Goal: Communication & Community: Answer question/provide support

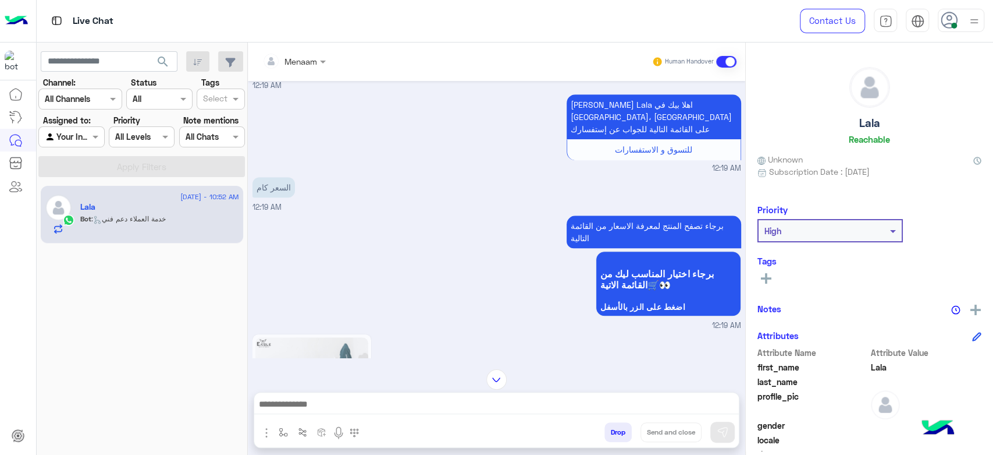
scroll to position [487, 0]
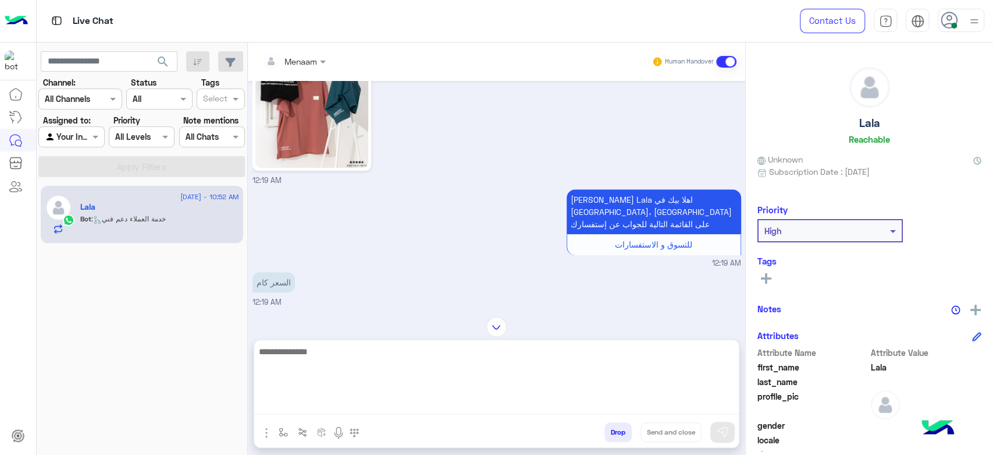
click at [357, 405] on textarea at bounding box center [496, 379] width 485 height 70
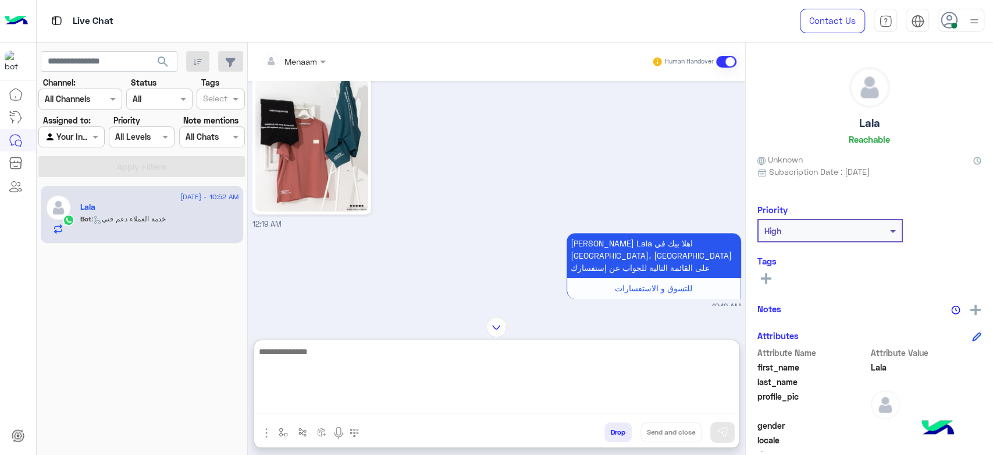
scroll to position [293, 0]
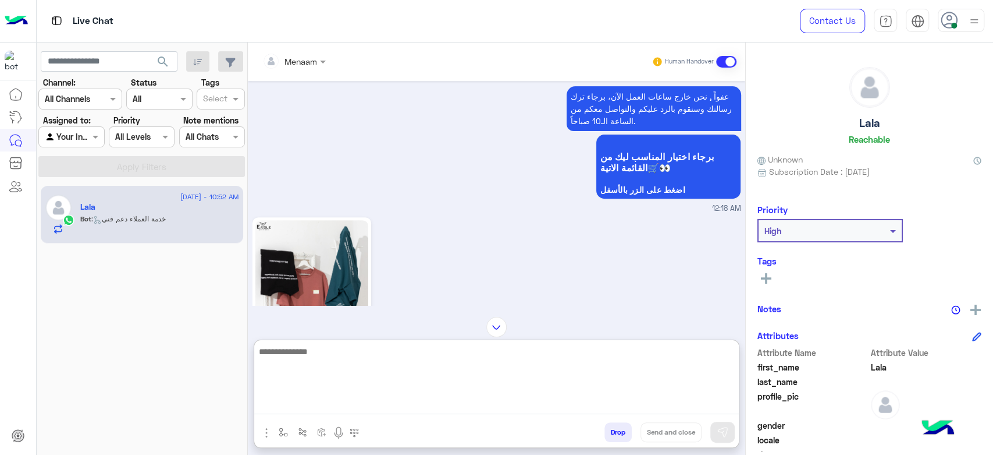
click at [329, 353] on textarea at bounding box center [496, 379] width 485 height 70
type textarea "**********"
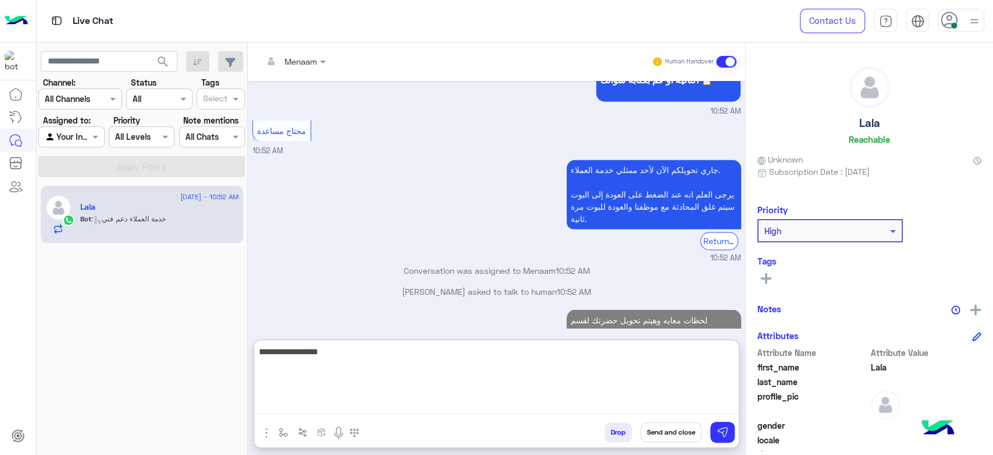
scroll to position [1321, 0]
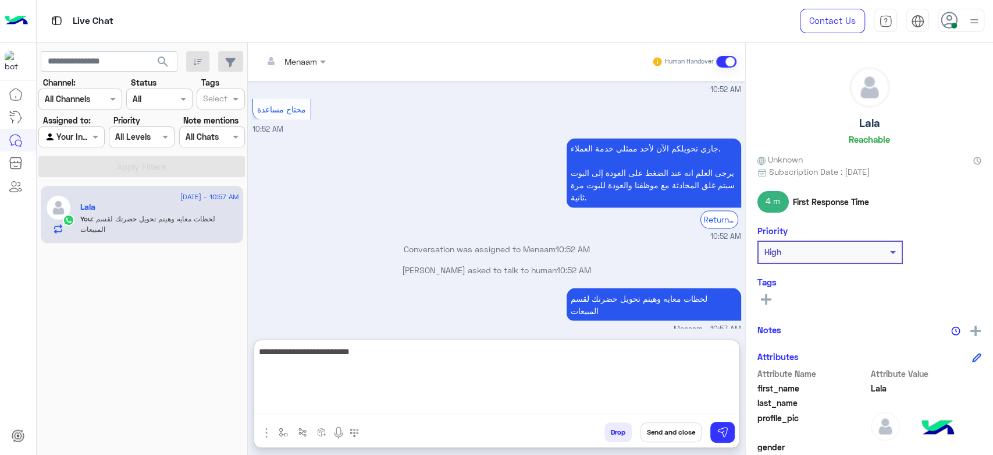
type textarea "**********"
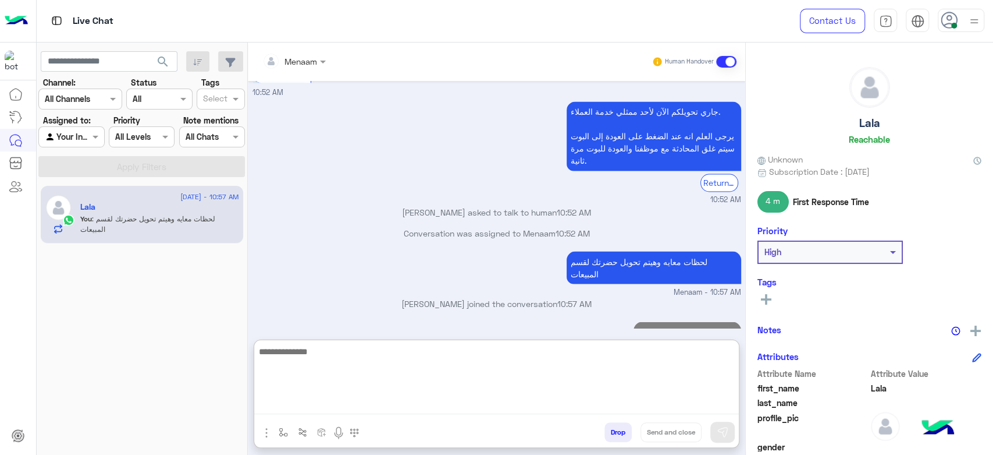
scroll to position [1229, 0]
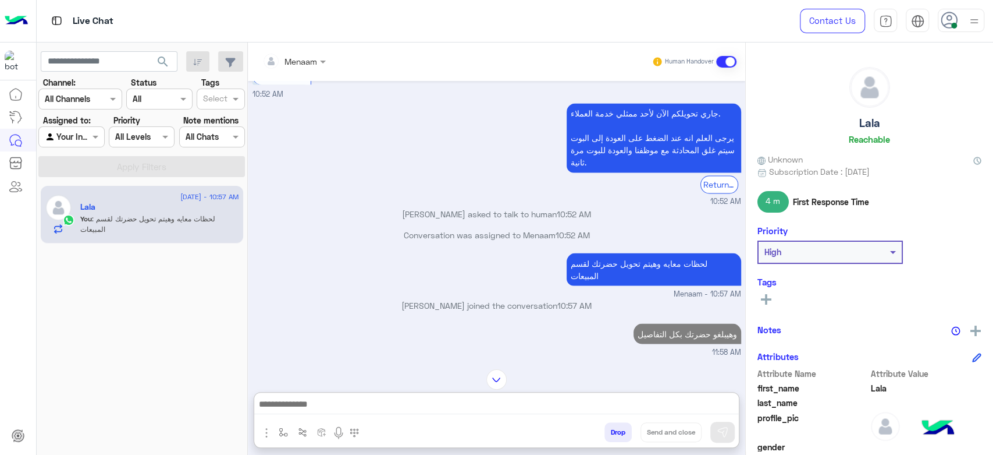
click at [878, 123] on h5 "Lala" at bounding box center [870, 122] width 21 height 13
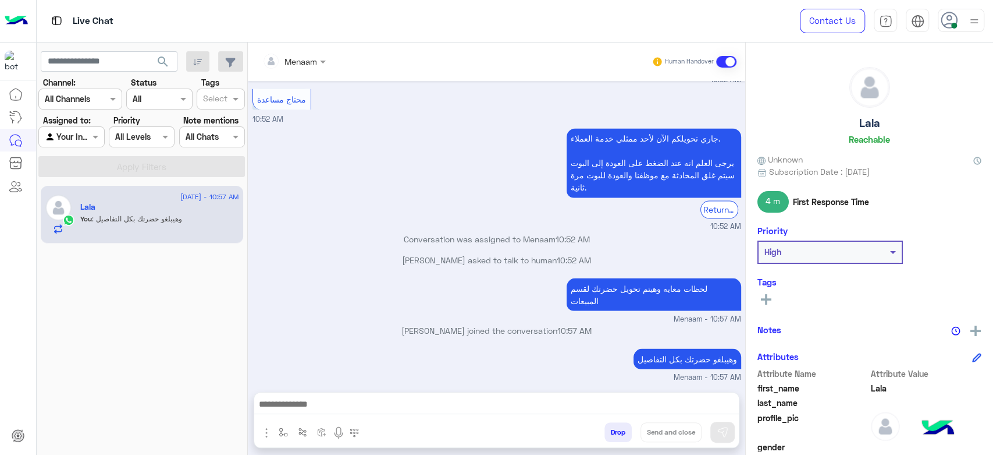
click at [878, 123] on h5 "Lala" at bounding box center [870, 122] width 21 height 13
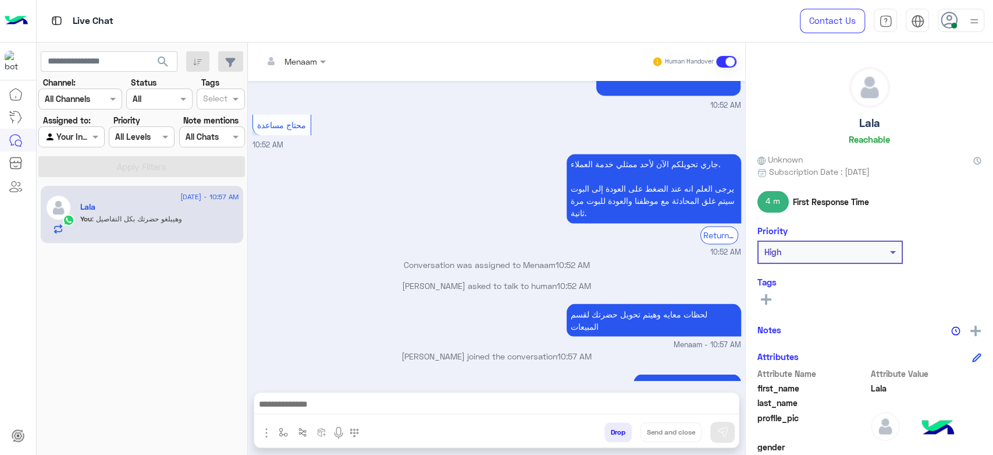
click at [863, 125] on h5 "Lala" at bounding box center [870, 122] width 21 height 13
copy h5 "Lala"
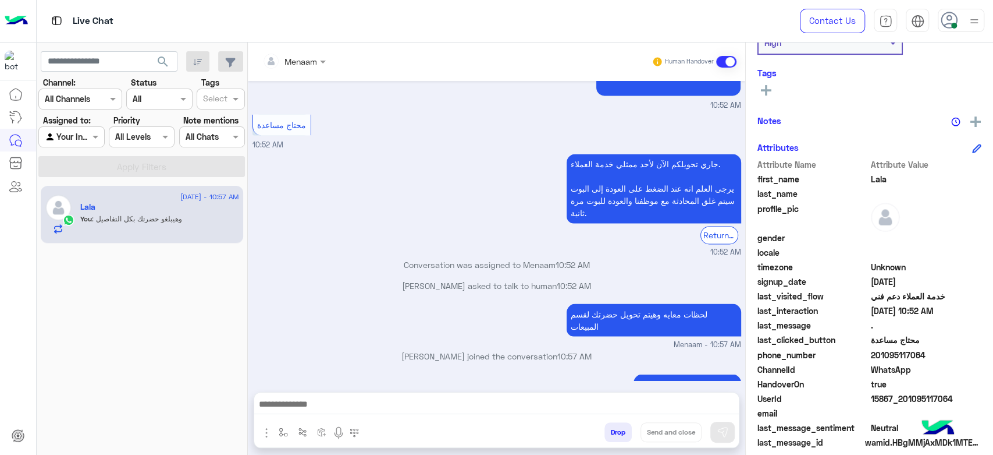
scroll to position [220, 0]
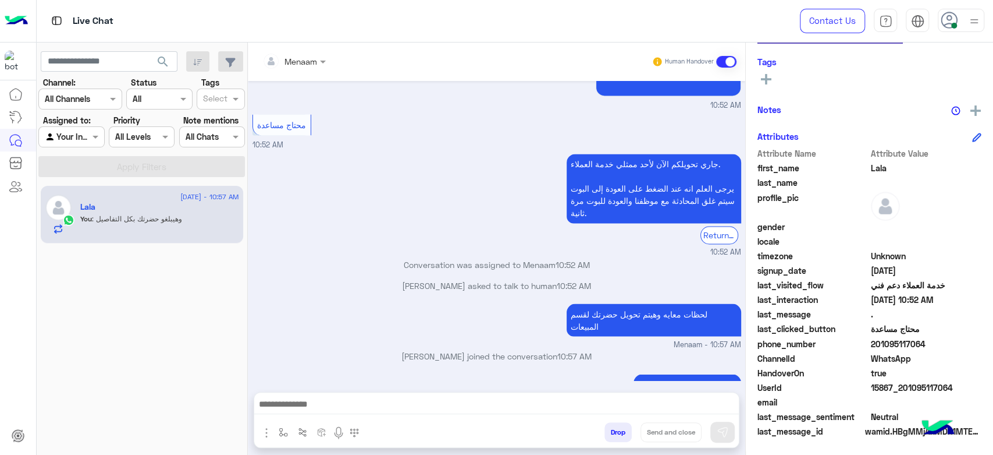
click at [890, 385] on span "15867_201095117064" at bounding box center [926, 387] width 111 height 12
copy span "15867_201095117064"
click at [298, 67] on div "Menaam" at bounding box center [301, 61] width 33 height 12
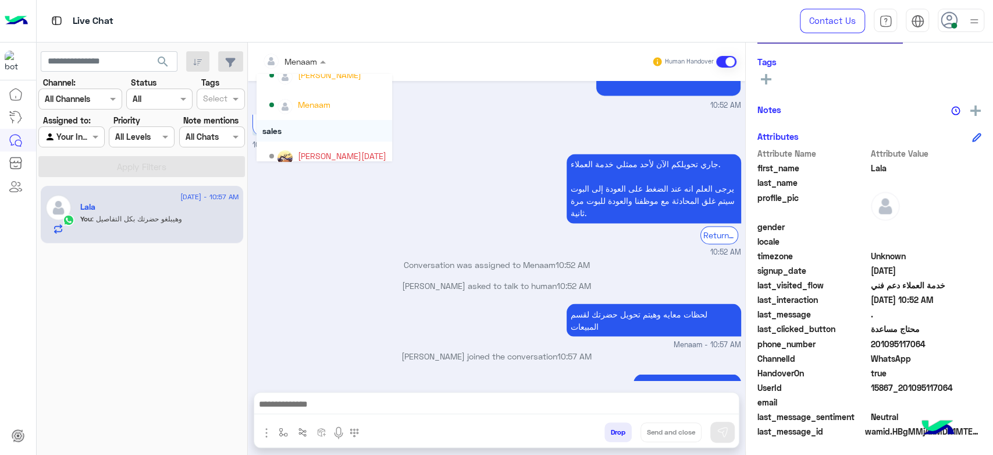
scroll to position [104, 0]
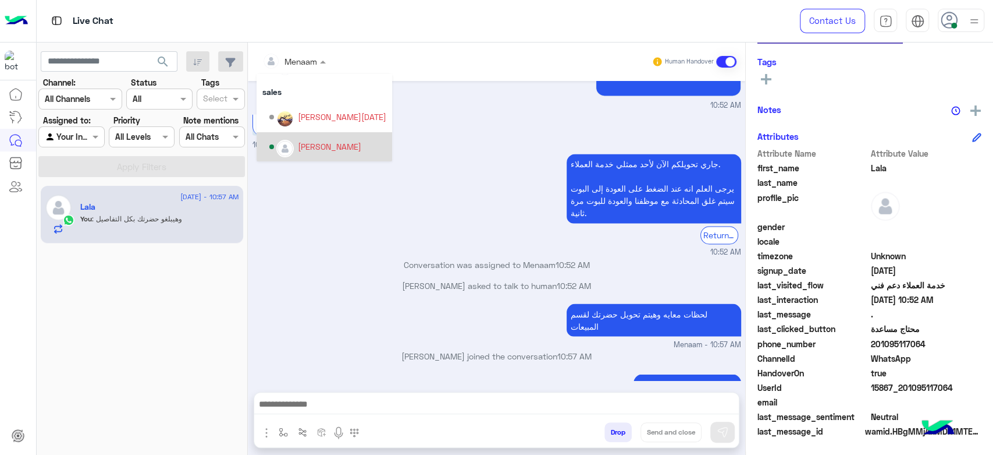
click at [338, 143] on div "mohamed ahmed" at bounding box center [329, 146] width 63 height 12
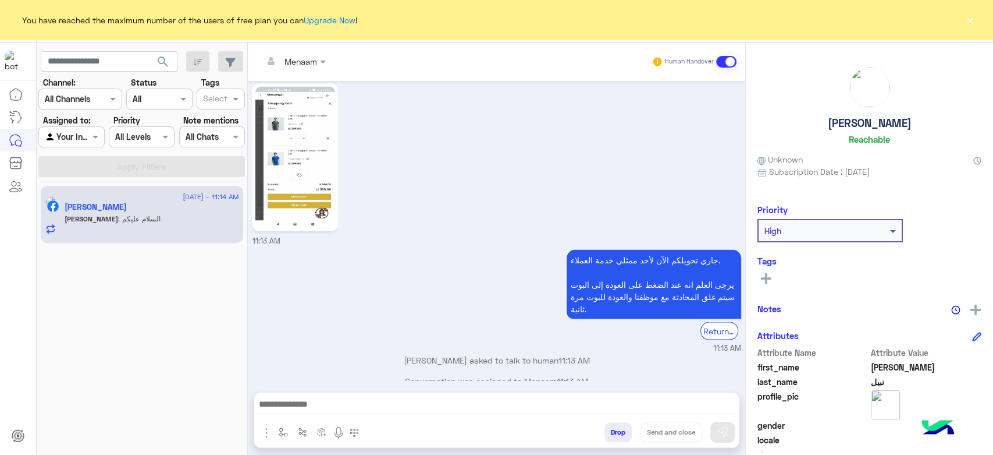
scroll to position [1475, 0]
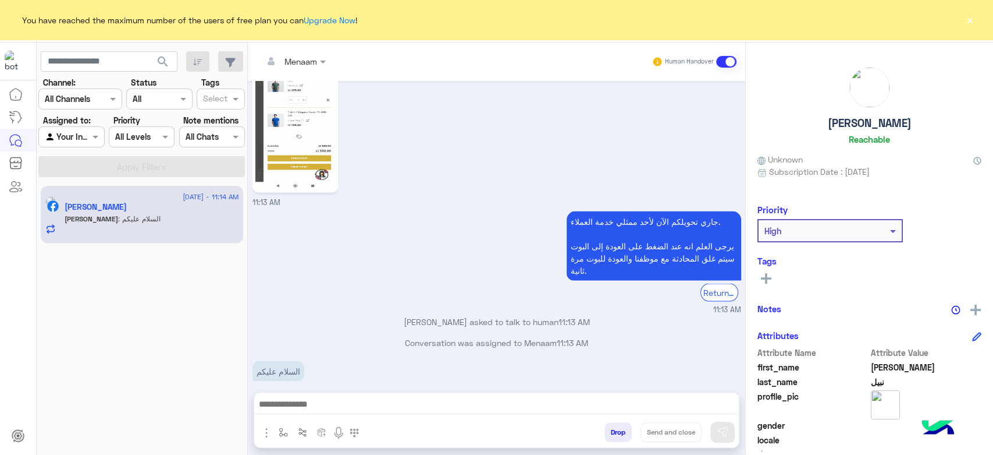
click at [76, 139] on div at bounding box center [71, 136] width 65 height 13
click at [73, 160] on b "Unassigned" at bounding box center [78, 160] width 44 height 10
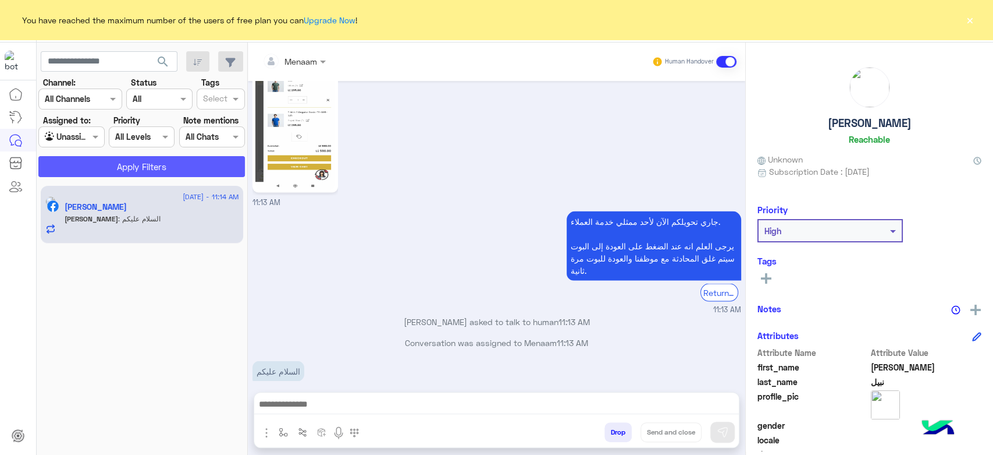
click at [112, 166] on button "Apply Filters" at bounding box center [141, 166] width 207 height 21
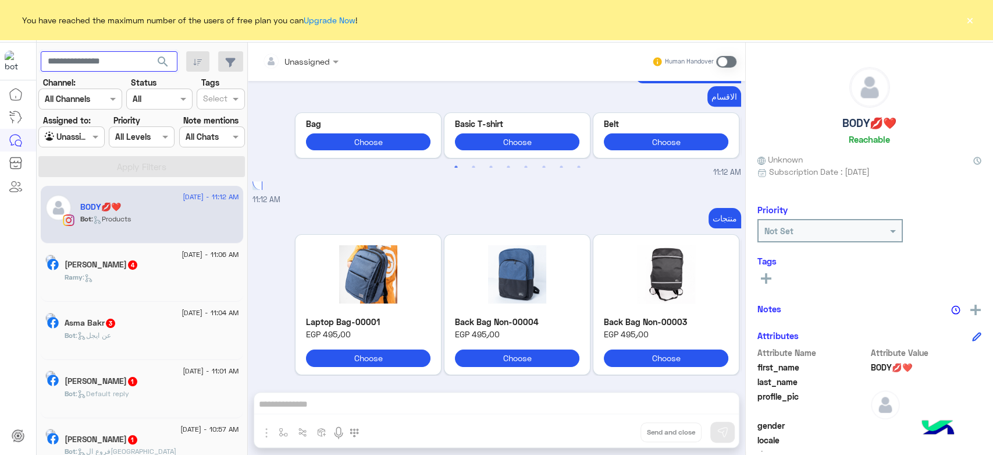
click at [90, 64] on input "text" at bounding box center [109, 61] width 137 height 21
paste input "**********"
type input "**********"
click at [149, 51] on button "search" at bounding box center [163, 63] width 29 height 25
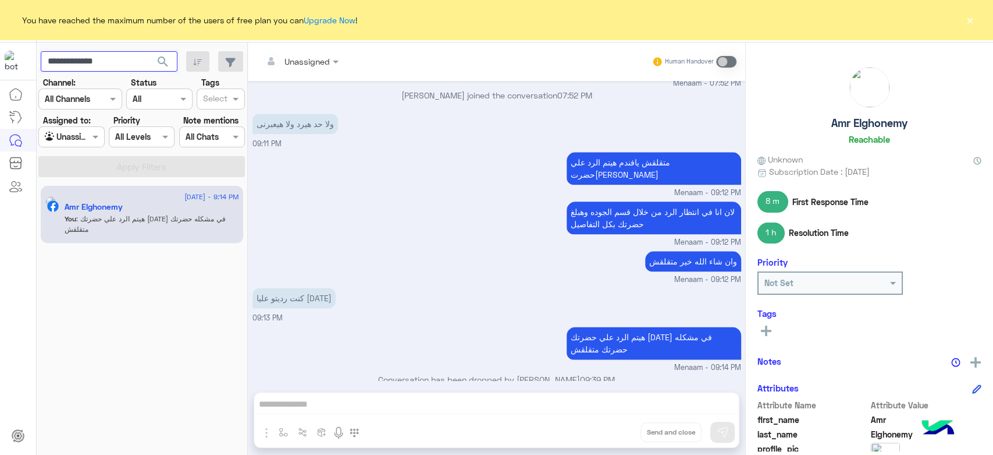
scroll to position [924, 0]
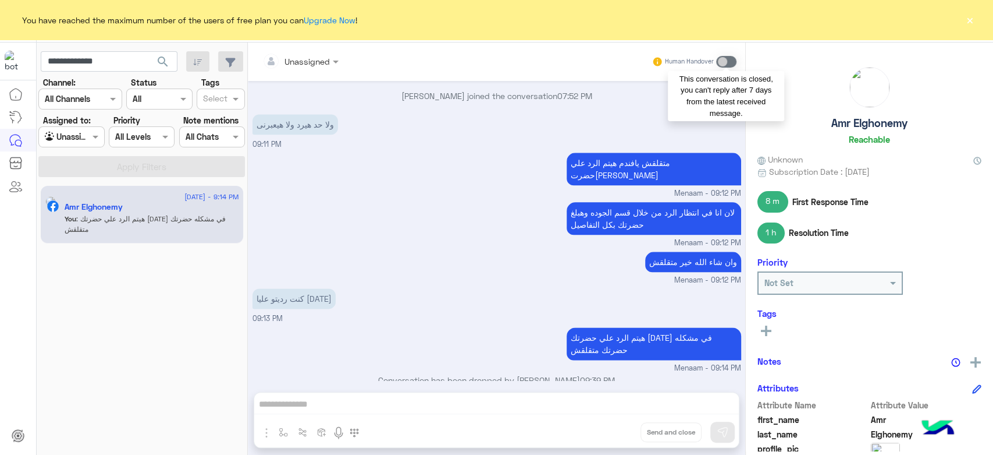
click at [723, 61] on span at bounding box center [726, 62] width 20 height 12
click at [726, 61] on span at bounding box center [726, 62] width 20 height 12
click at [325, 61] on div "Unassigned" at bounding box center [293, 60] width 73 height 23
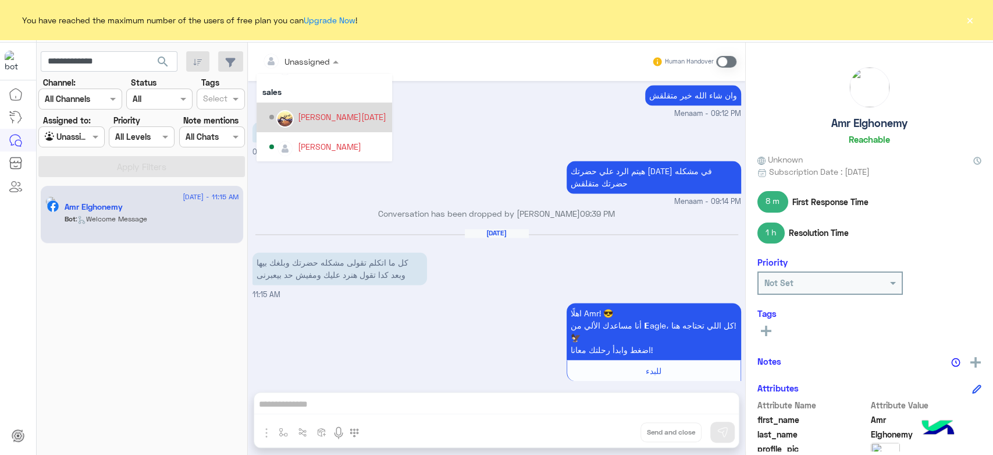
scroll to position [39, 0]
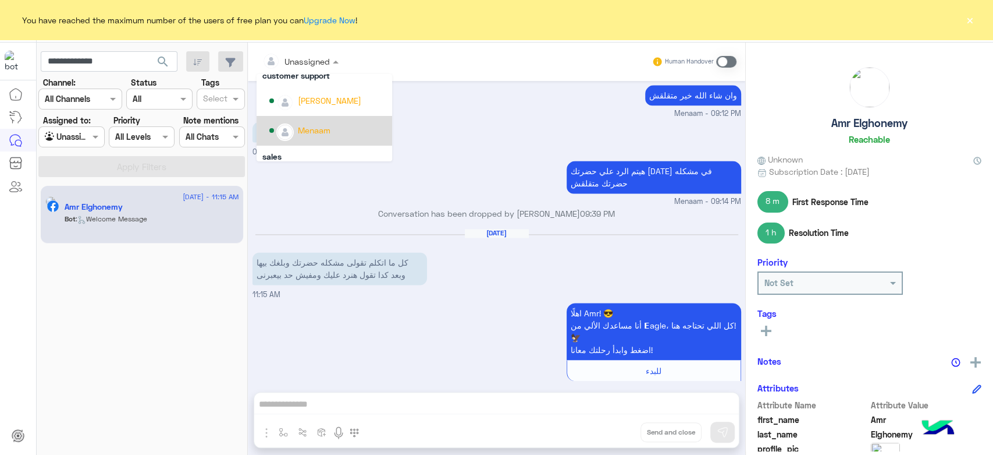
click at [335, 135] on div "Menaam" at bounding box center [327, 130] width 117 height 20
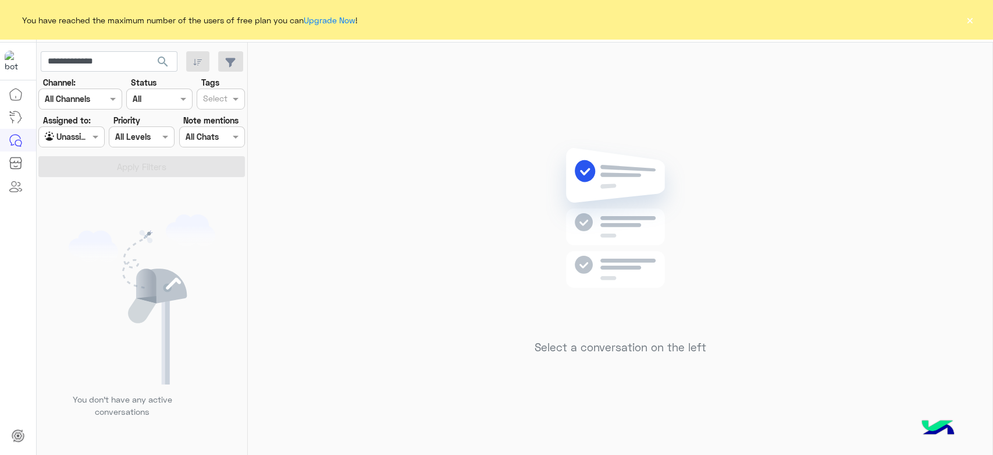
click at [72, 139] on div at bounding box center [71, 136] width 65 height 13
click at [88, 178] on b "Your Inbox" at bounding box center [76, 183] width 41 height 10
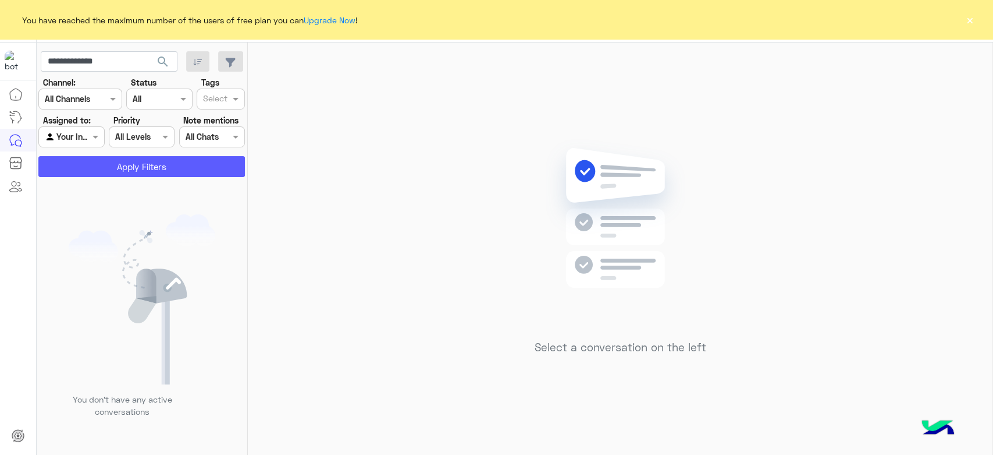
click at [114, 172] on button "Apply Filters" at bounding box center [141, 166] width 207 height 21
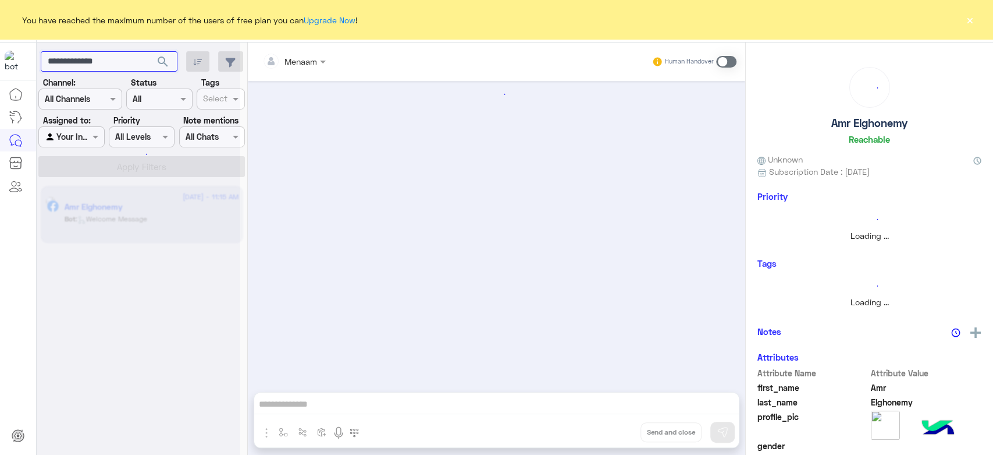
click at [107, 67] on input "**********" at bounding box center [109, 61] width 137 height 21
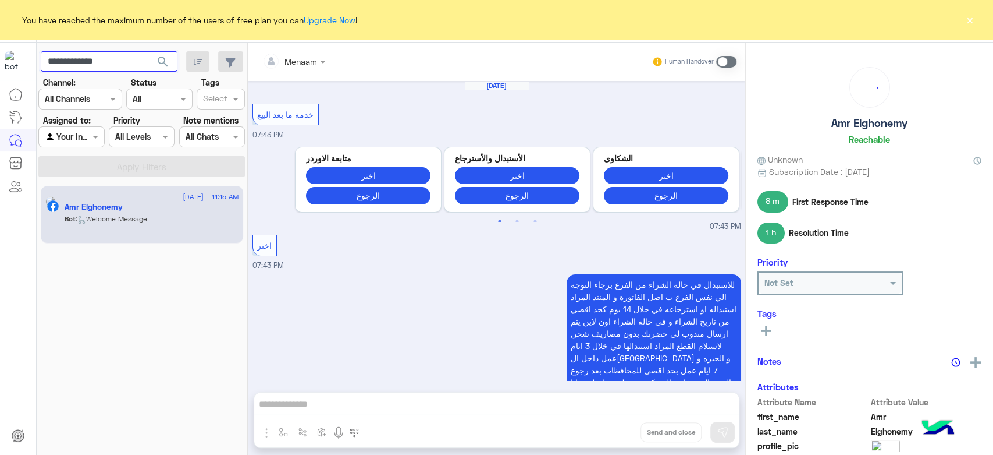
scroll to position [837, 0]
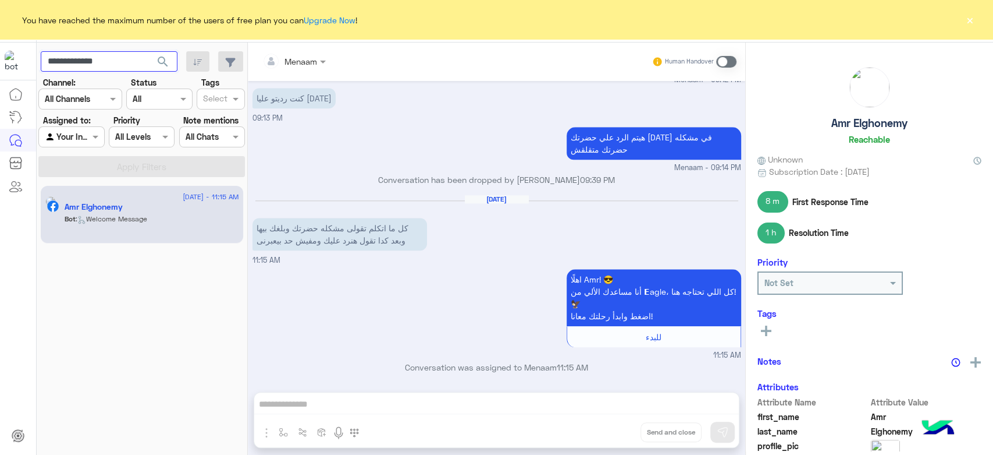
click at [100, 59] on input "**********" at bounding box center [109, 61] width 137 height 21
click at [317, 152] on div "هيتم الرد علي حضرتك غدا في مشكله حضرتك متقلقش Menaam - 09:14 PM" at bounding box center [497, 148] width 489 height 49
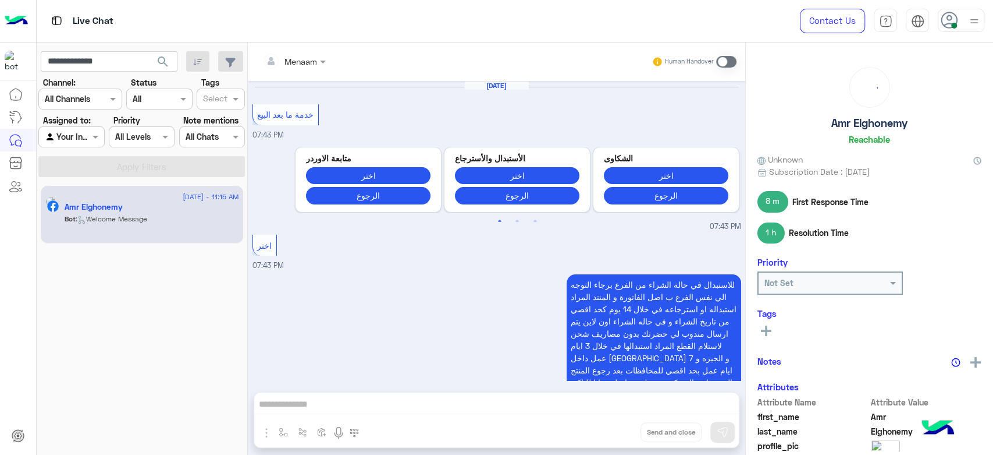
scroll to position [837, 0]
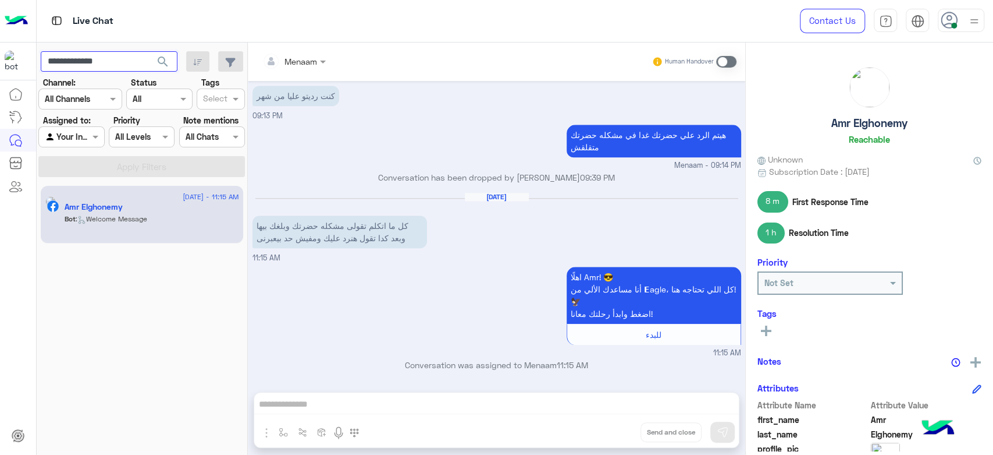
click at [103, 63] on input "**********" at bounding box center [109, 61] width 137 height 21
click at [977, 19] on img at bounding box center [974, 21] width 15 height 15
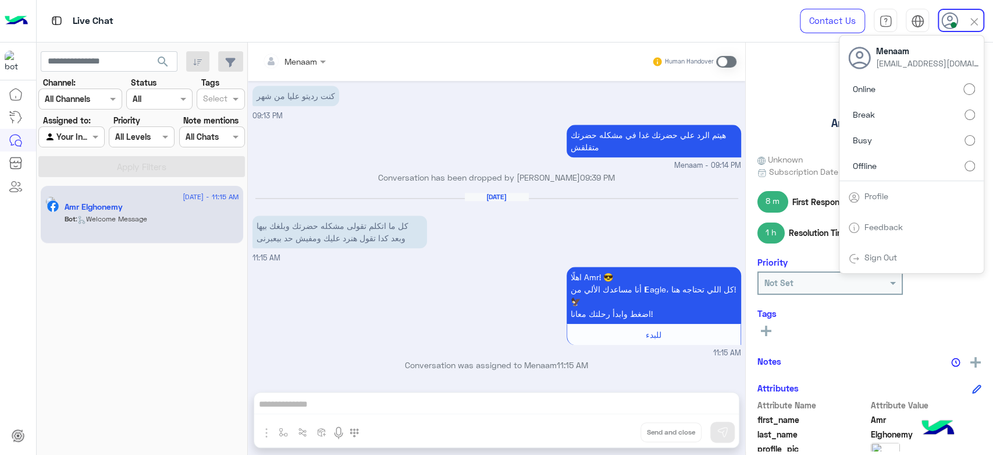
click at [882, 257] on link "Sign Out" at bounding box center [881, 257] width 33 height 10
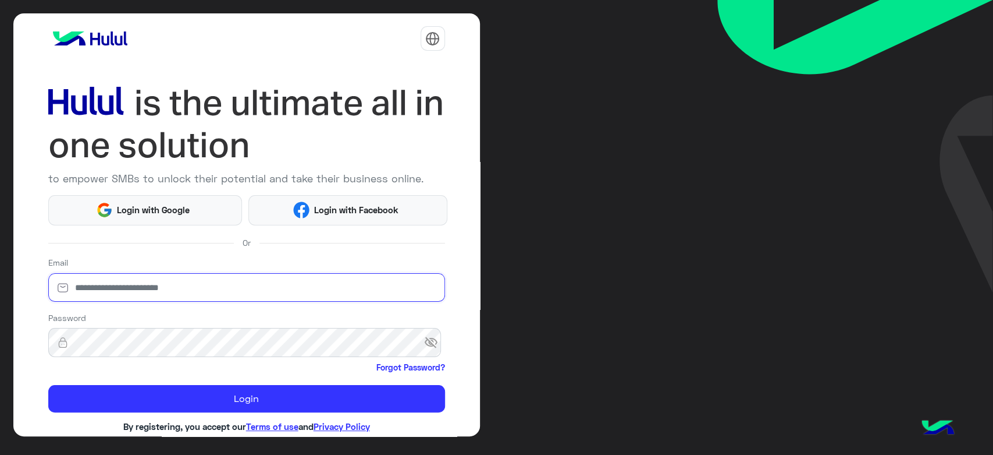
type input "**********"
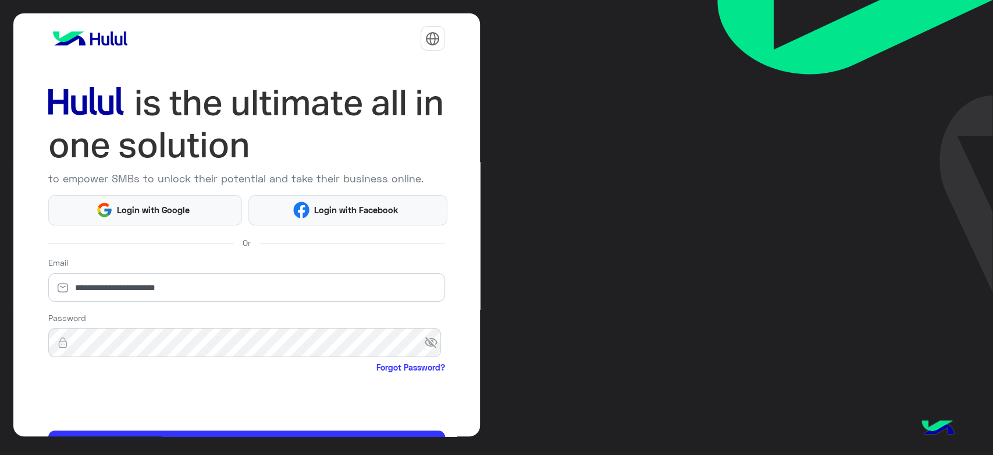
scroll to position [67, 0]
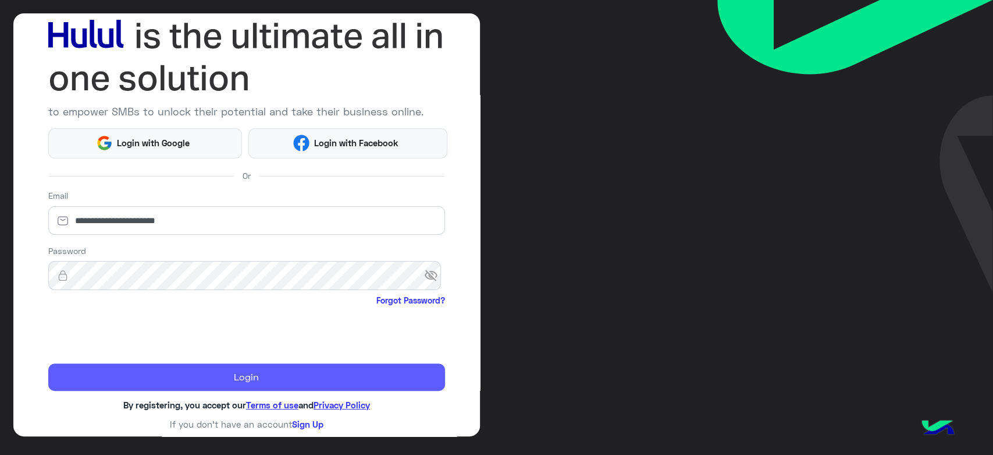
click at [184, 376] on button "Login" at bounding box center [246, 377] width 397 height 28
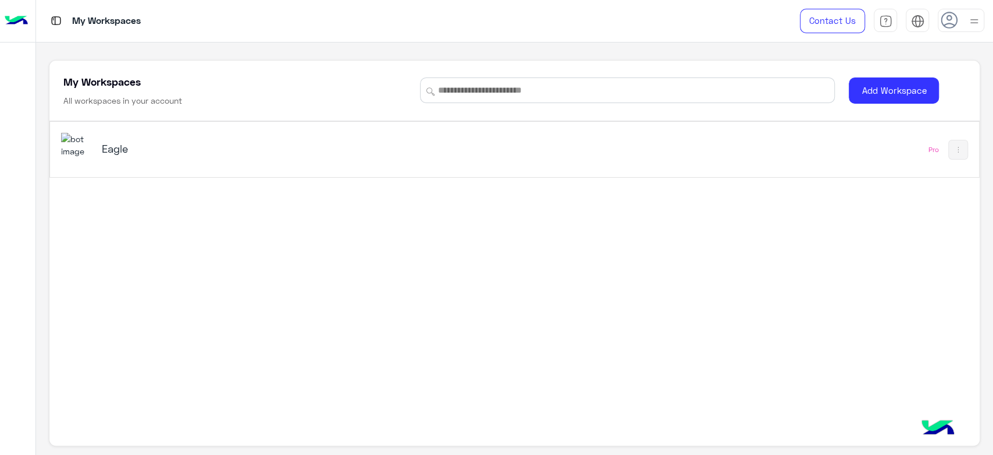
click at [92, 146] on img at bounding box center [76, 145] width 31 height 25
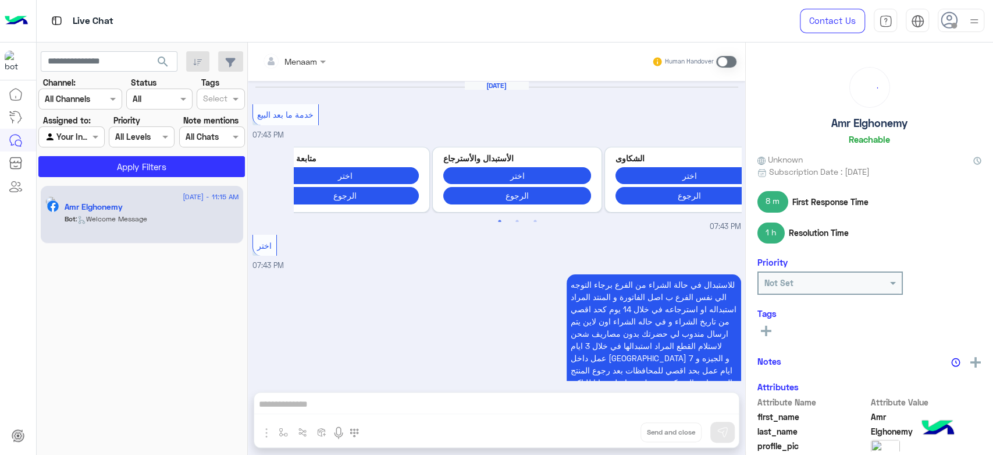
scroll to position [832, 0]
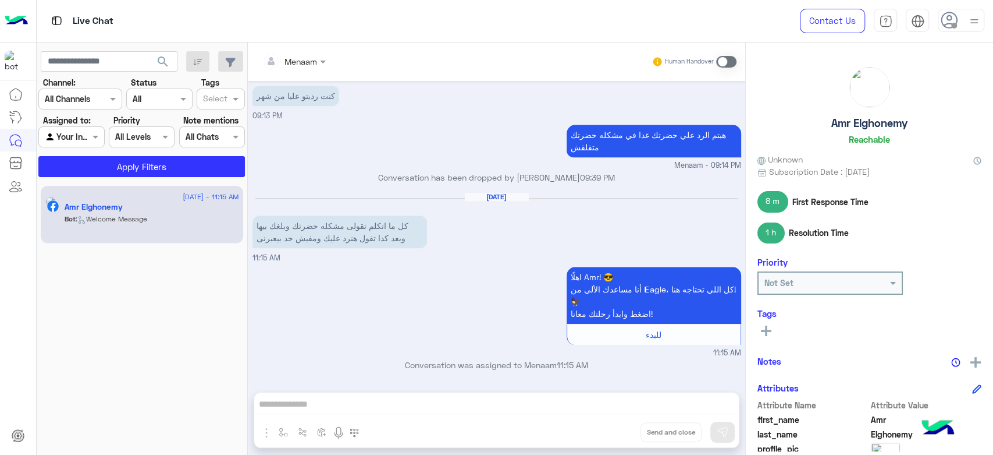
click at [86, 145] on div "Agent Filter Your Inbox" at bounding box center [71, 136] width 66 height 21
click at [81, 184] on b "Your Inbox" at bounding box center [76, 183] width 41 height 10
click at [130, 171] on button "Apply Filters" at bounding box center [141, 166] width 207 height 21
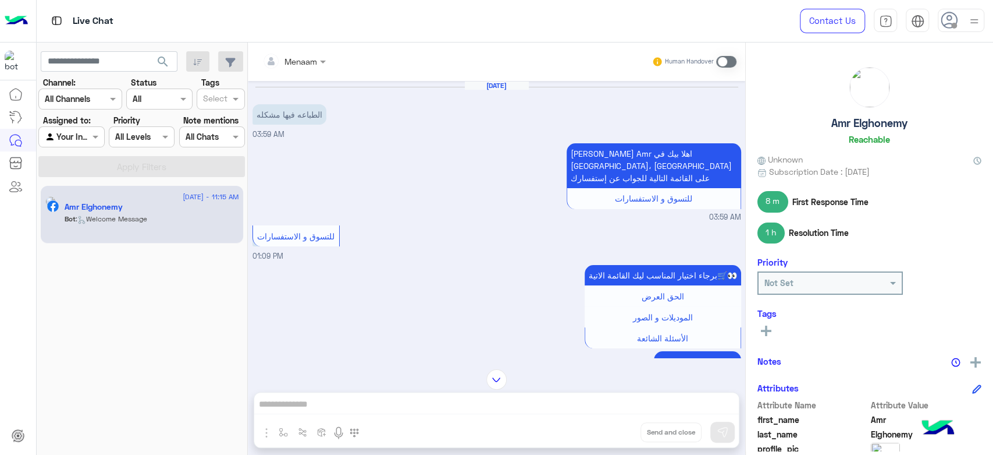
scroll to position [1612, 0]
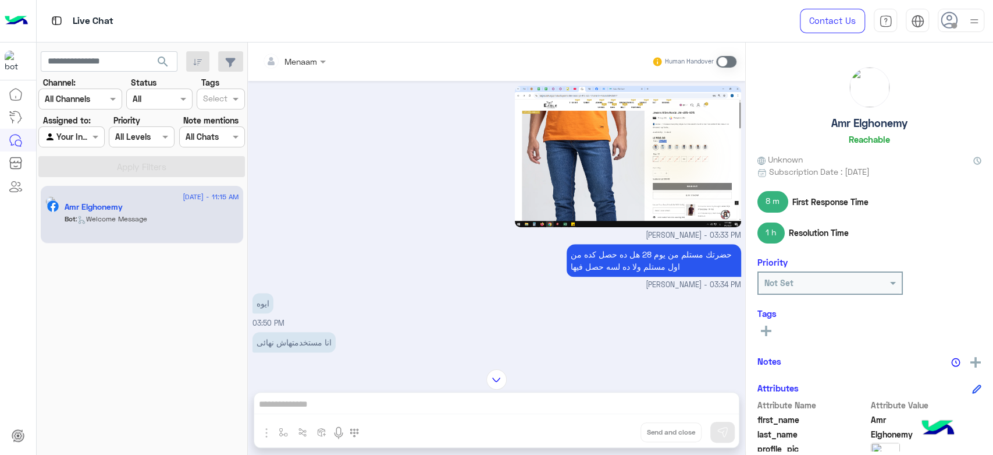
click at [406, 403] on div "Menaam Human Handover Aug 6, 2025 الطباعه فيها مشكله 03:59 AM عميلنا العزيز Amr…" at bounding box center [497, 250] width 498 height 417
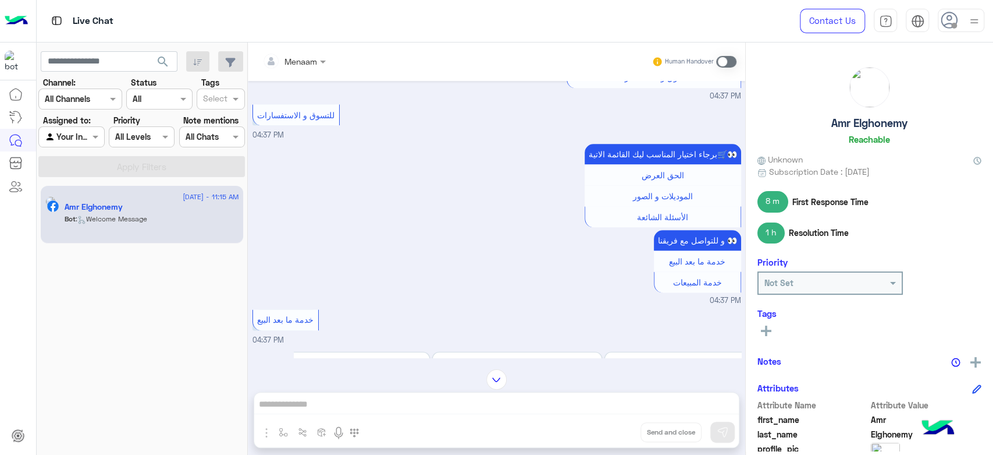
click at [307, 413] on div "Menaam Human Handover Aug 6, 2025 الطباعه فيها مشكله 03:59 AM عميلنا العزيز Amr…" at bounding box center [497, 250] width 498 height 417
click at [731, 64] on span at bounding box center [726, 62] width 20 height 12
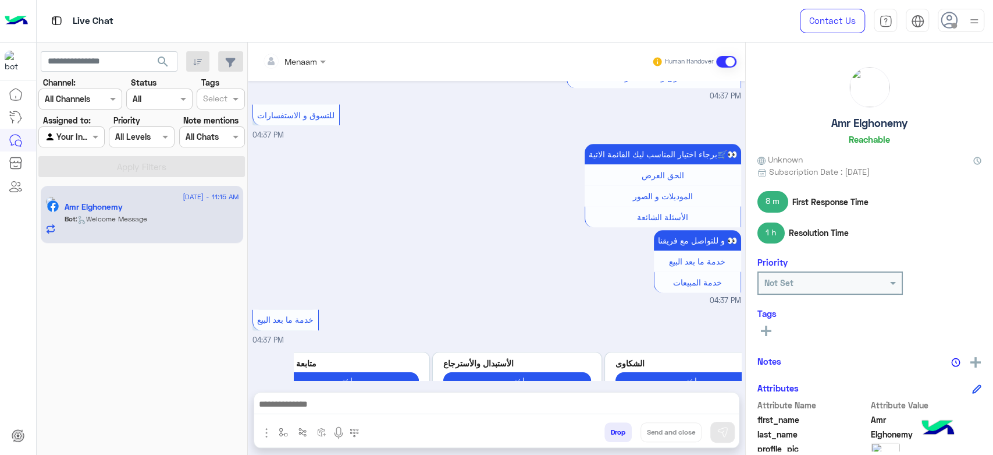
scroll to position [6802, 0]
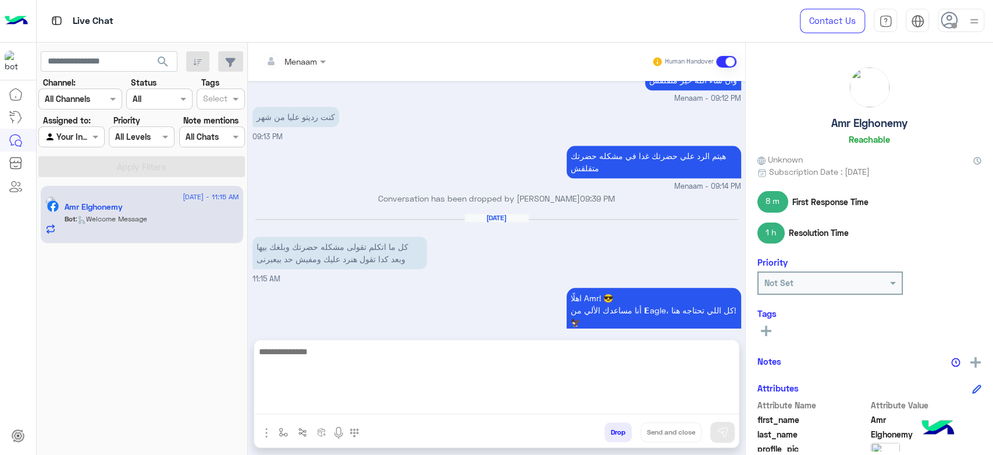
click at [310, 407] on textarea at bounding box center [496, 379] width 485 height 70
type textarea "*"
type textarea "**********"
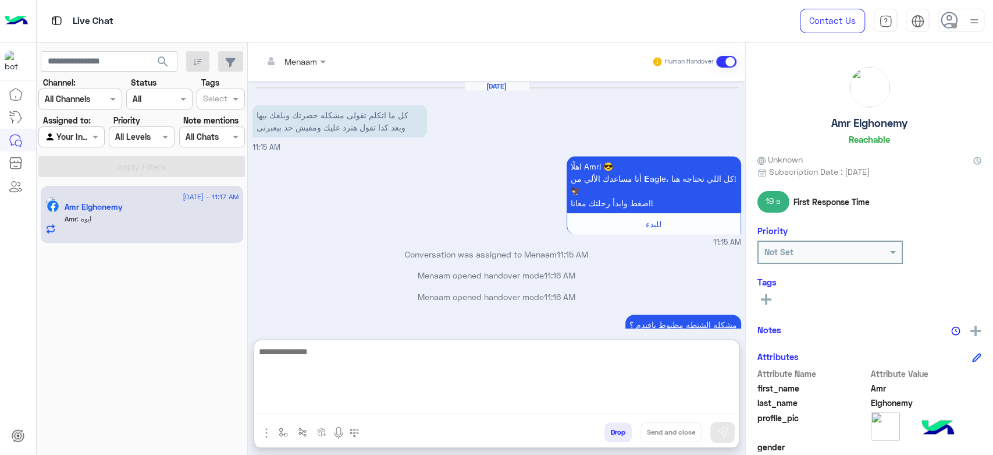
scroll to position [6973, 0]
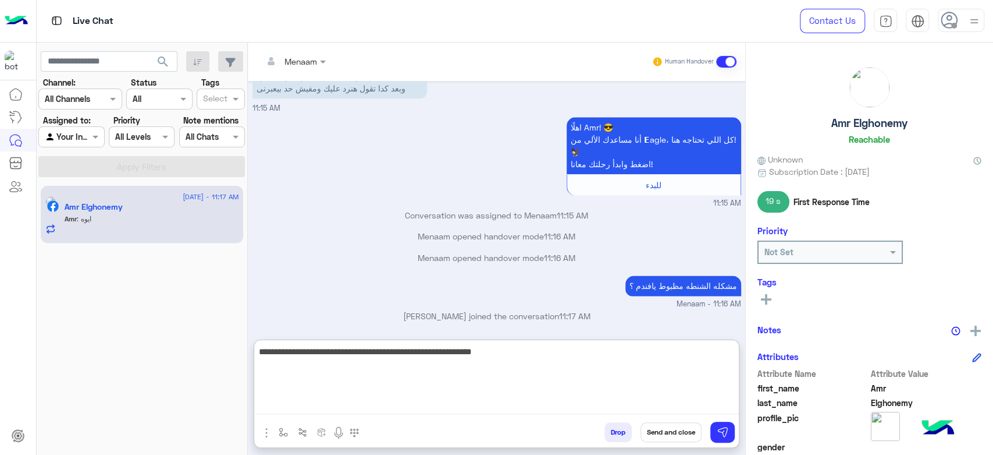
type textarea "**********"
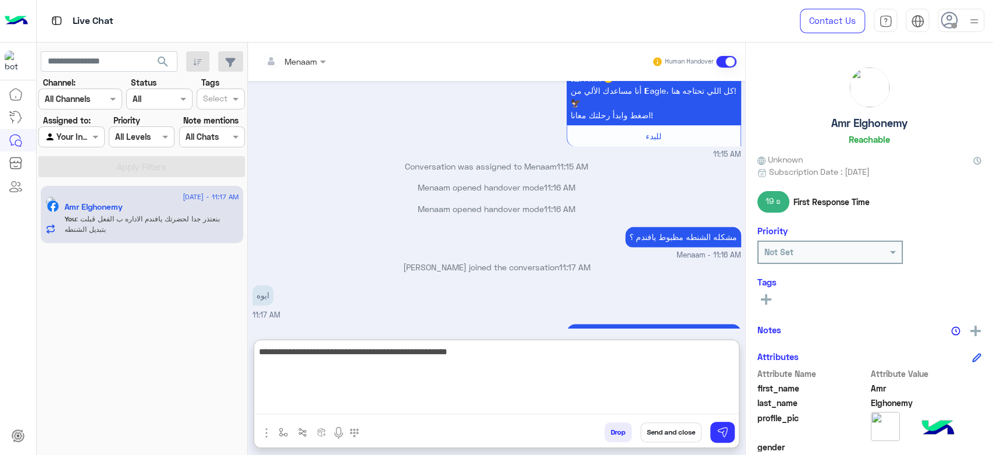
type textarea "**********"
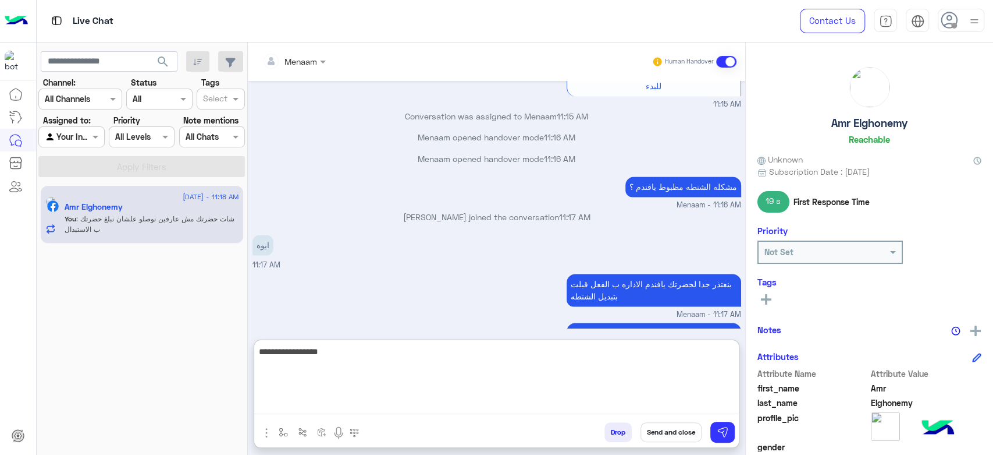
type textarea "**********"
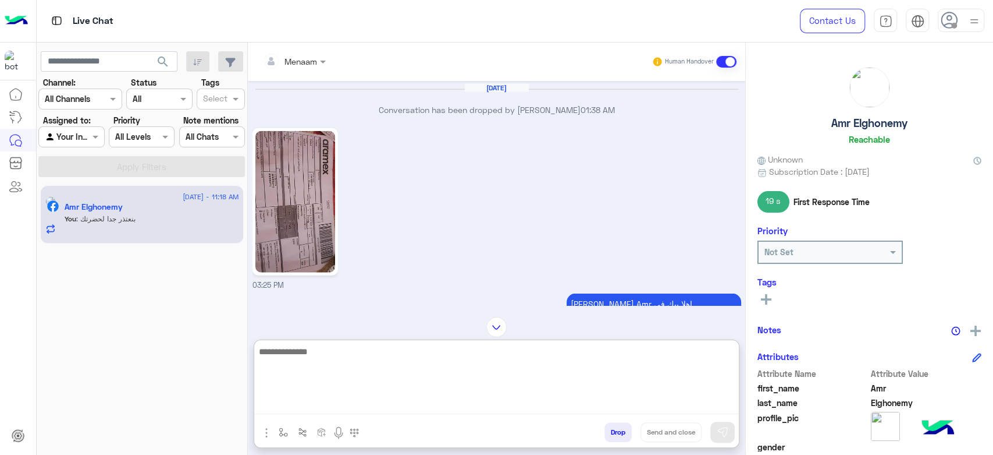
scroll to position [2064, 0]
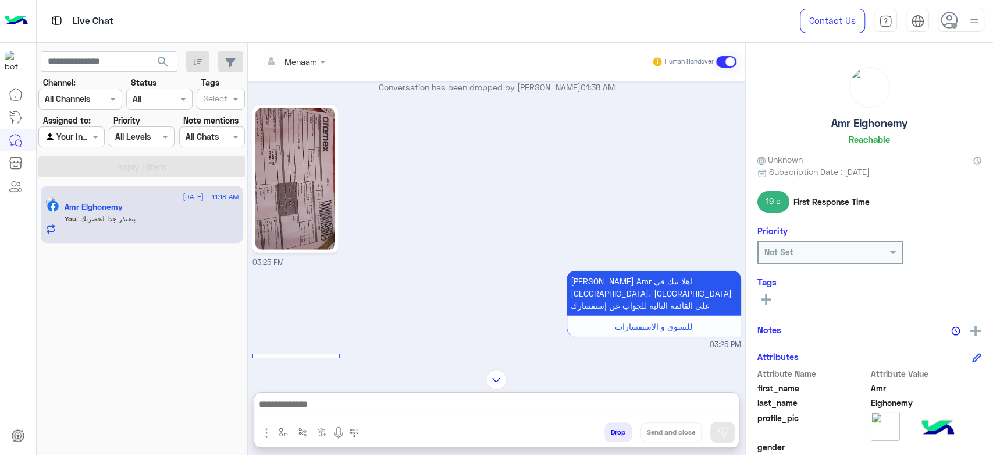
click at [316, 187] on img at bounding box center [295, 178] width 80 height 141
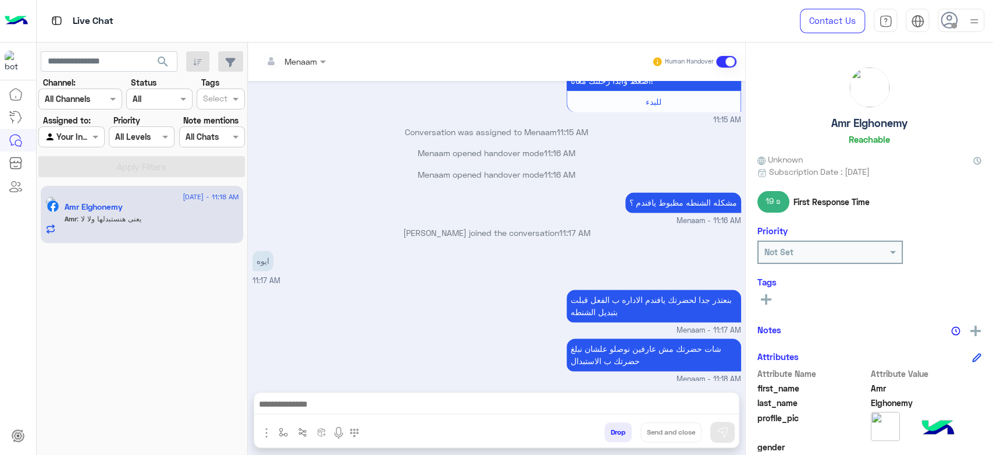
scroll to position [7095, 0]
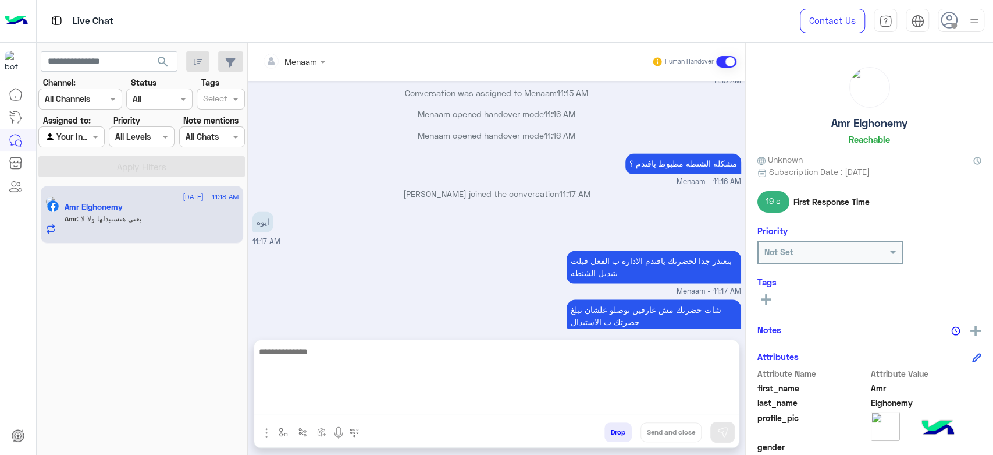
click at [357, 406] on textarea at bounding box center [496, 379] width 485 height 70
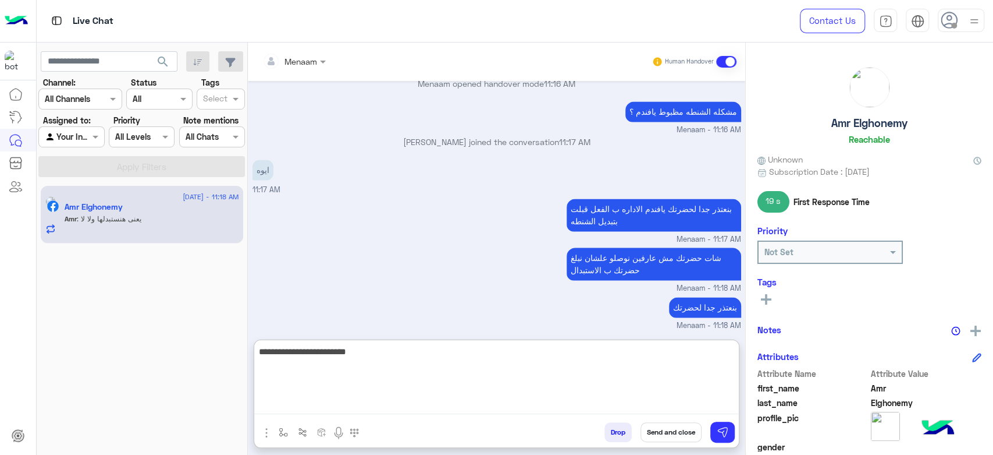
type textarea "**********"
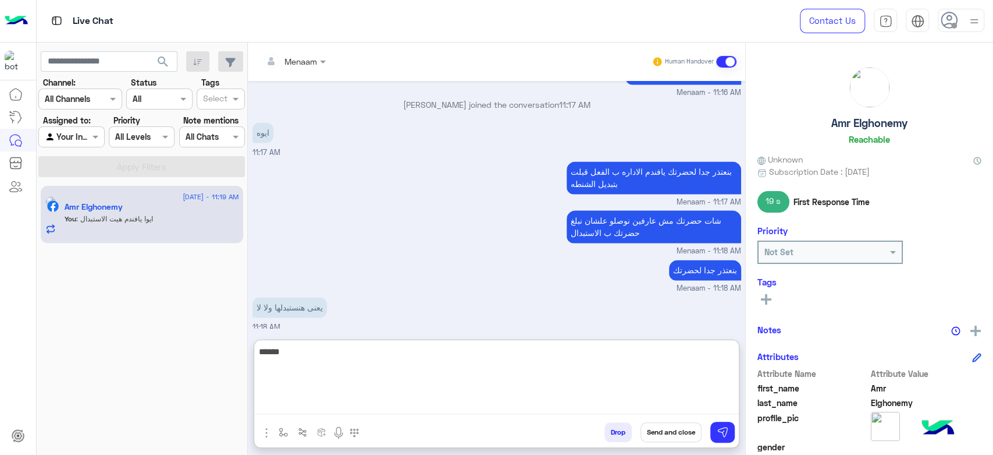
type textarea "******"
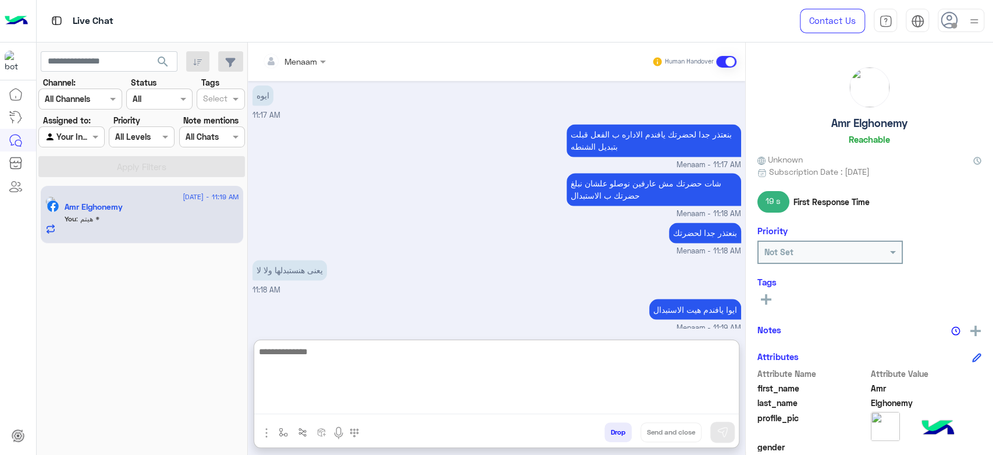
click at [427, 371] on textarea at bounding box center [496, 379] width 485 height 70
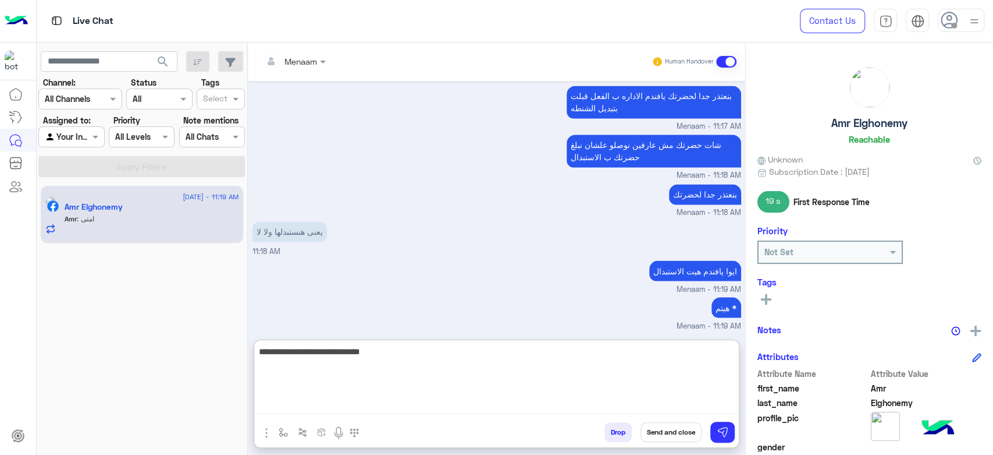
type textarea "**********"
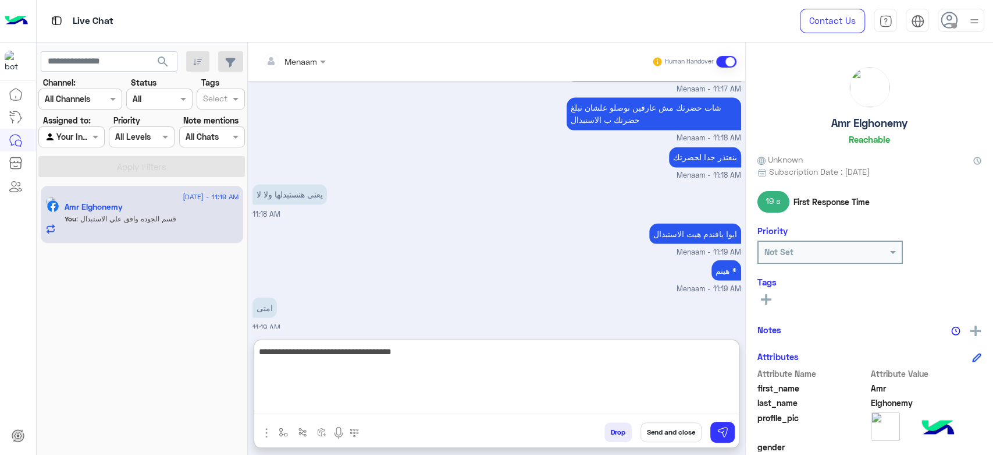
type textarea "**********"
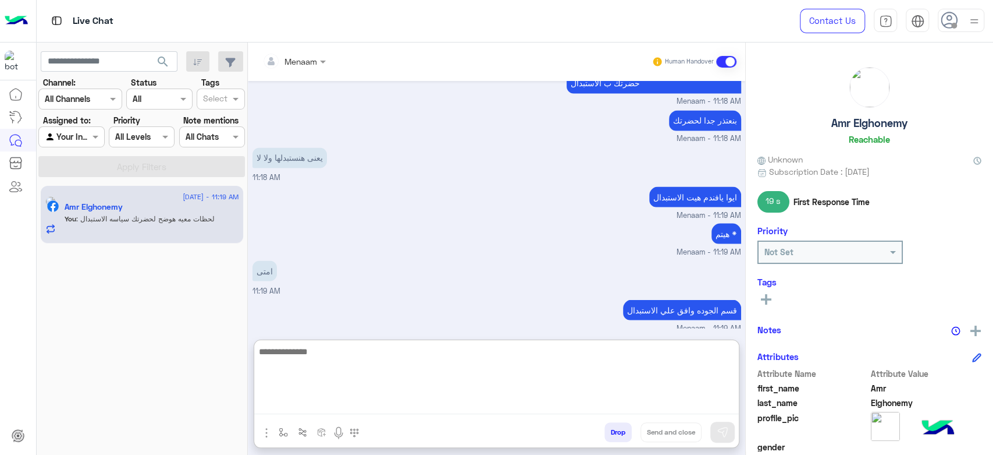
scroll to position [7334, 0]
click at [333, 358] on textarea at bounding box center [496, 379] width 485 height 70
paste textarea "**********"
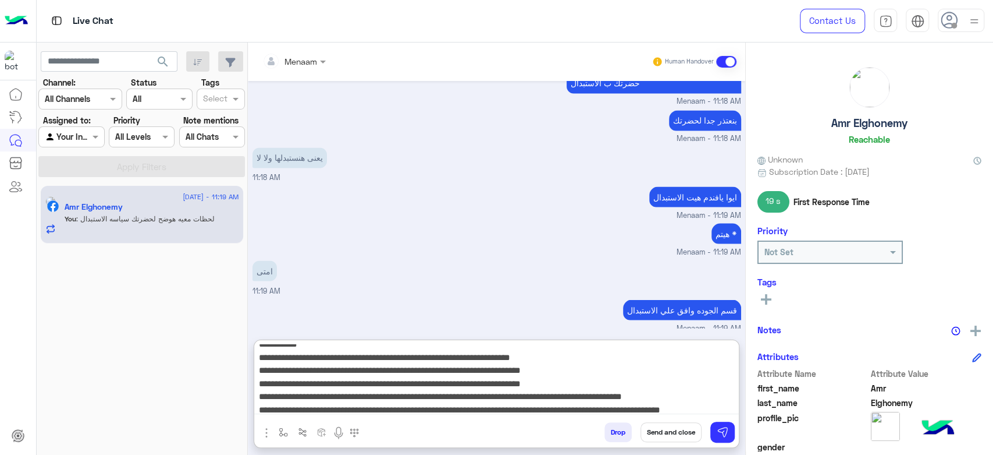
scroll to position [0, 0]
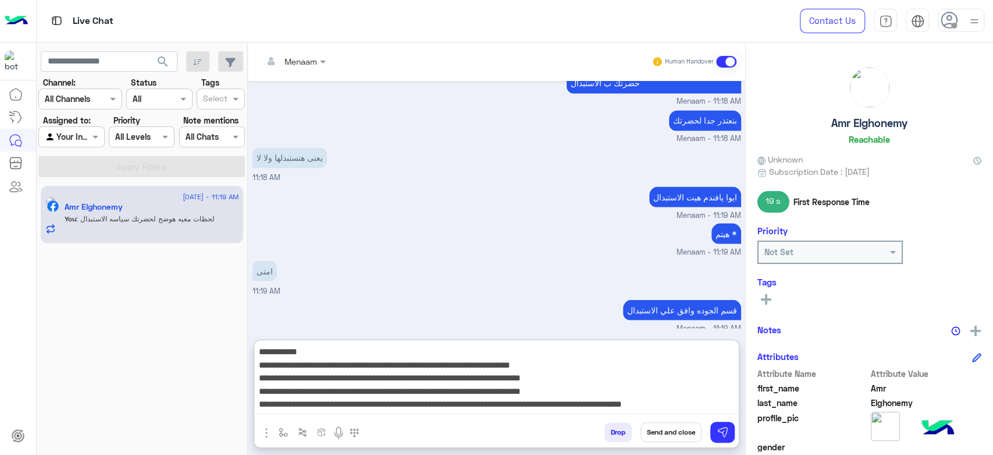
type textarea "**********"
click at [585, 348] on textarea "**********" at bounding box center [496, 379] width 485 height 70
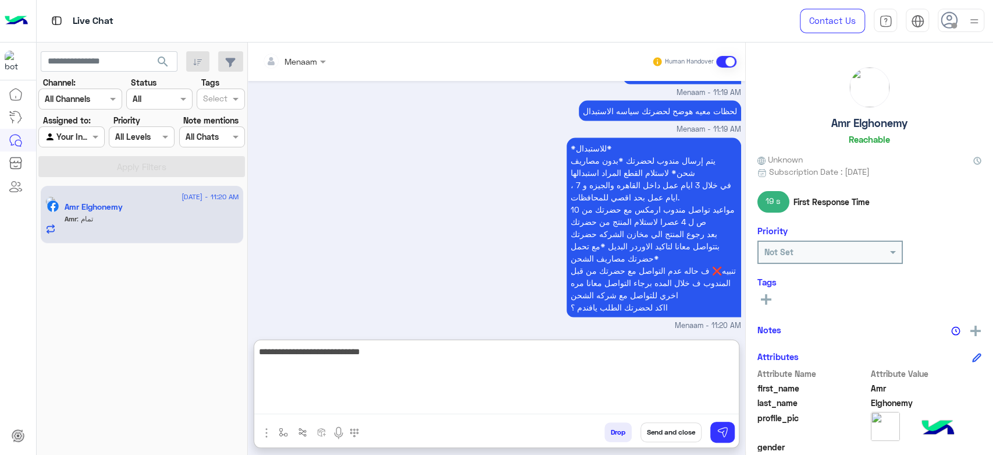
scroll to position [7608, 0]
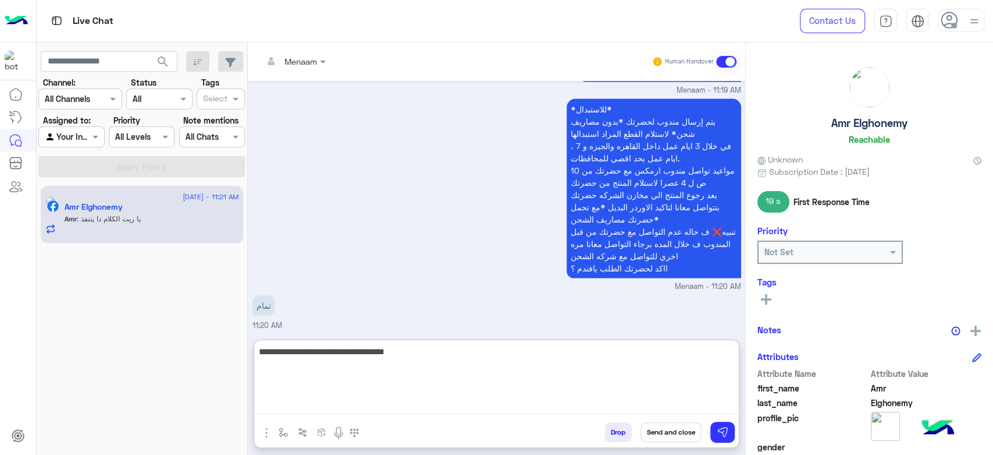
type textarea "**********"
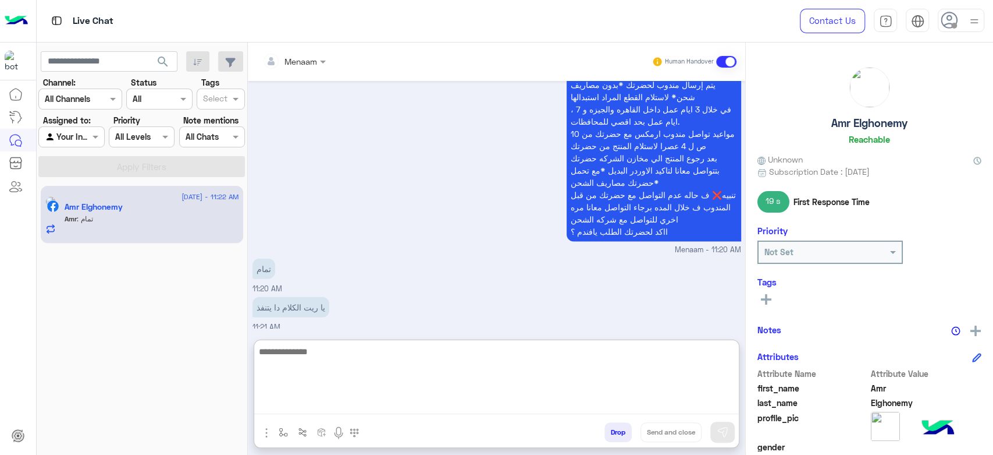
scroll to position [7683, 0]
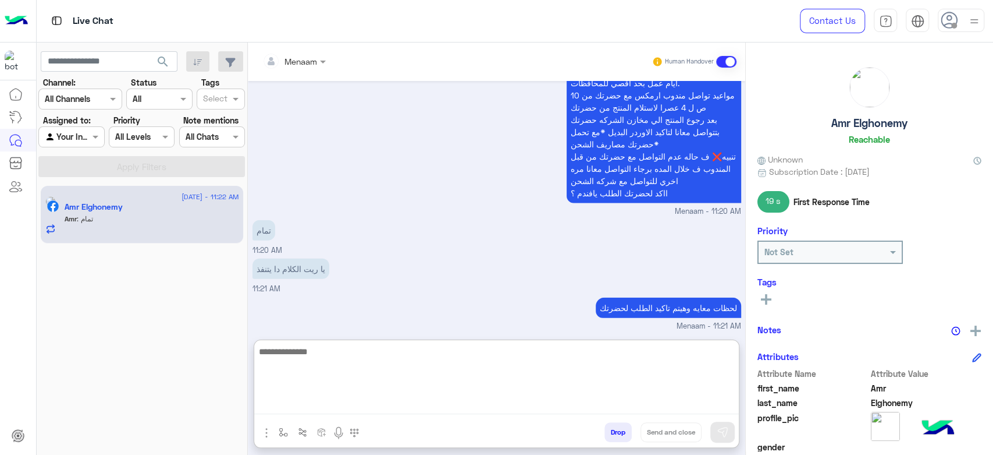
click at [359, 358] on textarea at bounding box center [496, 379] width 485 height 70
paste textarea "**********"
type textarea "**********"
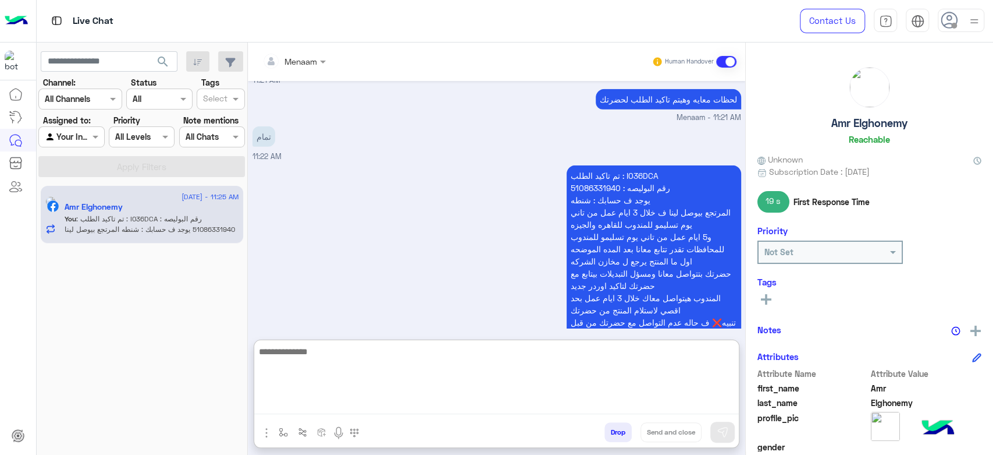
click at [585, 165] on p "تم تاكيد الطلب : I036DCA رقم البوليصه : 51086331940 يوجد ف حسابك : شنطه المرتجع…" at bounding box center [654, 260] width 175 height 191
click at [585, 147] on div "Aug 6, 2025 الطباعه فيها مشكله 03:59 AM عميلنا العزيز Amr اهلا بيك في إيجل، برج…" at bounding box center [497, 204] width 498 height 247
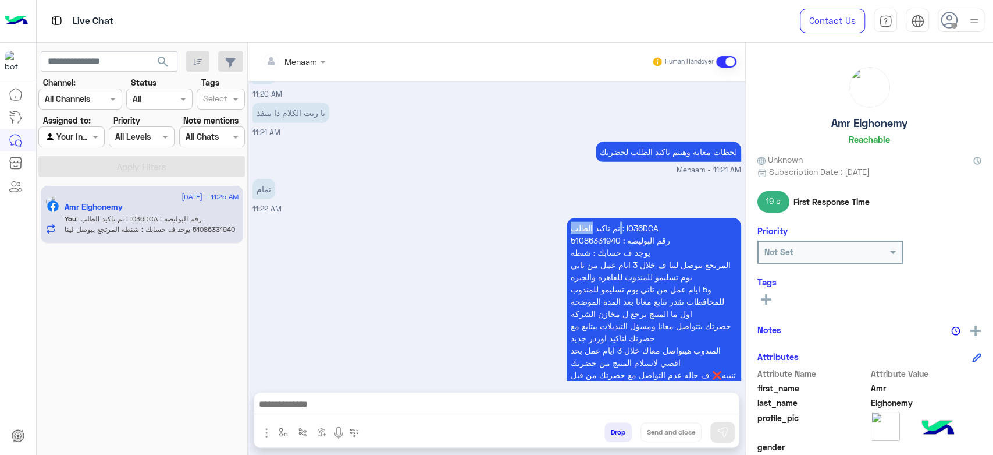
copy p "الطلب"
click at [582, 218] on p "تم تاكيد الطلب : I036DCA رقم البوليصه : 51086331940 يوجد ف حسابك : شنطه المرتجع…" at bounding box center [654, 313] width 175 height 191
copy p "51086331940"
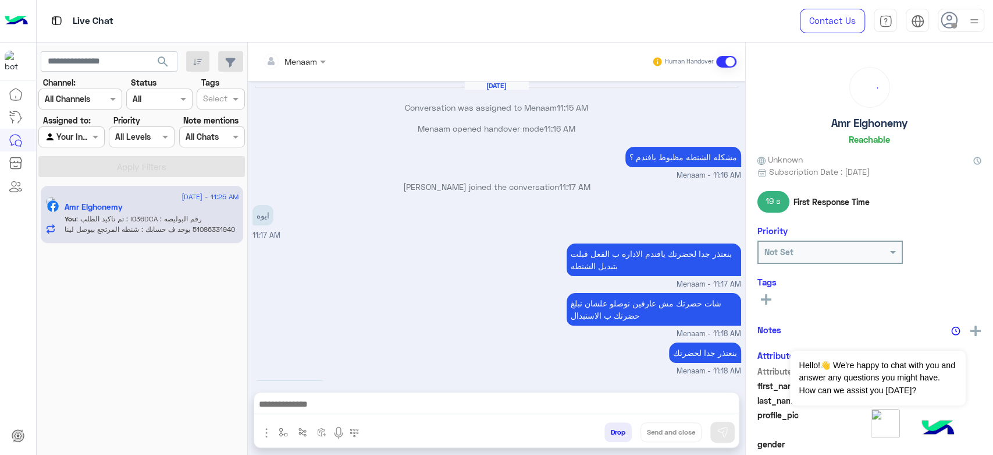
scroll to position [778, 0]
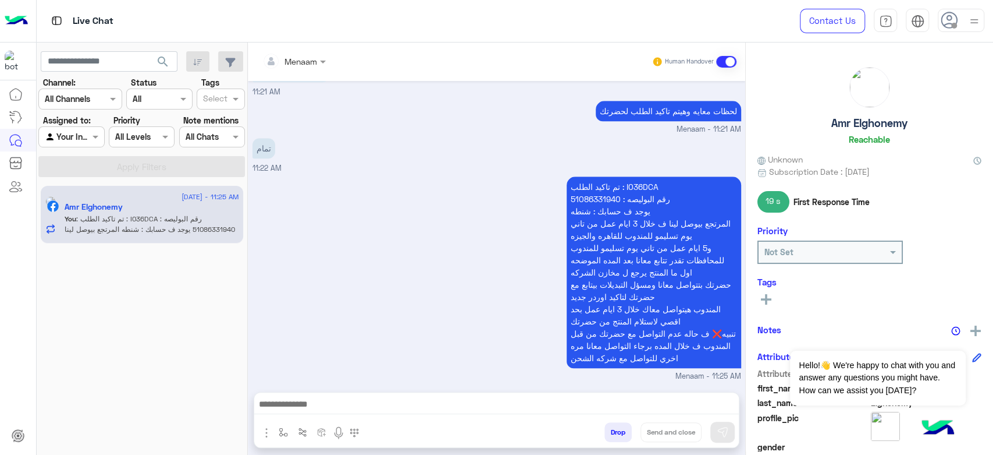
click at [619, 424] on button "Drop" at bounding box center [618, 432] width 27 height 20
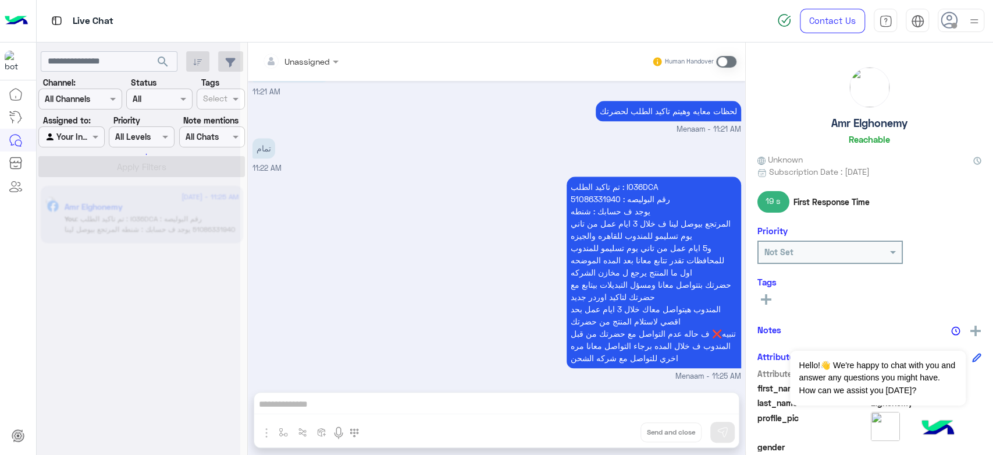
scroll to position [800, 0]
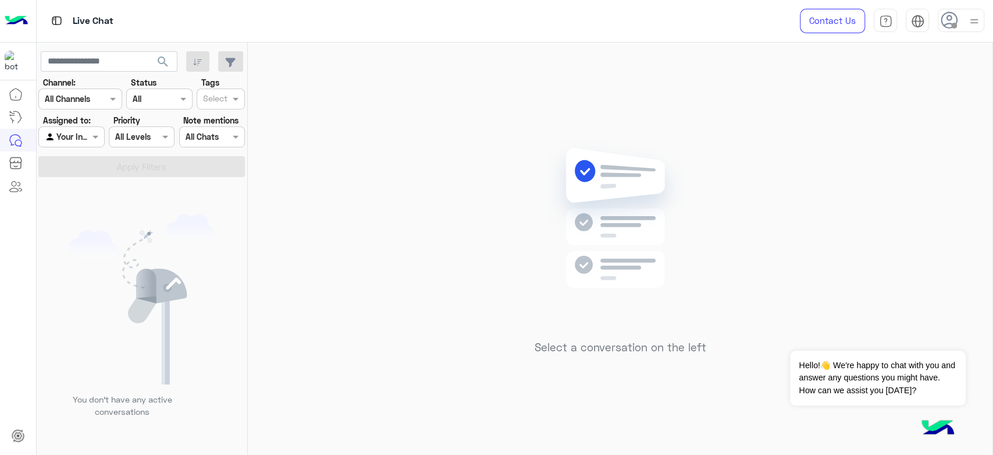
click at [963, 23] on div at bounding box center [961, 20] width 47 height 23
click at [563, 89] on div "Select a conversation on the left" at bounding box center [620, 250] width 745 height 417
click at [966, 20] on div at bounding box center [961, 20] width 47 height 23
click at [606, 63] on div "Select a conversation on the left" at bounding box center [620, 250] width 745 height 417
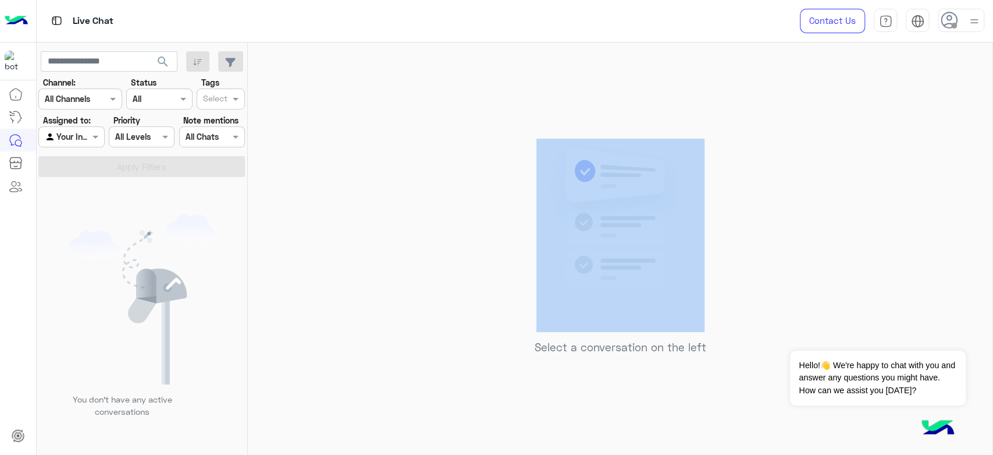
click at [606, 63] on div "Select a conversation on the left" at bounding box center [620, 250] width 745 height 417
click at [340, 189] on div "Select a conversation on the left" at bounding box center [620, 250] width 745 height 417
click at [76, 97] on input "text" at bounding box center [66, 99] width 42 height 12
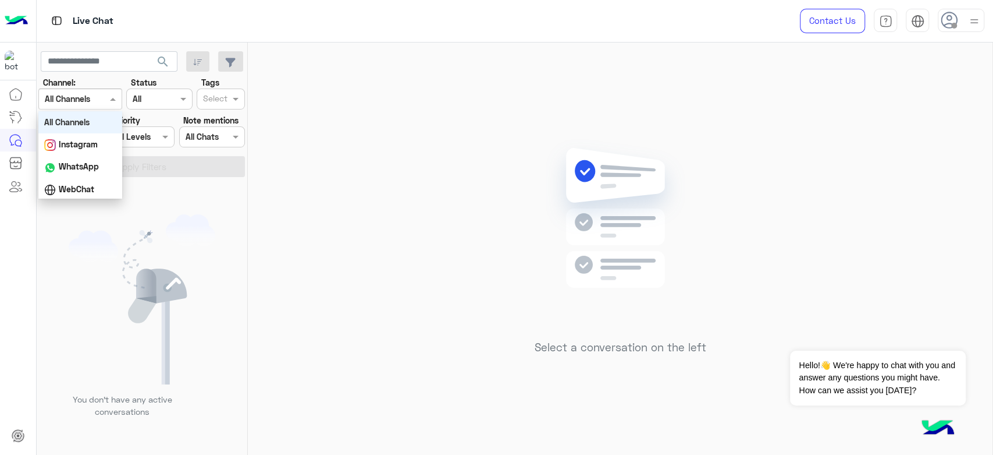
click at [396, 116] on div "Select a conversation on the left" at bounding box center [620, 250] width 745 height 417
click at [90, 139] on span at bounding box center [97, 136] width 15 height 12
click at [86, 138] on div at bounding box center [71, 136] width 65 height 13
click at [964, 18] on div at bounding box center [961, 20] width 47 height 23
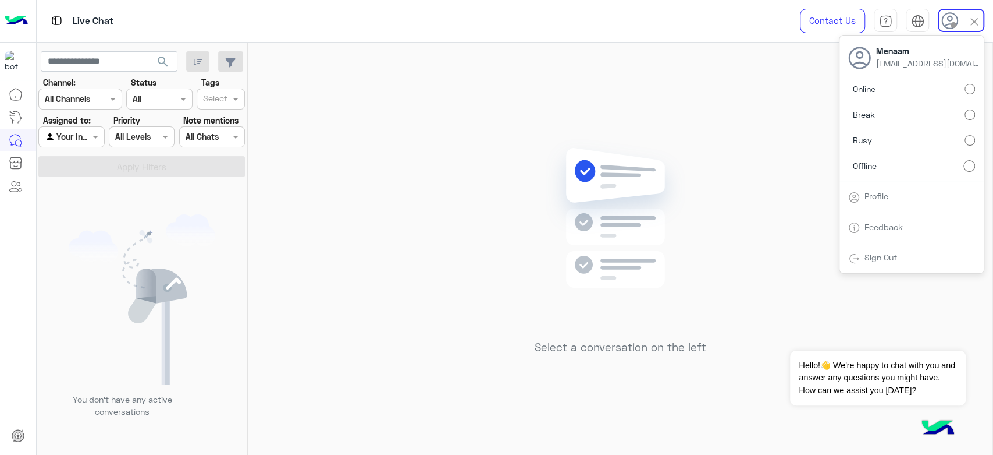
click at [884, 88] on label "Online" at bounding box center [912, 89] width 127 height 21
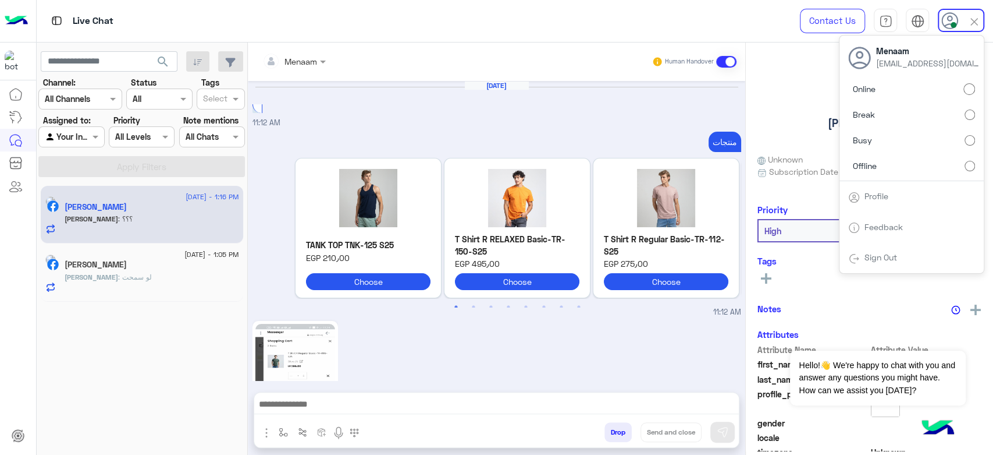
scroll to position [1234, 0]
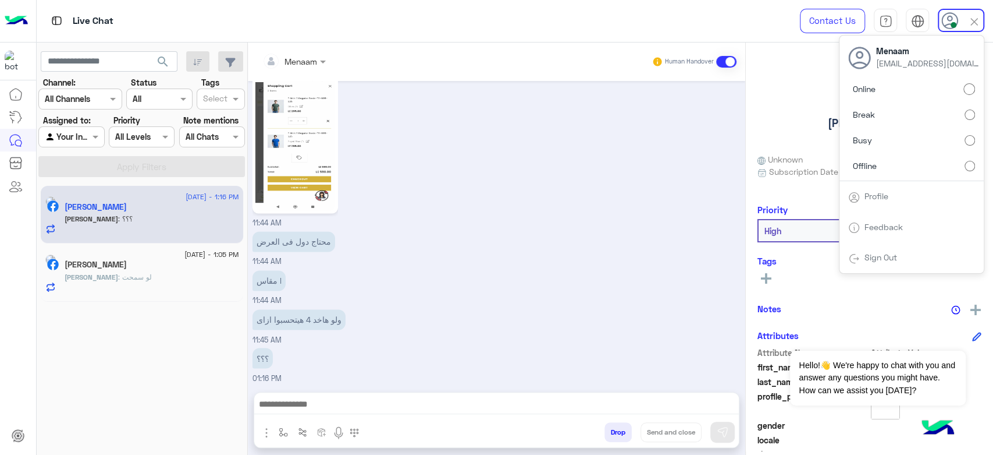
click at [556, 232] on div "محتاج دول فى العرض 11:44 AM" at bounding box center [497, 247] width 489 height 39
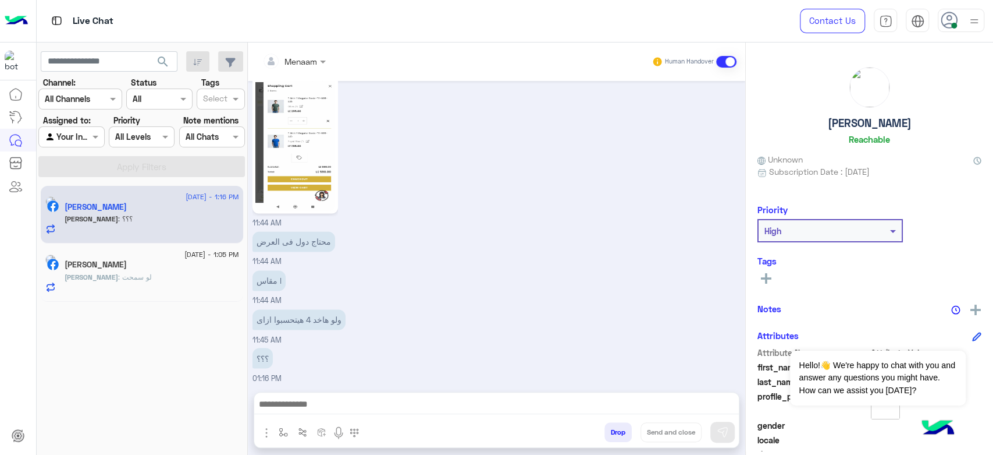
scroll to position [1219, 0]
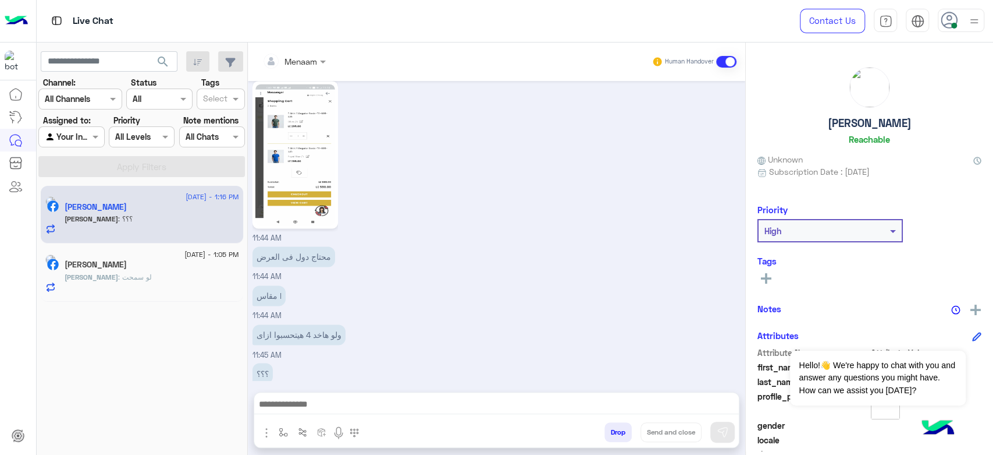
click at [307, 61] on div at bounding box center [294, 60] width 75 height 13
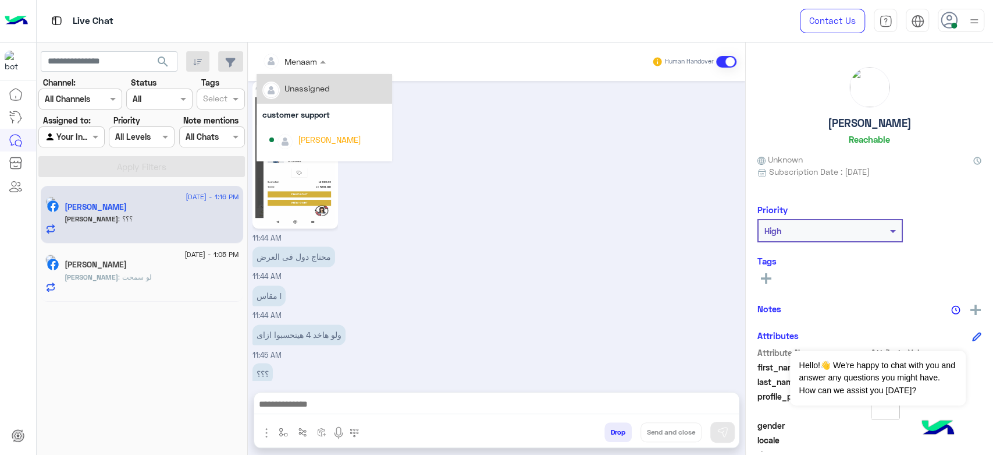
click at [512, 191] on div "11:44 AM" at bounding box center [497, 161] width 489 height 166
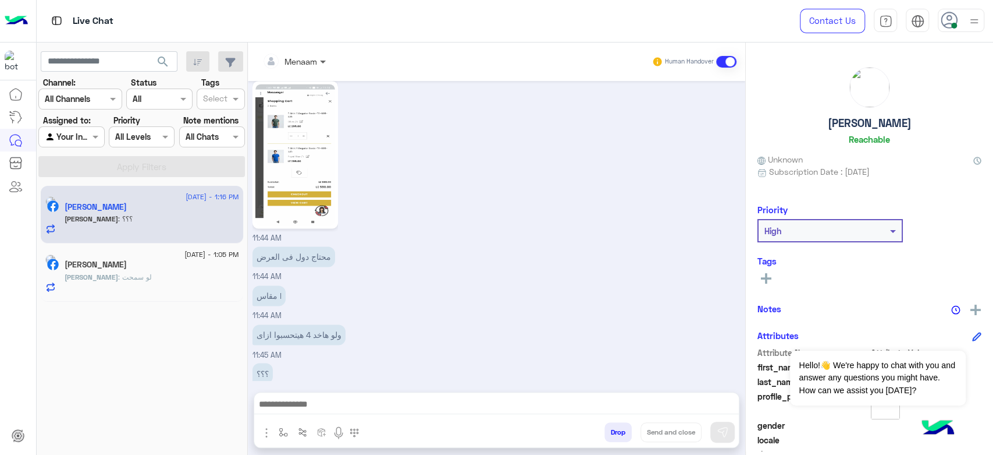
click at [321, 62] on span at bounding box center [324, 61] width 15 height 12
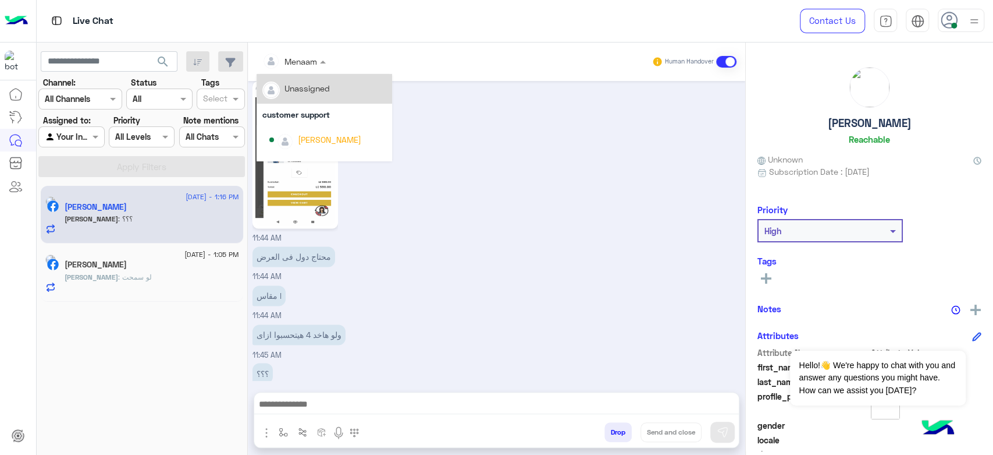
drag, startPoint x: 494, startPoint y: 188, endPoint x: 420, endPoint y: 173, distance: 74.9
click at [489, 189] on div "11:44 AM" at bounding box center [497, 161] width 489 height 166
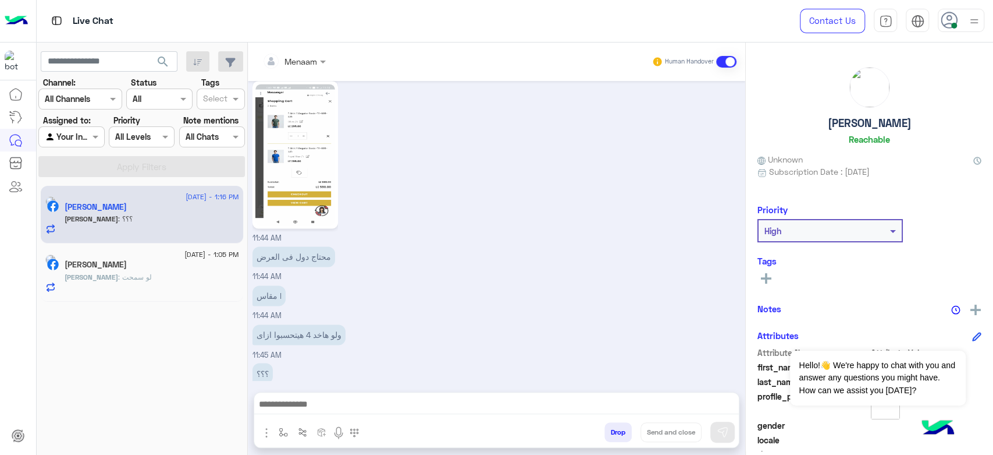
click at [314, 63] on div at bounding box center [294, 60] width 75 height 13
click at [498, 173] on div "11:44 AM" at bounding box center [497, 161] width 489 height 166
click at [315, 61] on div at bounding box center [294, 60] width 75 height 13
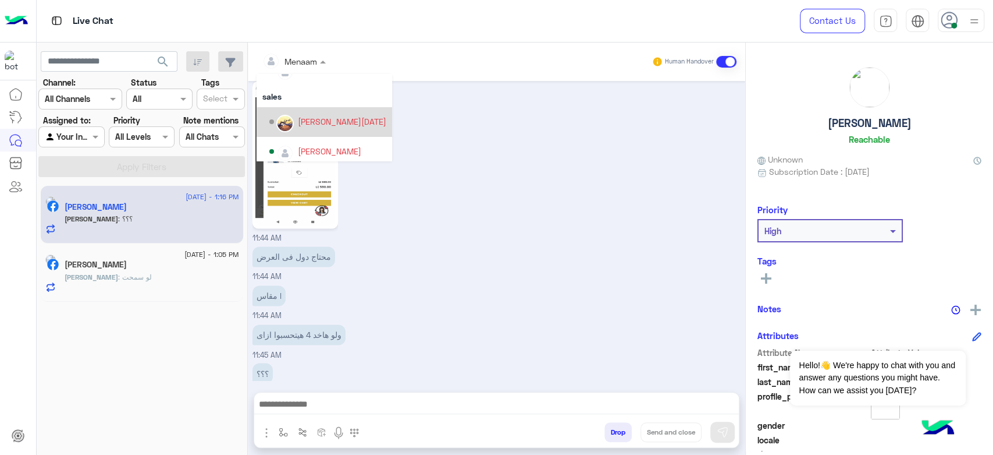
scroll to position [104, 0]
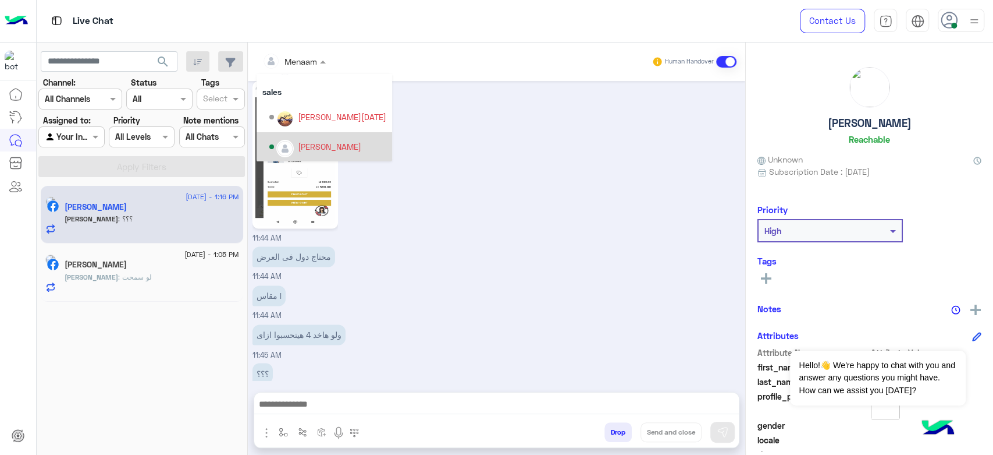
click at [467, 173] on div "11:44 AM" at bounding box center [497, 161] width 489 height 166
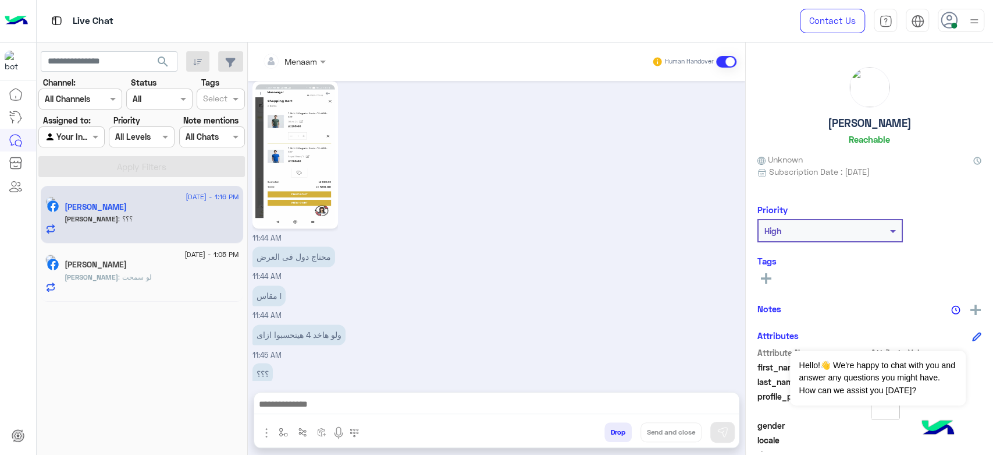
click at [467, 210] on div "11:44 AM" at bounding box center [497, 161] width 489 height 166
click at [324, 59] on span at bounding box center [324, 61] width 15 height 12
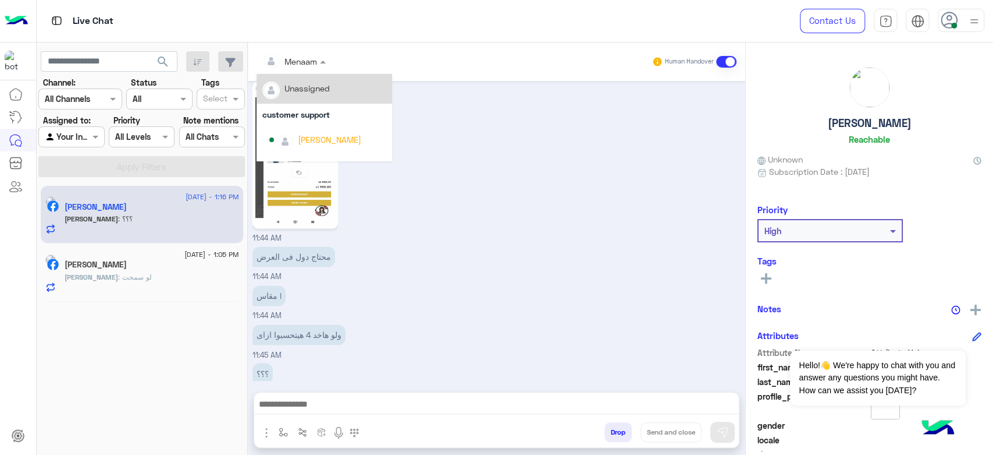
click at [474, 182] on div "11:44 AM" at bounding box center [497, 161] width 489 height 166
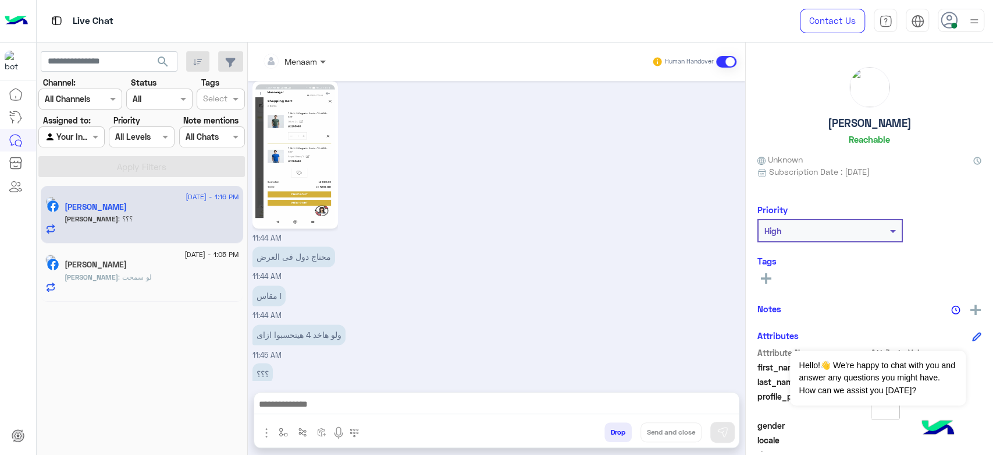
click at [329, 66] on span at bounding box center [324, 61] width 15 height 12
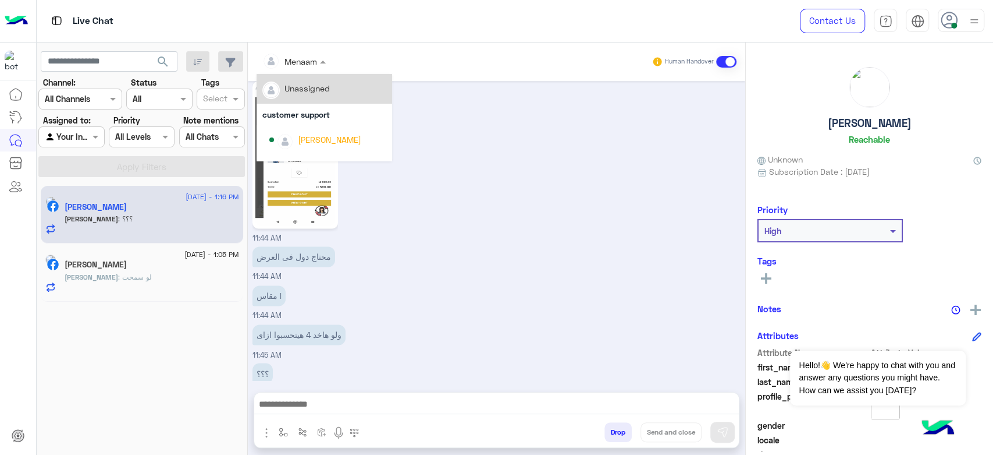
click at [491, 203] on div "11:44 AM" at bounding box center [497, 161] width 489 height 166
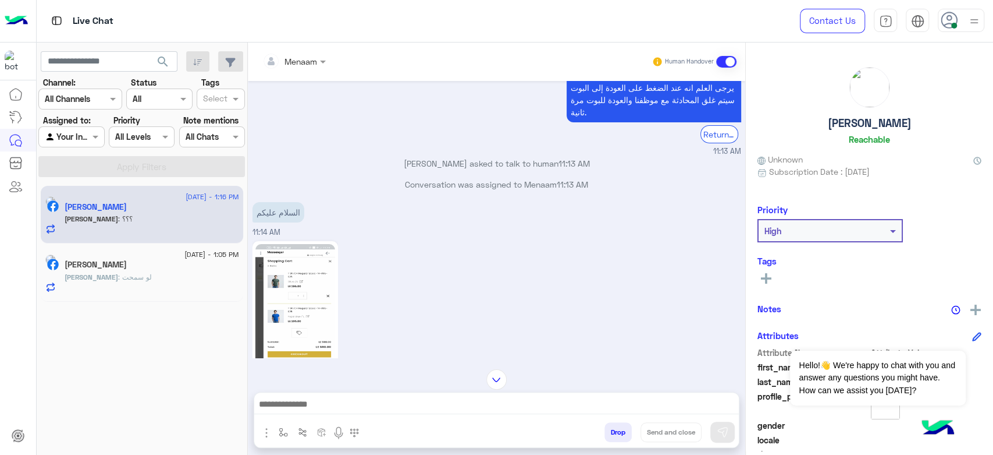
scroll to position [2676, 0]
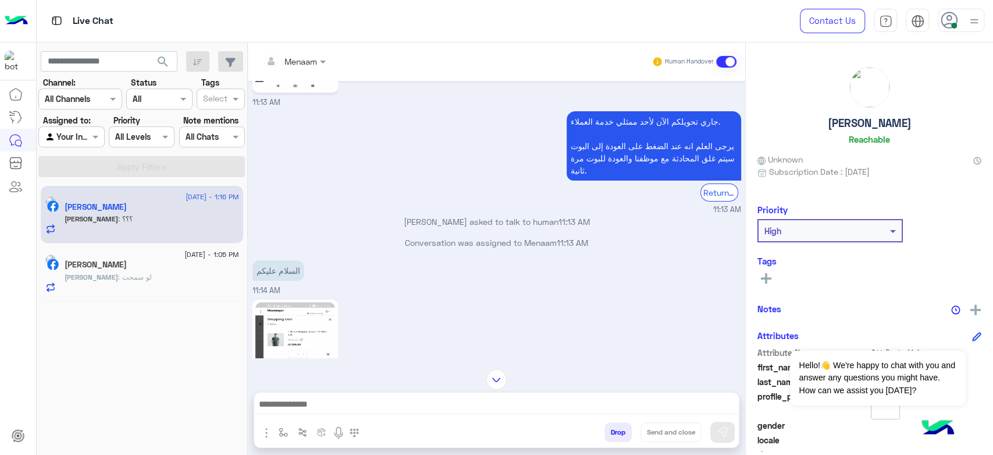
click at [312, 305] on img at bounding box center [295, 372] width 80 height 141
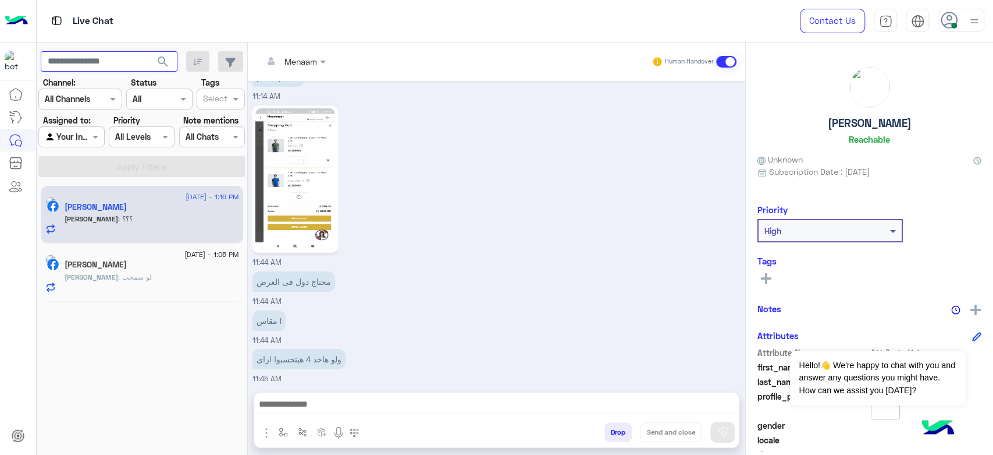
click at [132, 61] on input "text" at bounding box center [109, 61] width 137 height 21
click at [548, 176] on div "11:44 AM" at bounding box center [497, 185] width 489 height 166
click at [519, 203] on div "11:44 AM" at bounding box center [497, 185] width 489 height 166
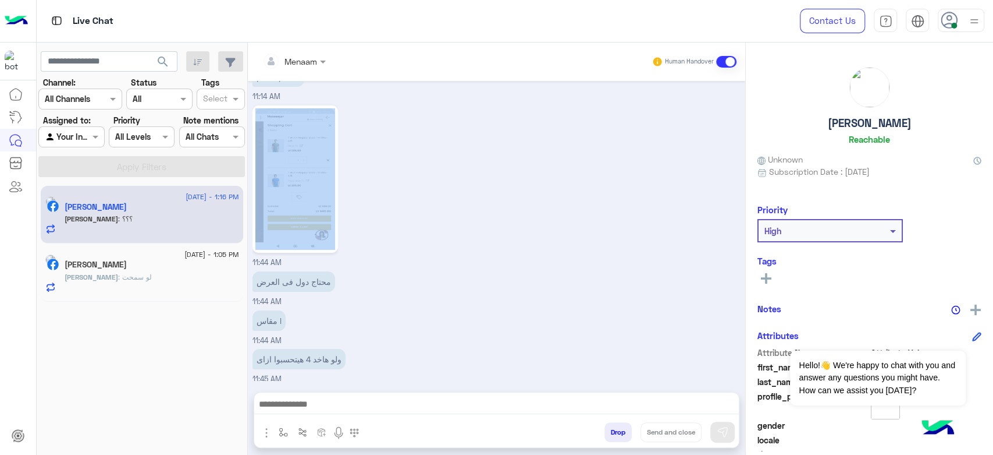
click at [519, 203] on div "11:44 AM" at bounding box center [497, 185] width 489 height 166
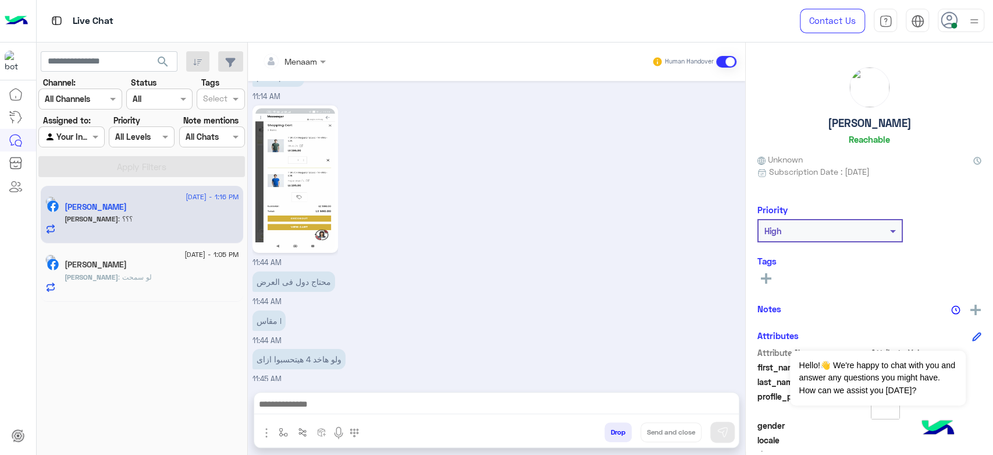
click at [464, 307] on div "مقاس l 11:44 AM" at bounding box center [497, 326] width 489 height 39
click at [272, 271] on p "محتاج دول فى العرض" at bounding box center [294, 281] width 83 height 20
click at [284, 271] on p "محتاج دول فى العرض" at bounding box center [294, 281] width 83 height 20
drag, startPoint x: 284, startPoint y: 240, endPoint x: 310, endPoint y: 233, distance: 26.4
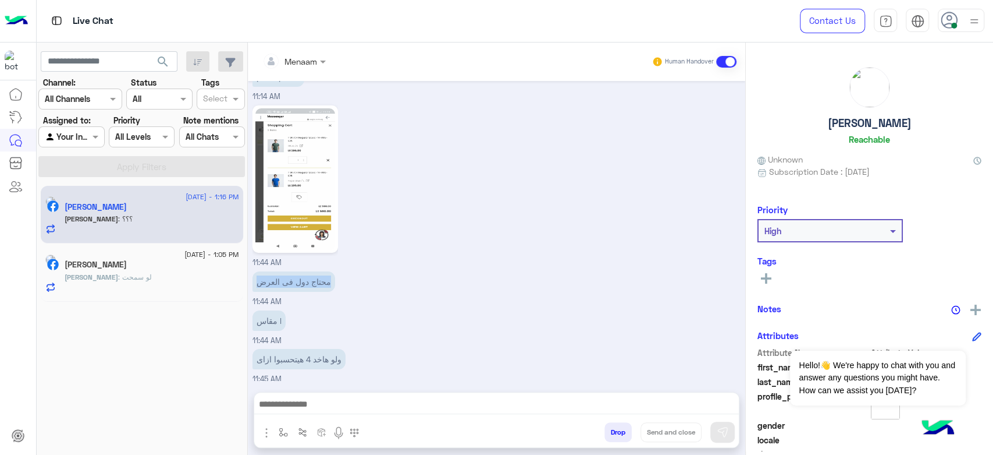
click at [310, 271] on p "محتاج دول فى العرض" at bounding box center [294, 281] width 83 height 20
click at [441, 211] on div "11:44 AM" at bounding box center [497, 185] width 489 height 166
click at [304, 271] on p "محتاج دول فى العرض" at bounding box center [294, 281] width 83 height 20
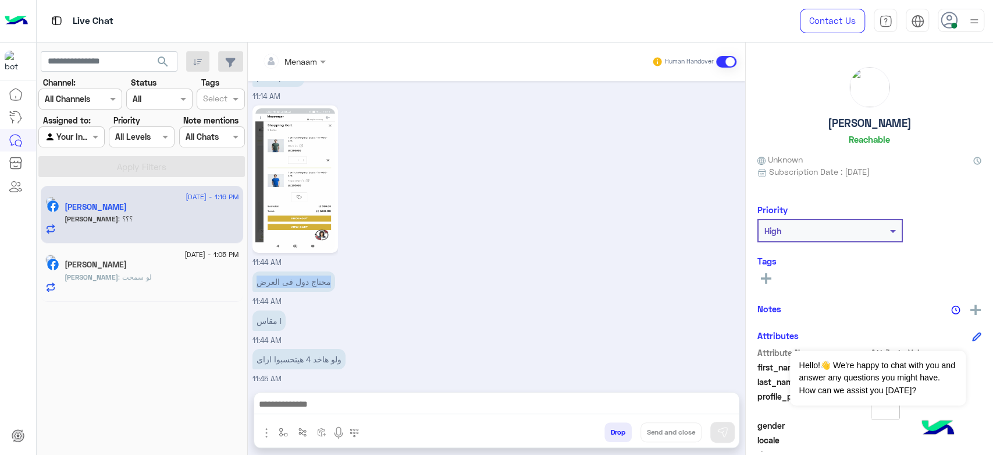
click at [435, 268] on div "محتاج دول فى العرض 11:44 AM" at bounding box center [497, 287] width 489 height 39
click at [294, 271] on p "محتاج دول فى العرض" at bounding box center [294, 281] width 83 height 20
click at [458, 268] on div "محتاج دول فى العرض 11:44 AM" at bounding box center [497, 287] width 489 height 39
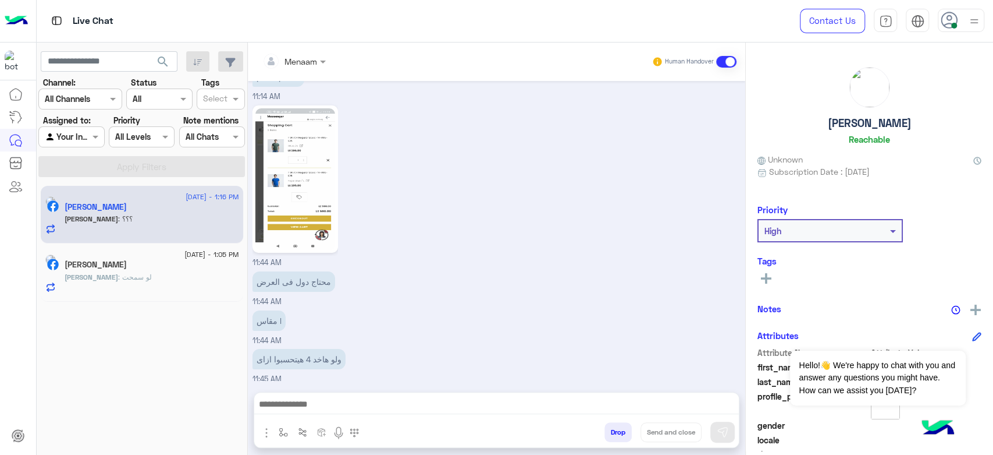
click at [298, 349] on p "ولو هاخد 4 هيتحسبوا ازاى" at bounding box center [299, 359] width 93 height 20
click at [418, 268] on div "محتاج دول فى العرض 11:44 AM" at bounding box center [497, 287] width 489 height 39
click at [289, 271] on p "محتاج دول فى العرض" at bounding box center [294, 281] width 83 height 20
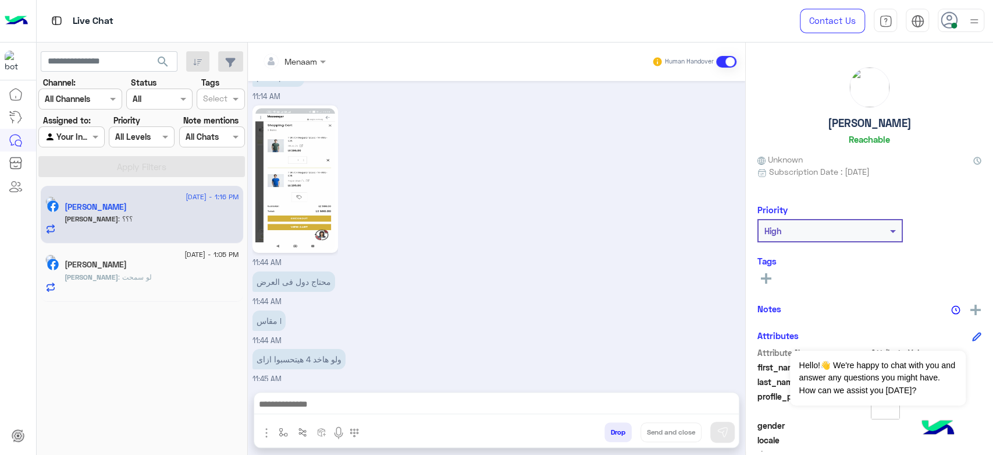
click at [292, 271] on p "محتاج دول فى العرض" at bounding box center [294, 281] width 83 height 20
click at [464, 213] on div "11:44 AM" at bounding box center [497, 185] width 489 height 166
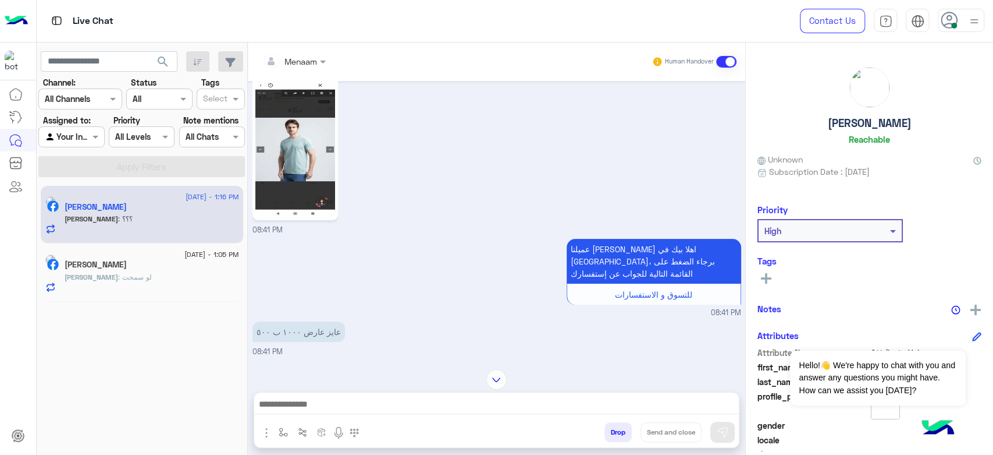
scroll to position [191, 0]
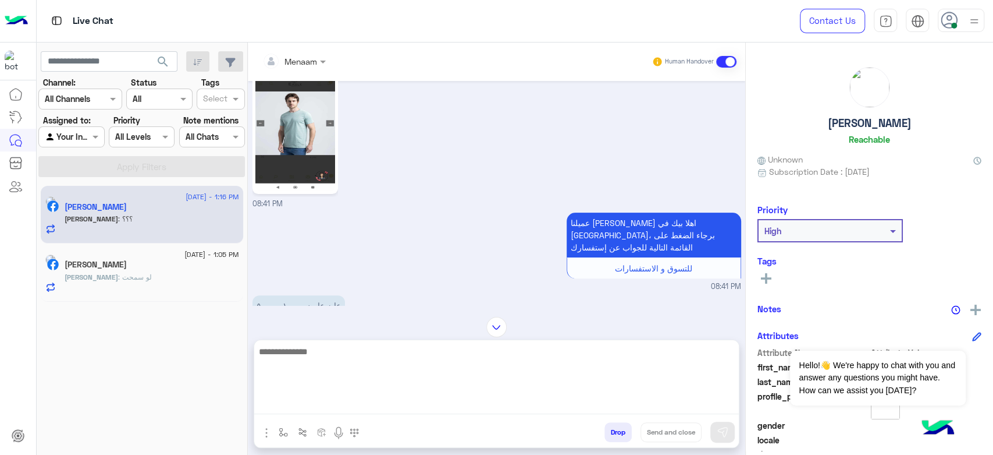
click at [315, 405] on textarea at bounding box center [496, 379] width 485 height 70
type textarea "**********"
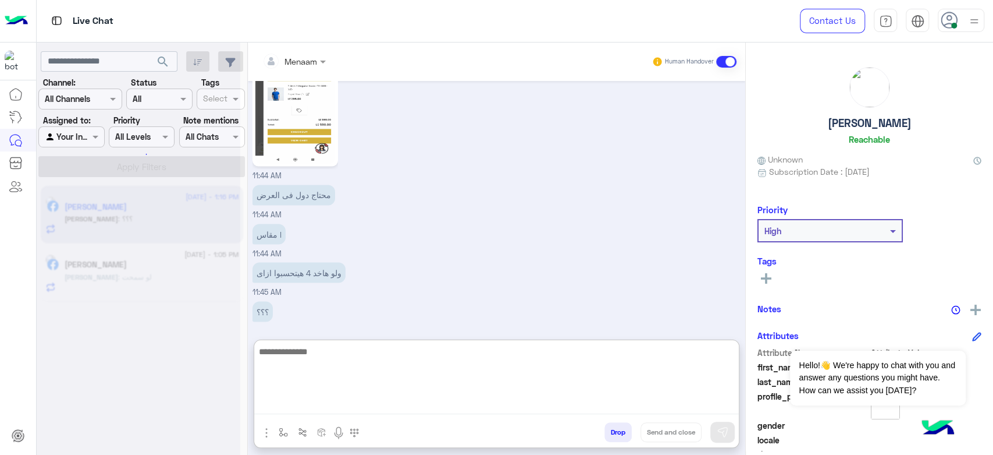
scroll to position [0, 0]
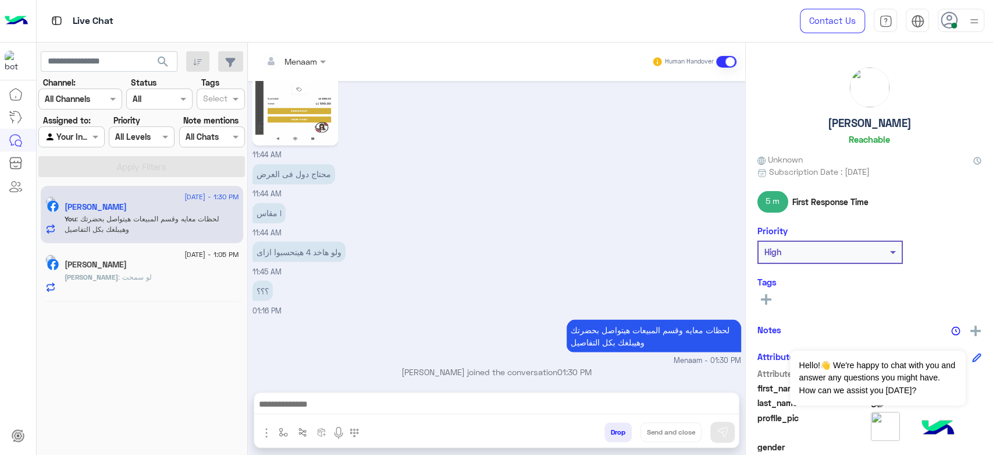
click at [859, 116] on h5 "محمد نبيل" at bounding box center [870, 122] width 84 height 13
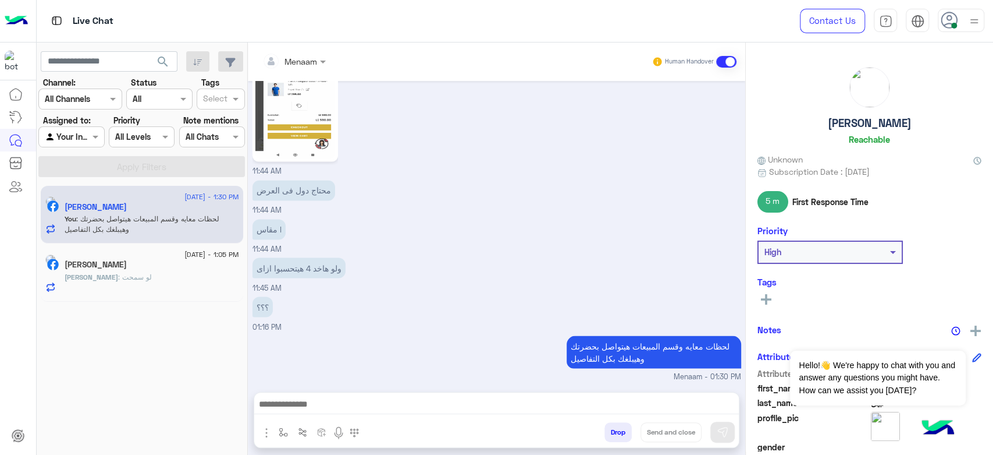
scroll to position [4260, 0]
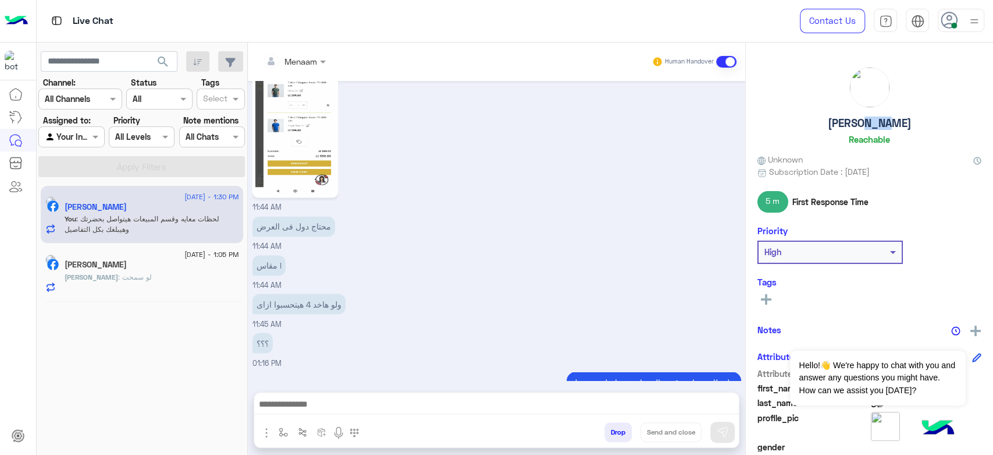
click at [859, 116] on h5 "محمد نبيل" at bounding box center [870, 122] width 84 height 13
copy h5 "محمد نبيل"
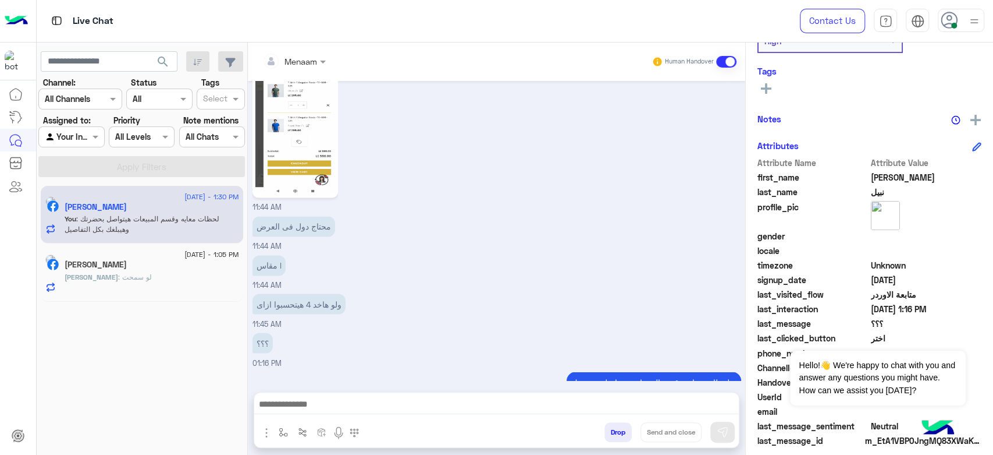
scroll to position [220, 0]
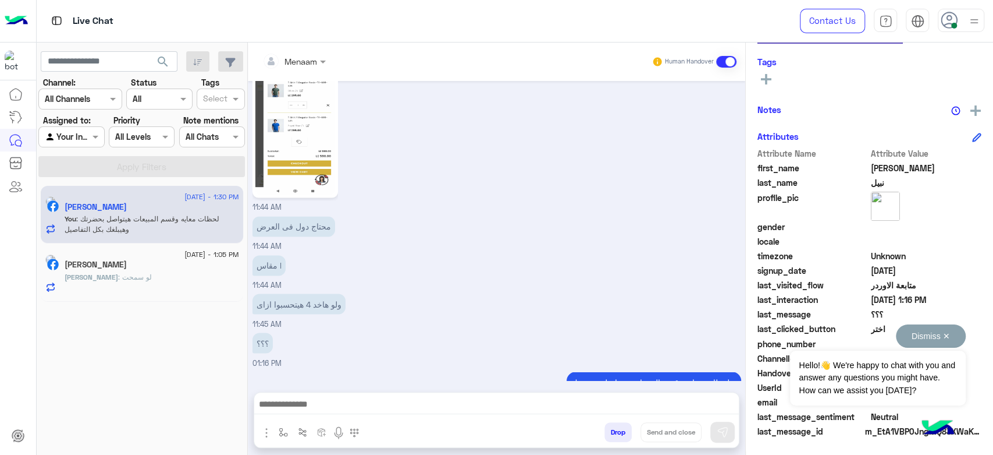
click at [953, 333] on button "Dismiss ✕" at bounding box center [931, 335] width 70 height 23
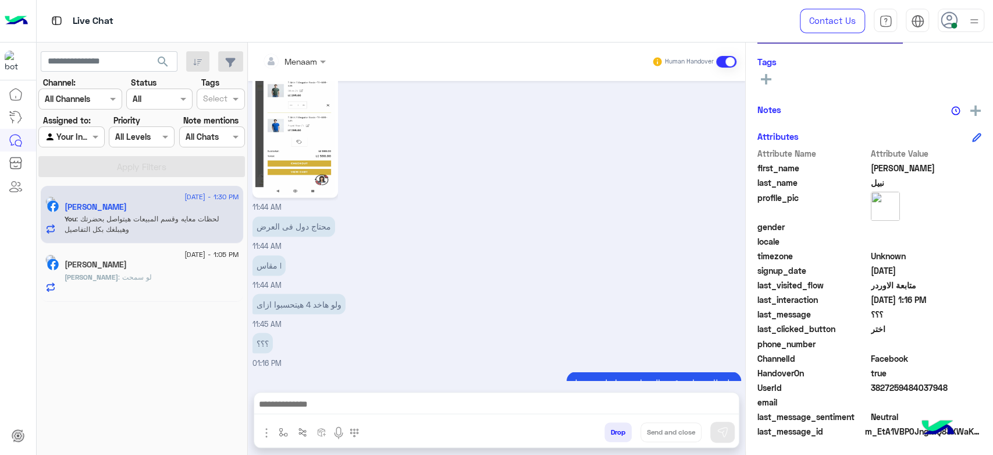
click at [918, 386] on span "3827259484037948" at bounding box center [926, 387] width 111 height 12
copy span "3827259484037948"
click at [314, 58] on div at bounding box center [294, 60] width 75 height 13
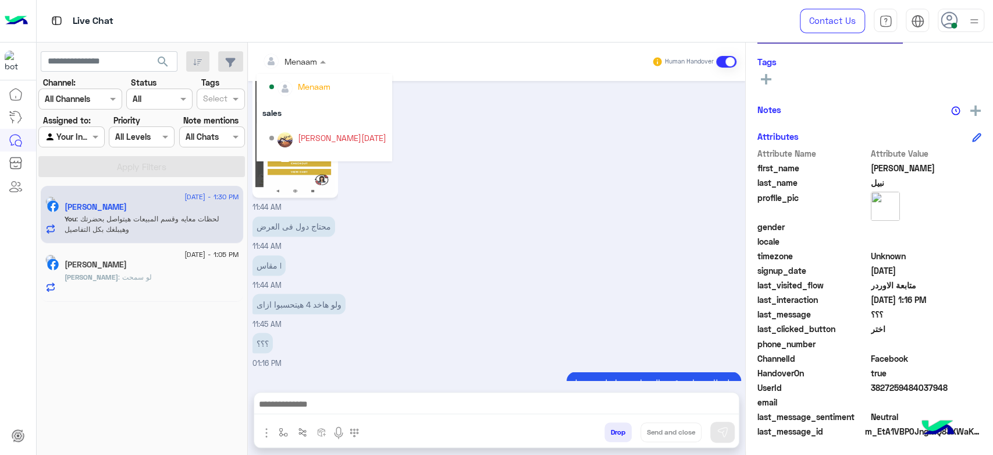
scroll to position [104, 0]
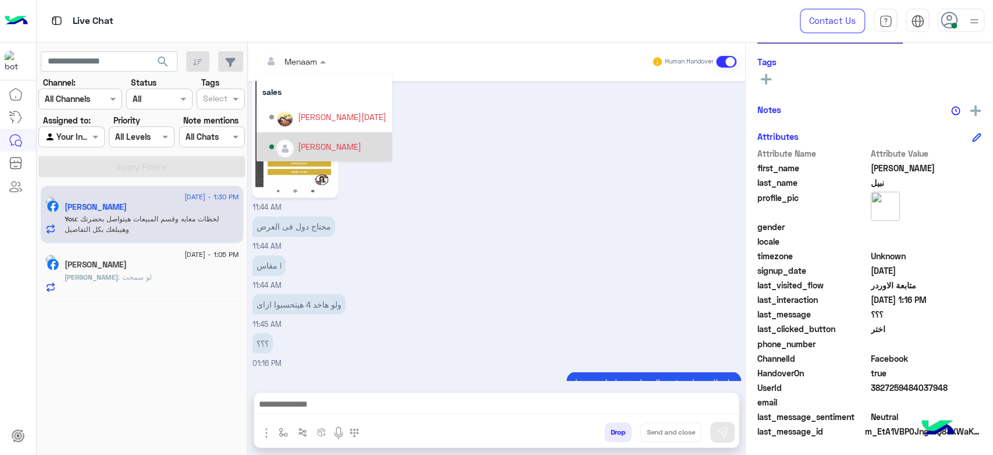
click at [323, 140] on div "[PERSON_NAME]" at bounding box center [329, 146] width 63 height 12
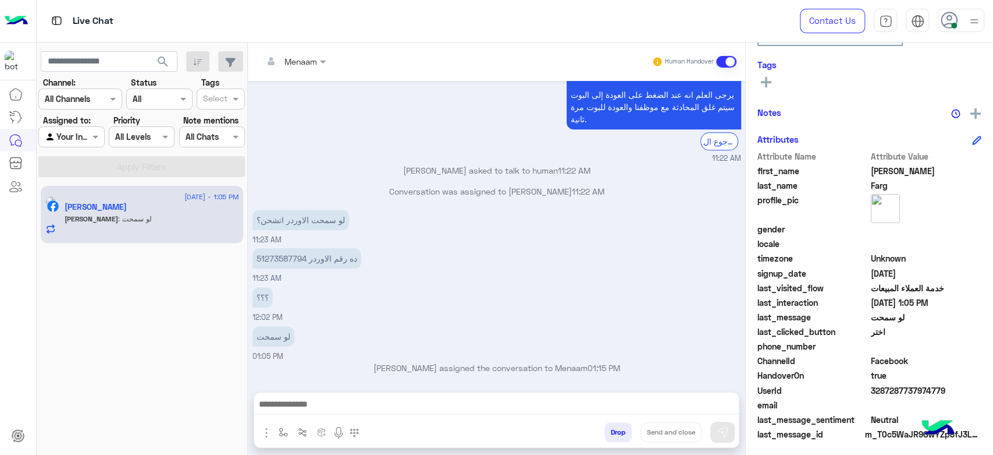
scroll to position [199, 0]
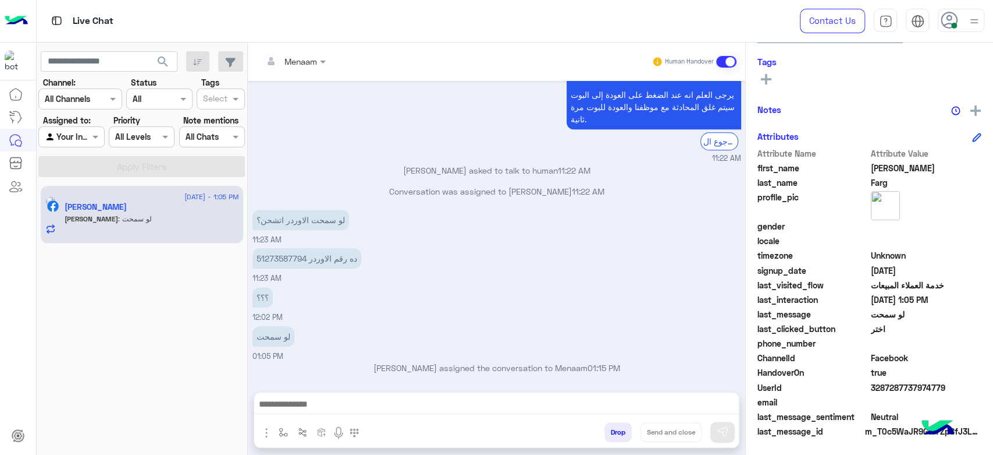
click at [283, 265] on p "ده رقم الاوردر 51273587794" at bounding box center [307, 258] width 109 height 20
click at [283, 255] on p "ده رقم الاوردر 51273587794" at bounding box center [307, 258] width 109 height 20
copy p "51273587794"
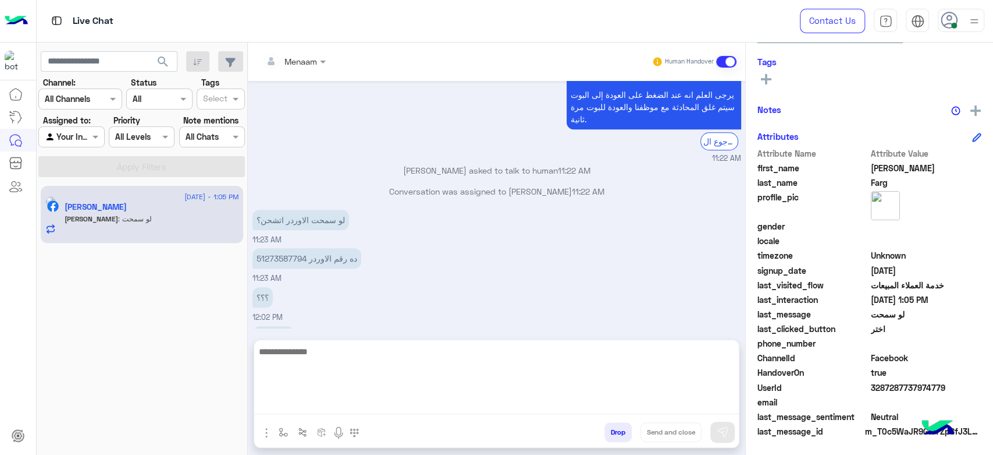
click at [328, 410] on textarea at bounding box center [496, 379] width 485 height 70
type textarea "**********"
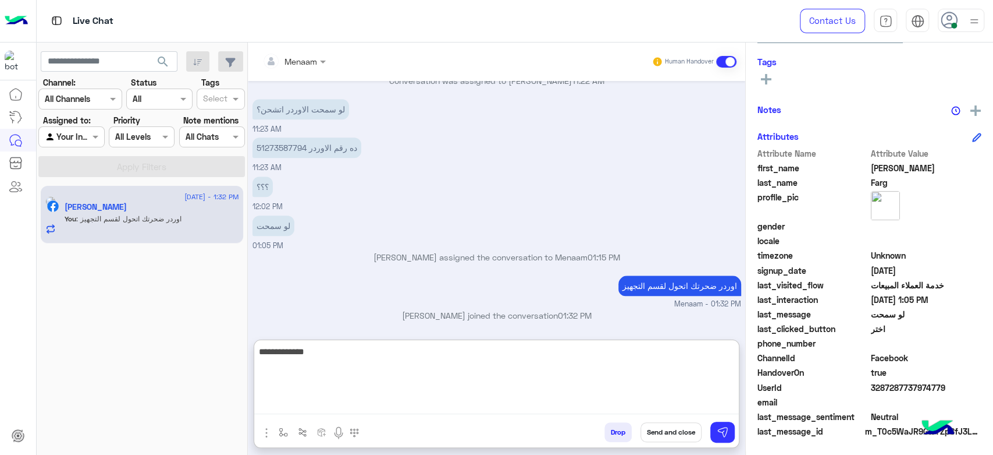
scroll to position [220, 0]
type textarea "**********"
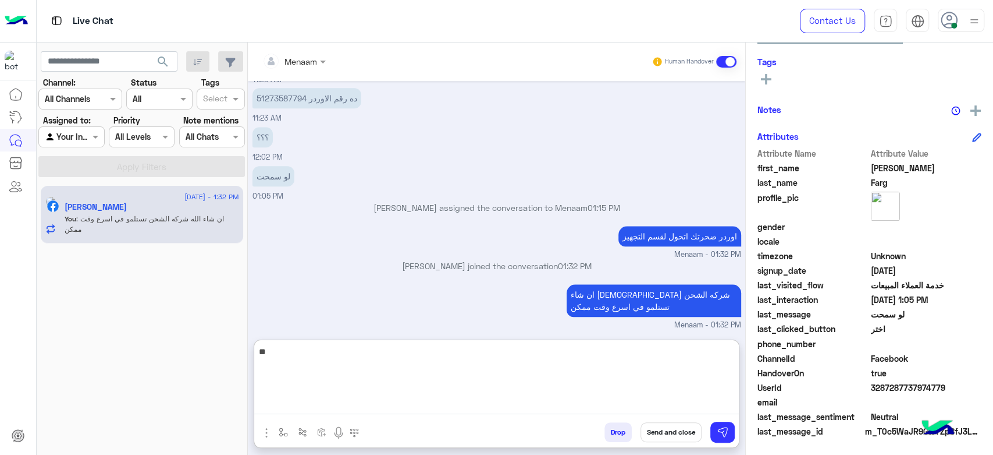
type textarea "*"
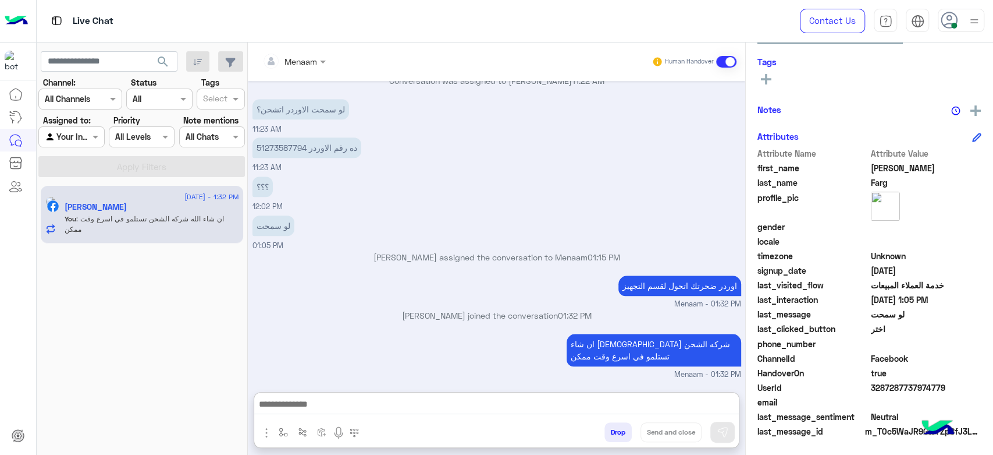
click at [106, 100] on div at bounding box center [80, 98] width 83 height 13
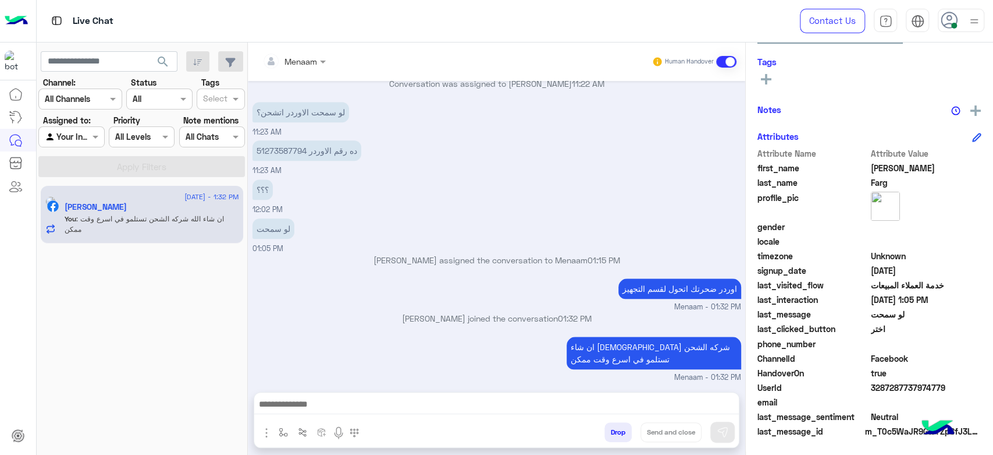
click at [497, 184] on div "؟؟؟ 12:02 PM" at bounding box center [497, 195] width 489 height 39
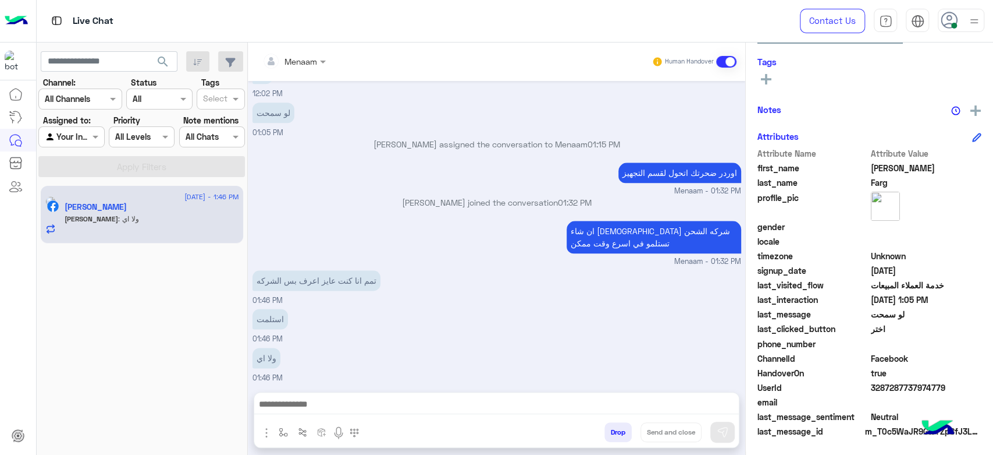
click at [495, 291] on div "تمم انا كنت عايز اعرف بس الشركه 01:46 PM" at bounding box center [497, 286] width 489 height 39
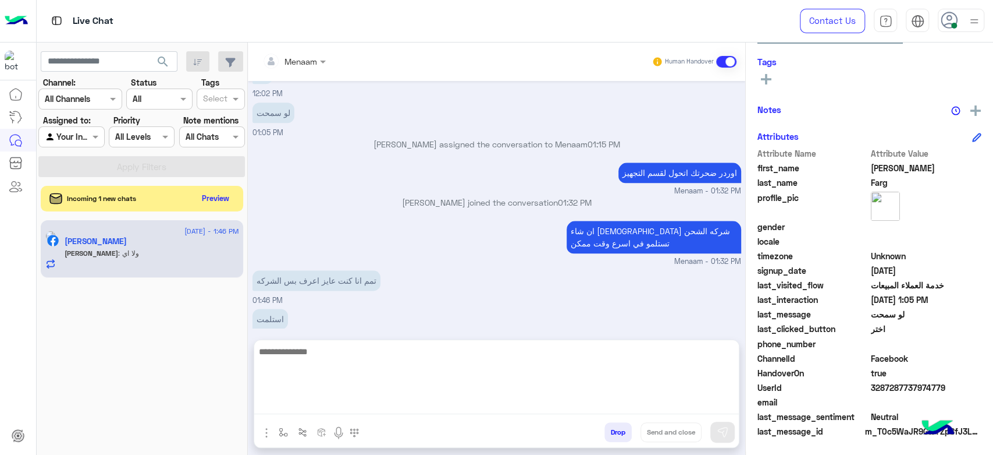
click at [367, 404] on textarea at bounding box center [496, 379] width 485 height 70
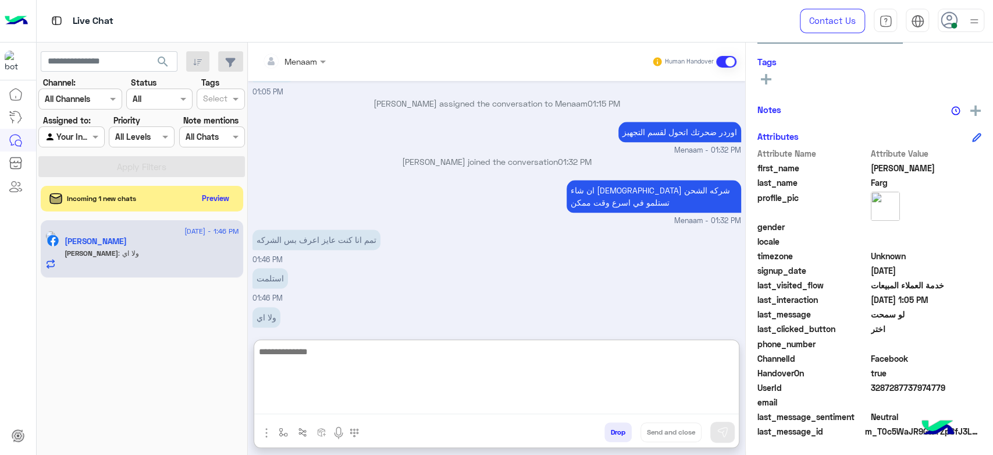
scroll to position [975, 0]
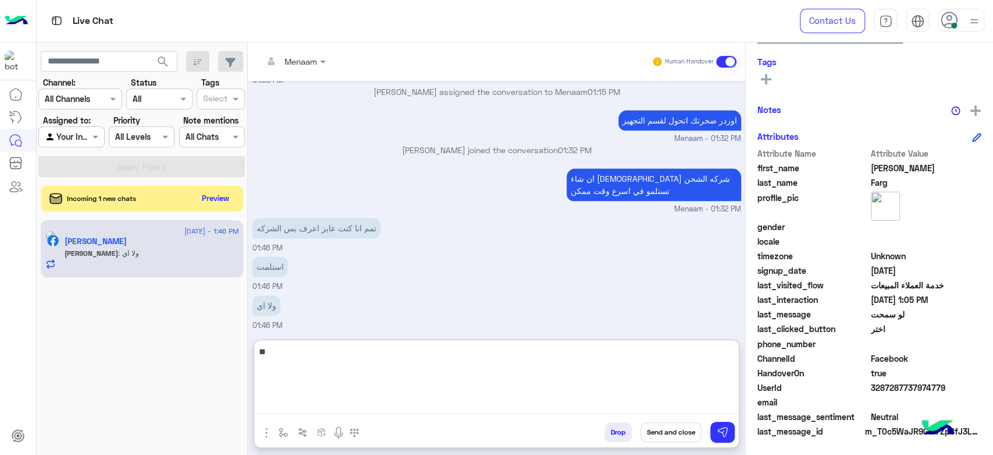
type textarea "*"
type textarea "***"
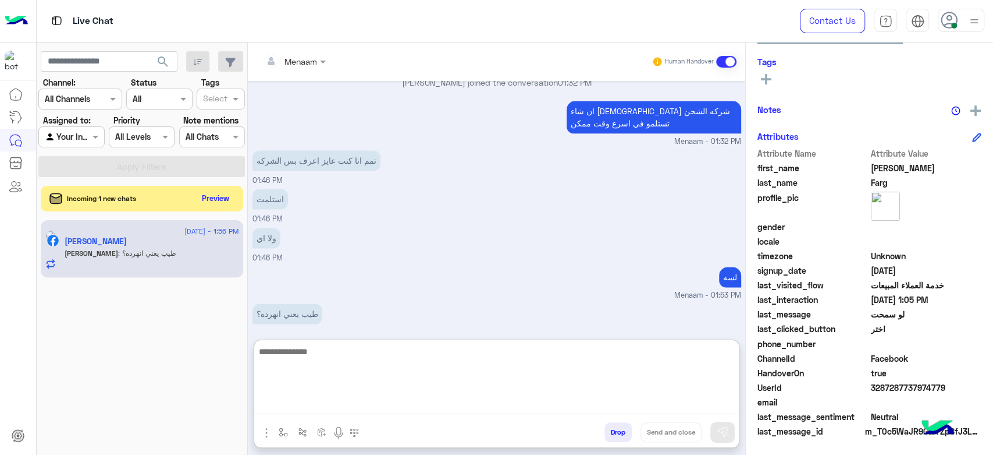
scroll to position [1051, 0]
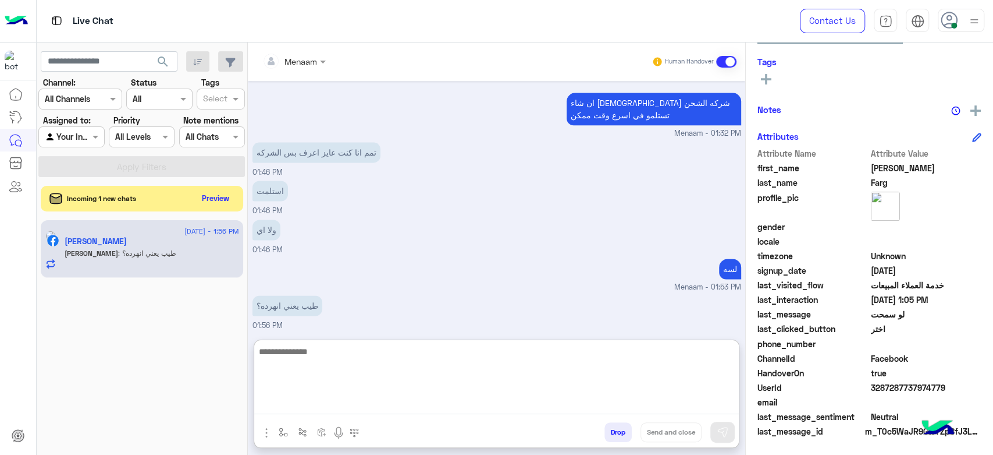
click at [338, 356] on textarea at bounding box center [496, 379] width 485 height 70
type textarea "*"
type textarea "**********"
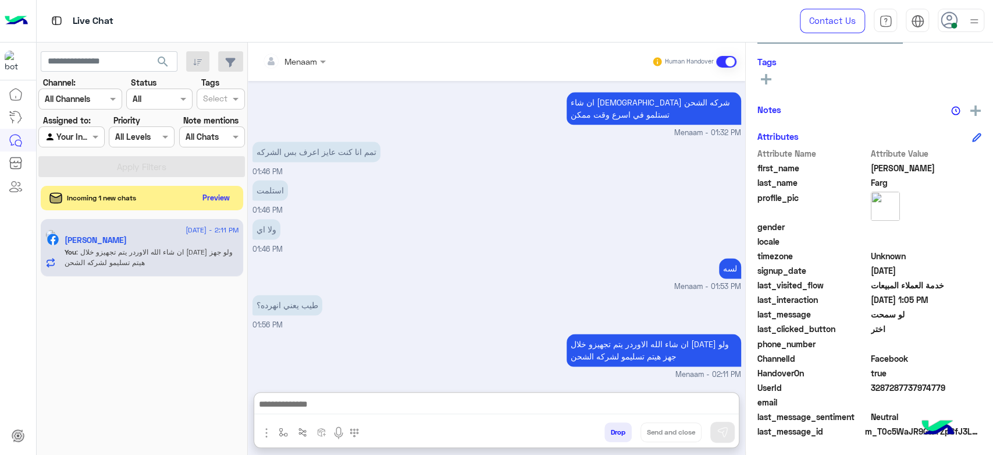
click at [205, 194] on button "Preview" at bounding box center [216, 198] width 36 height 16
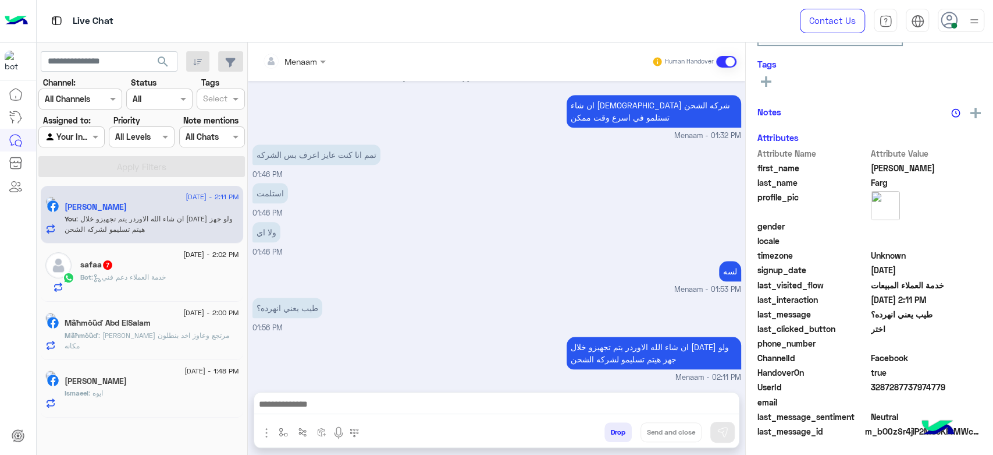
scroll to position [220, 0]
click at [152, 269] on div "safaa 7" at bounding box center [159, 266] width 159 height 12
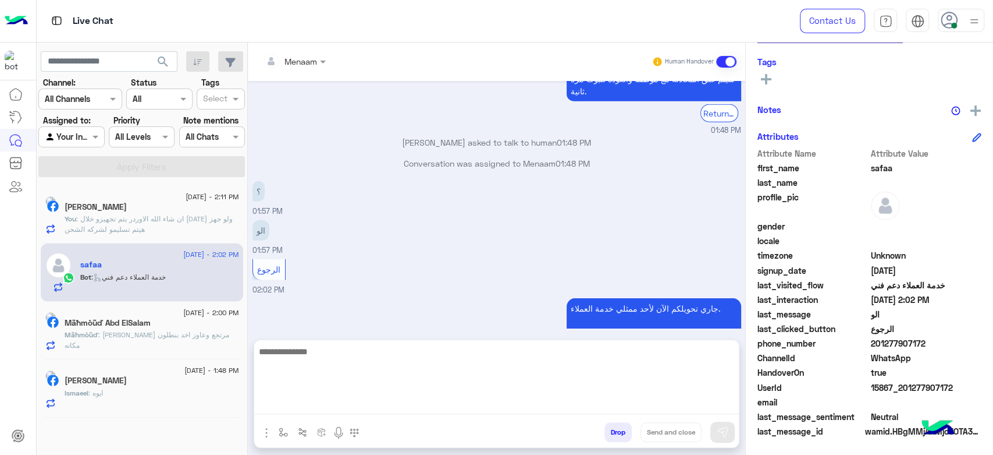
click at [331, 409] on textarea at bounding box center [496, 379] width 485 height 70
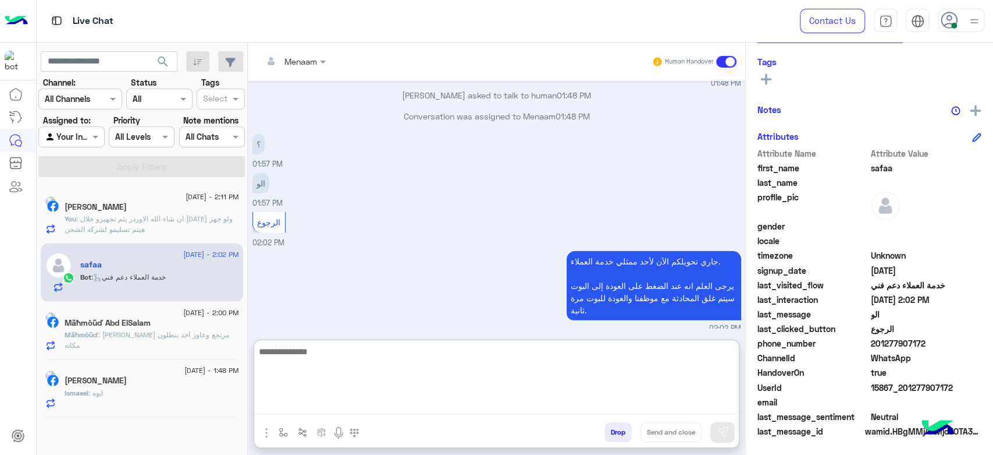
scroll to position [1918, 0]
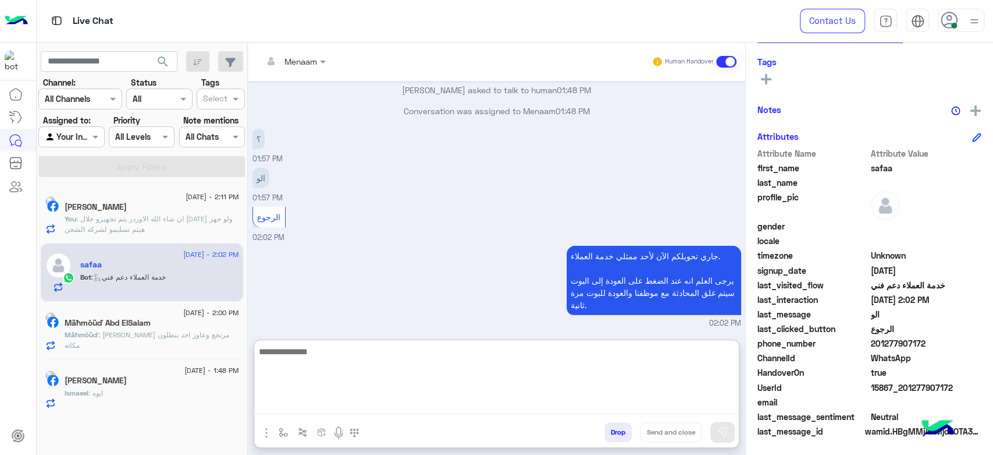
type textarea "*"
click at [407, 358] on textarea at bounding box center [496, 379] width 485 height 70
type textarea "**********"
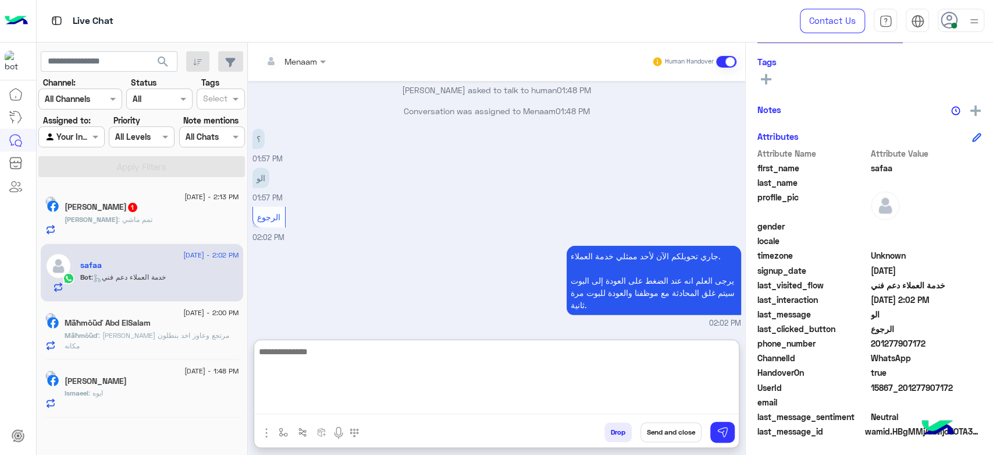
type textarea "*"
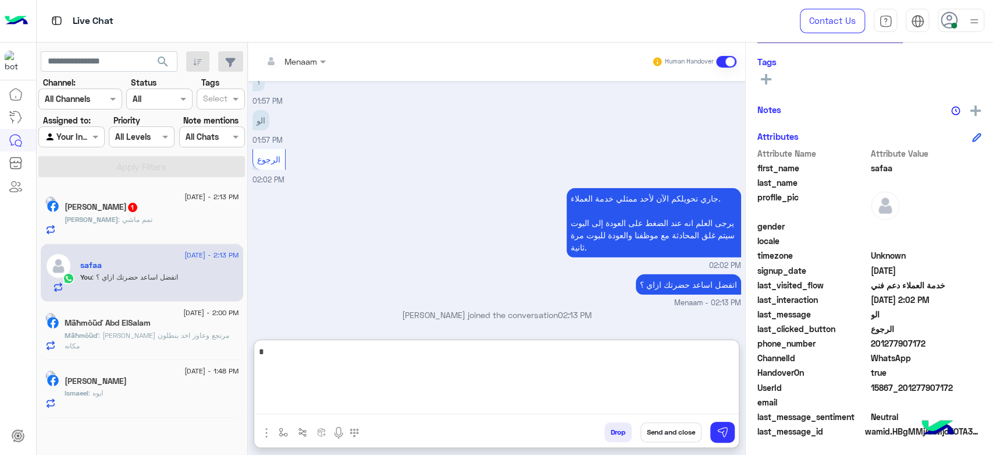
scroll to position [220, 0]
click at [323, 352] on textarea "*" at bounding box center [496, 379] width 485 height 70
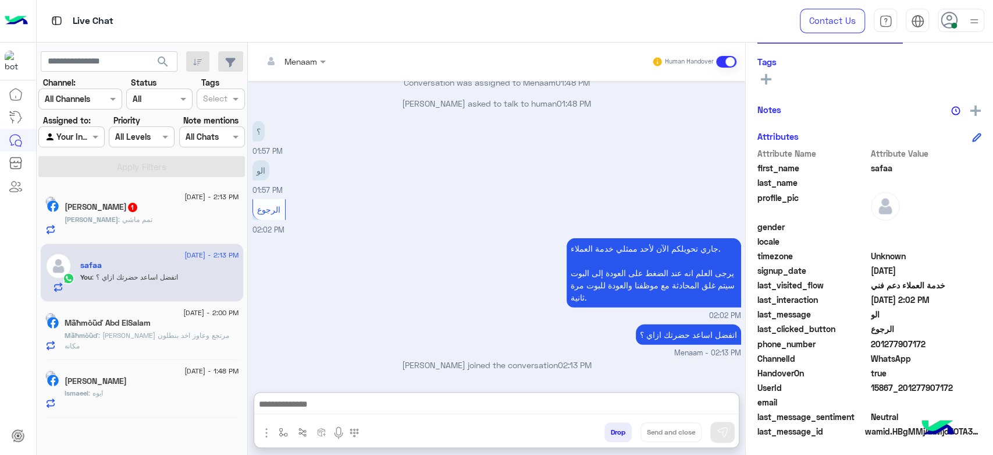
click at [173, 339] on span ": انا ليا بنطلون مرتجع وعاوز اخد بنطلون مكانه" at bounding box center [147, 340] width 165 height 19
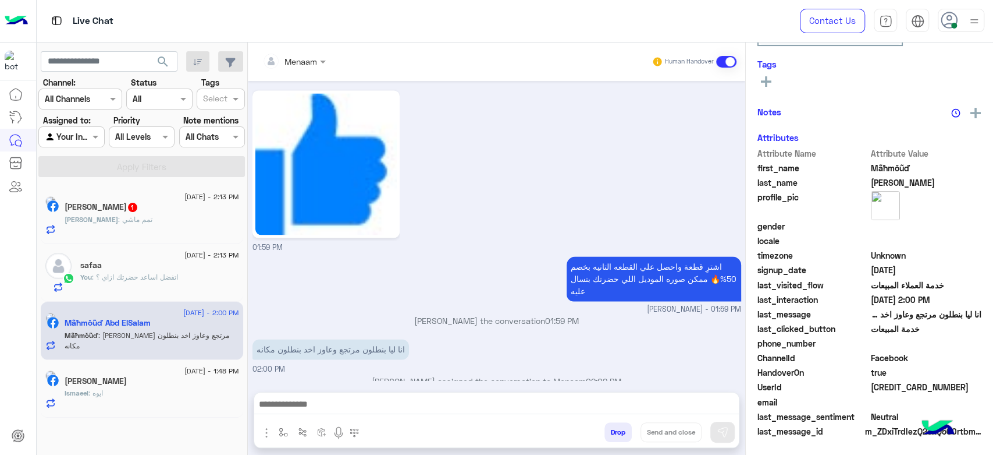
scroll to position [220, 0]
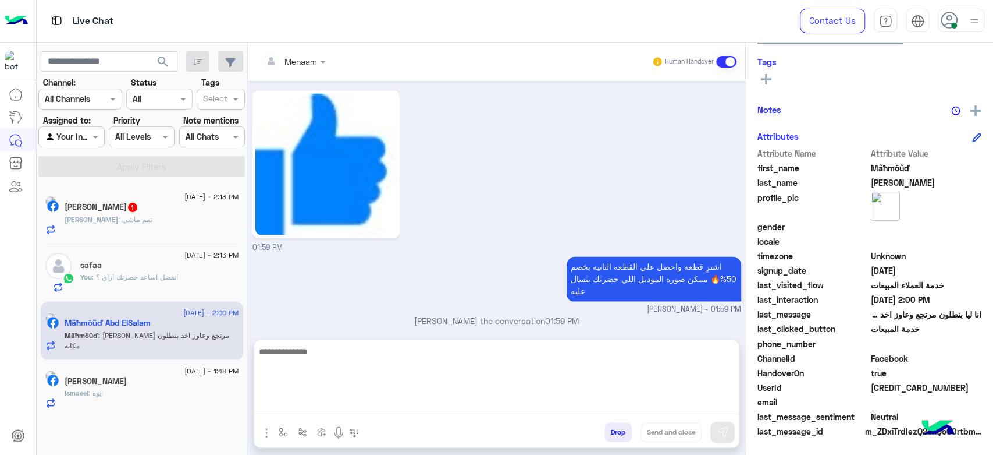
click at [302, 403] on textarea at bounding box center [496, 379] width 485 height 70
type textarea "*"
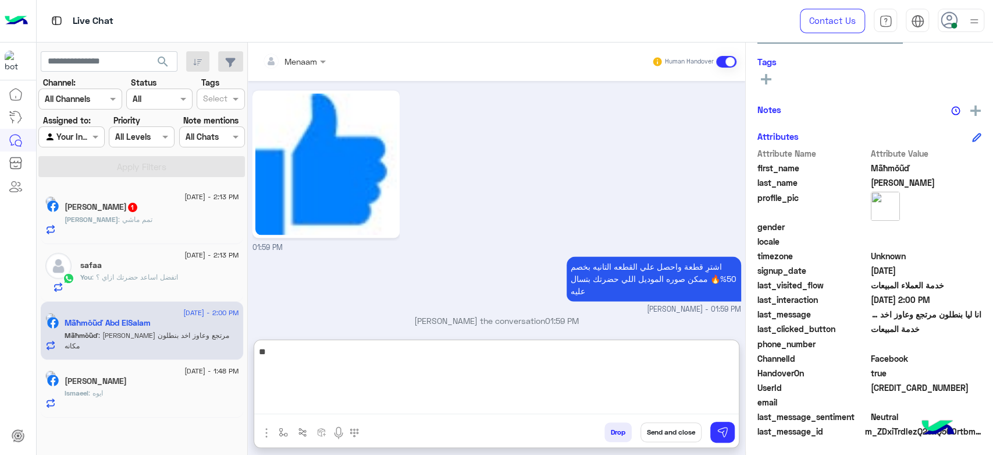
type textarea "*"
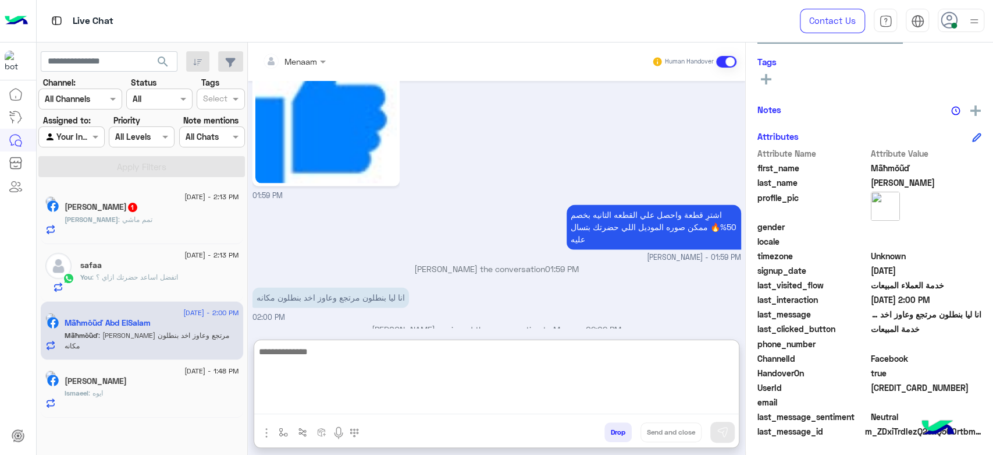
click at [359, 356] on textarea at bounding box center [496, 379] width 485 height 70
type textarea "**"
click at [307, 354] on textarea "**" at bounding box center [496, 379] width 485 height 70
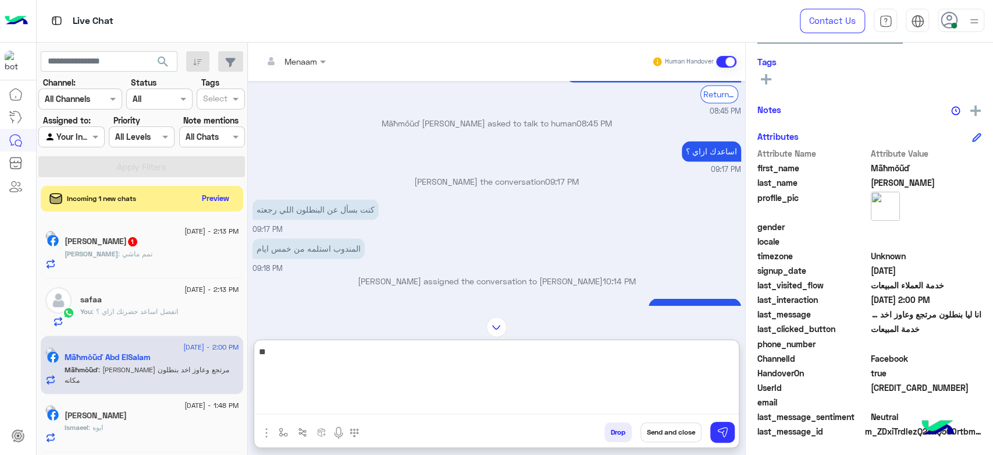
scroll to position [1276, 0]
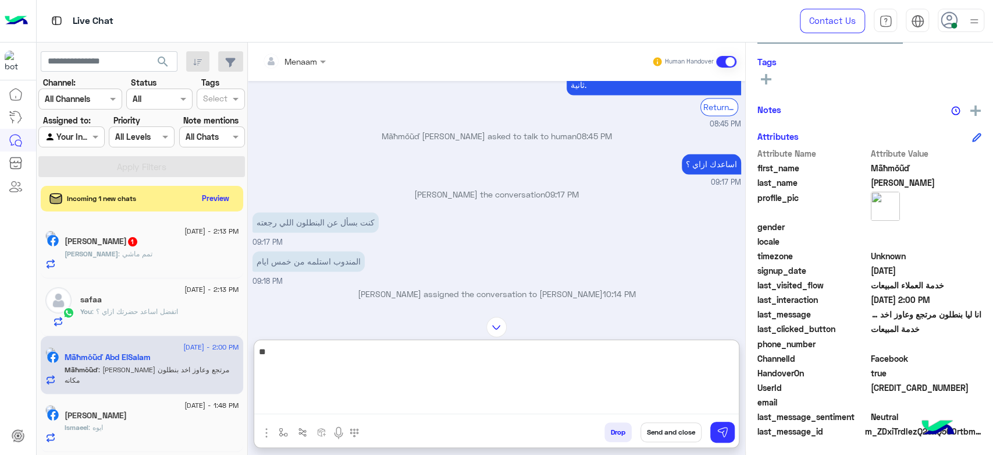
click at [681, 355] on textarea "**" at bounding box center [496, 379] width 485 height 70
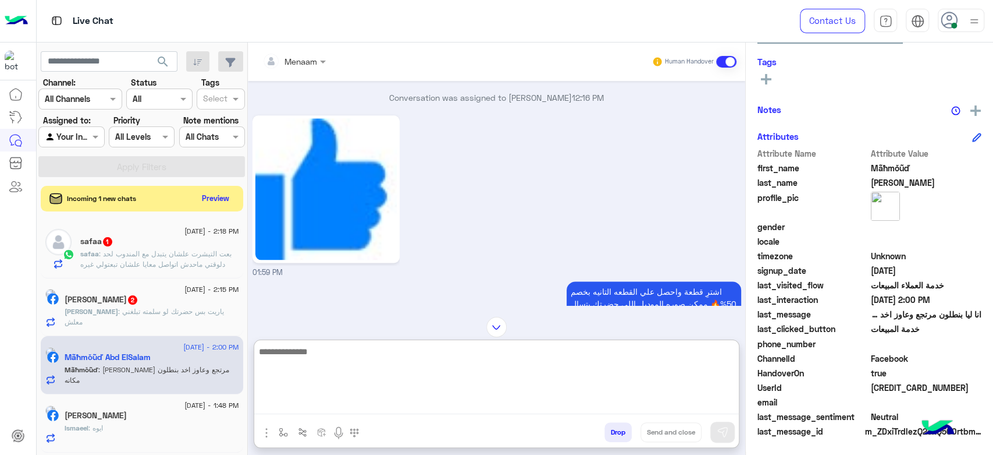
scroll to position [6993, 0]
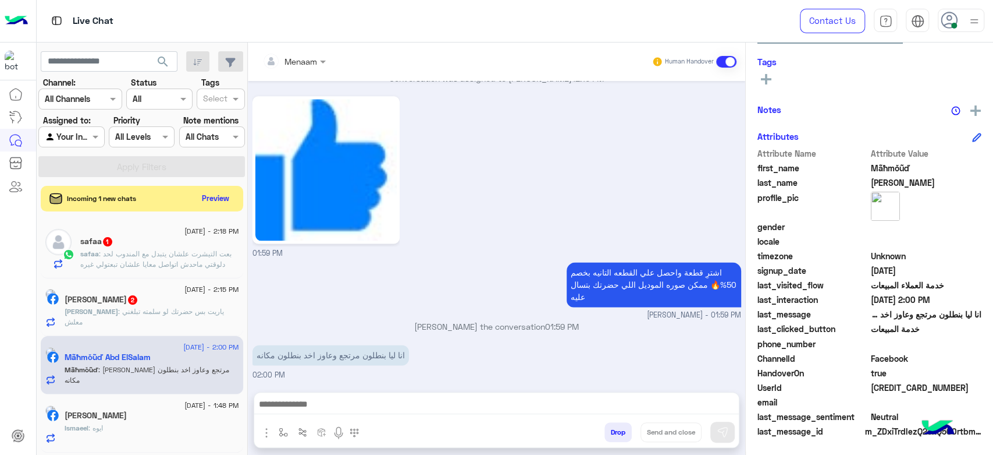
click at [127, 413] on h5 "Ismaeel Mahmoud" at bounding box center [96, 415] width 62 height 10
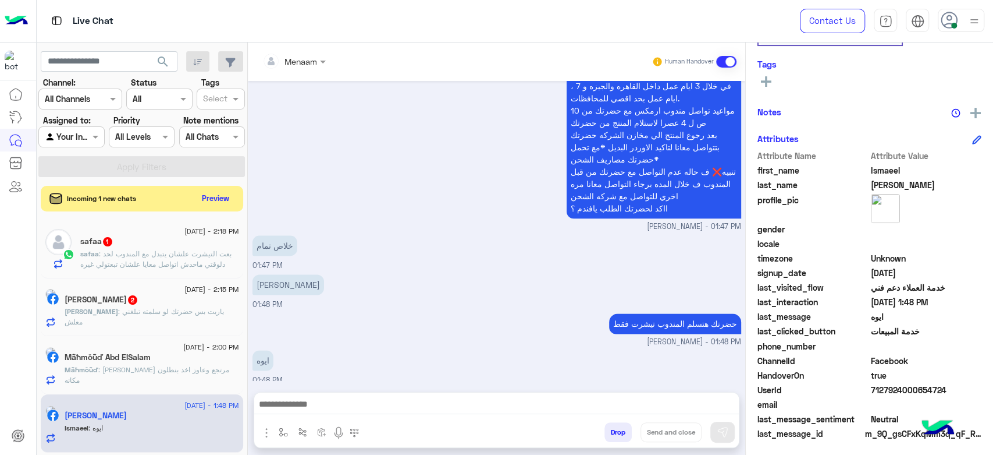
scroll to position [220, 0]
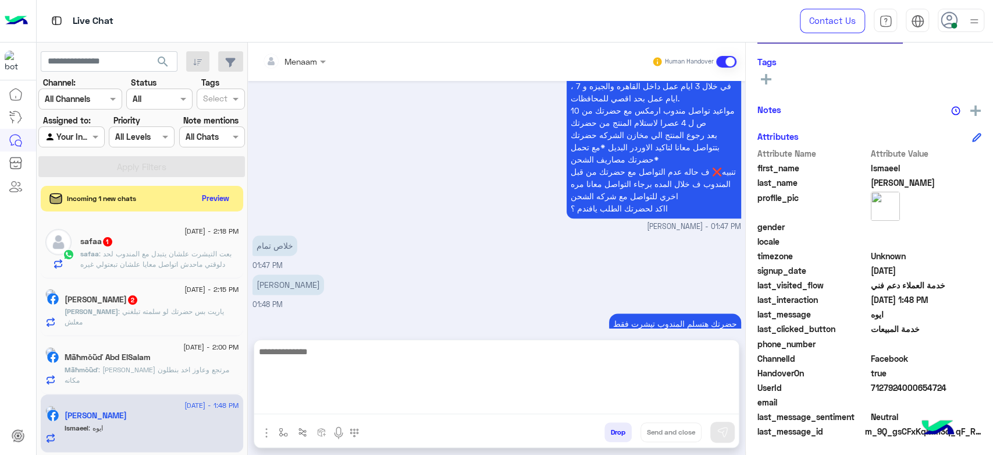
click at [333, 400] on textarea at bounding box center [496, 379] width 485 height 70
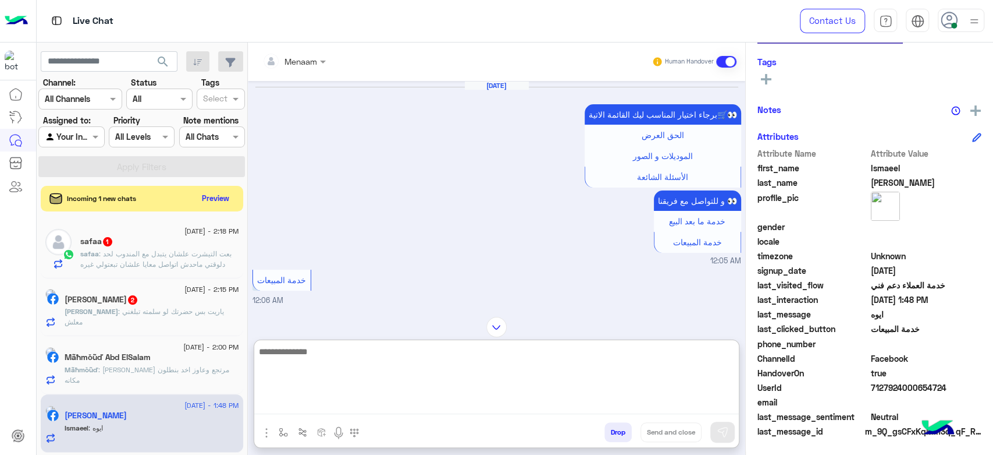
scroll to position [1048, 0]
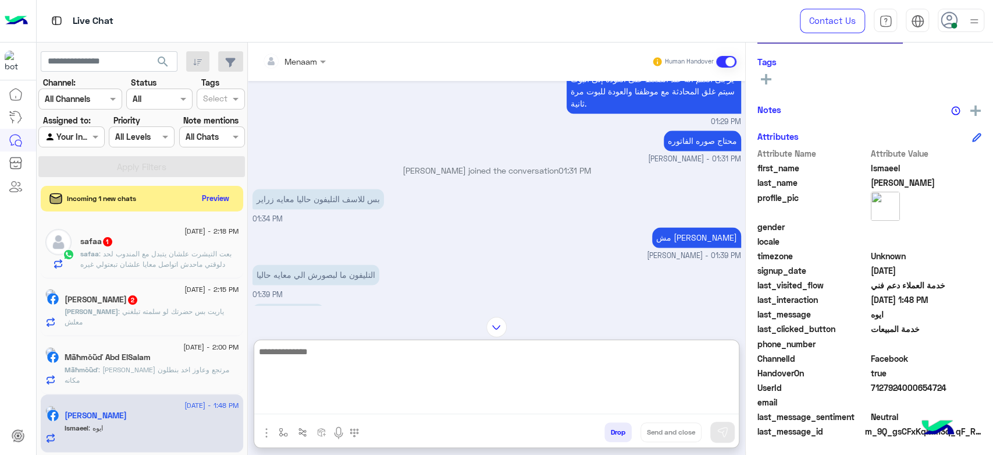
click at [355, 350] on textarea at bounding box center [496, 379] width 485 height 70
type textarea "**********"
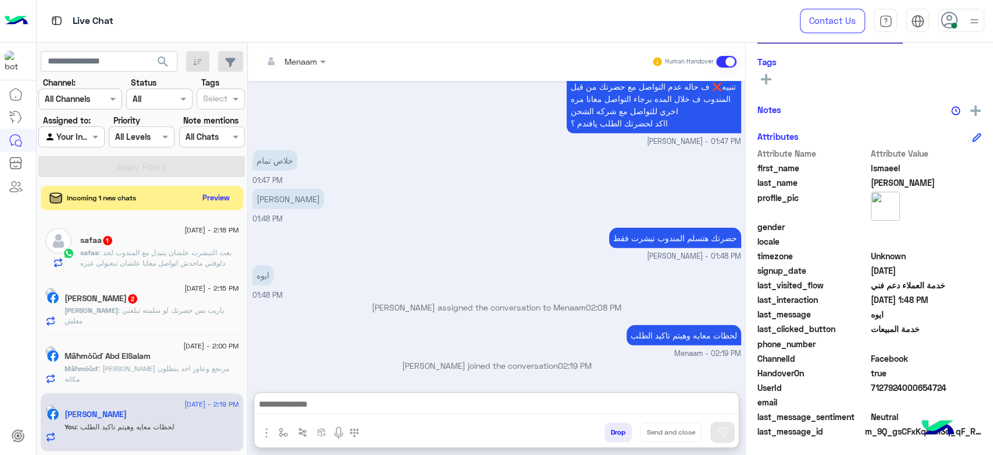
click at [224, 194] on button "Preview" at bounding box center [216, 198] width 36 height 16
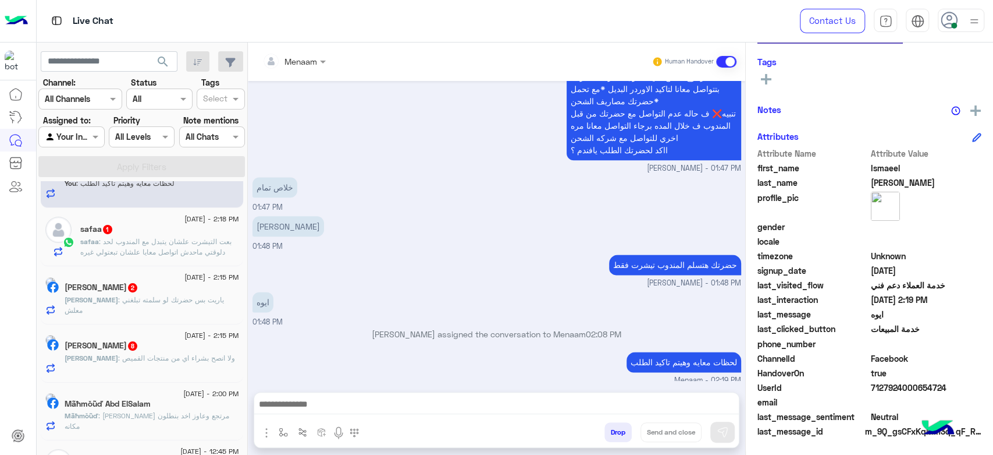
scroll to position [0, 0]
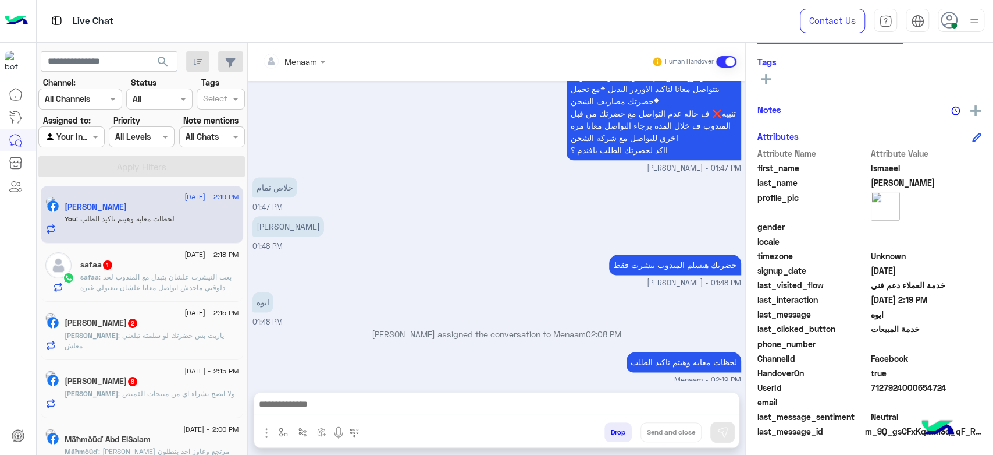
click at [456, 174] on div "خلاص تمام 01:47 PM" at bounding box center [497, 193] width 489 height 39
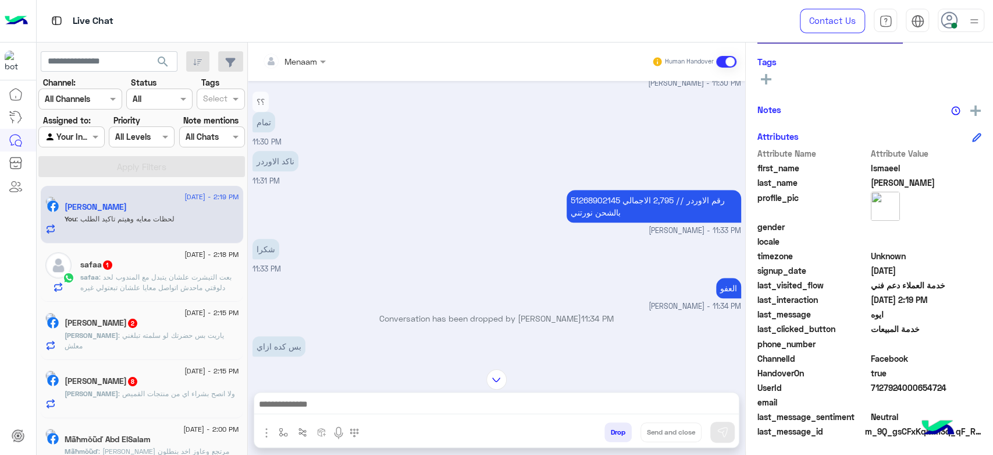
scroll to position [463, 0]
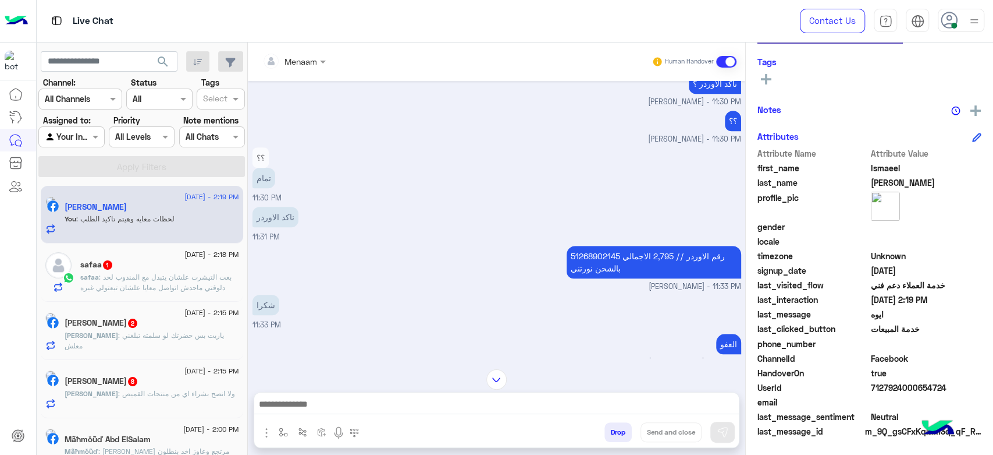
click at [599, 250] on p "51268902145 رقم الاوردر // 2,795 الاجمالي بالشحن نورتني" at bounding box center [654, 262] width 175 height 33
copy p "51268902145"
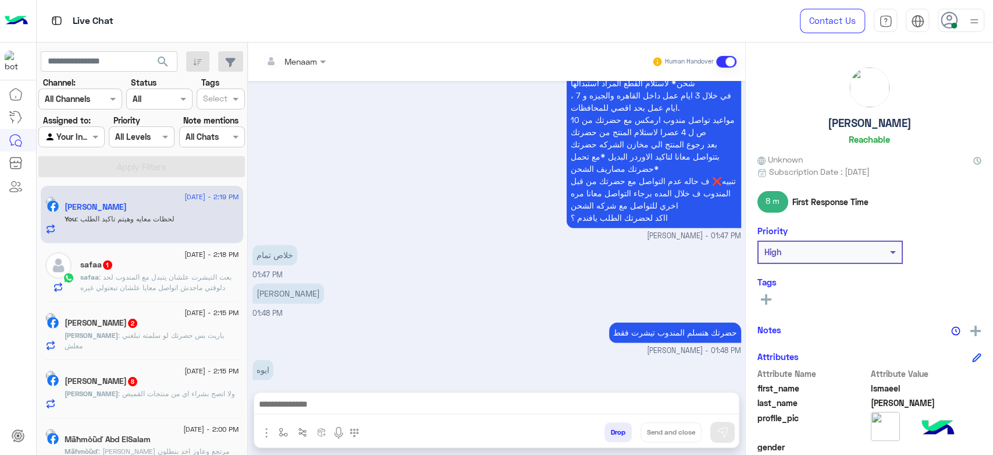
scroll to position [4079, 0]
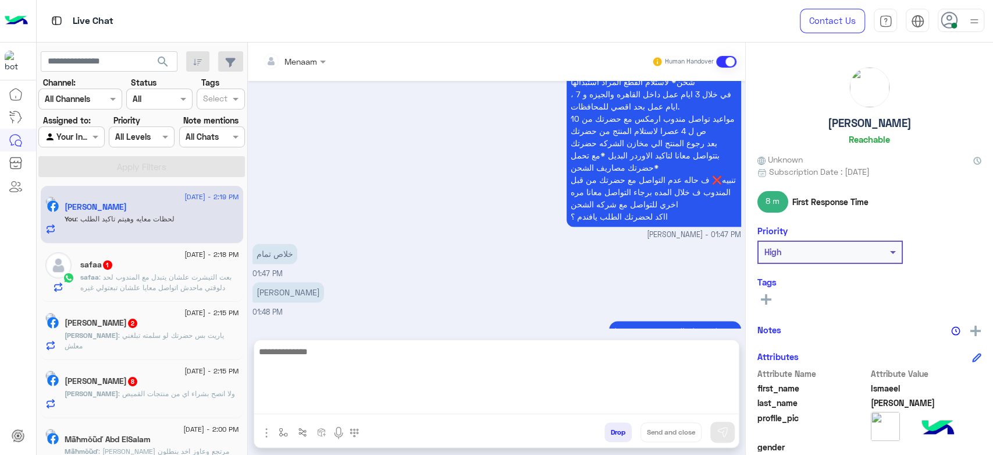
click at [391, 403] on textarea at bounding box center [496, 379] width 485 height 70
paste textarea "**********"
type textarea "**********"
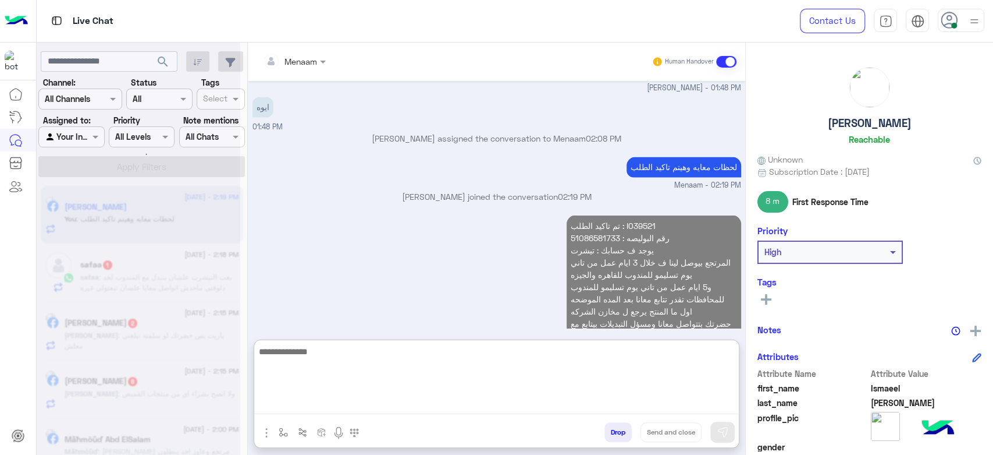
click at [605, 215] on p "تم تاكيد الطلب : I039521 رقم البوليصه : 51086581733 يوجد ف حسابك : تيشرت المرتج…" at bounding box center [654, 310] width 175 height 191
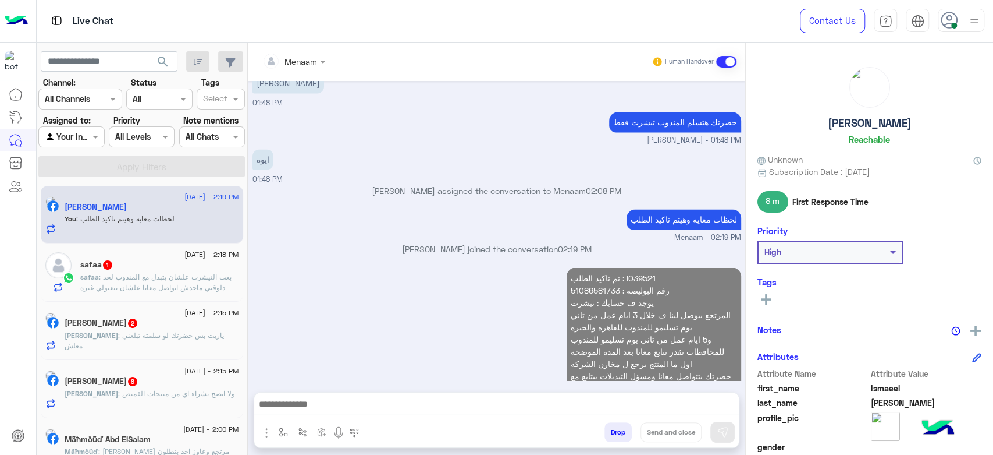
click at [605, 140] on div "Aug 28, 2025 2,795 ده كده الاجمالي بالشحن mohamed ahmed - 11:27 PM 2,795 ده كده…" at bounding box center [497, 230] width 498 height 299
click at [595, 267] on p "تم تاكيد الطلب : I039521 رقم البوليصه : 51086581733 يوجد ف حسابك : تيشرت المرتج…" at bounding box center [654, 362] width 175 height 191
copy p "51086581733"
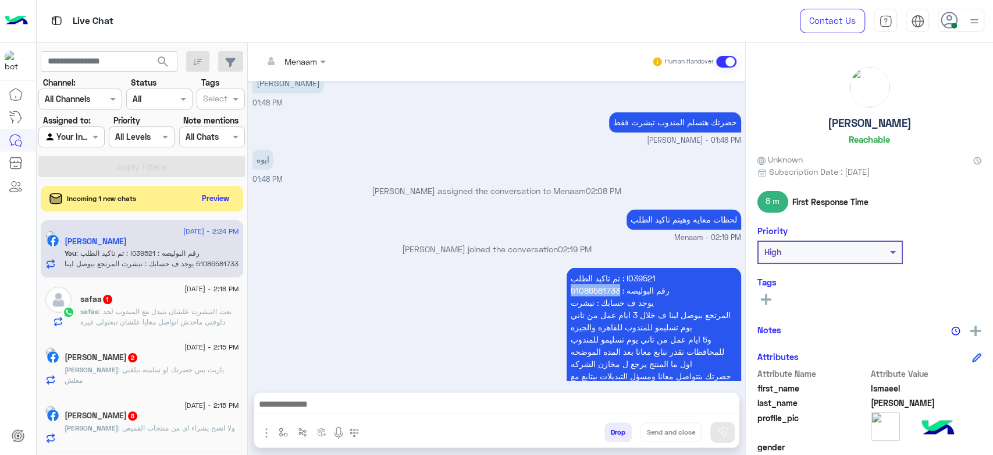
click at [621, 437] on button "Drop" at bounding box center [618, 432] width 27 height 20
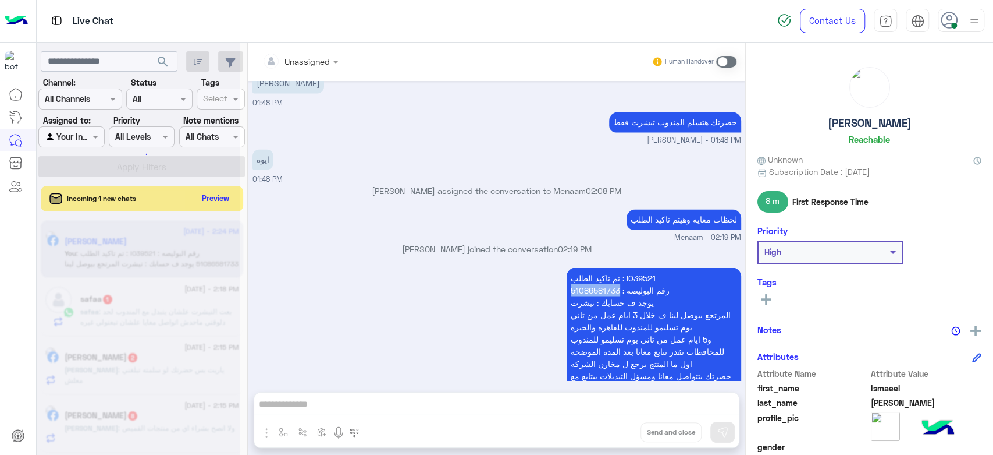
scroll to position [4309, 0]
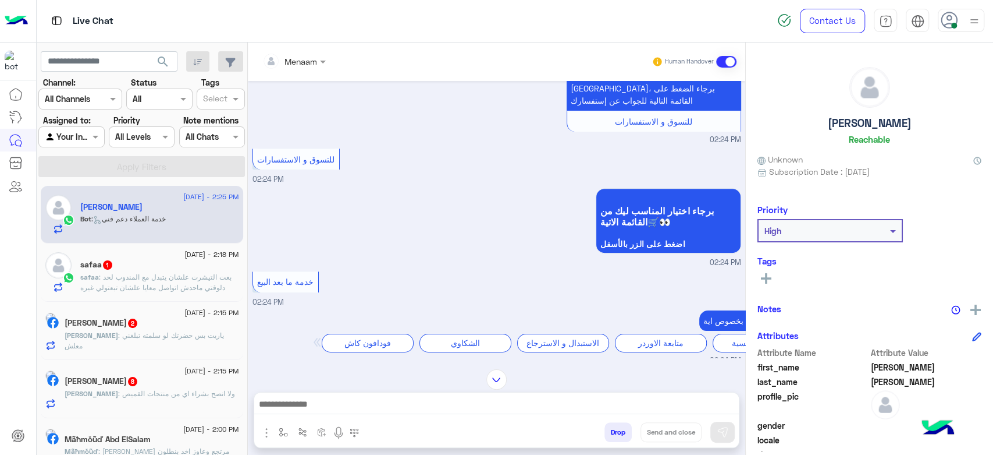
scroll to position [661, 0]
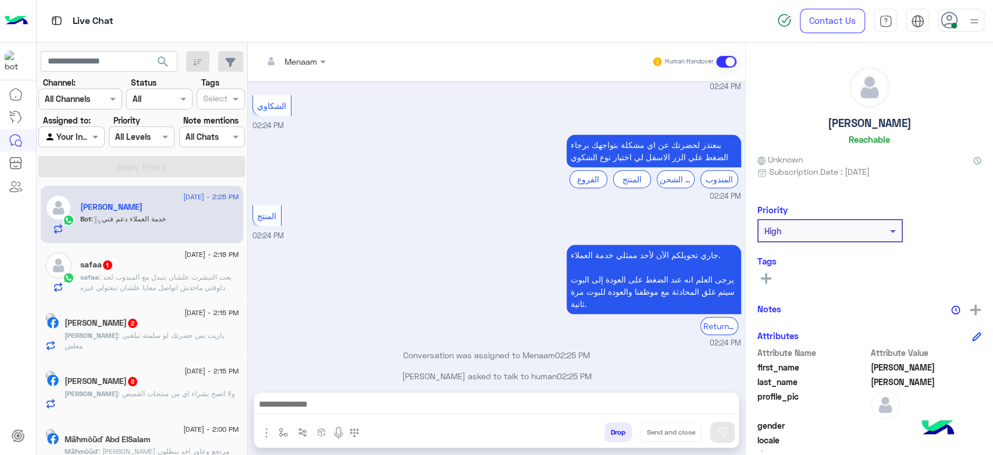
click at [307, 407] on textarea at bounding box center [496, 404] width 485 height 17
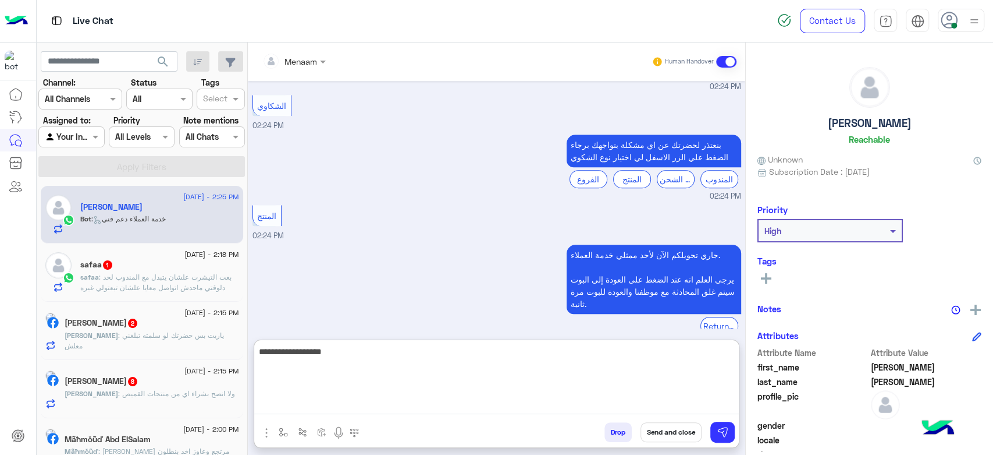
type textarea "**********"
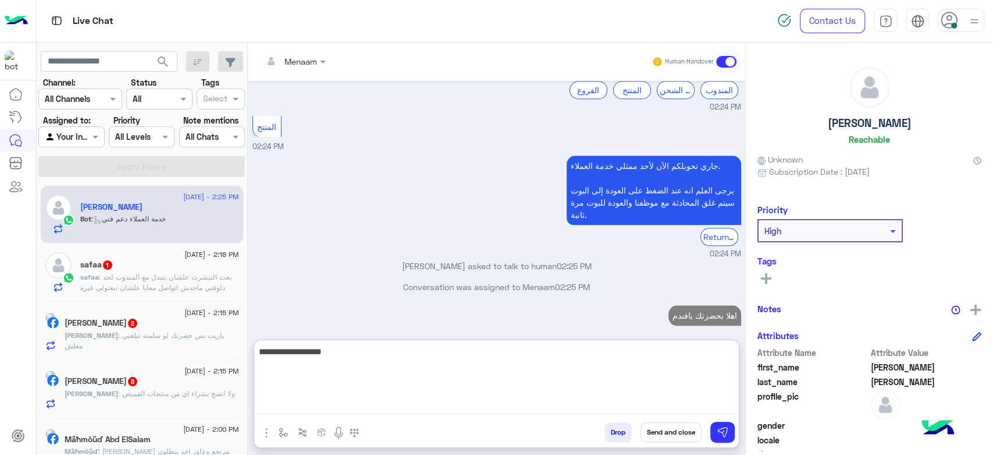
scroll to position [772, 0]
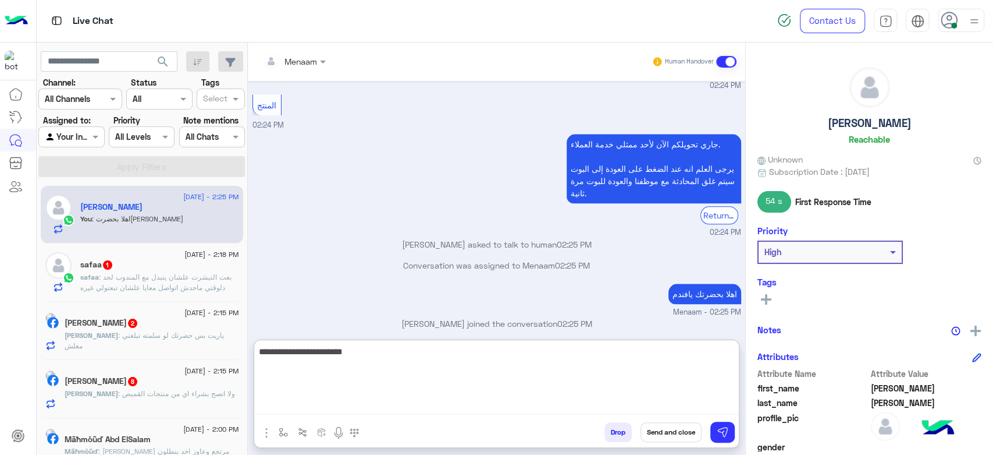
type textarea "**********"
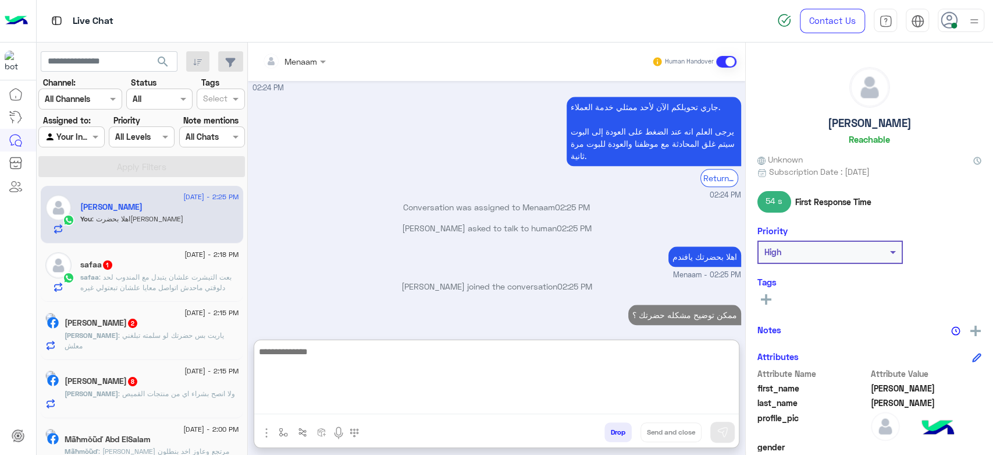
click at [125, 261] on div "safaa 1" at bounding box center [159, 266] width 159 height 12
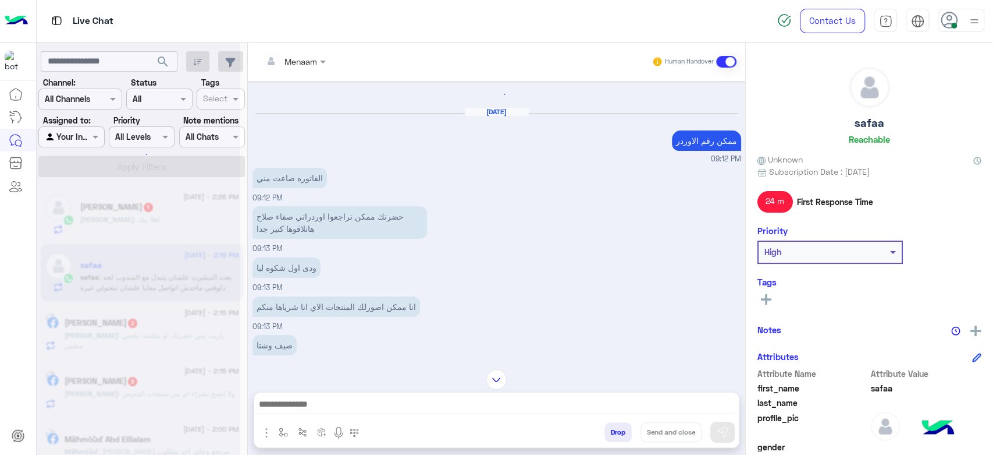
click at [372, 404] on textarea at bounding box center [496, 404] width 485 height 17
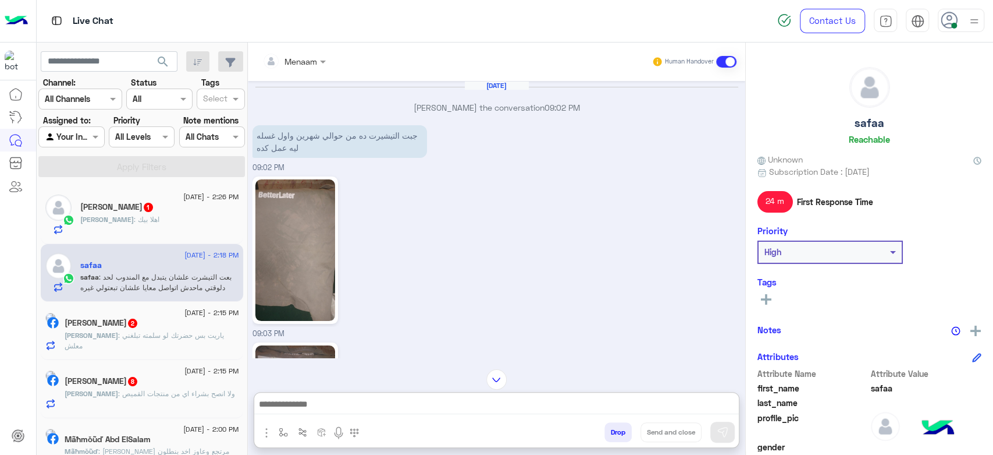
click at [372, 404] on textarea at bounding box center [496, 404] width 485 height 17
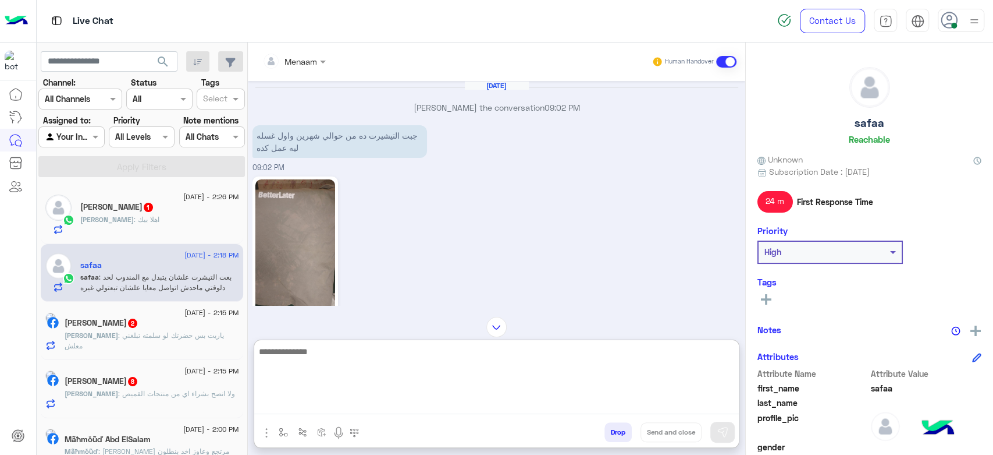
scroll to position [1190, 0]
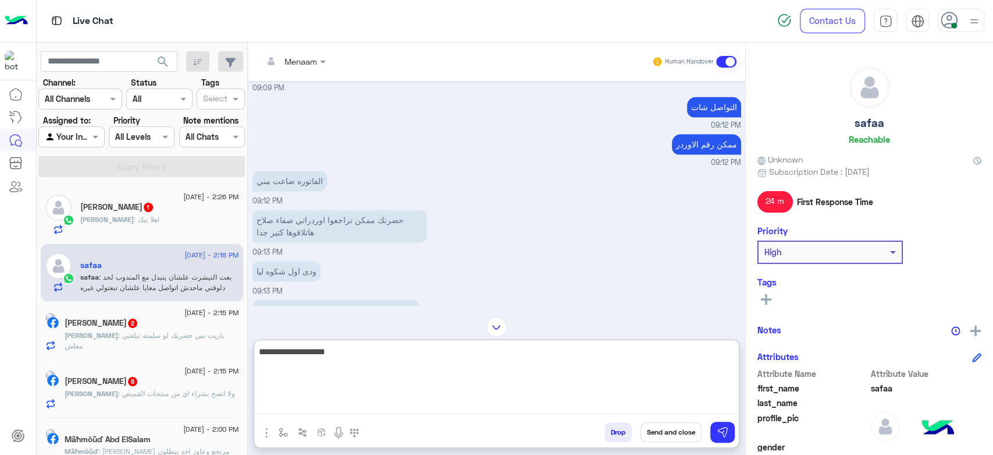
type textarea "**********"
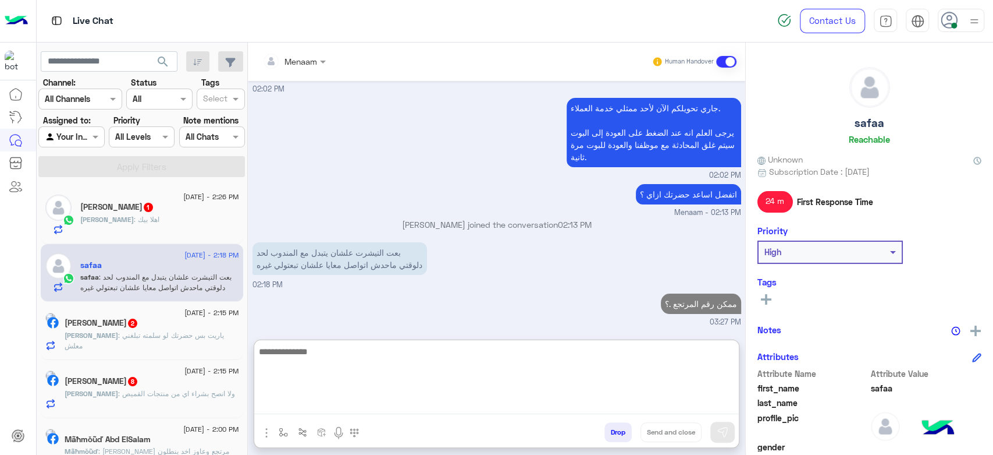
scroll to position [8870, 0]
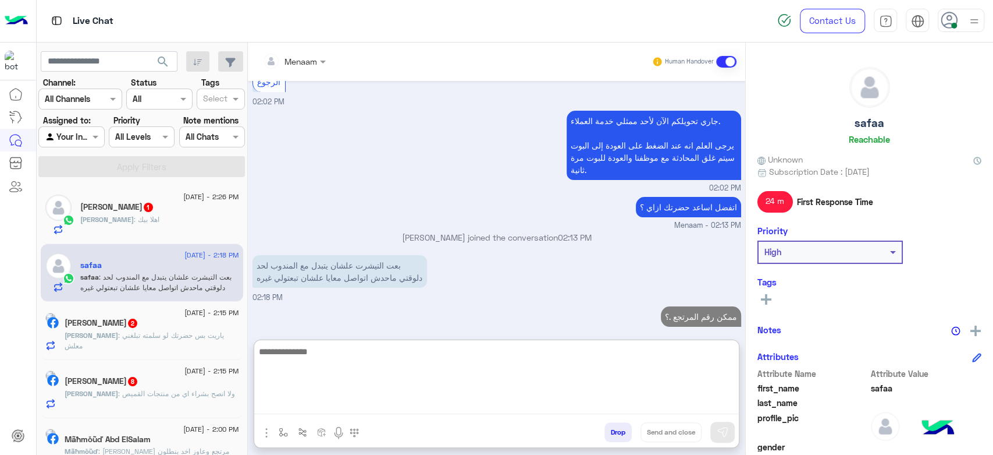
click at [116, 226] on div "Aziz : اهلا بيك" at bounding box center [159, 224] width 159 height 20
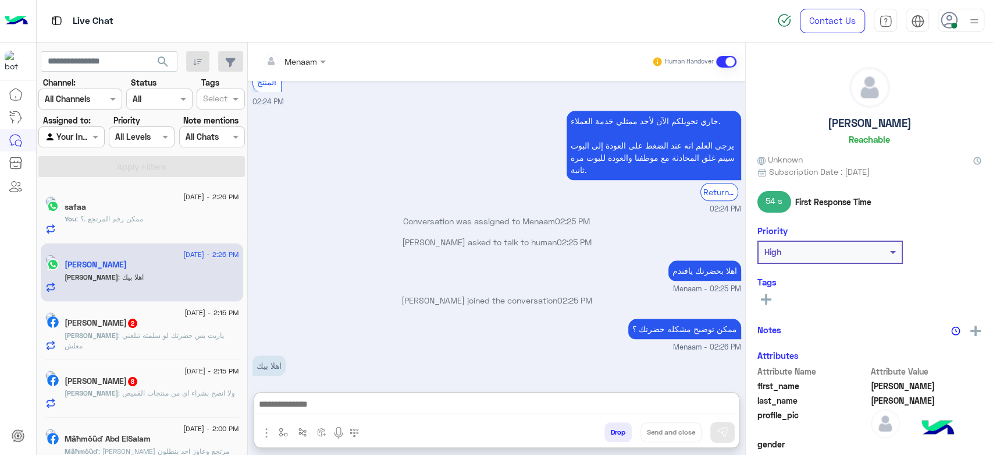
click at [350, 402] on textarea at bounding box center [496, 404] width 485 height 17
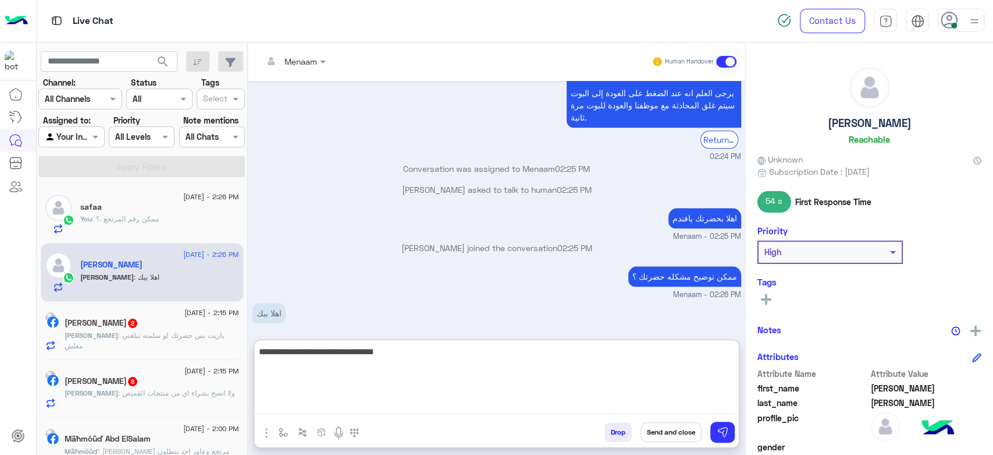
type textarea "**********"
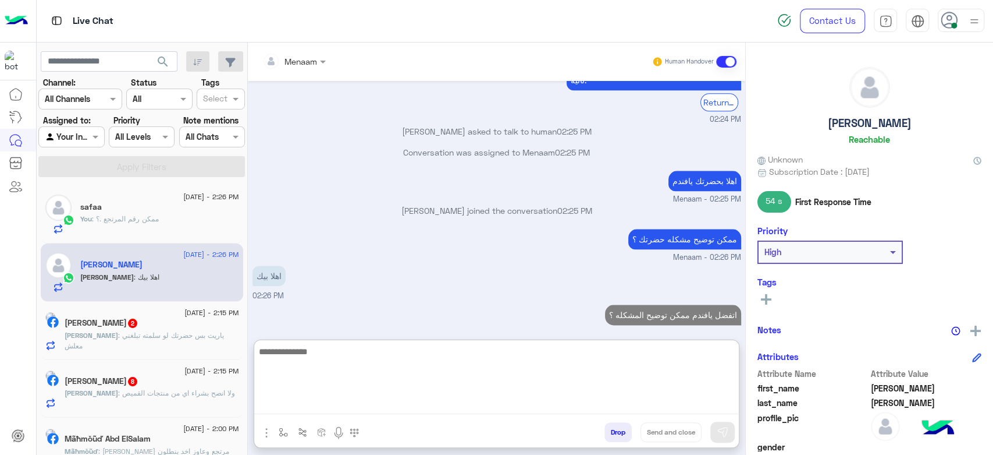
click at [184, 325] on div "Mohamed Farg 2" at bounding box center [152, 324] width 175 height 12
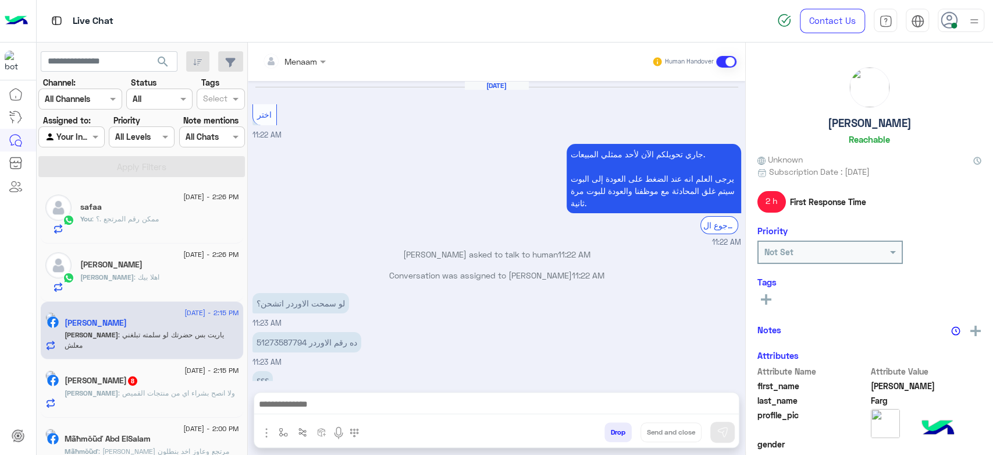
scroll to position [523, 0]
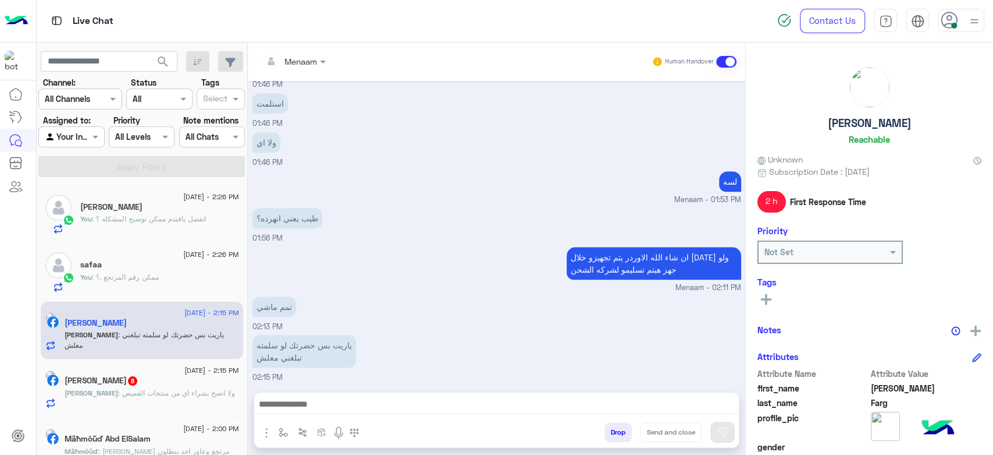
click at [349, 409] on textarea at bounding box center [496, 404] width 485 height 17
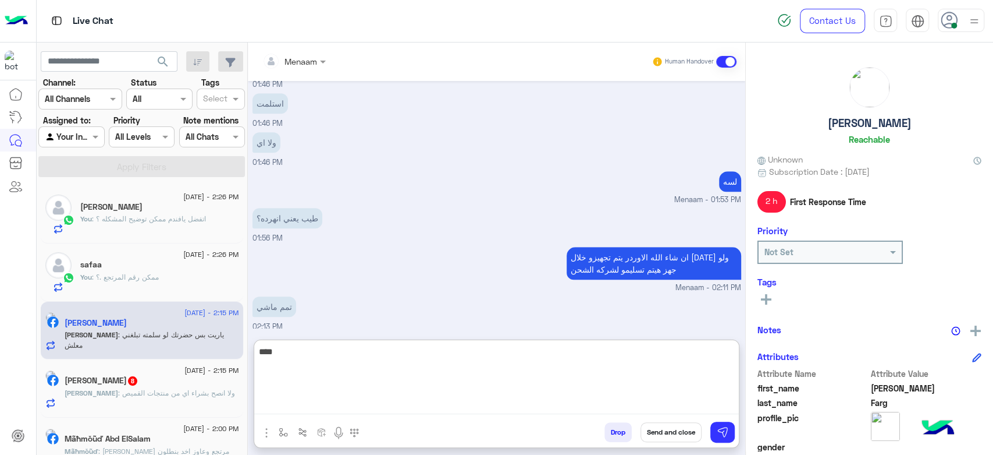
type textarea "****"
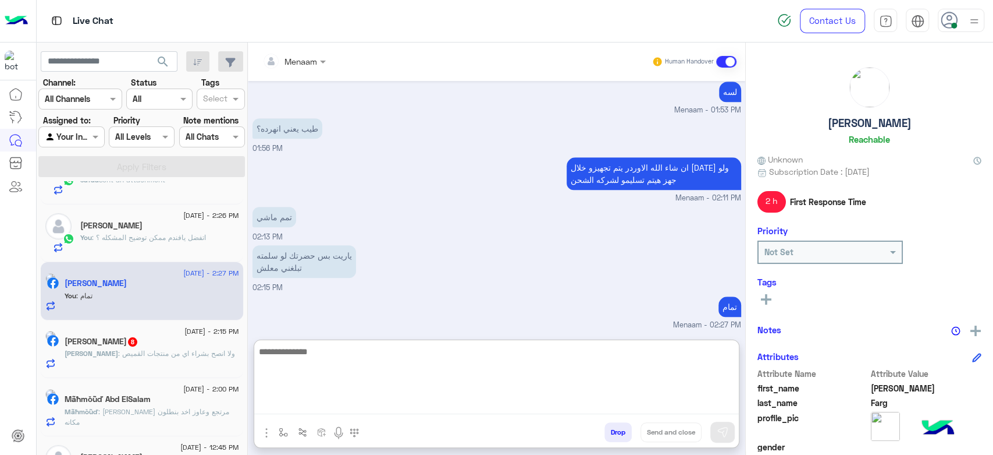
scroll to position [79, 0]
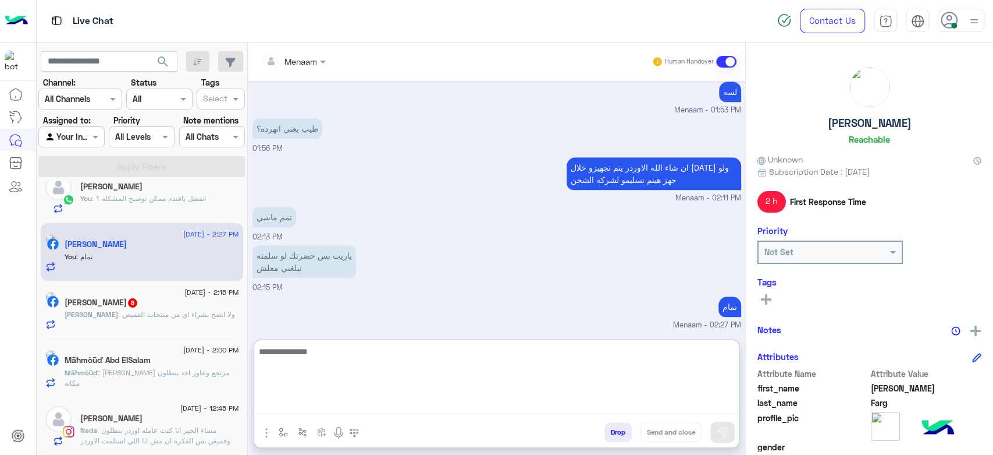
click at [98, 374] on span "Mãħmŏũď" at bounding box center [82, 372] width 34 height 9
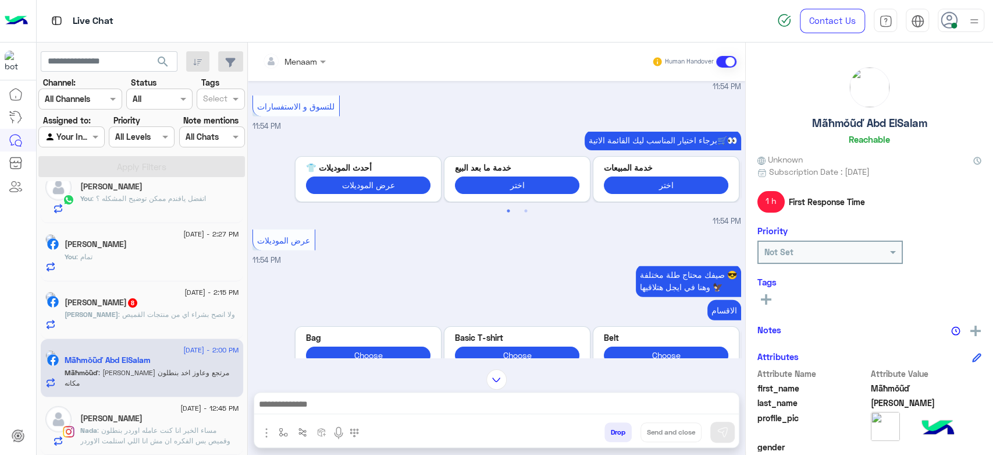
scroll to position [5, 0]
click at [313, 406] on textarea at bounding box center [496, 404] width 485 height 17
paste textarea "**********"
type textarea "**********"
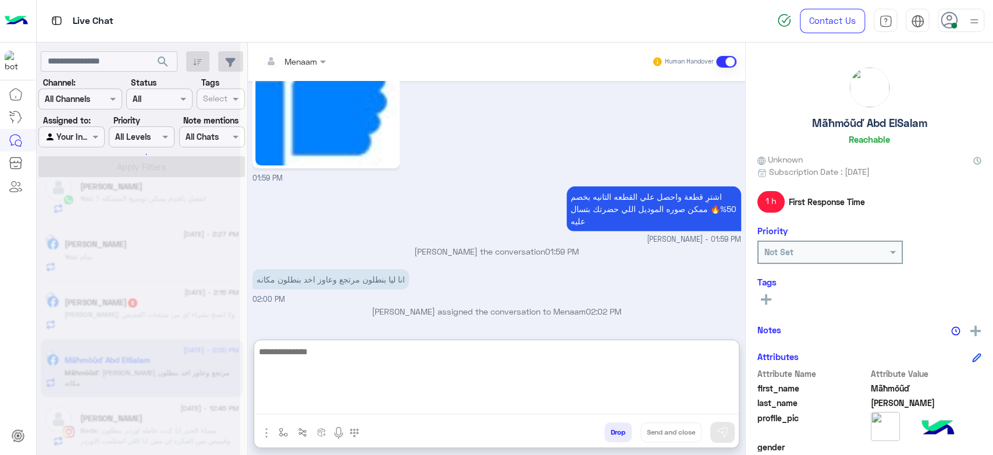
scroll to position [5215, 0]
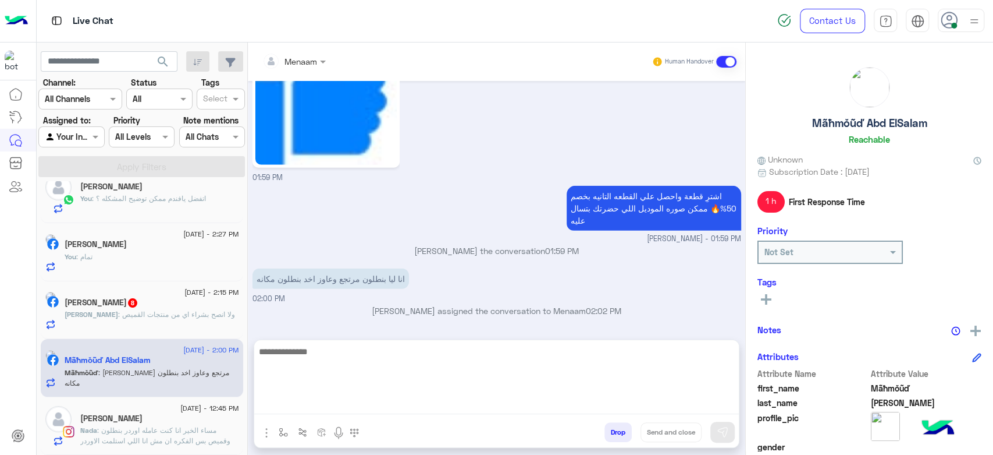
click at [140, 429] on span ": مساء الخير انا كنت عامله اوردر بنطلون وقميص بس الفكره ان مش انا اللي استلمت ا…" at bounding box center [158, 455] width 157 height 61
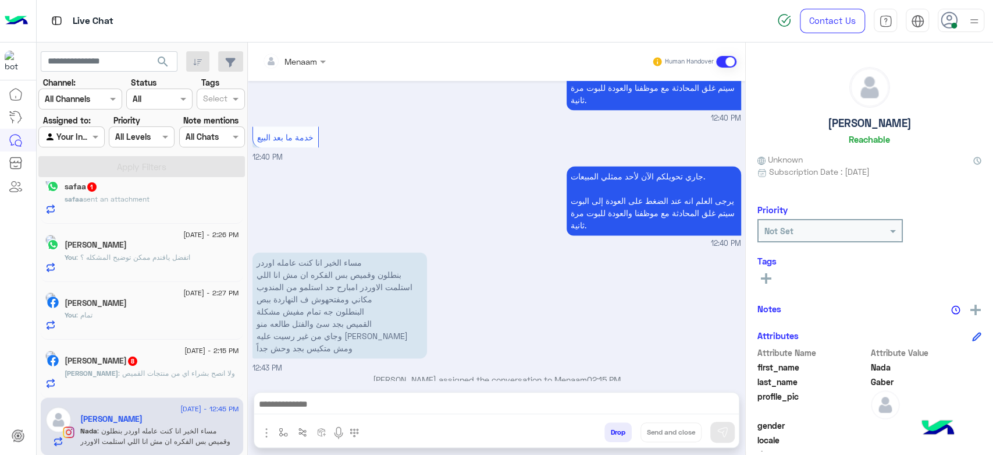
scroll to position [79, 0]
click at [347, 407] on textarea at bounding box center [496, 404] width 485 height 17
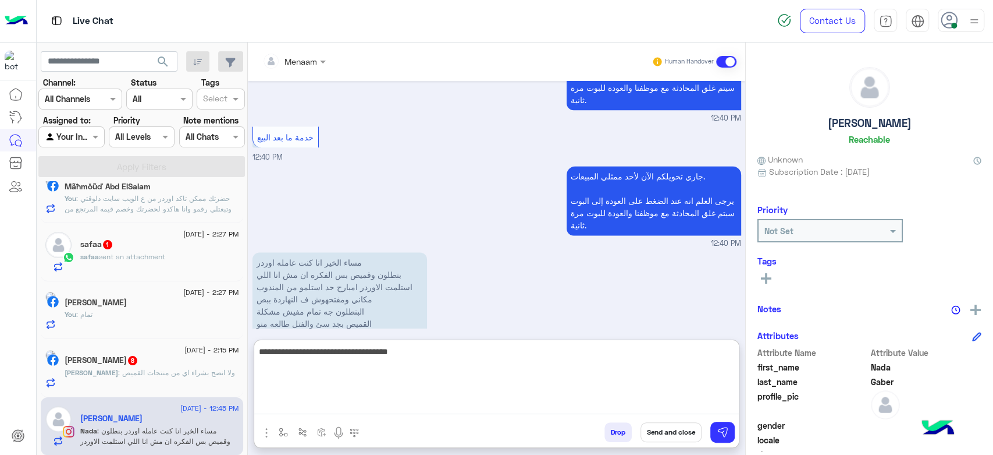
type textarea "**********"
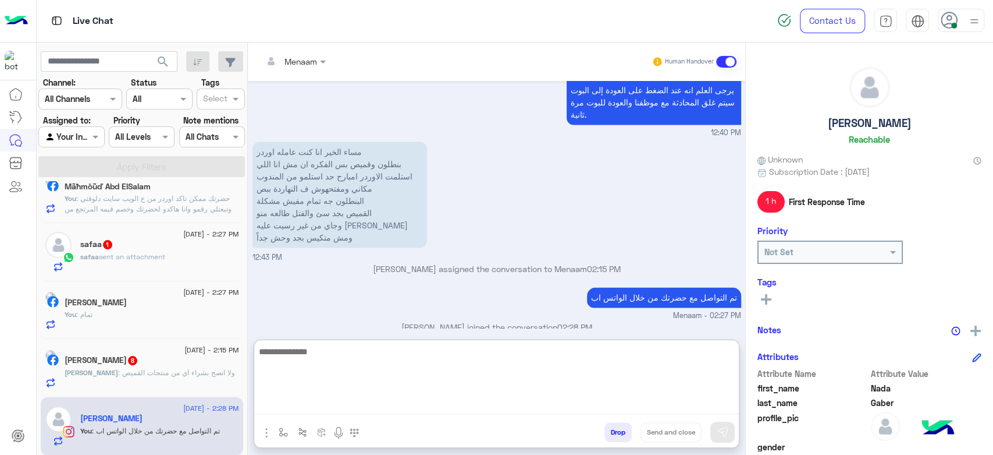
click at [625, 434] on button "Drop" at bounding box center [618, 432] width 27 height 20
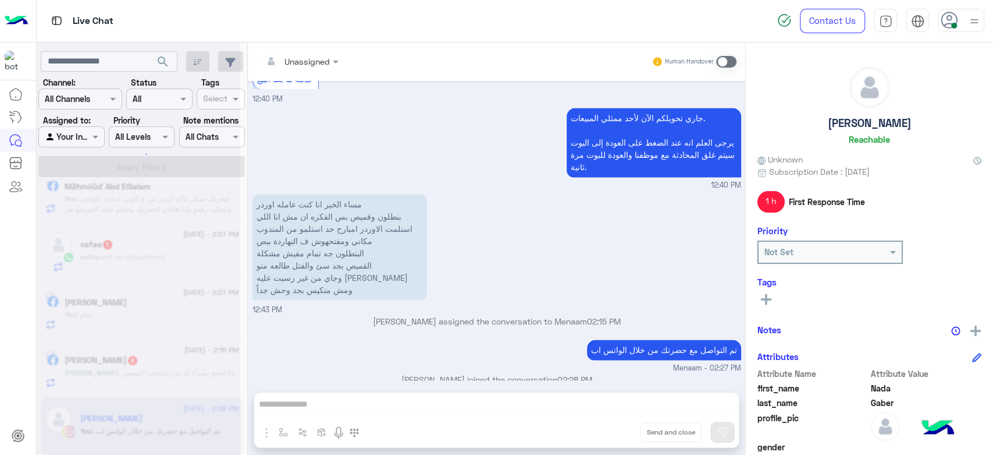
scroll to position [1140, 0]
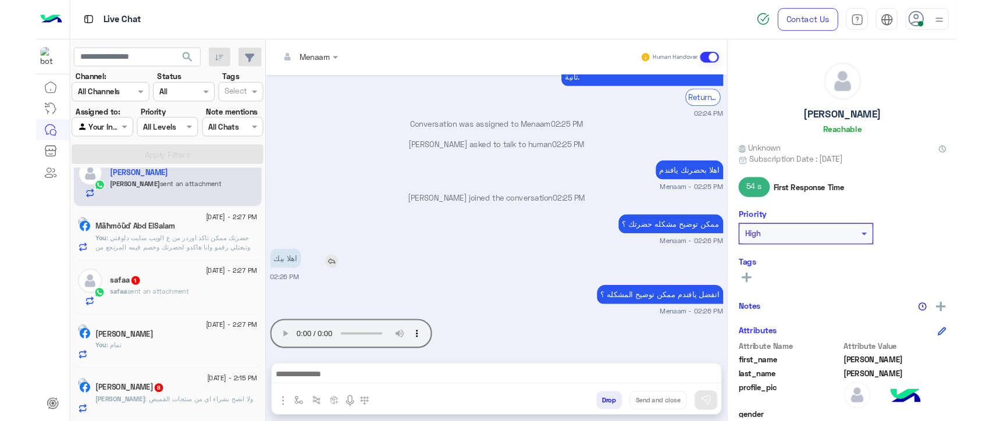
scroll to position [54, 0]
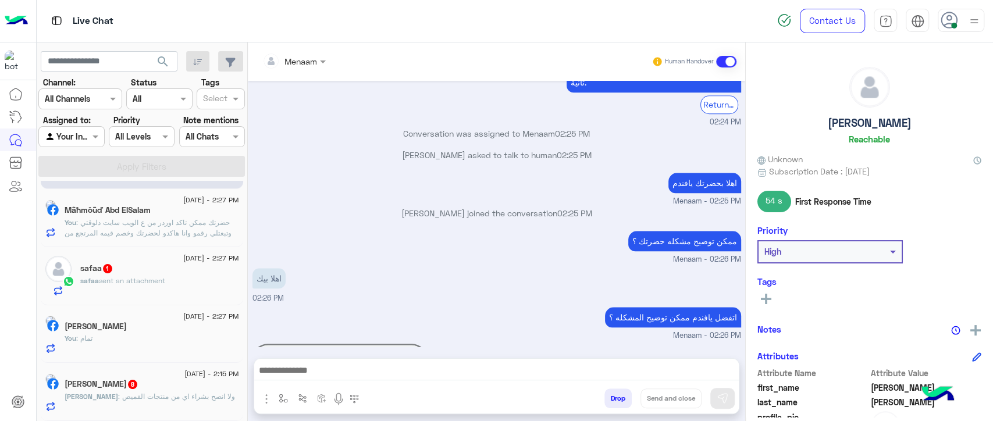
click at [325, 170] on div "اهلا بحضرتك يافندم Menaam - 02:25 PM" at bounding box center [497, 188] width 489 height 37
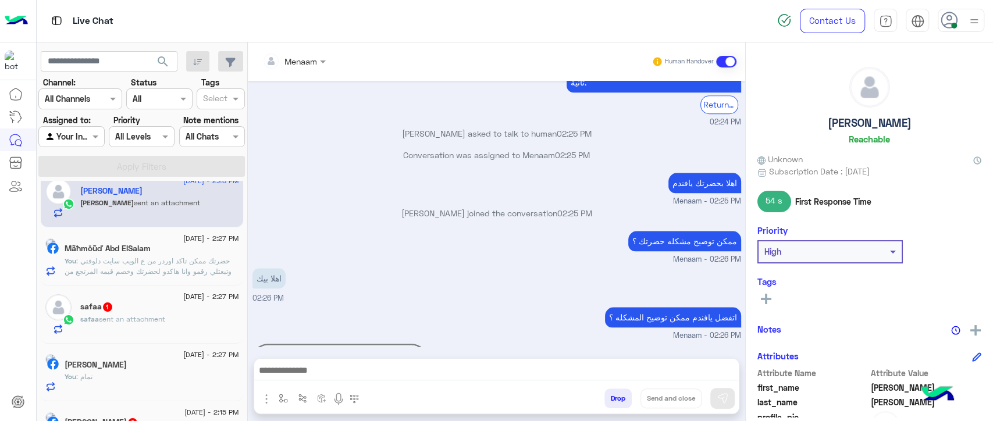
scroll to position [0, 0]
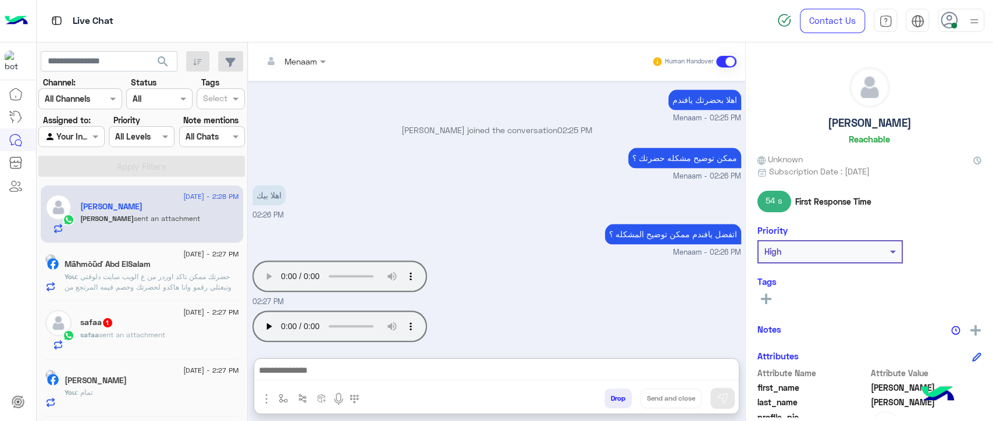
click at [375, 377] on textarea at bounding box center [496, 371] width 485 height 17
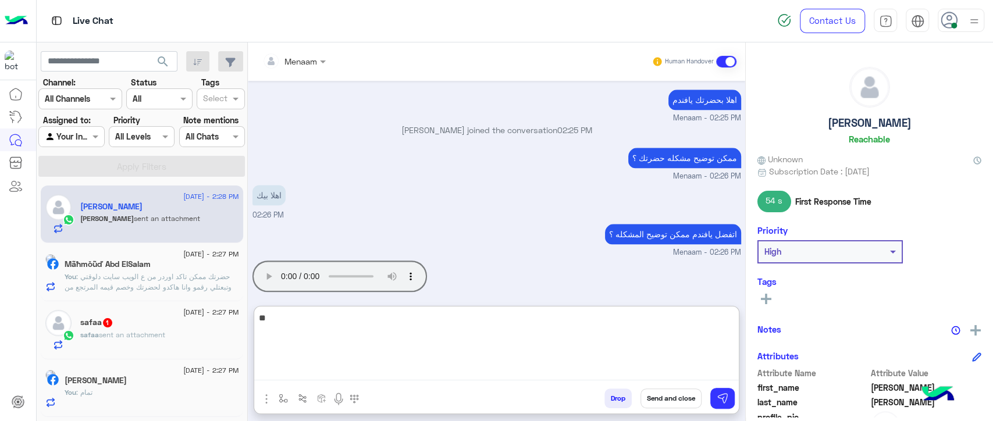
type textarea "*"
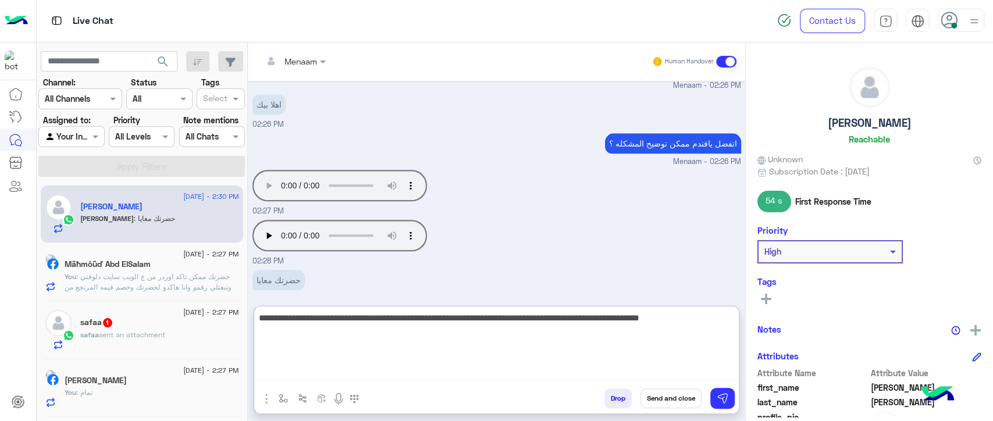
type textarea "**********"
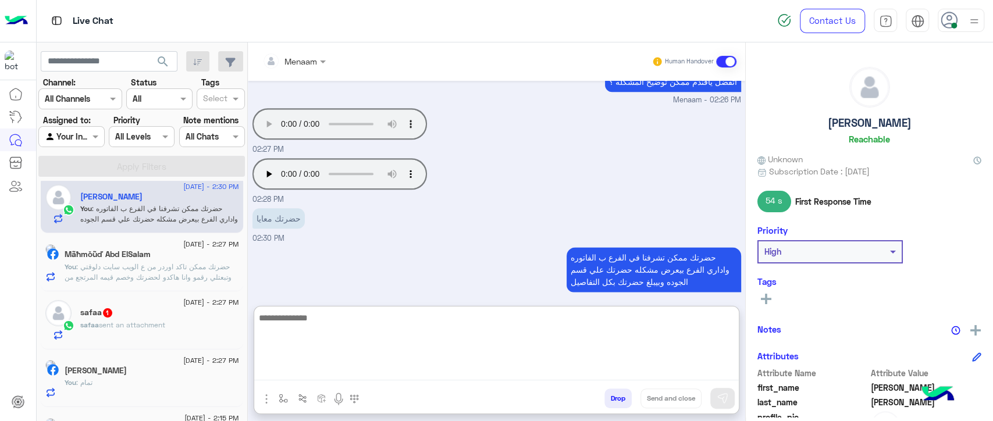
scroll to position [0, 0]
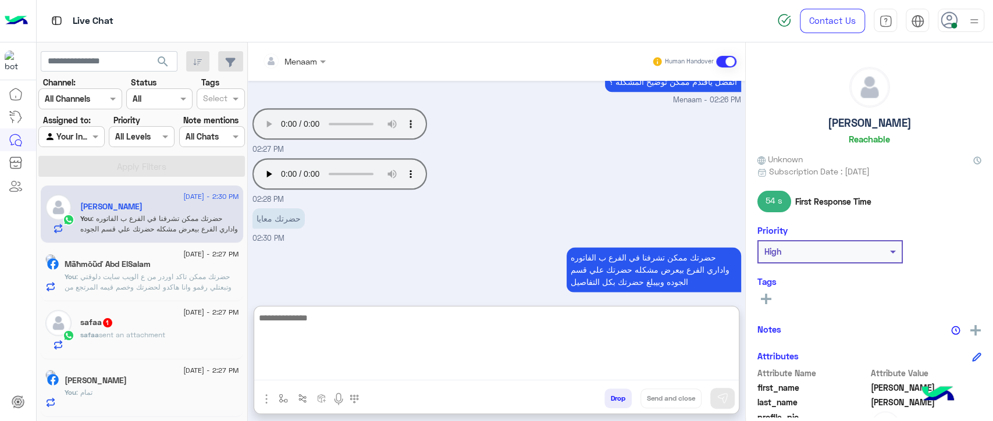
click at [185, 265] on div "Mãħmŏũď Abd ElSalam" at bounding box center [152, 266] width 175 height 12
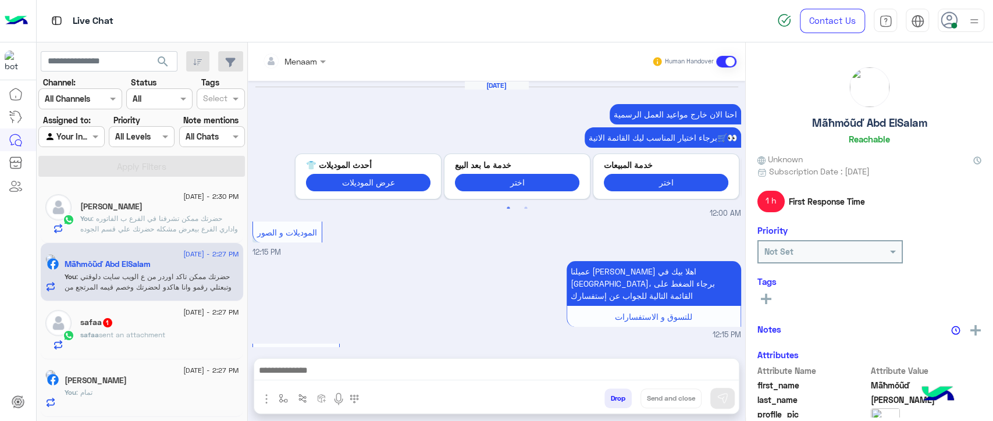
scroll to position [1091, 0]
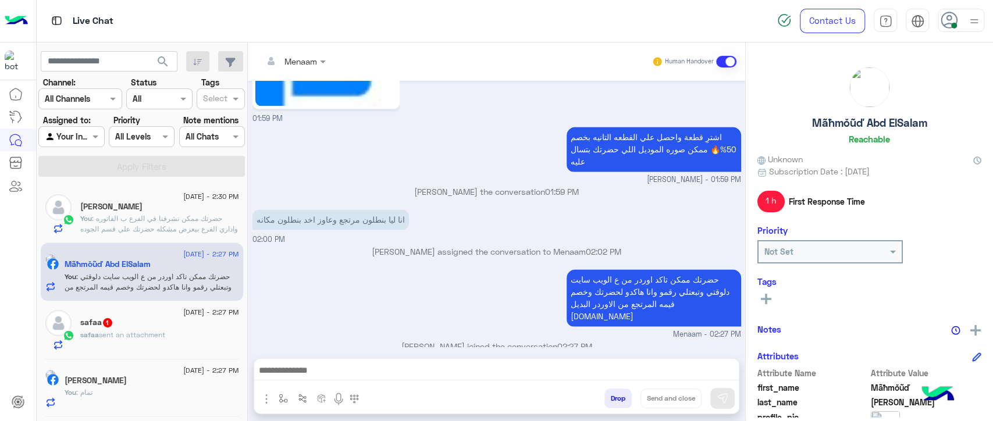
click at [181, 337] on div "safaa sent an attachment" at bounding box center [159, 340] width 159 height 20
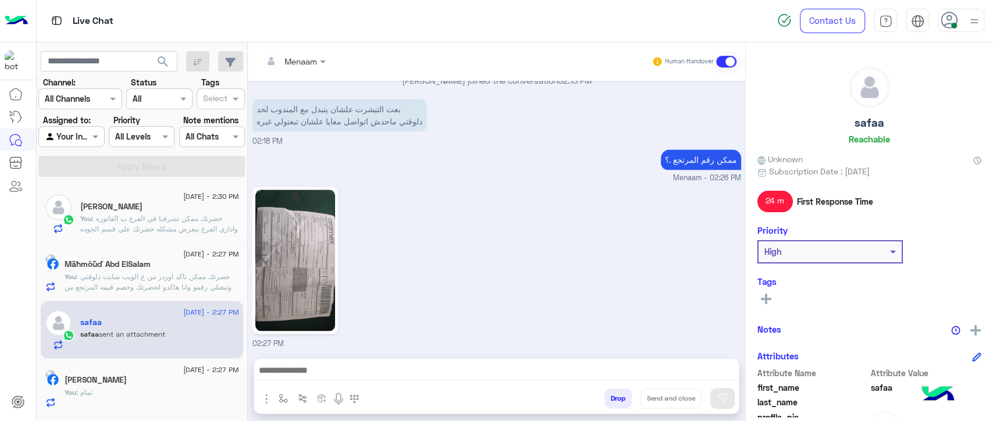
scroll to position [999, 0]
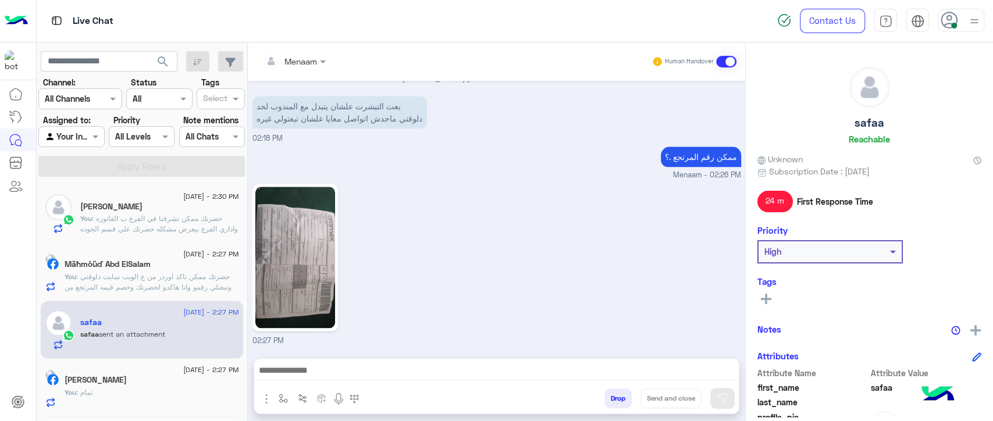
click at [306, 360] on div at bounding box center [496, 373] width 485 height 29
click at [318, 365] on textarea at bounding box center [496, 371] width 485 height 17
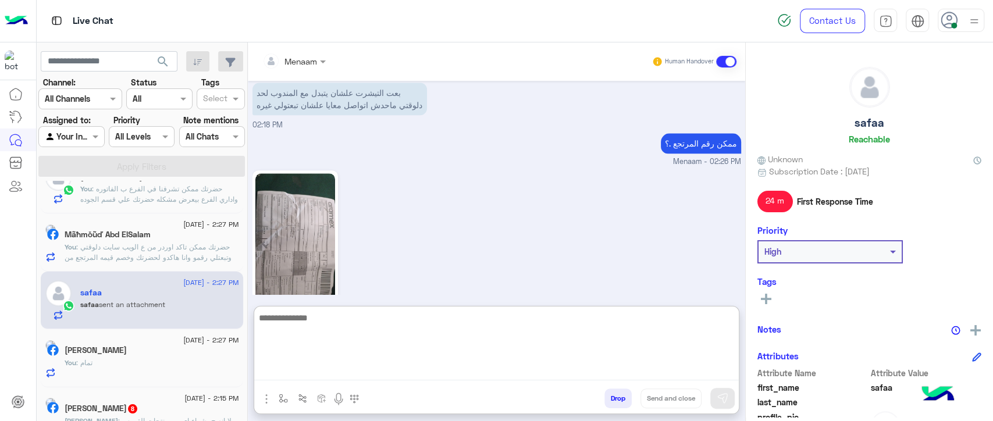
scroll to position [54, 0]
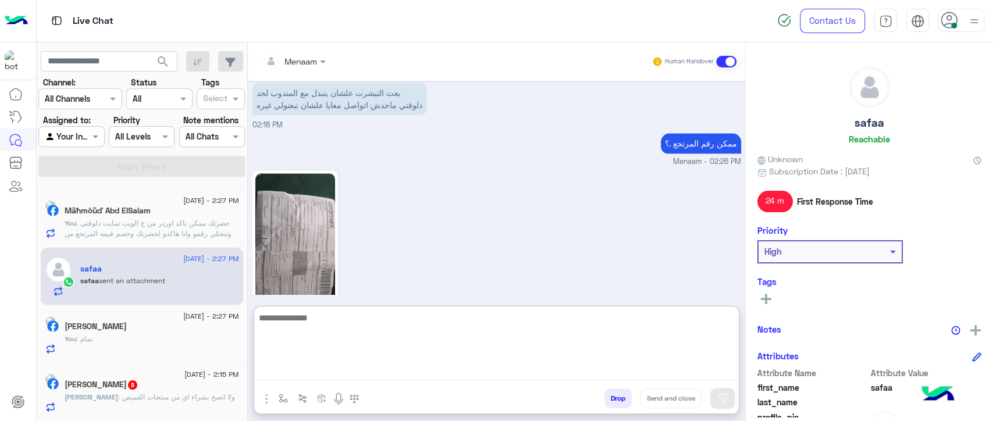
click at [127, 329] on h5 "Mohamed Farg" at bounding box center [96, 327] width 62 height 10
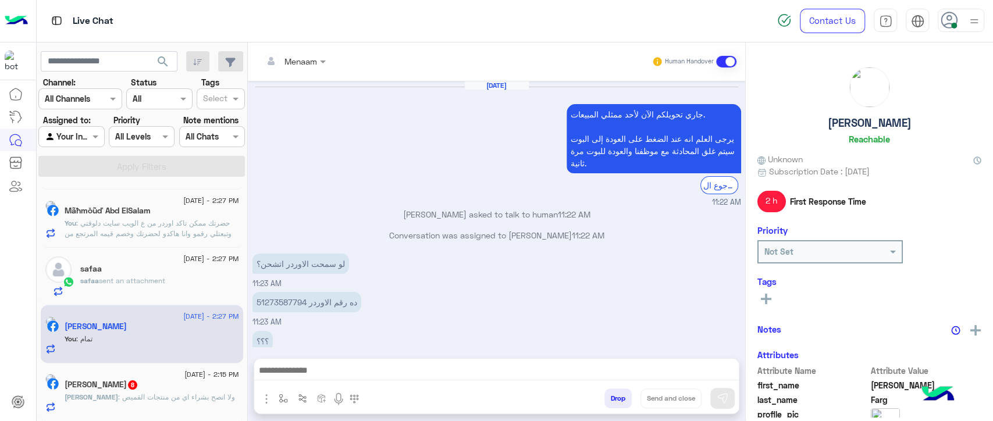
scroll to position [554, 0]
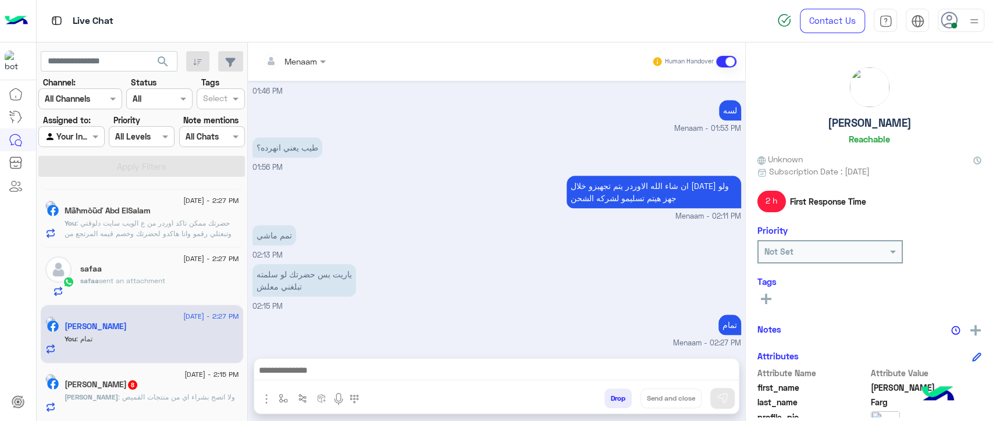
click at [612, 400] on button "Drop" at bounding box center [618, 399] width 27 height 20
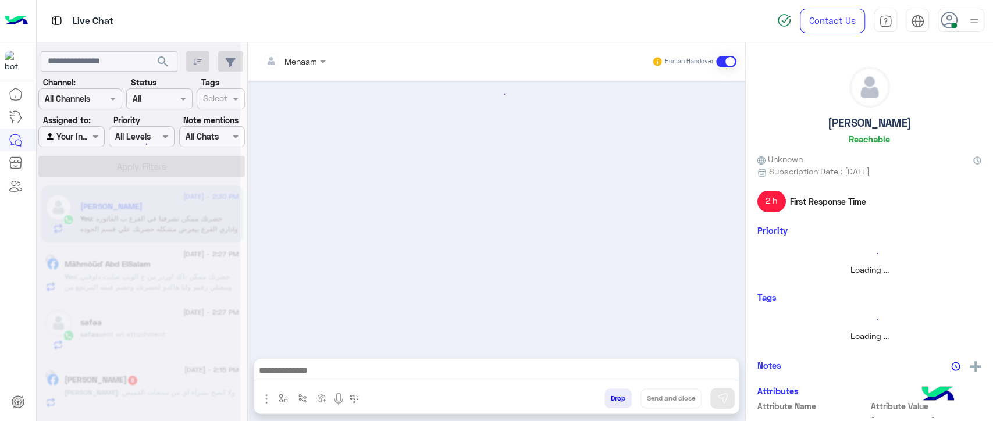
scroll to position [716, 0]
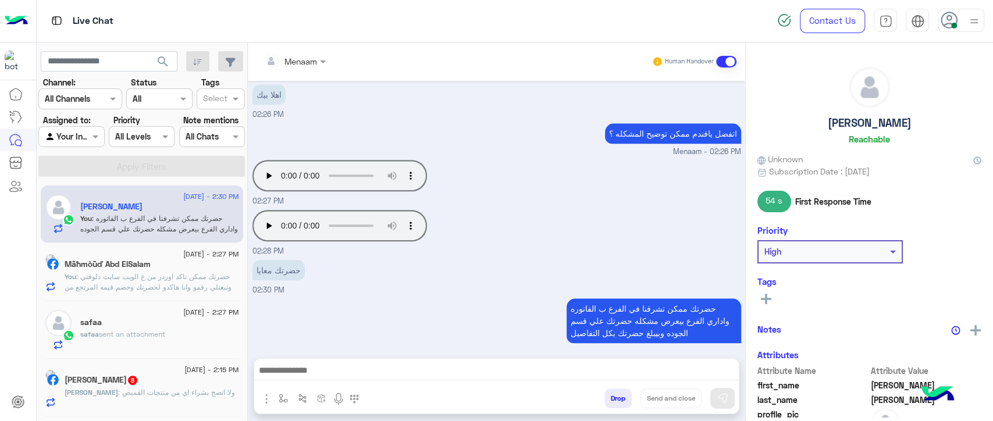
click at [137, 376] on span "8" at bounding box center [132, 380] width 9 height 9
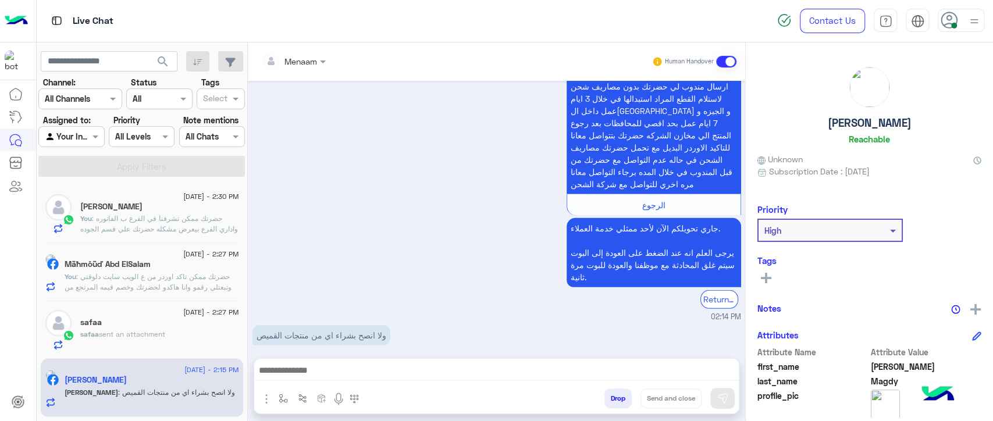
scroll to position [2291, 0]
click at [619, 396] on button "Drop" at bounding box center [618, 399] width 27 height 20
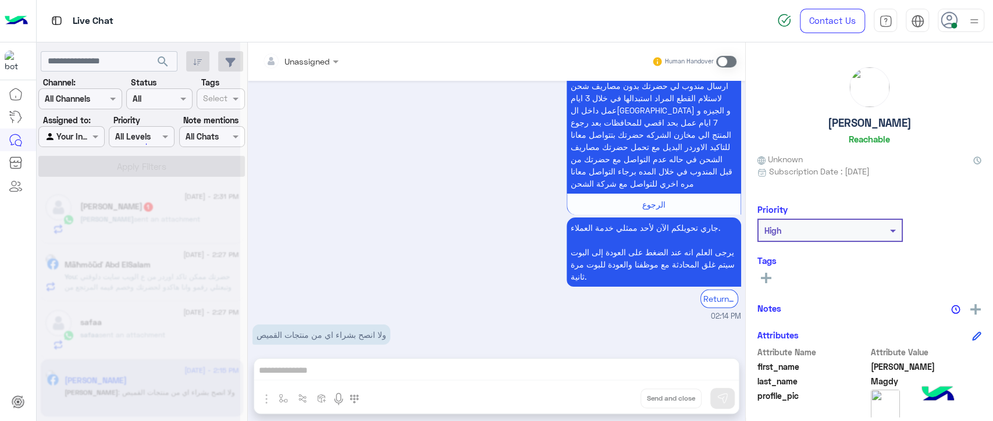
scroll to position [2312, 0]
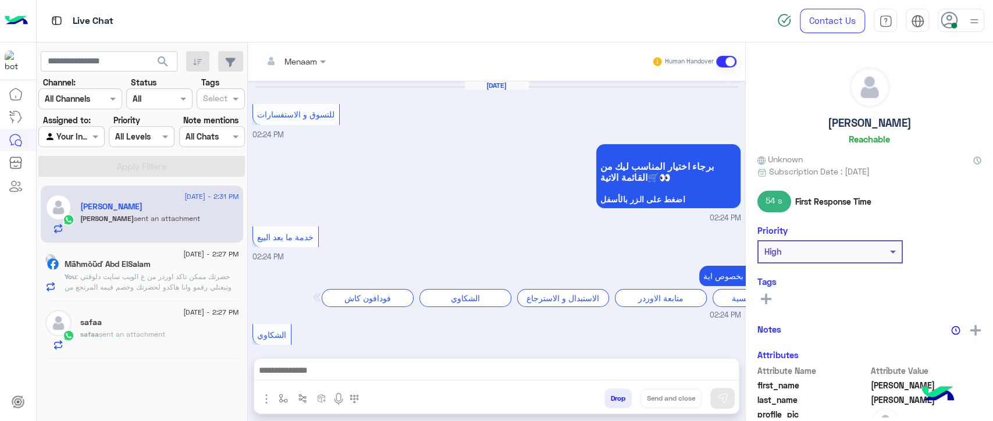
scroll to position [696, 0]
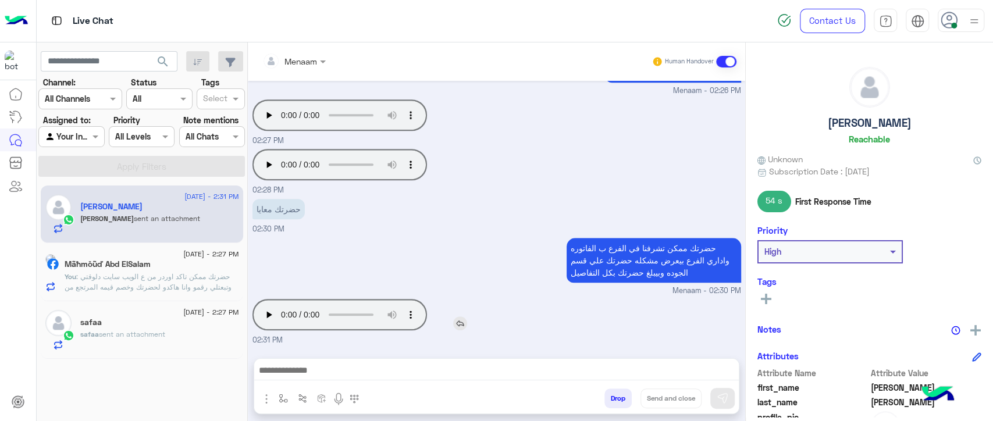
click at [267, 302] on div "Your browser does not support the audio tag." at bounding box center [373, 314] width 241 height 37
click at [331, 375] on textarea at bounding box center [496, 371] width 485 height 17
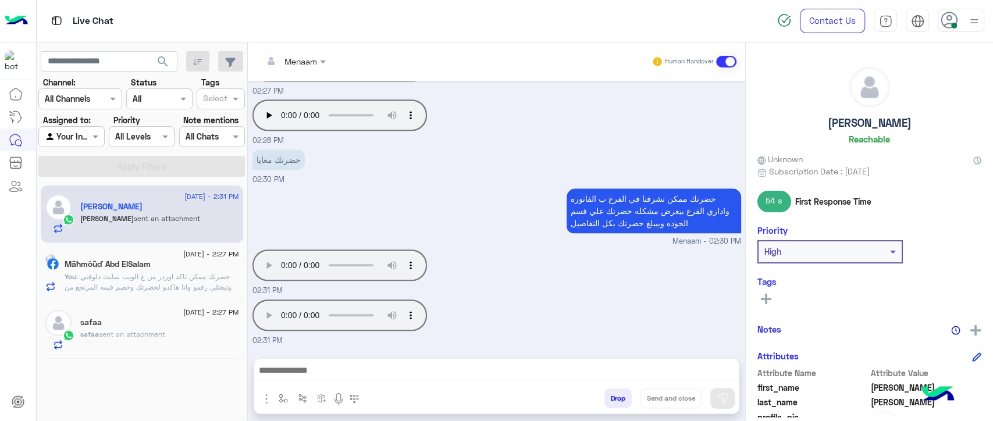
scroll to position [746, 0]
click at [336, 372] on textarea at bounding box center [496, 371] width 485 height 17
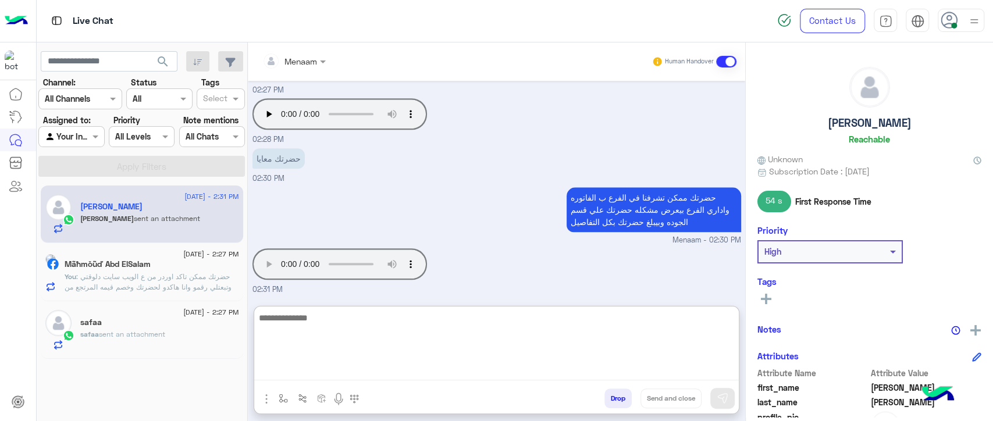
scroll to position [798, 0]
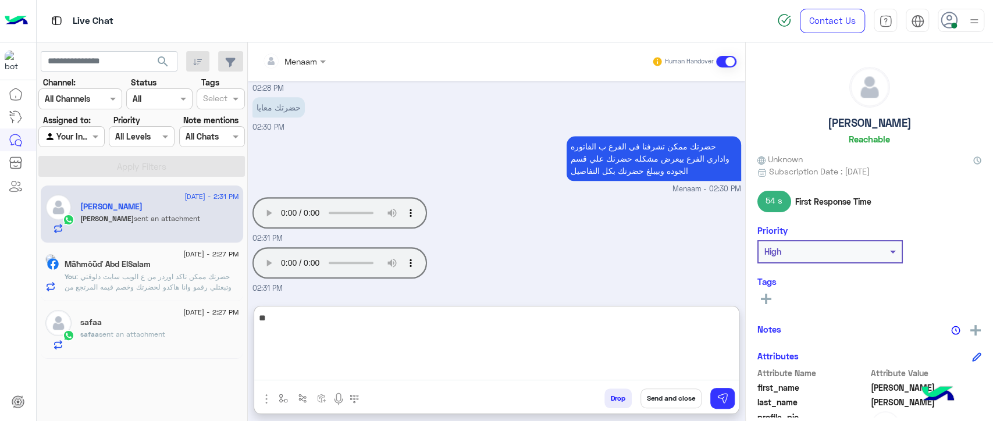
type textarea "*"
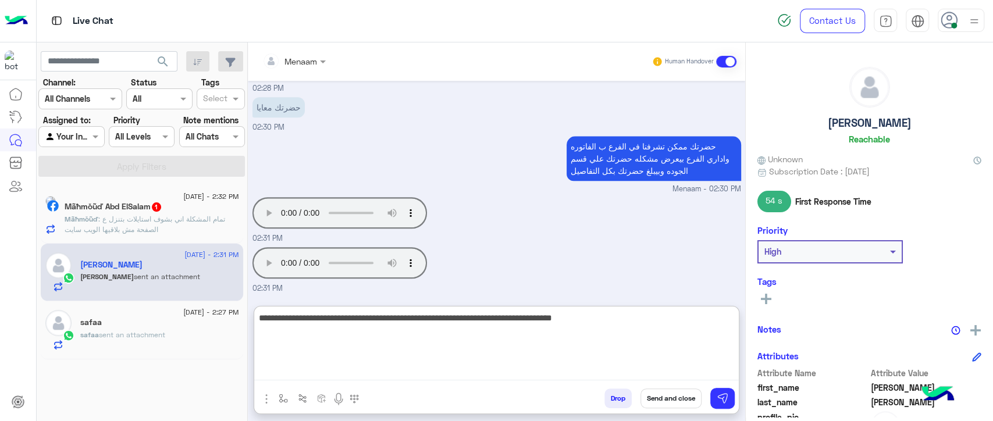
type textarea "**********"
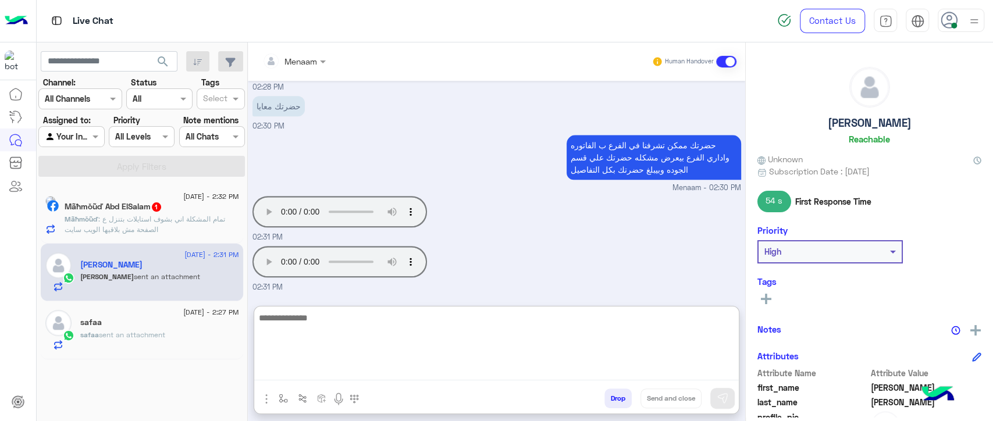
scroll to position [847, 0]
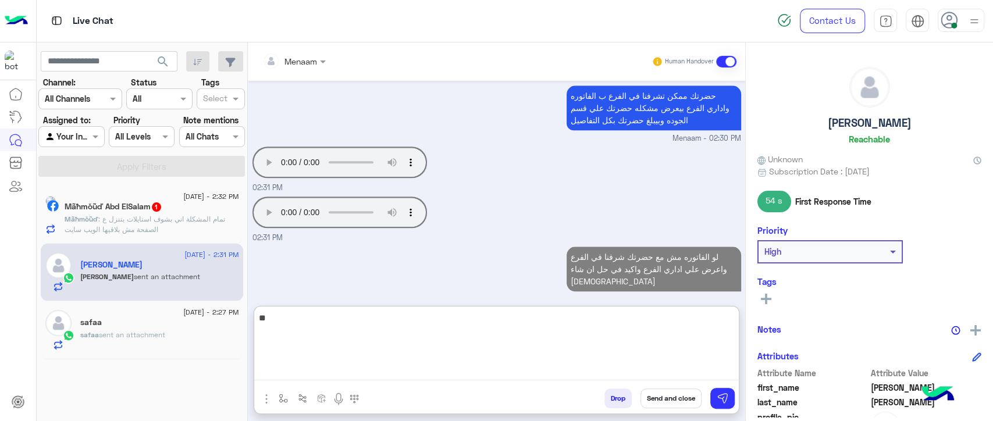
type textarea "*"
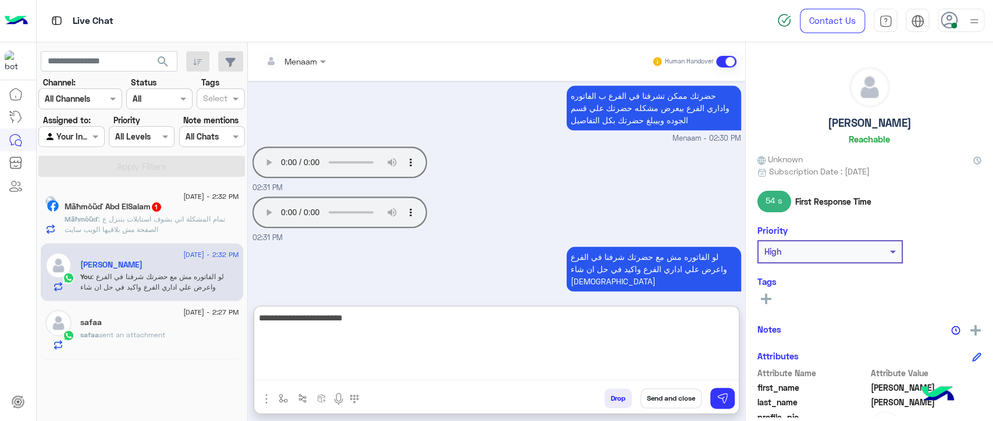
type textarea "**********"
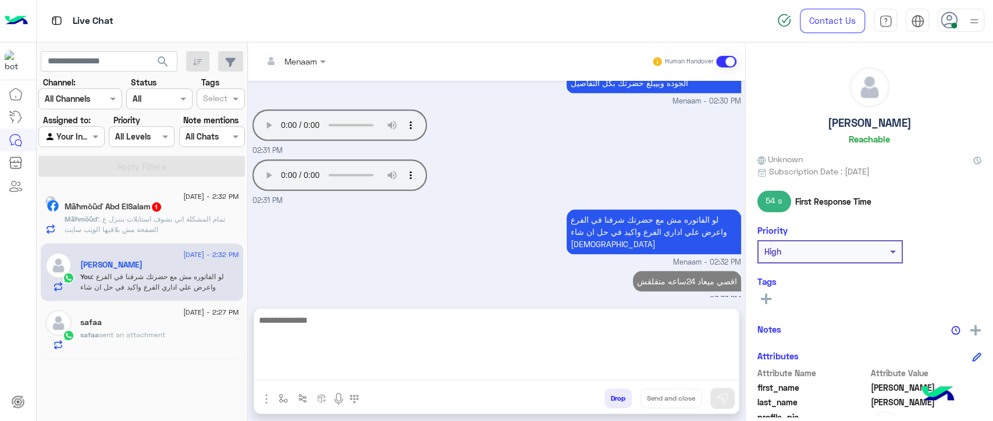
click at [175, 215] on span ": تمام المشكلة اني بشوف استايلات بتنزل ع الصفحة مش بلاقيها الويب سايت" at bounding box center [145, 224] width 161 height 19
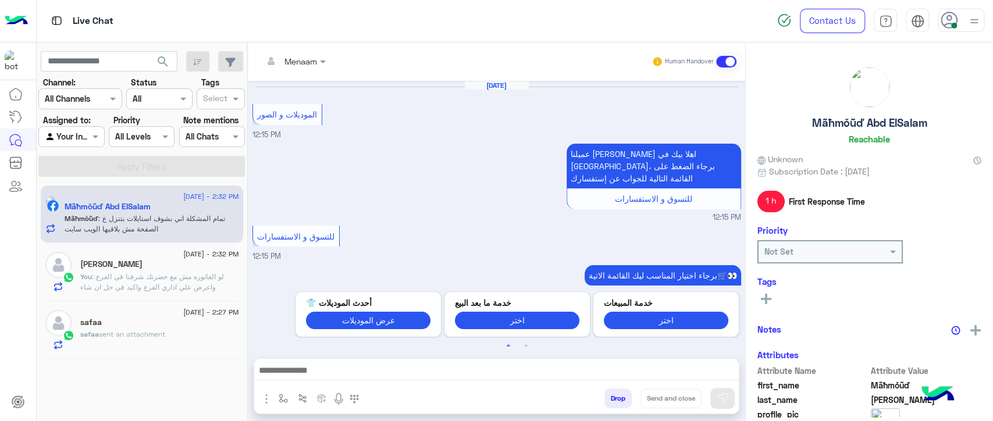
scroll to position [1024, 0]
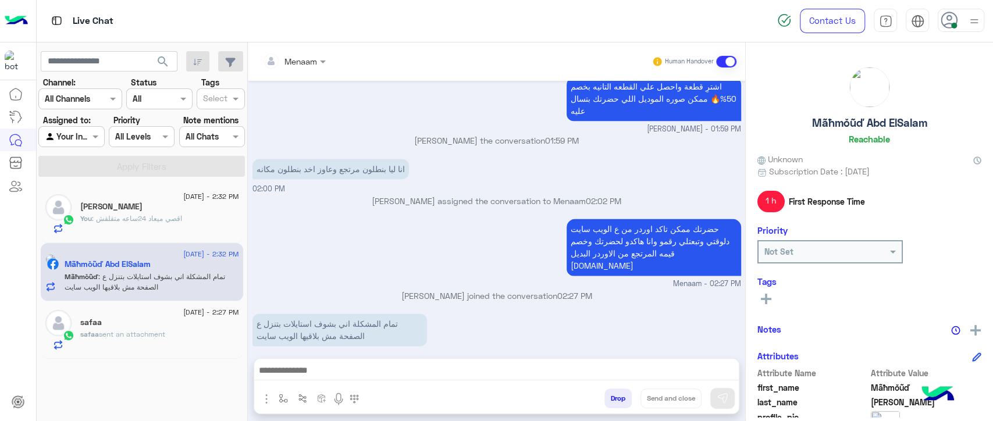
click at [335, 375] on textarea at bounding box center [496, 371] width 485 height 17
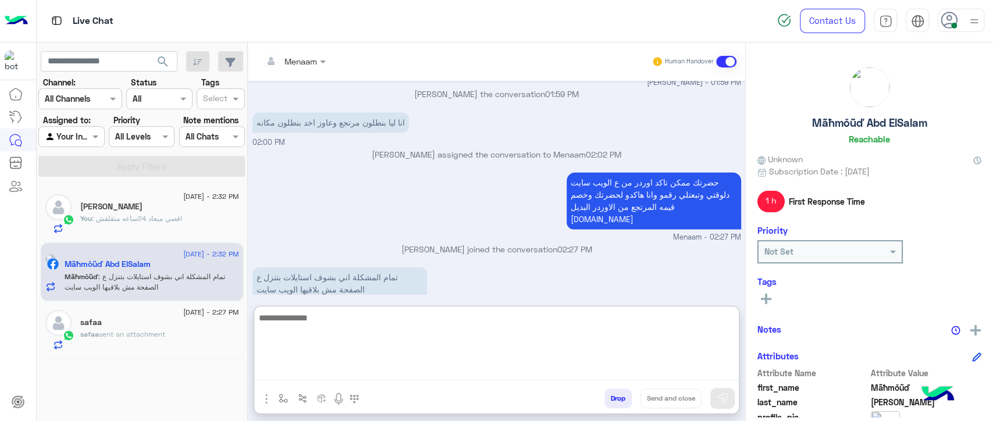
scroll to position [1077, 0]
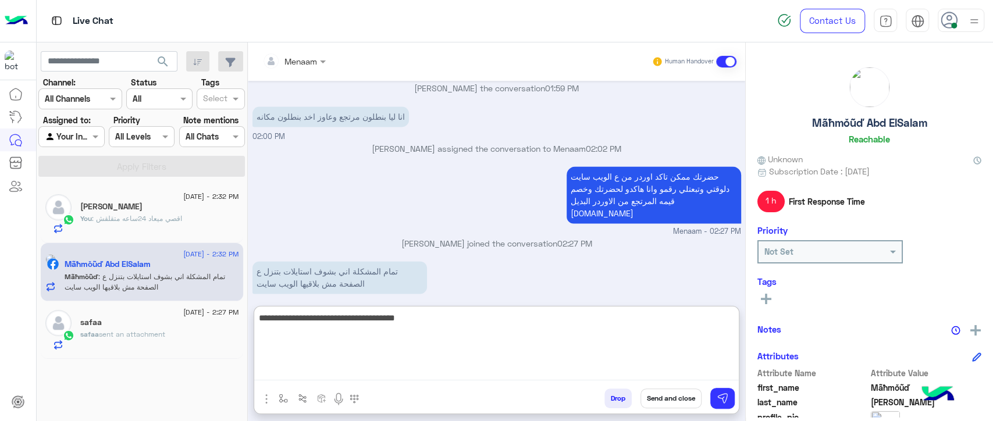
type textarea "**********"
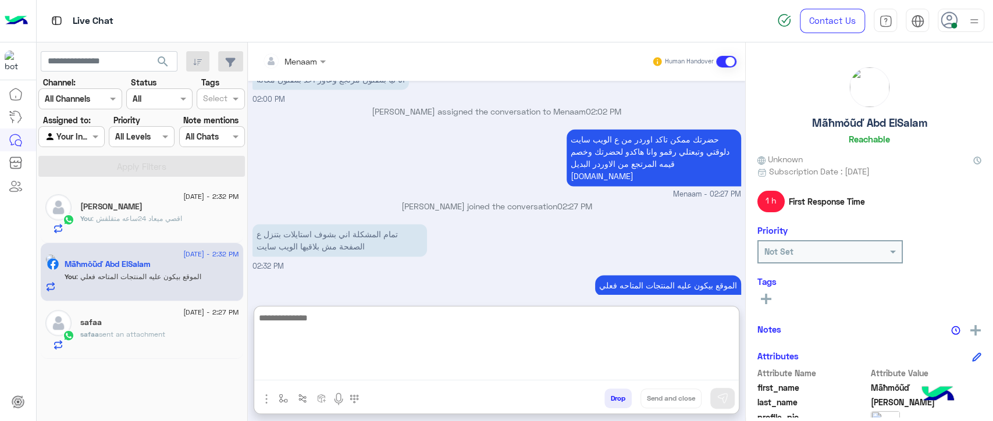
click at [123, 332] on span "sent an attachment" at bounding box center [132, 334] width 66 height 9
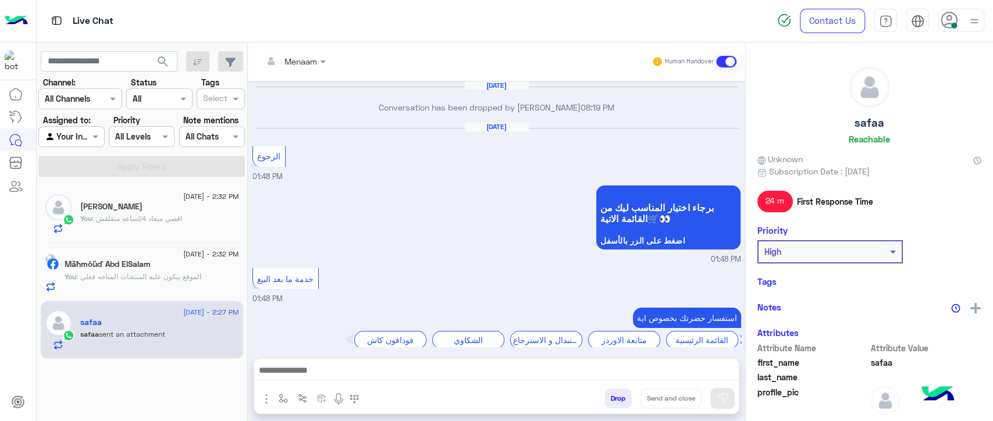
scroll to position [999, 0]
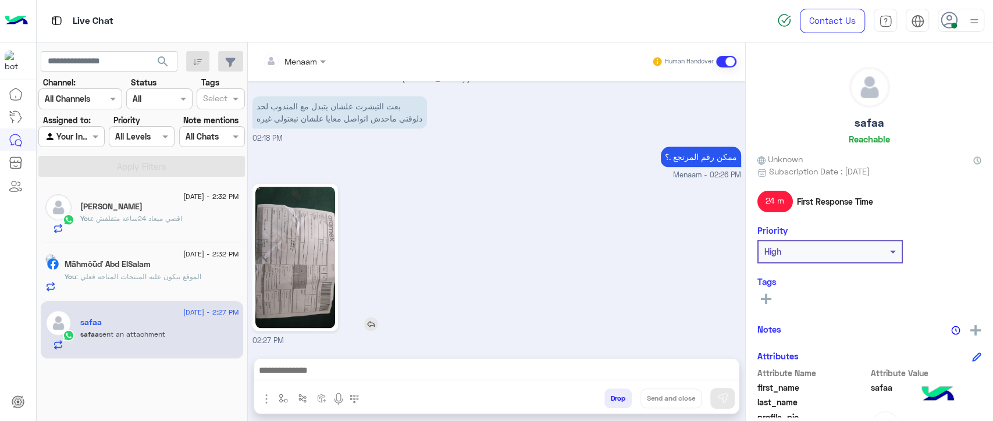
click at [328, 235] on img at bounding box center [295, 257] width 80 height 141
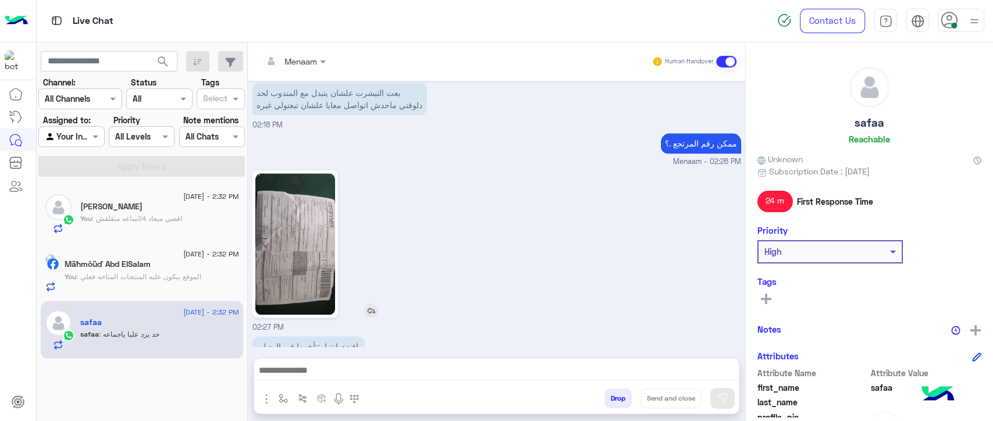
scroll to position [1076, 0]
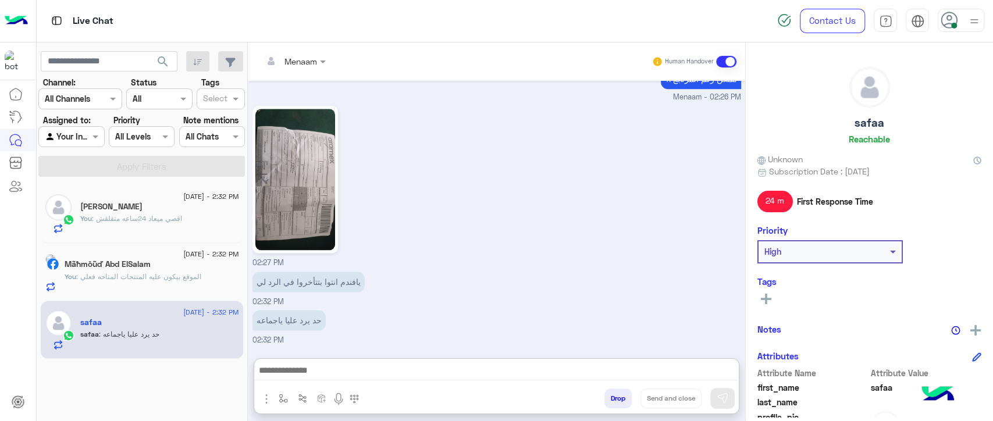
click at [322, 374] on textarea at bounding box center [496, 371] width 485 height 17
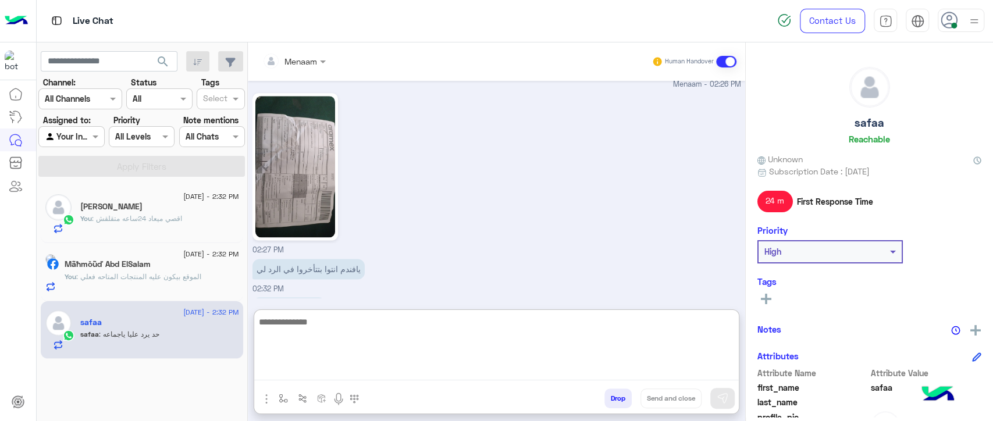
paste textarea "**********"
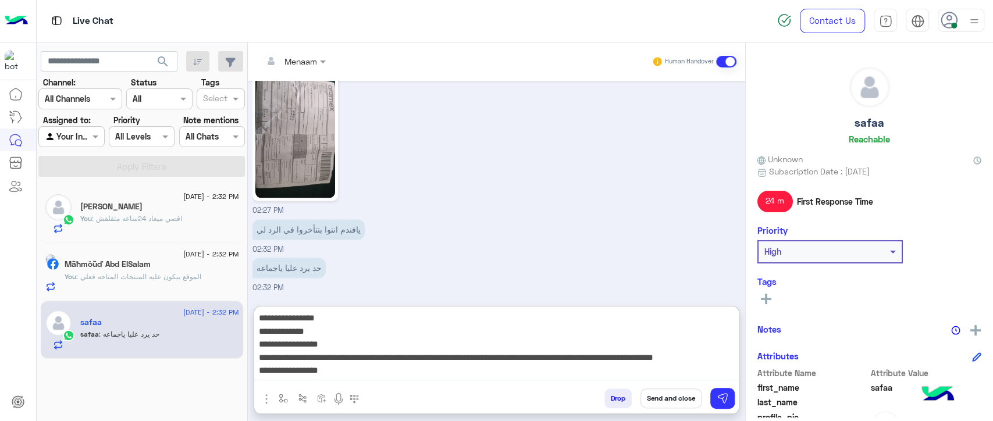
scroll to position [0, 0]
click at [671, 335] on textarea "**********" at bounding box center [496, 346] width 485 height 70
paste textarea "**********"
click at [645, 348] on textarea "**********" at bounding box center [496, 346] width 485 height 70
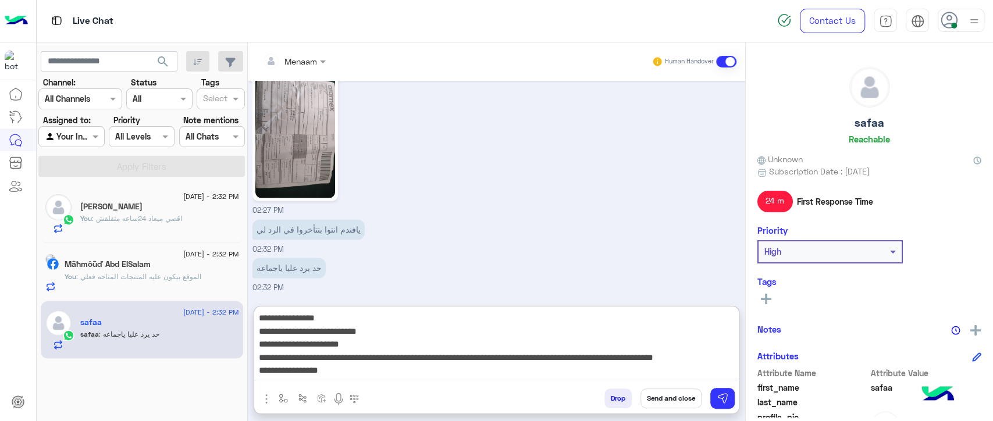
type textarea "**********"
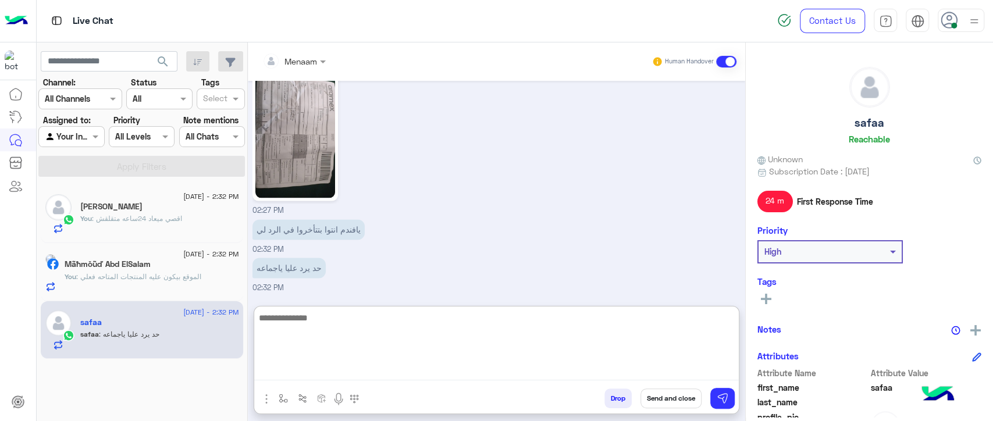
scroll to position [1239, 0]
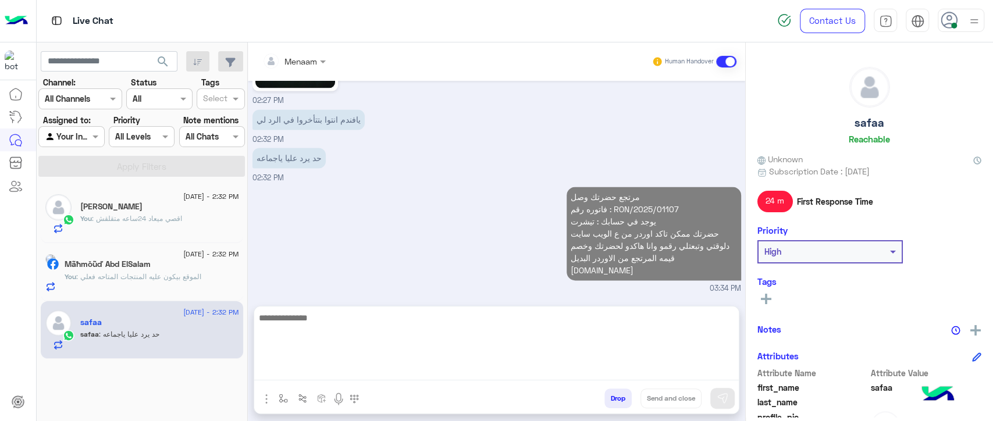
click at [151, 264] on h5 "Mãħmŏũď Abd ElSalam" at bounding box center [108, 265] width 86 height 10
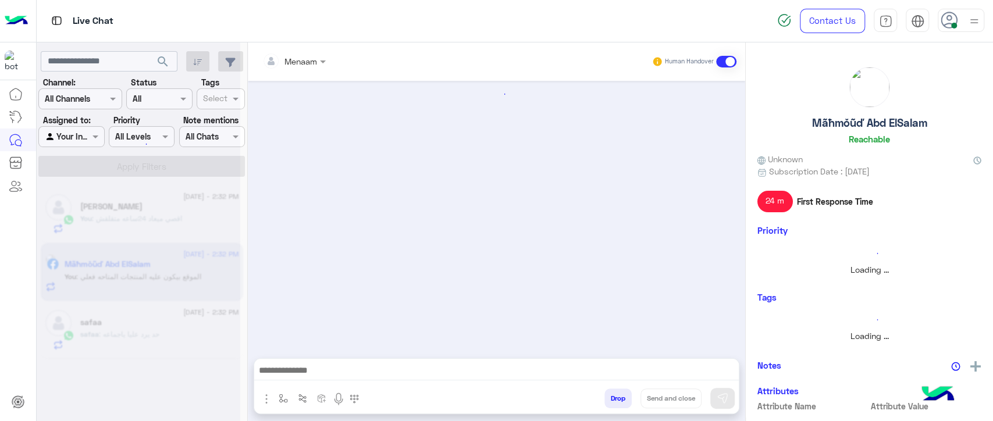
click at [179, 215] on div at bounding box center [139, 215] width 204 height 421
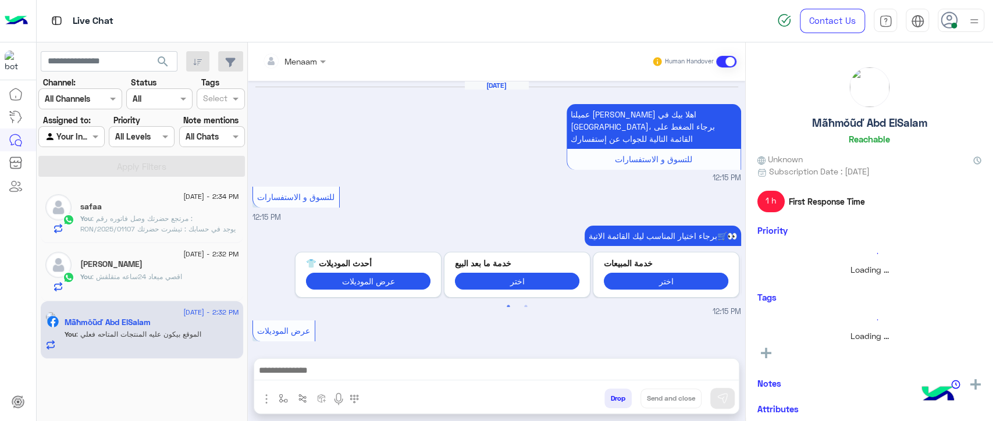
scroll to position [1023, 0]
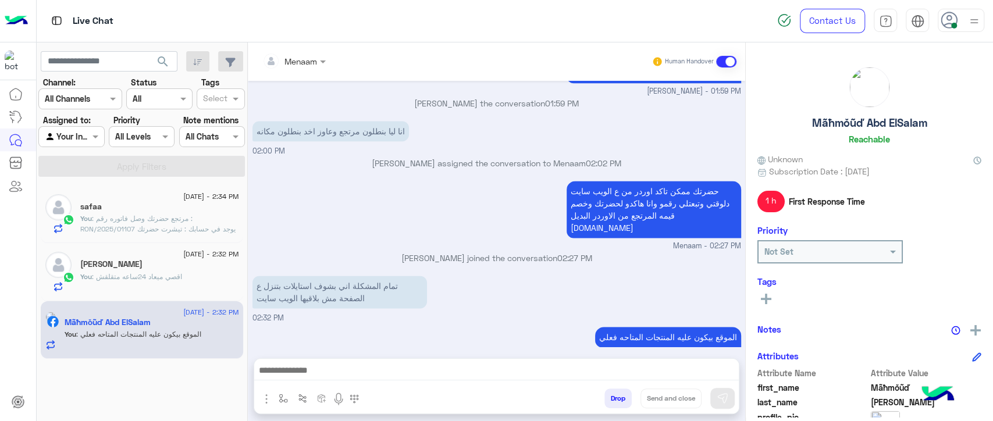
click at [126, 276] on span ": اقصي ميعاد 24ساعه متقلقش" at bounding box center [137, 276] width 90 height 9
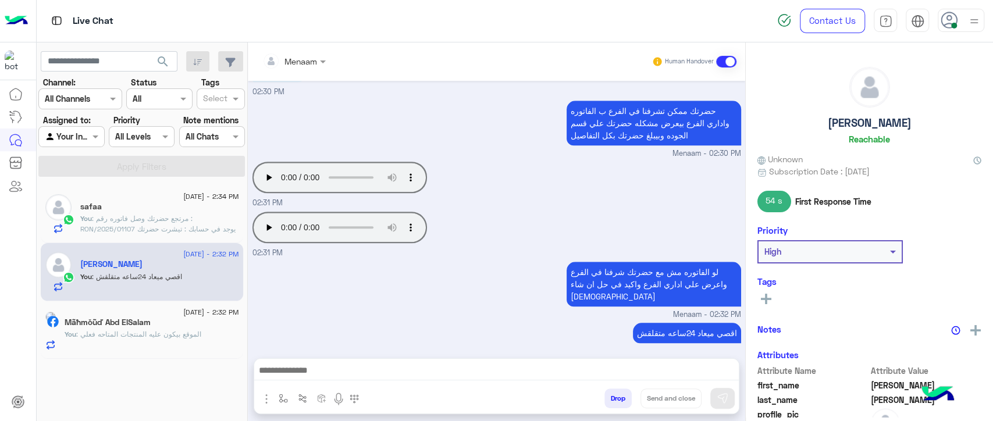
scroll to position [670, 0]
click at [847, 122] on h5 "Aziz Mohamed" at bounding box center [870, 122] width 84 height 13
copy h5 "Aziz Mohamed"
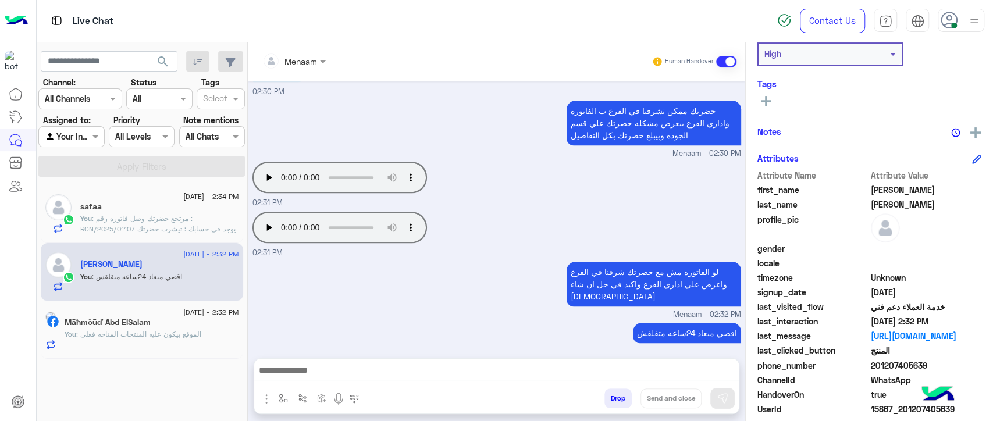
scroll to position [254, 0]
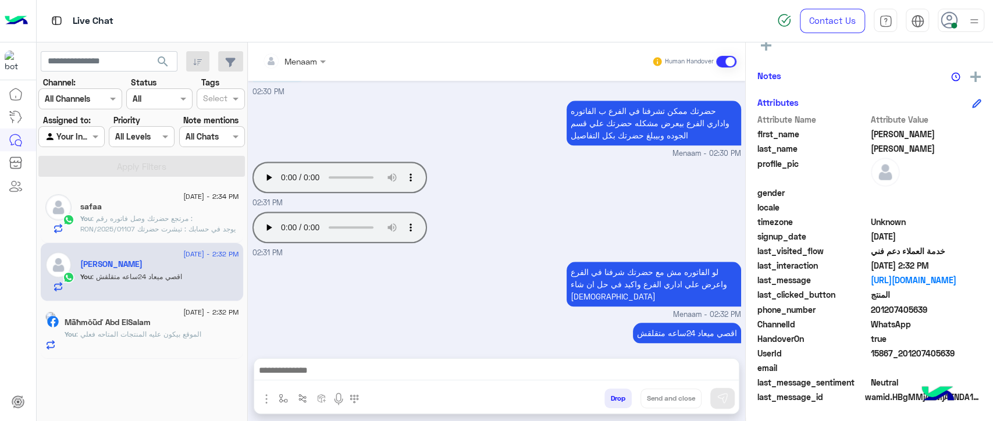
click at [889, 355] on span "15867_201207405639" at bounding box center [926, 353] width 111 height 12
copy span "15867_201207405639"
click at [134, 218] on span ": مرتجع حضرتك وصل فاتوره رقم : RON/2025/01107 يوجد في حسابك : تيشرت حضرتك ممكن …" at bounding box center [157, 239] width 155 height 51
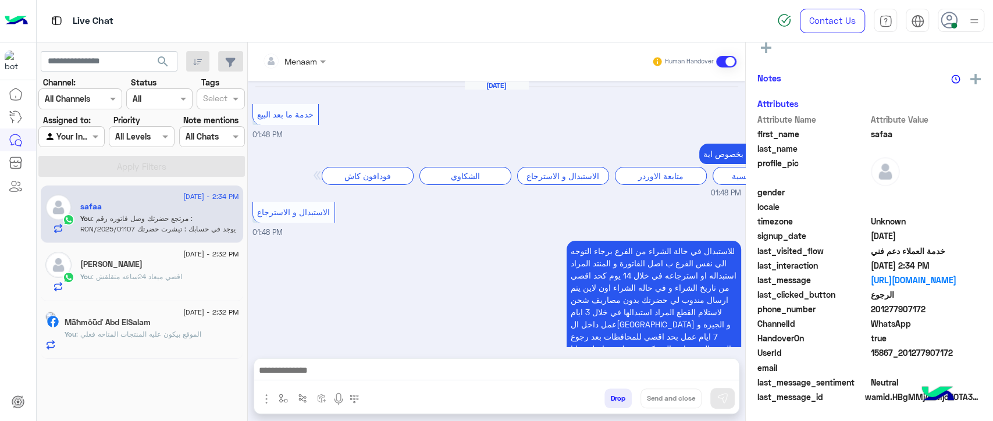
scroll to position [1023, 0]
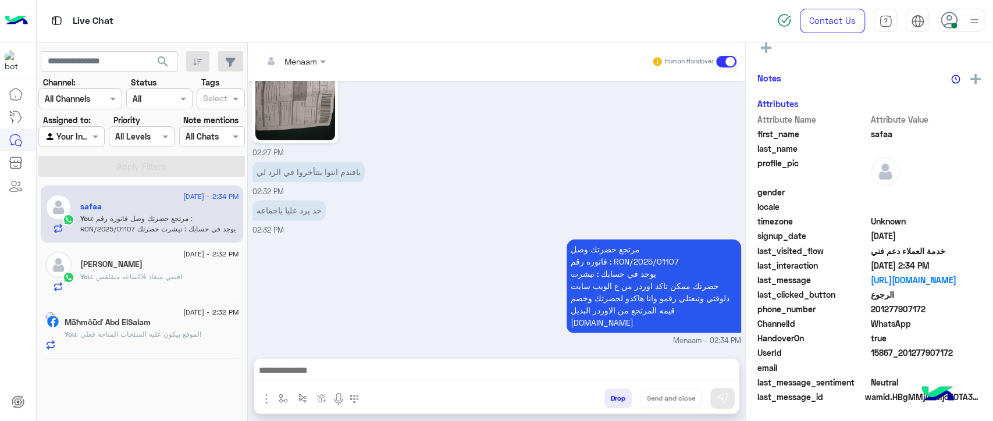
click at [206, 280] on div "You : اقصي ميعاد 24ساعه متقلقش" at bounding box center [159, 282] width 159 height 20
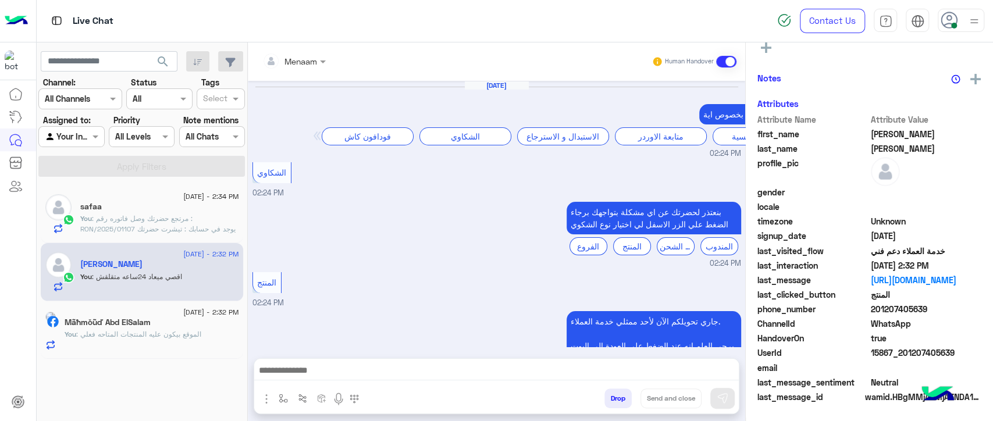
scroll to position [670, 0]
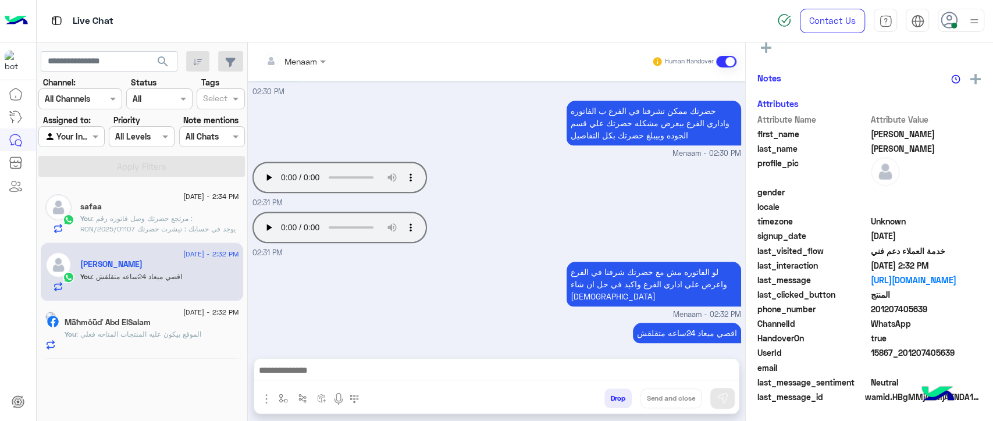
click at [353, 371] on textarea at bounding box center [496, 371] width 485 height 17
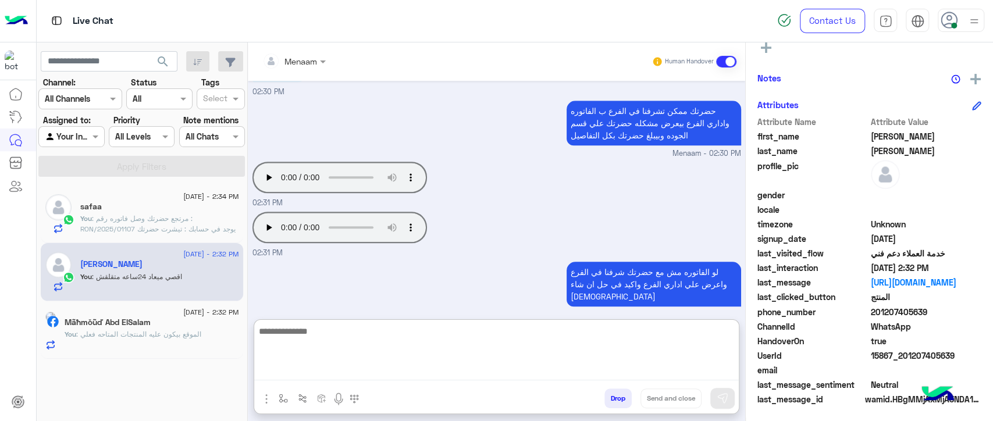
scroll to position [254, 0]
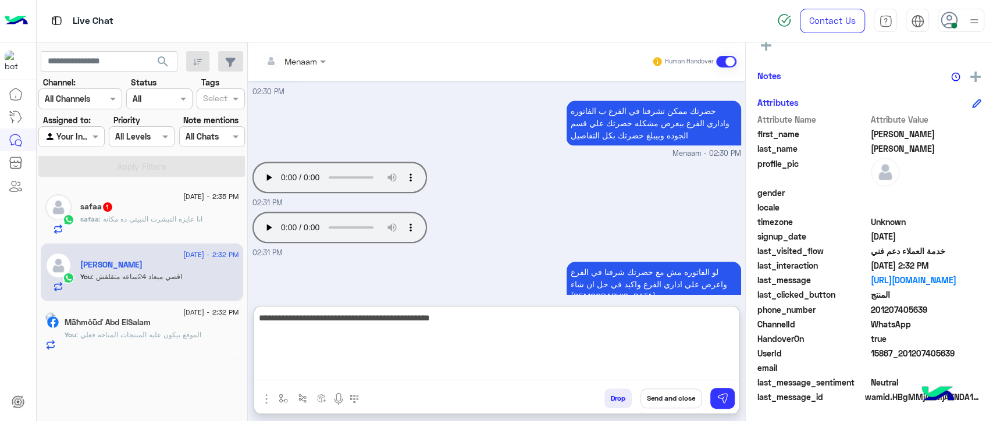
type textarea "**********"
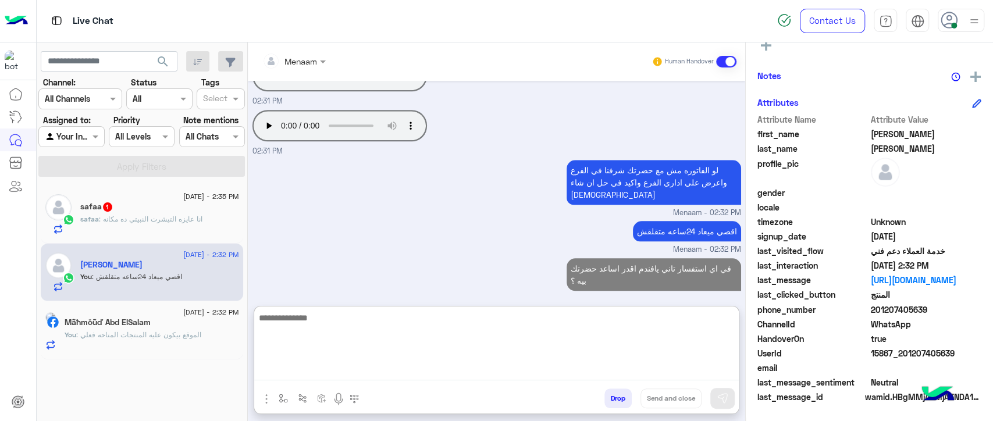
click at [187, 219] on span ": انا عايزه التيشرت النبيتي ده مكانه" at bounding box center [151, 219] width 104 height 9
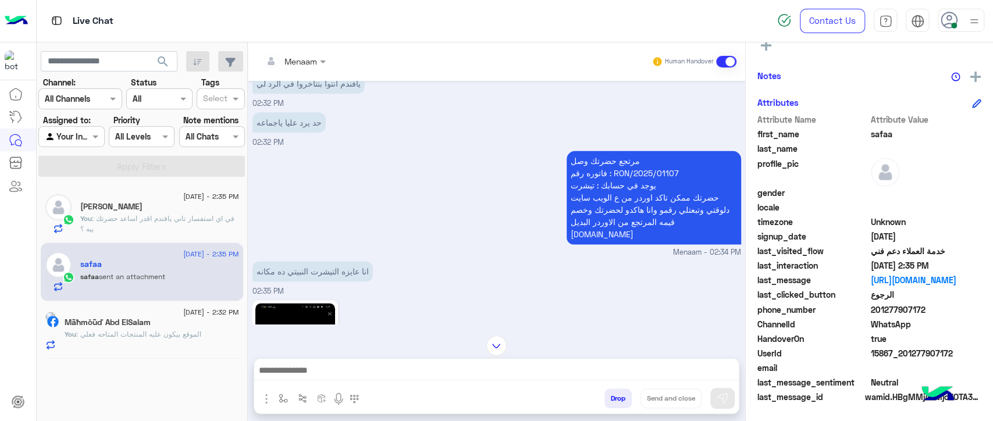
scroll to position [1187, 0]
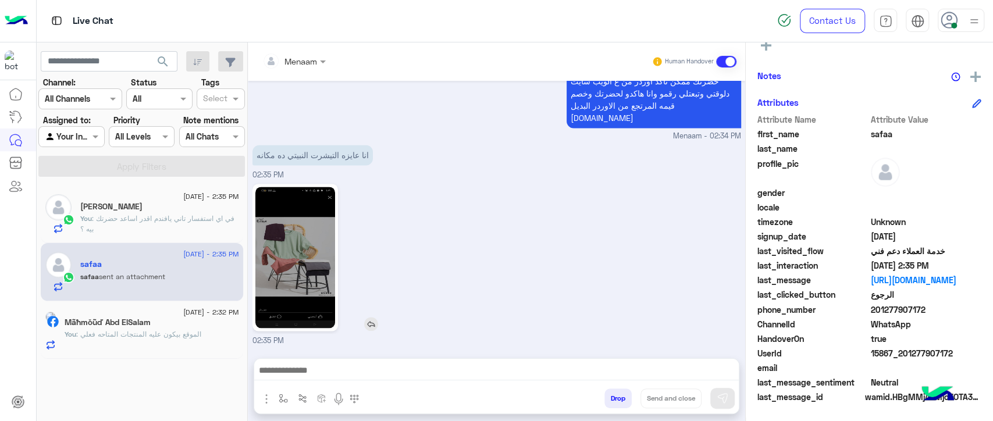
click at [303, 243] on img at bounding box center [295, 257] width 80 height 141
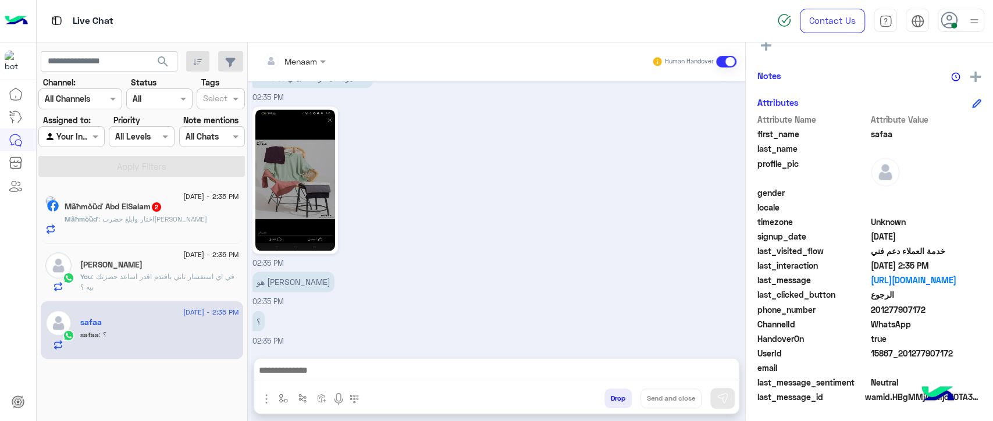
scroll to position [1265, 0]
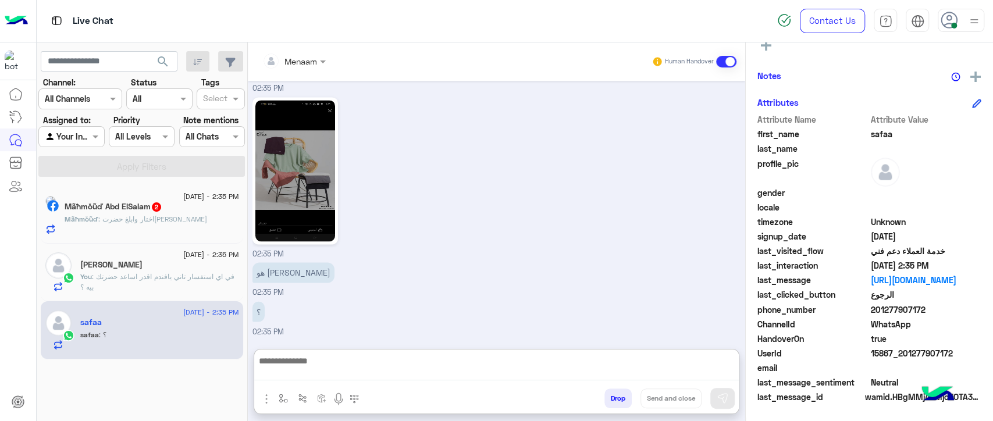
click at [309, 366] on textarea at bounding box center [496, 367] width 485 height 27
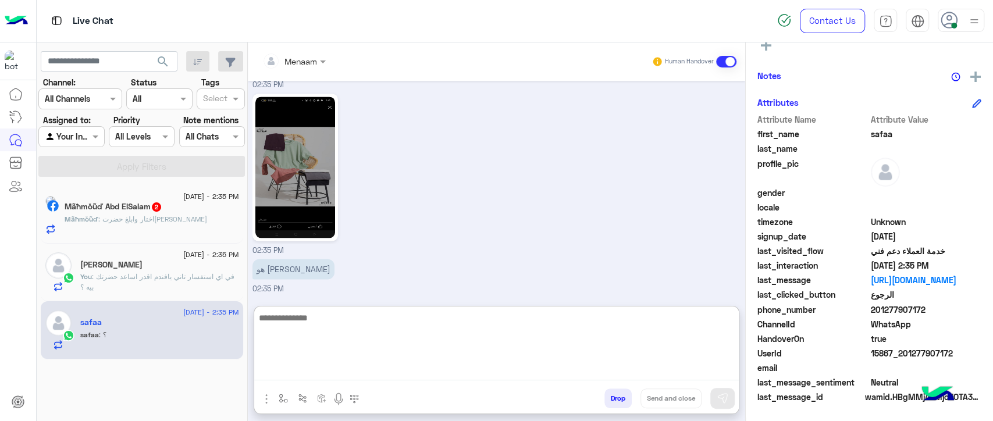
click at [332, 318] on textarea at bounding box center [496, 346] width 485 height 70
type textarea "*********"
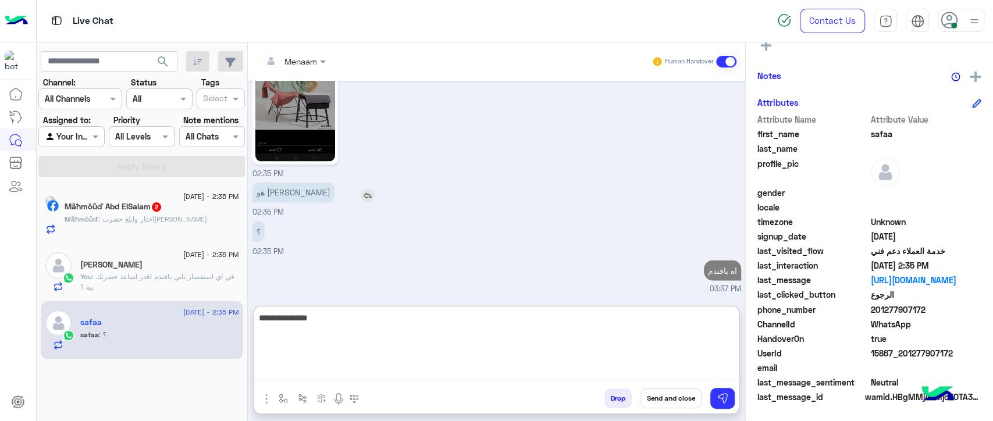
type textarea "**********"
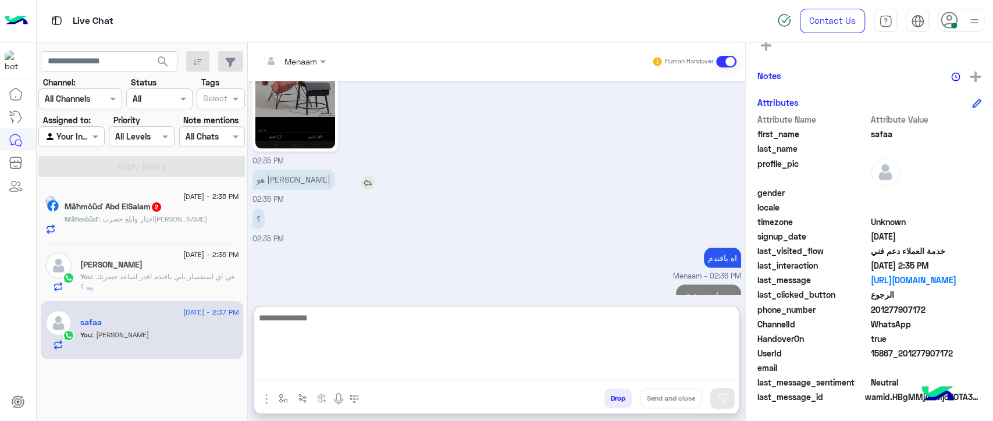
scroll to position [1392, 0]
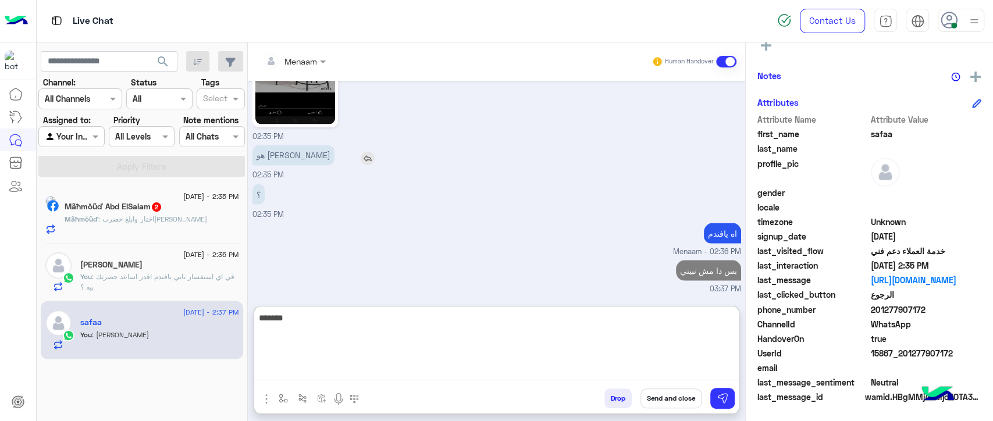
type textarea "*******"
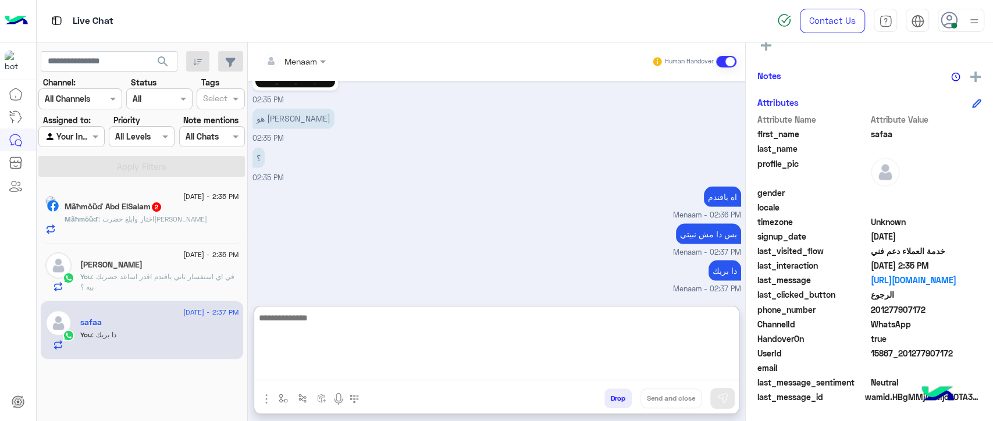
click at [147, 226] on div "Mãħmŏũď : اختار وابلغ حضرتك" at bounding box center [152, 224] width 175 height 20
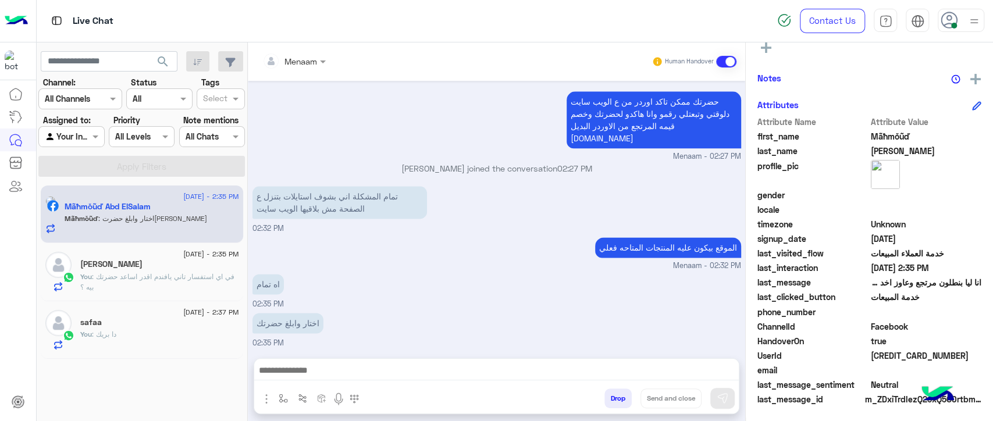
scroll to position [254, 0]
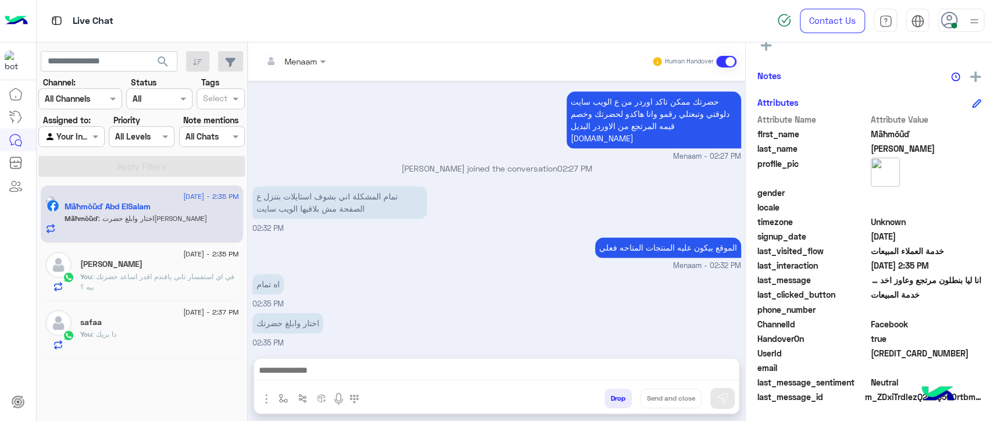
click at [334, 375] on textarea at bounding box center [496, 371] width 485 height 17
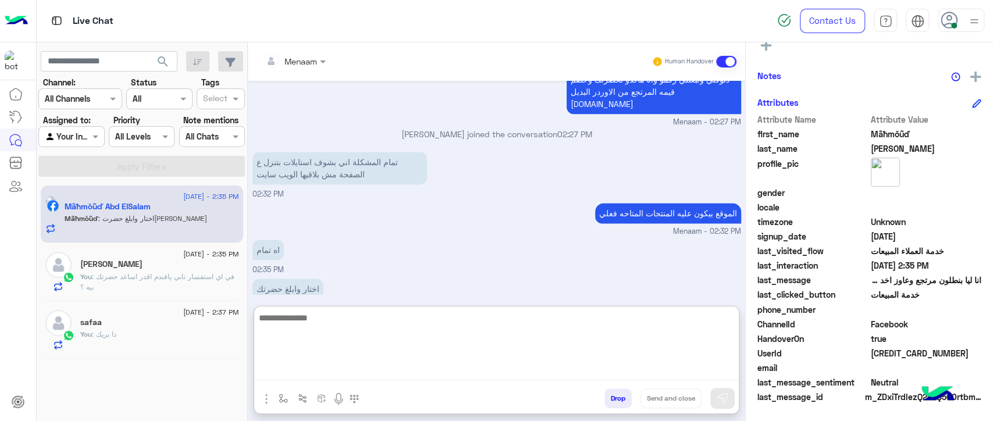
scroll to position [1043, 0]
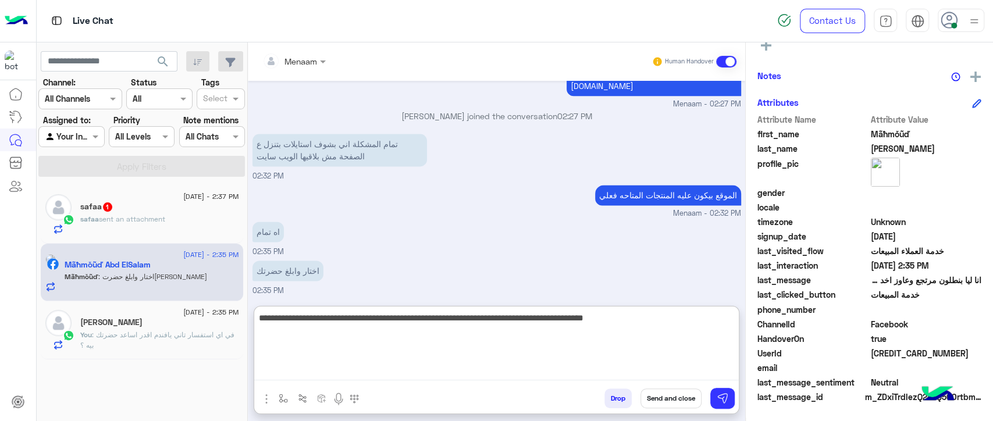
type textarea "**********"
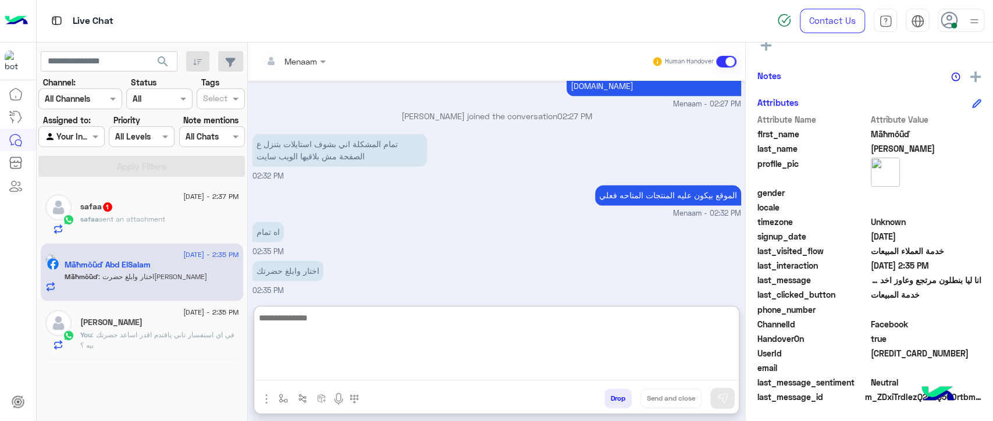
scroll to position [1092, 0]
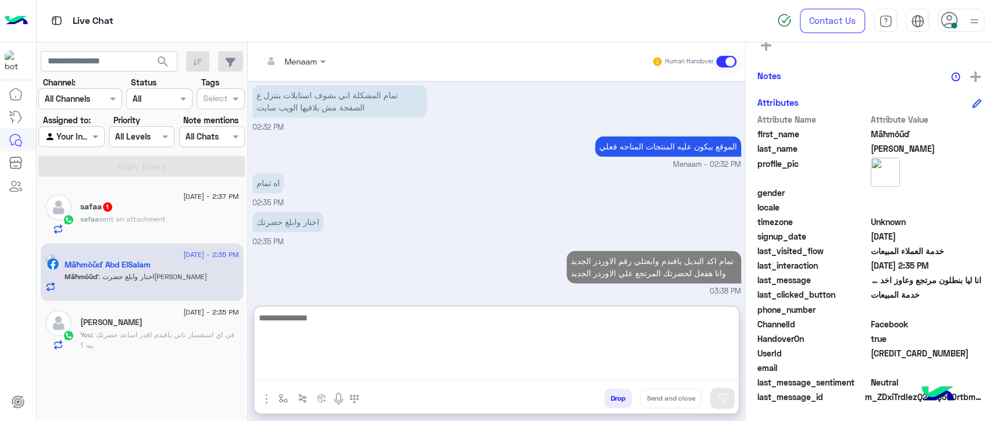
click at [127, 203] on div "safaa 1" at bounding box center [159, 208] width 159 height 12
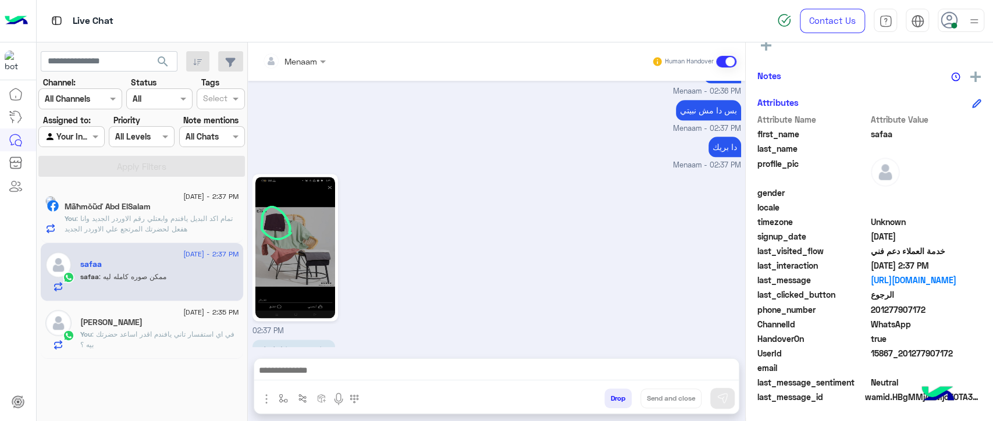
scroll to position [1065, 0]
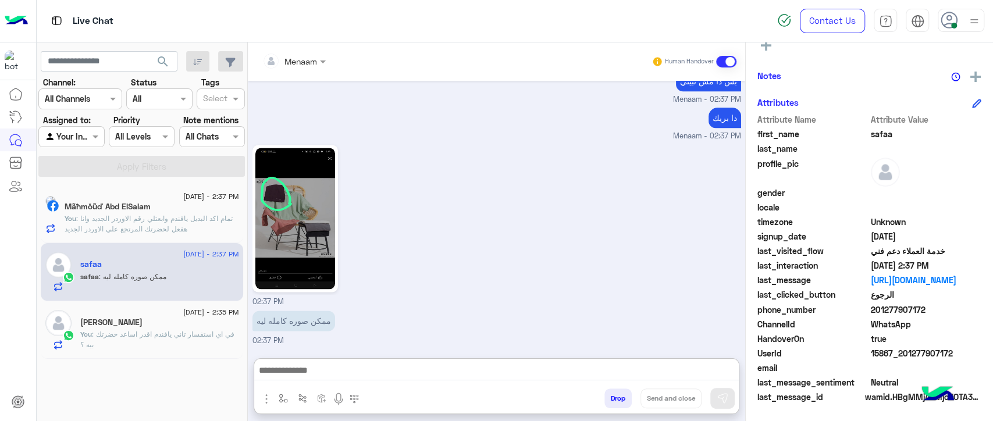
click at [313, 371] on textarea at bounding box center [496, 371] width 485 height 17
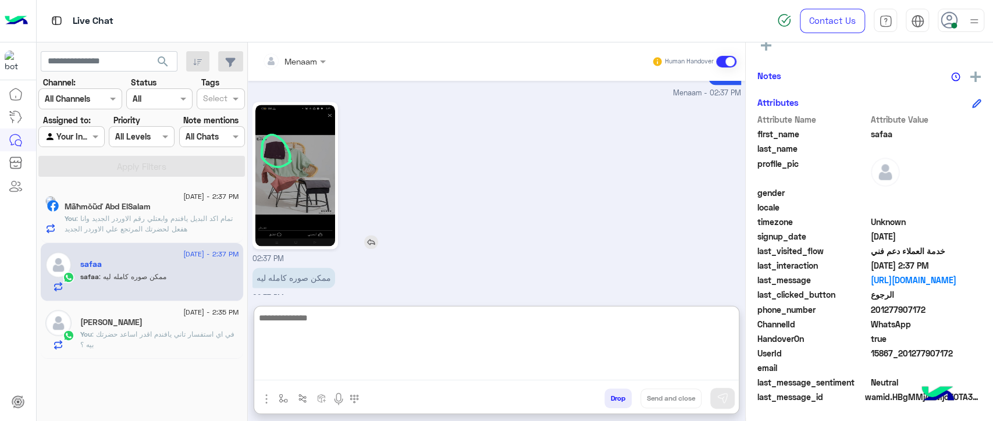
scroll to position [1117, 0]
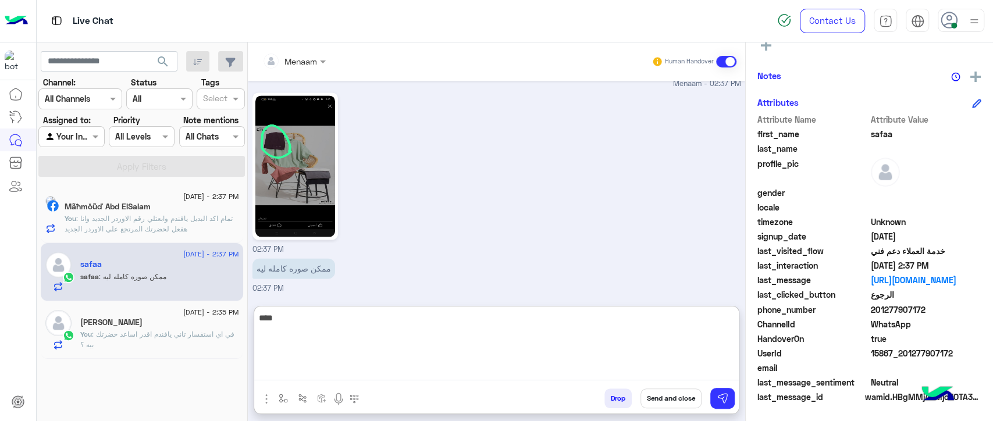
type textarea "****"
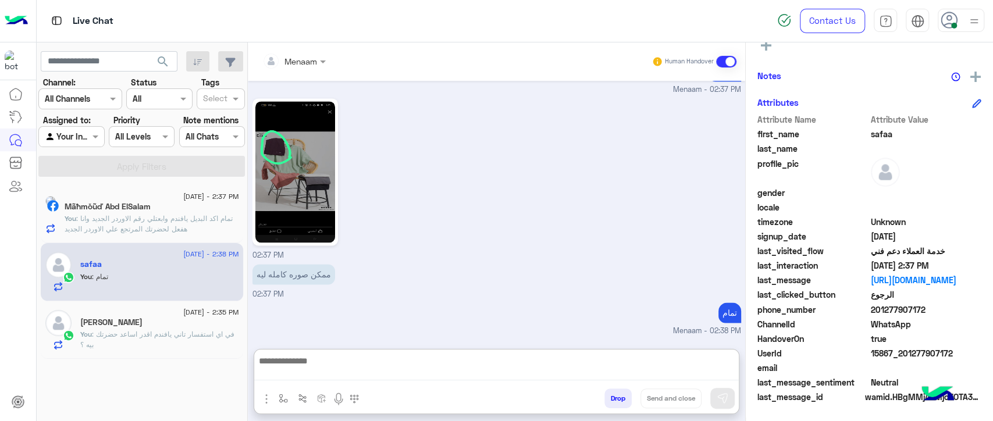
scroll to position [1155, 0]
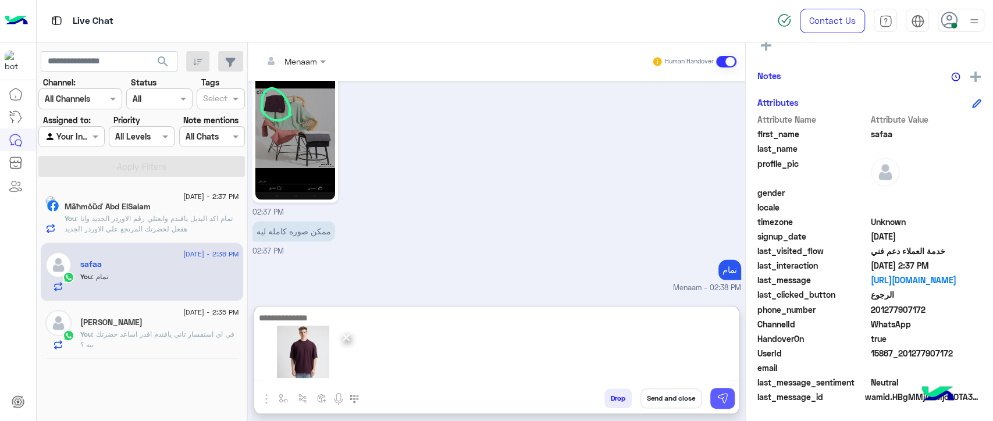
click at [729, 401] on button at bounding box center [723, 398] width 24 height 21
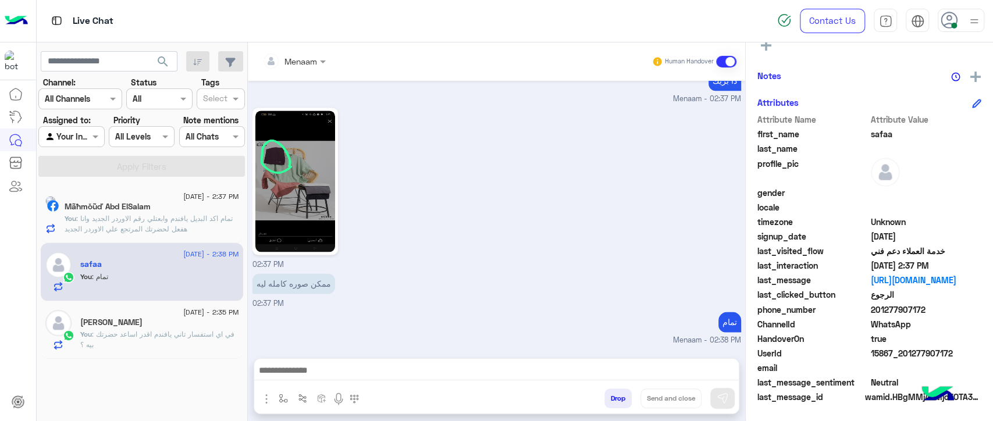
scroll to position [1261, 0]
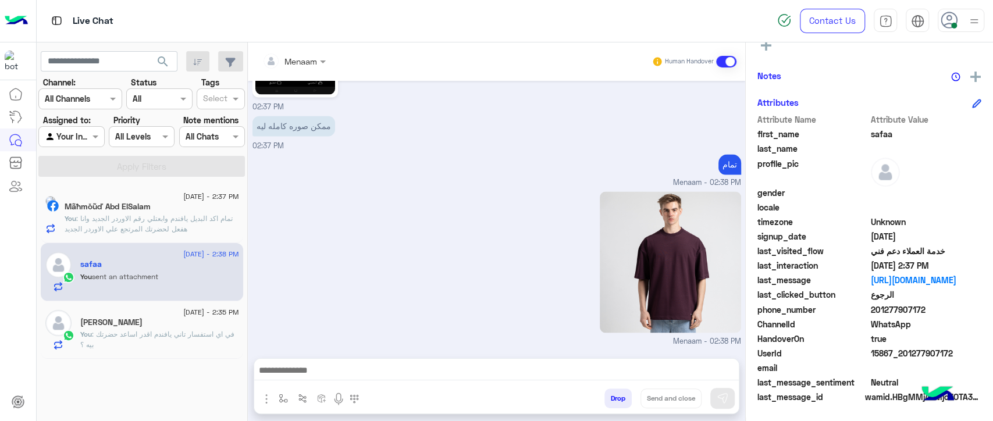
click at [162, 218] on span ": تمام اكد البديل يافندم وابعتلي رقم الاوردر الجديد وانا هفعل لحضرتك المرتجع عل…" at bounding box center [149, 223] width 168 height 19
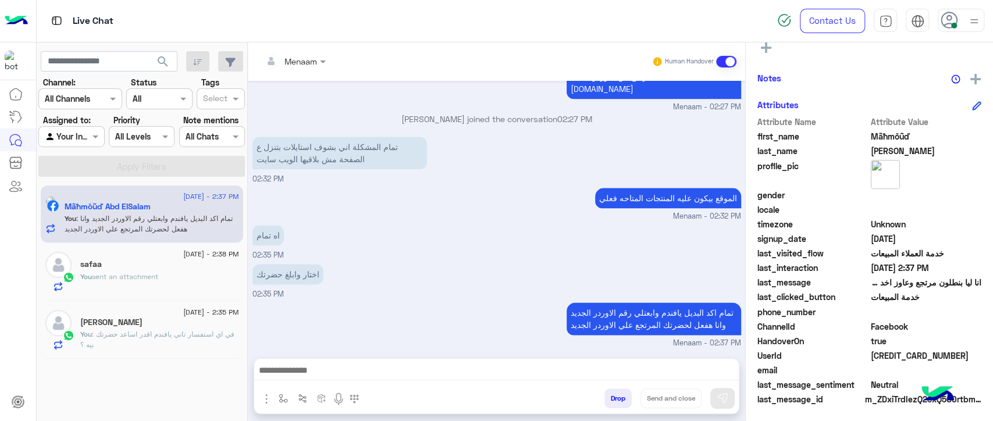
scroll to position [254, 0]
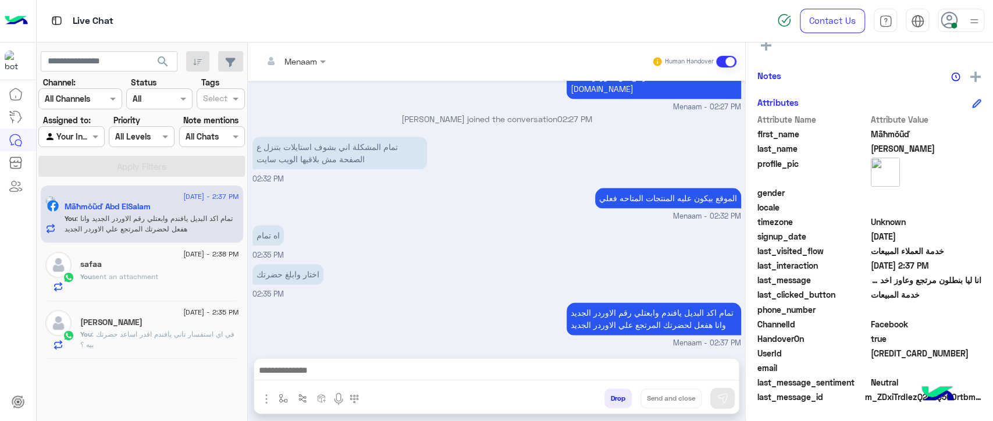
click at [151, 339] on span ": في اي استفسار تاني يافندم اقدر اساعد حضرتك بيه ؟" at bounding box center [157, 339] width 154 height 19
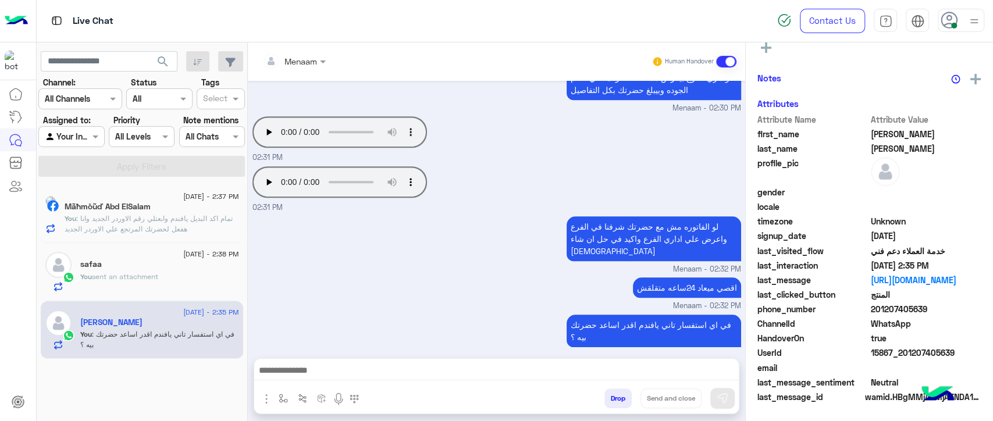
scroll to position [254, 0]
click at [132, 283] on div "You sent an attachment" at bounding box center [159, 282] width 159 height 20
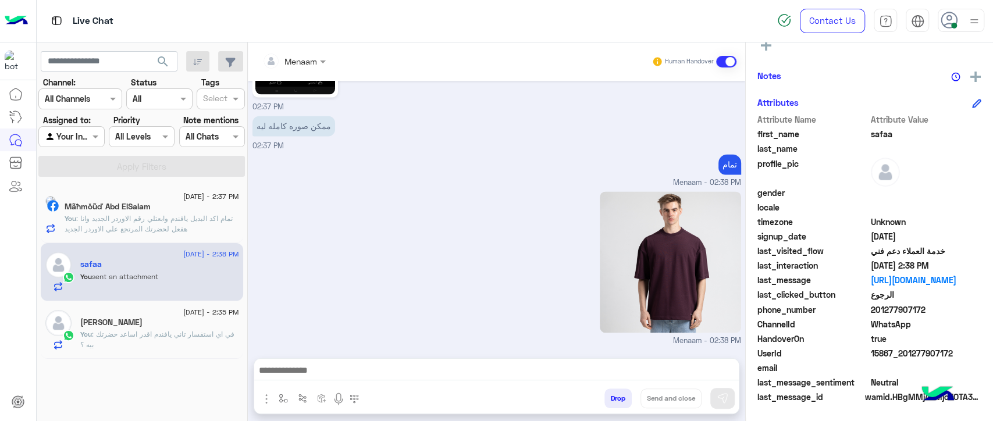
scroll to position [1144, 0]
click at [172, 232] on span ": تمام اكد البديل يافندم وابعتلي رقم الاوردر الجديد وانا هفعل لحضرتك المرتجع عل…" at bounding box center [149, 223] width 168 height 19
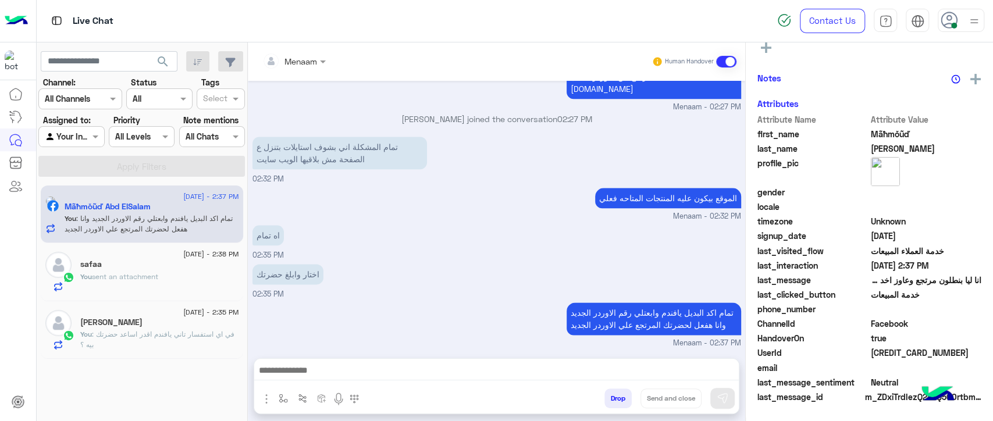
scroll to position [254, 0]
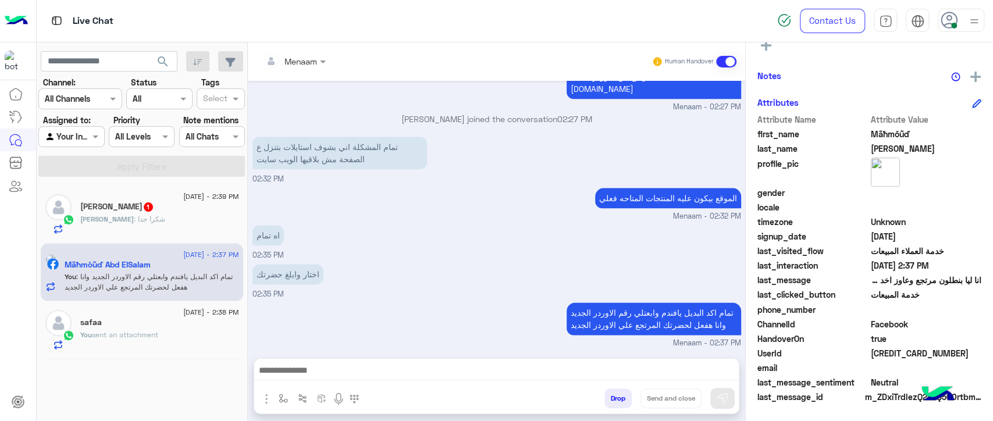
click at [157, 218] on div "Aziz : شكرا جدا" at bounding box center [159, 224] width 159 height 20
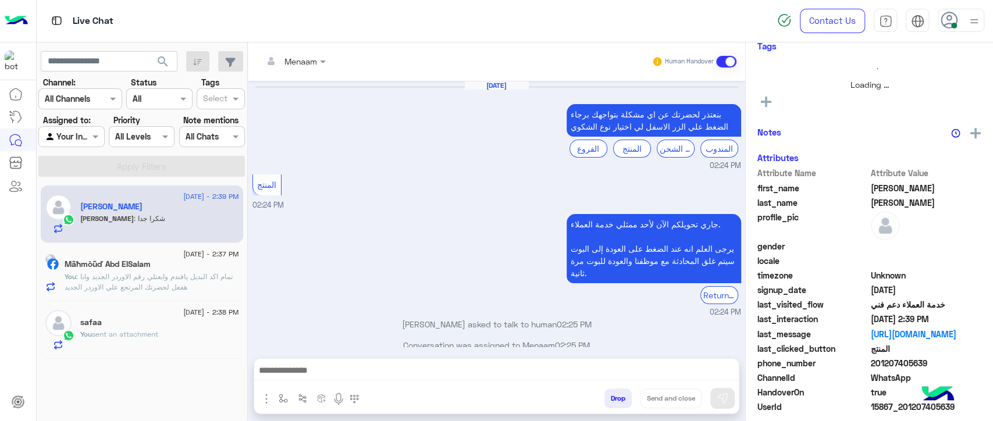
scroll to position [657, 0]
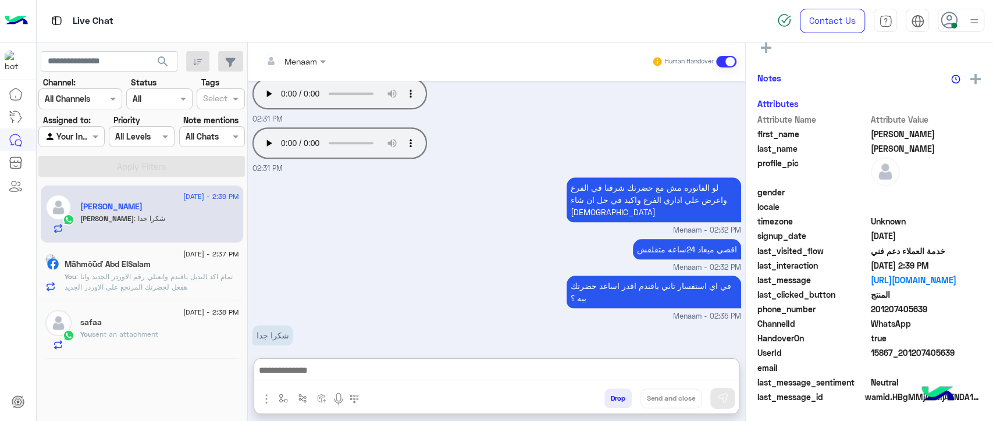
click at [354, 367] on textarea at bounding box center [496, 371] width 485 height 17
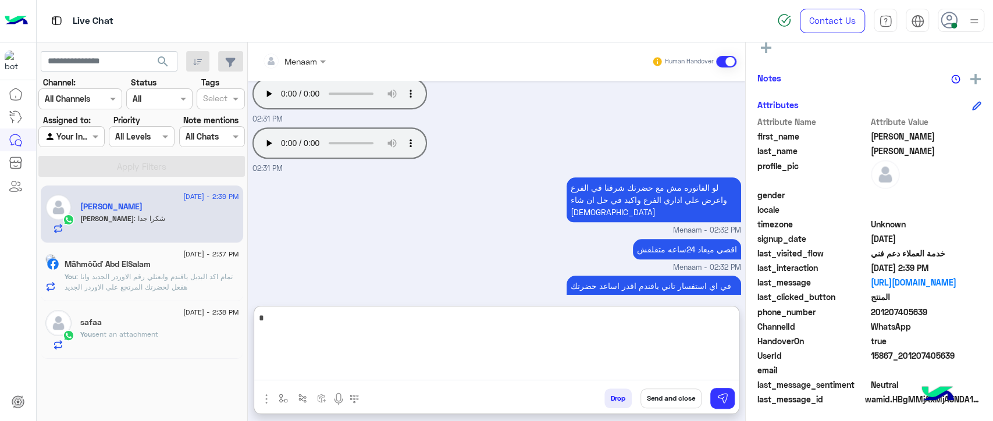
scroll to position [254, 0]
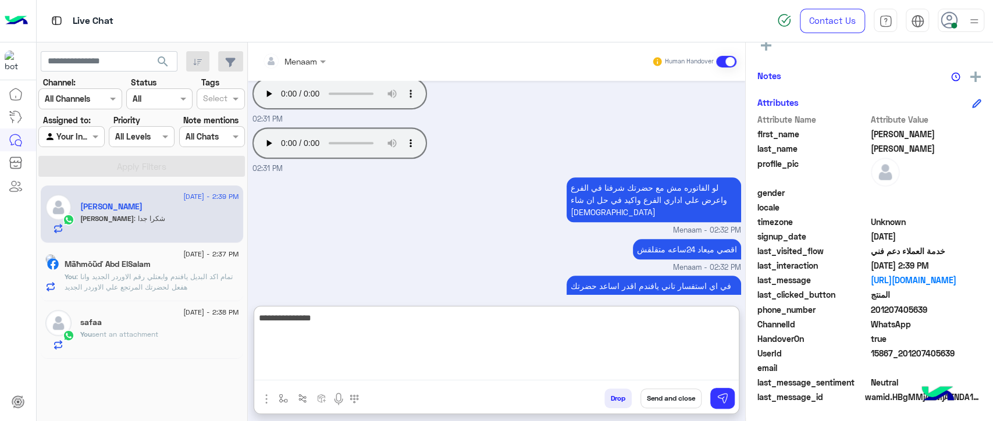
type textarea "**********"
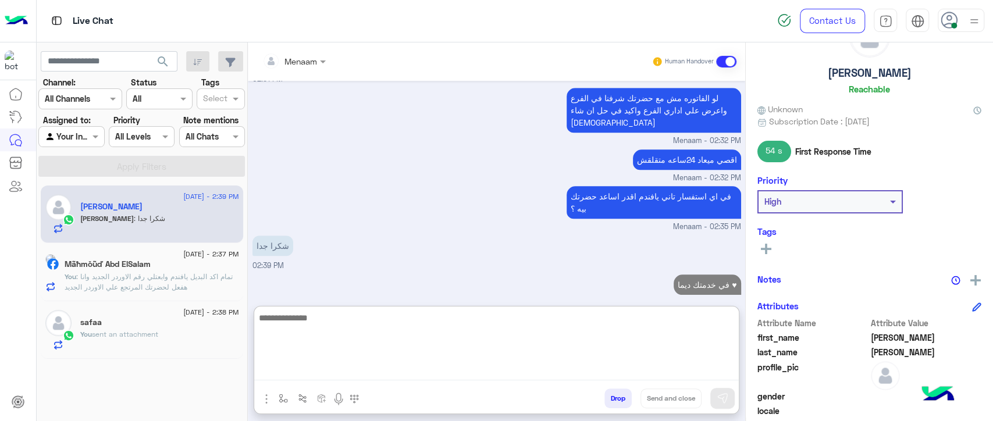
scroll to position [0, 0]
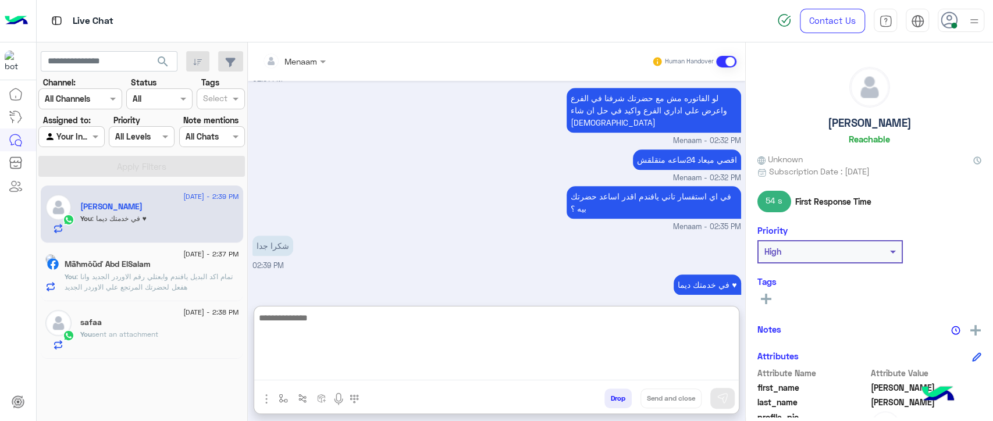
click at [616, 397] on button "Drop" at bounding box center [618, 399] width 27 height 20
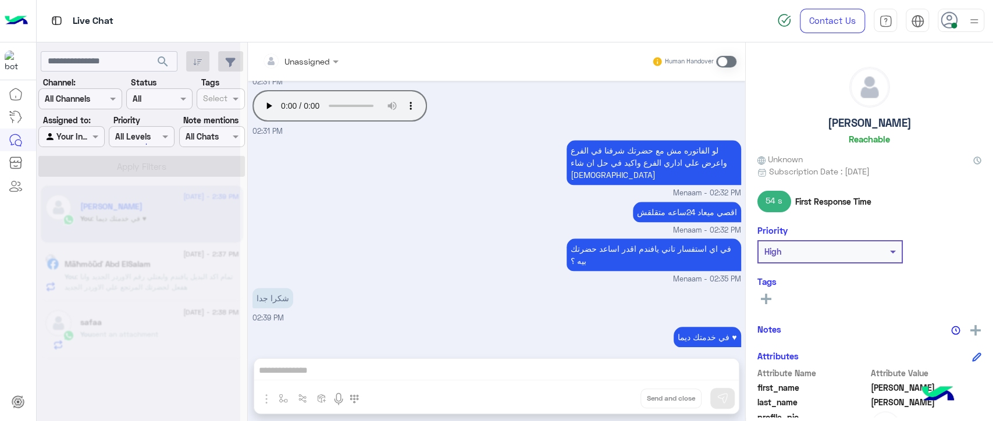
scroll to position [716, 0]
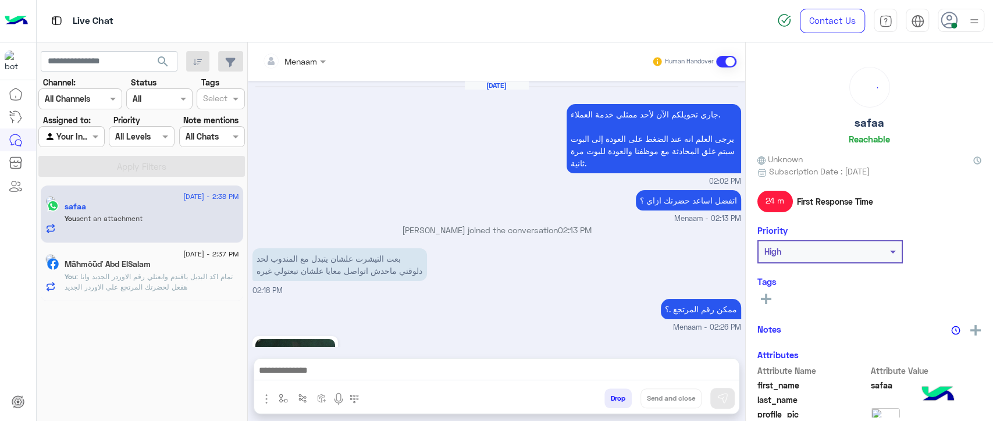
scroll to position [1144, 0]
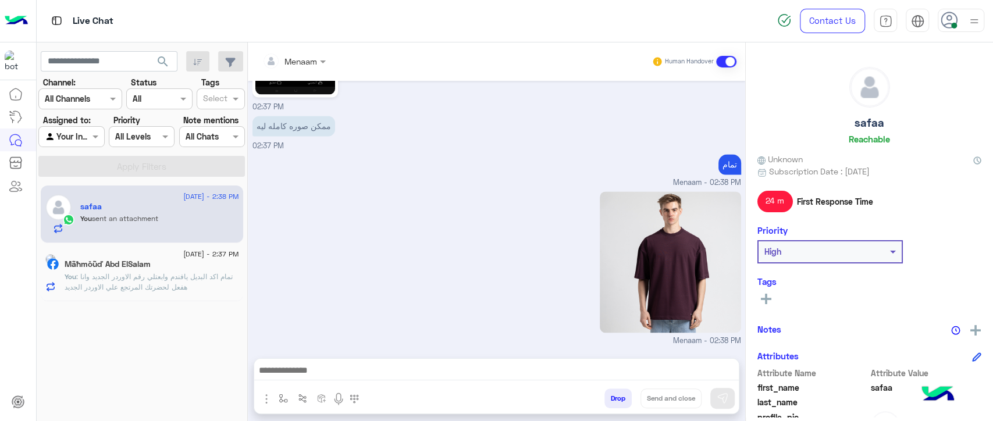
click at [151, 260] on h5 "Mãħmŏũď Abd ElSalam" at bounding box center [108, 265] width 86 height 10
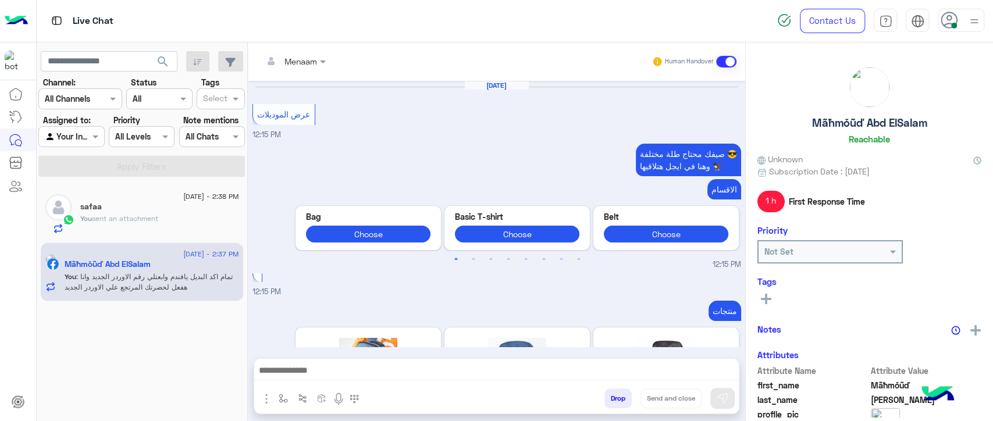
scroll to position [945, 0]
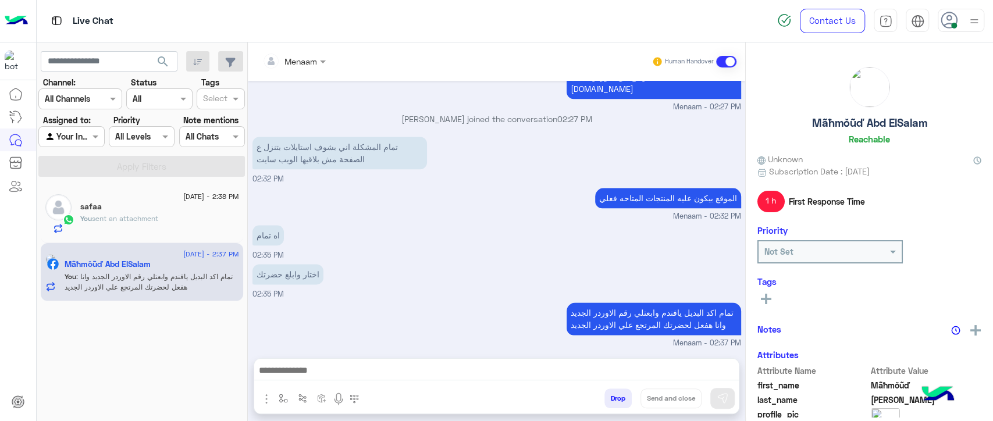
click at [159, 228] on div "You sent an attachment" at bounding box center [159, 224] width 159 height 20
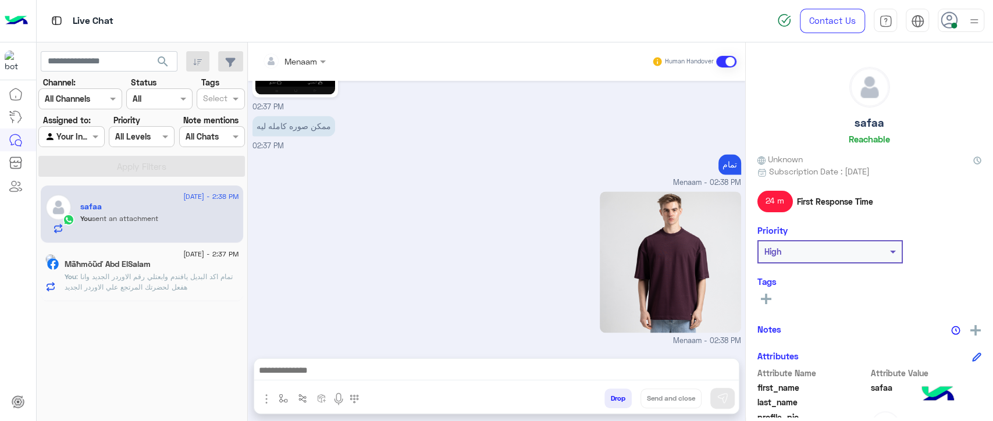
scroll to position [1144, 0]
click at [108, 283] on span ": تمام اكد البديل يافندم وابعتلي رقم الاوردر الجديد وانا هفعل لحضرتك المرتجع عل…" at bounding box center [149, 281] width 168 height 19
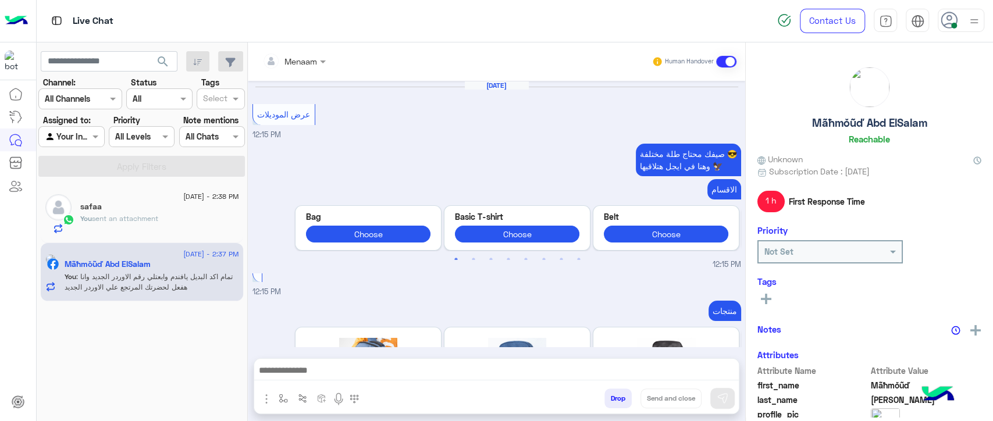
scroll to position [945, 0]
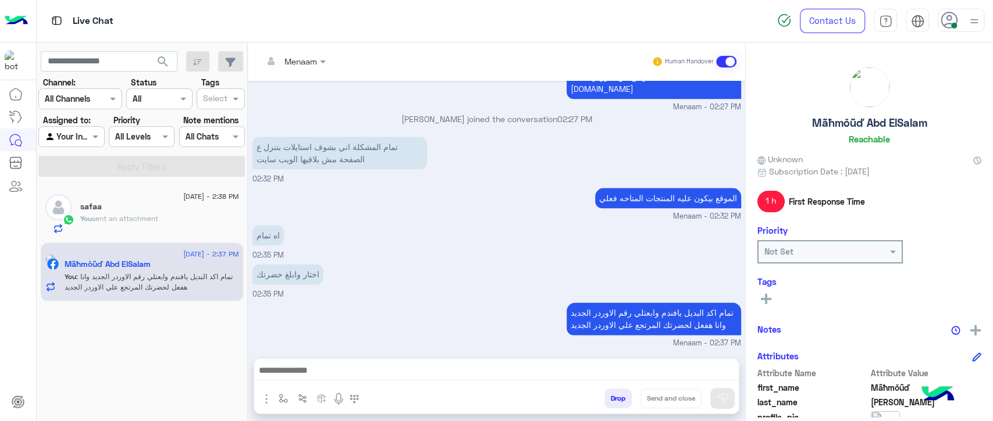
click at [165, 203] on div "safaa" at bounding box center [159, 208] width 159 height 12
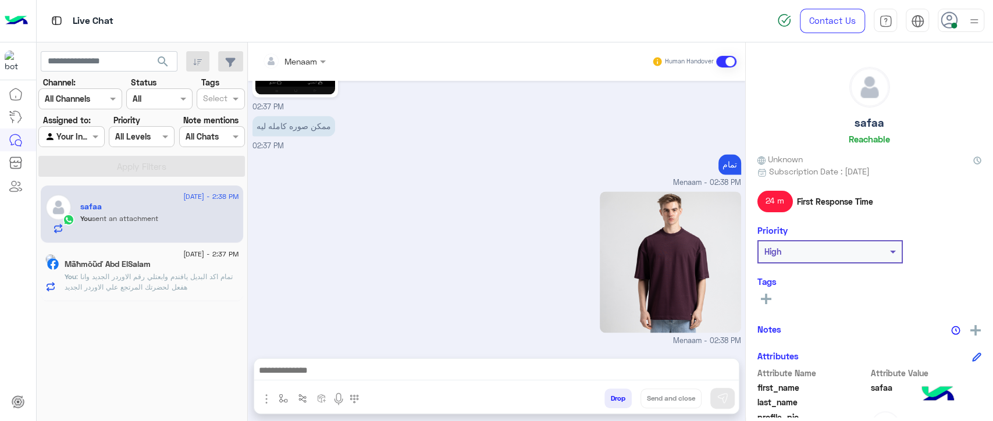
scroll to position [1144, 0]
click at [321, 373] on textarea at bounding box center [496, 371] width 485 height 17
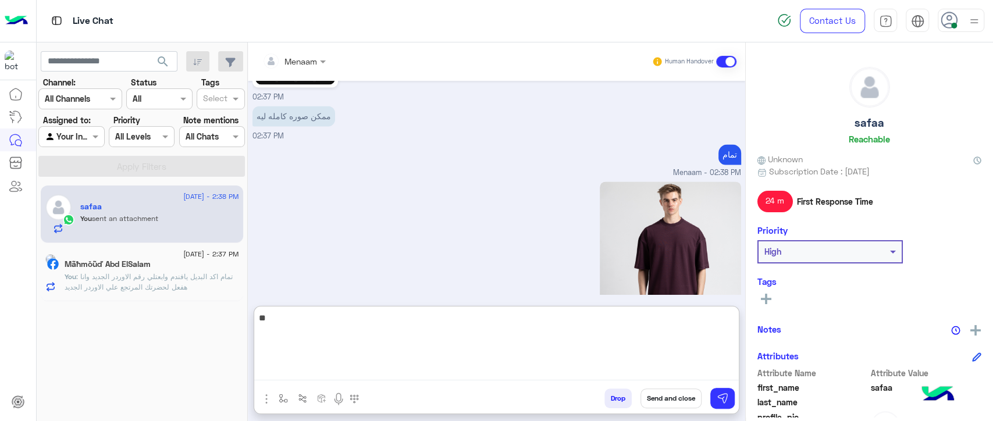
type textarea "***"
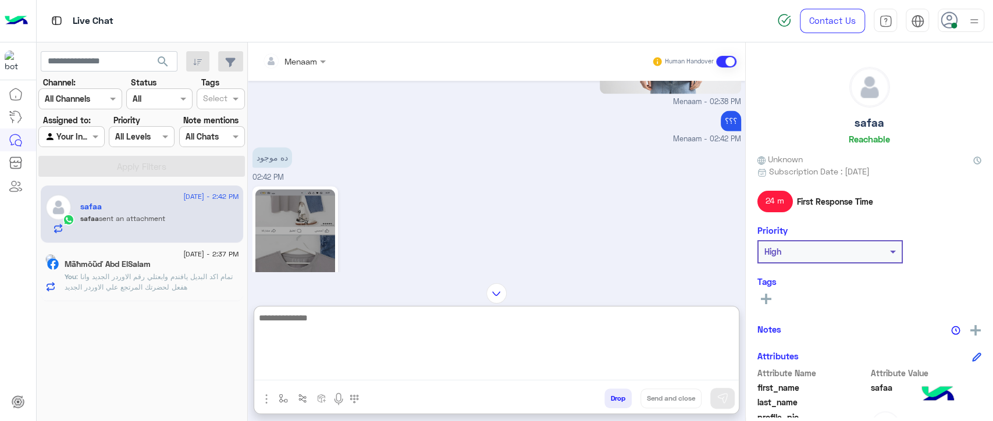
scroll to position [1438, 0]
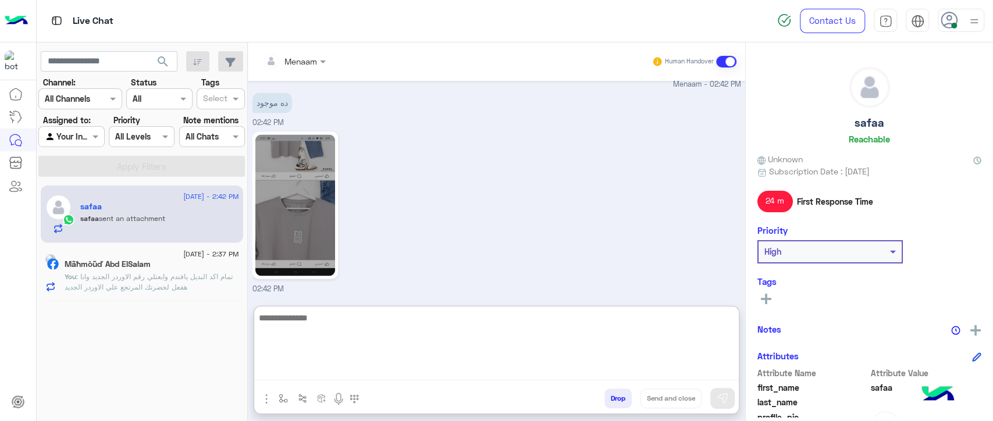
click at [314, 319] on textarea at bounding box center [496, 346] width 485 height 70
type textarea "**********"
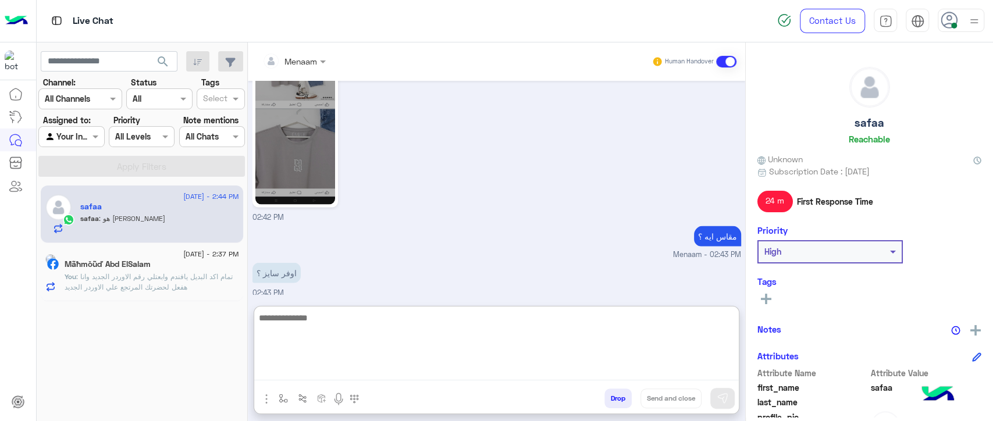
scroll to position [1552, 0]
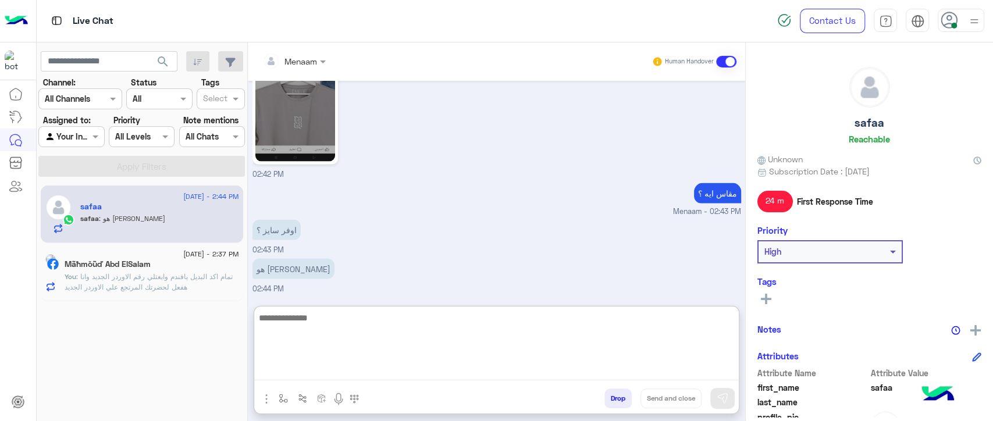
click at [318, 319] on textarea at bounding box center [496, 346] width 485 height 70
type textarea "*********"
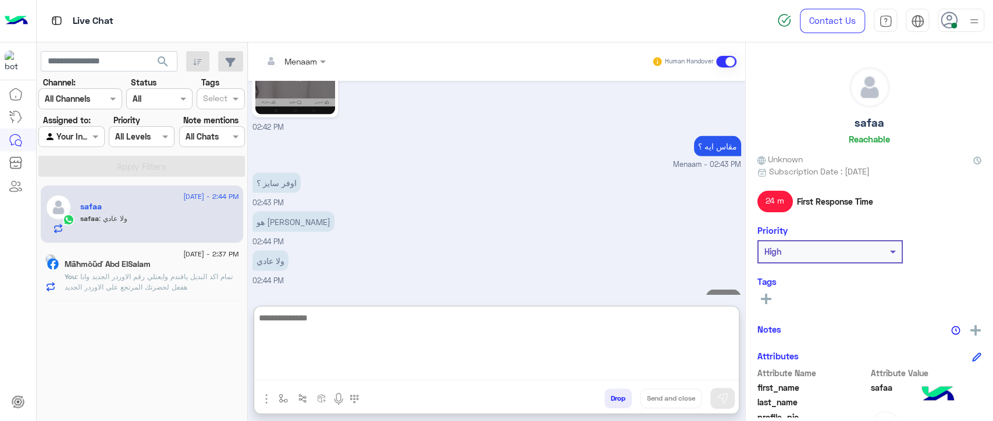
scroll to position [1627, 0]
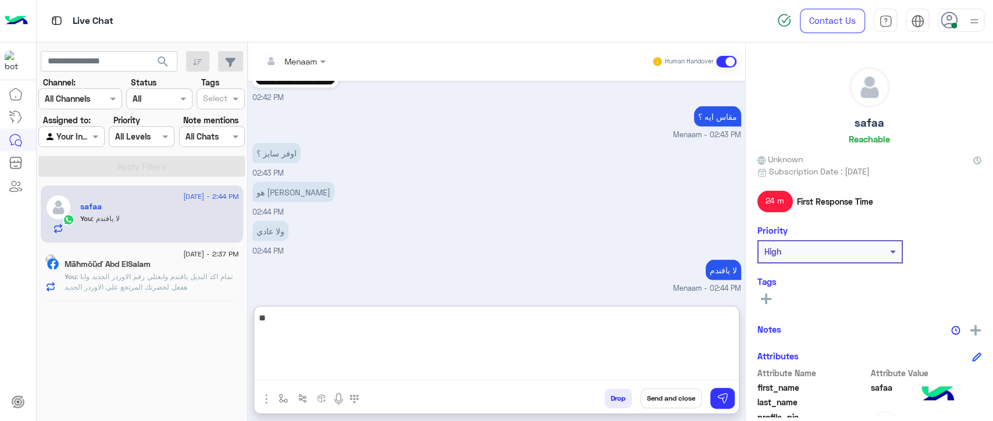
type textarea "*"
click at [371, 318] on textarea at bounding box center [496, 346] width 485 height 70
paste textarea "**********"
drag, startPoint x: 704, startPoint y: 323, endPoint x: 745, endPoint y: 324, distance: 40.7
click at [745, 324] on mat-drawer-container "Menaam Human Handover Sep 3, 2025 جاري تحويلكم الآن لأحد ممثلي خدمة العملاء. ير…" at bounding box center [621, 234] width 746 height 384
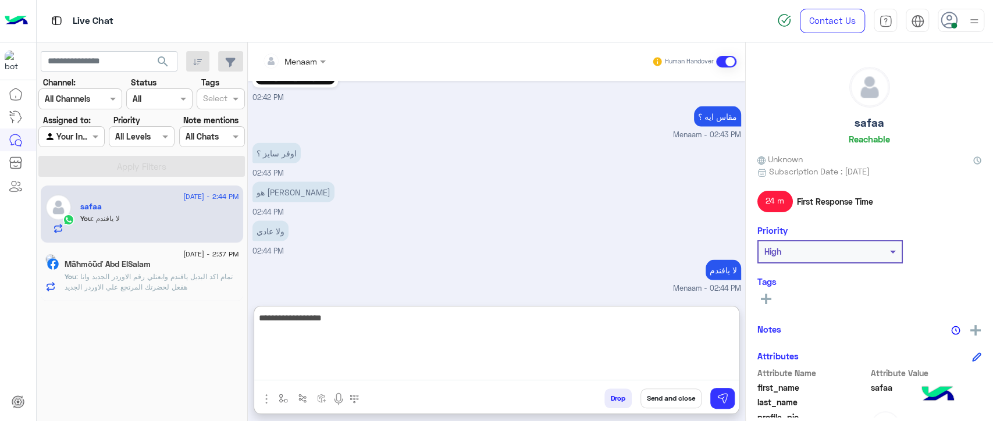
type textarea "**********"
click at [671, 315] on textarea "**********" at bounding box center [496, 346] width 485 height 70
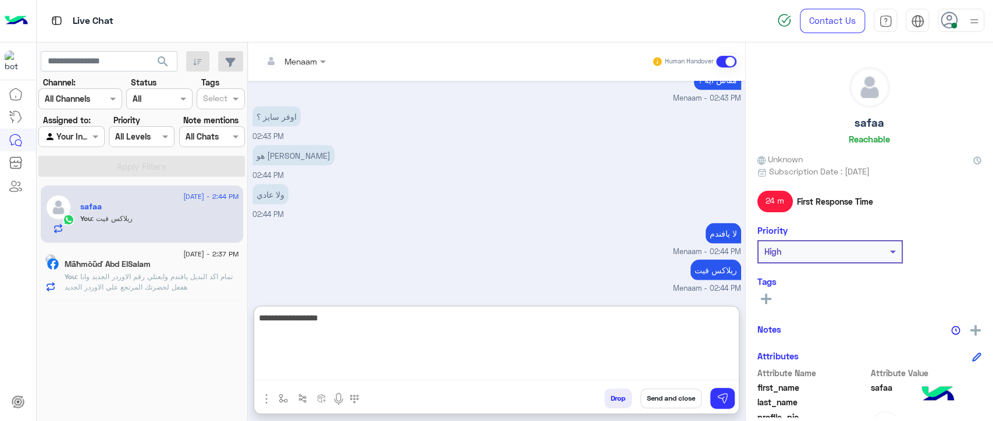
scroll to position [1704, 0]
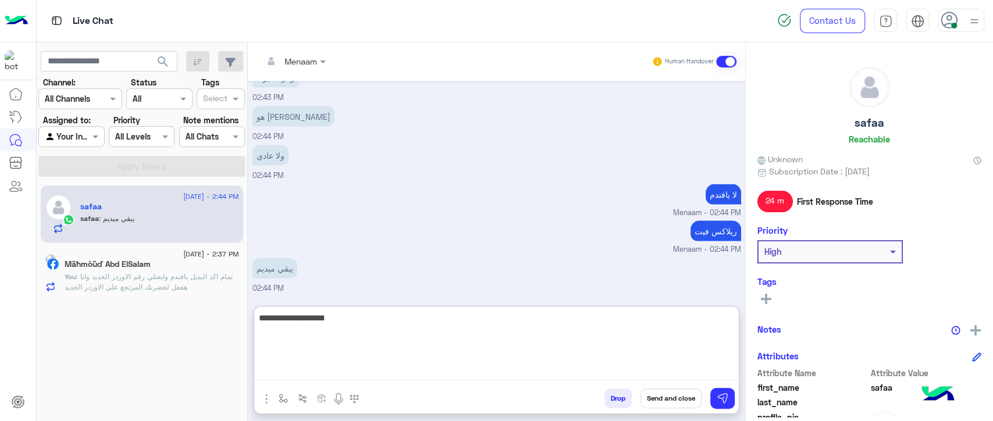
type textarea "**********"
click at [324, 324] on textarea at bounding box center [496, 346] width 485 height 70
type textarea "**********"
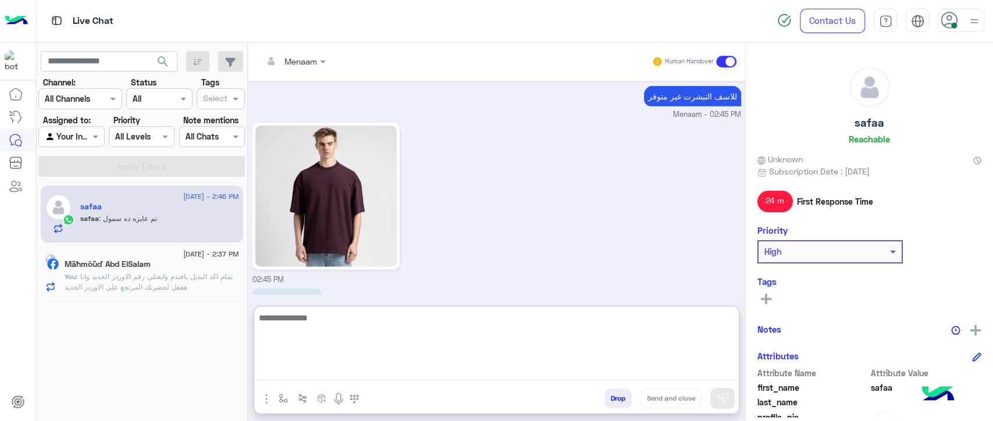
scroll to position [1944, 0]
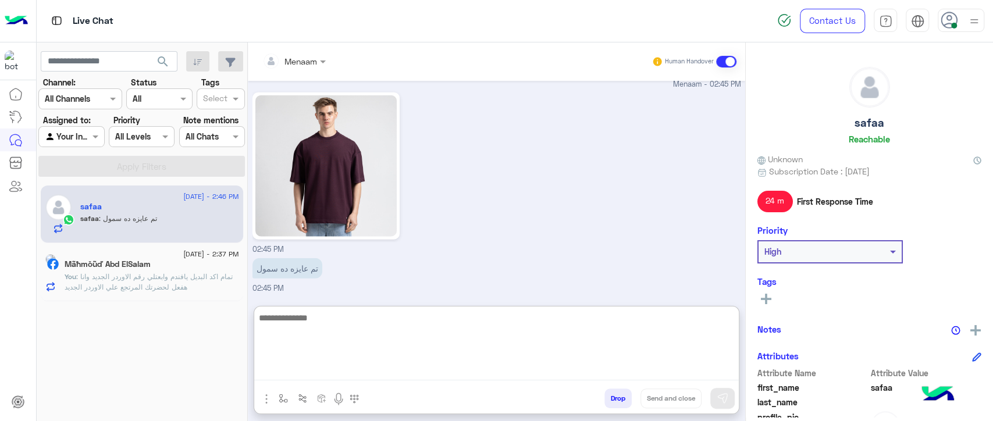
click at [341, 320] on textarea at bounding box center [496, 346] width 485 height 70
type textarea "****"
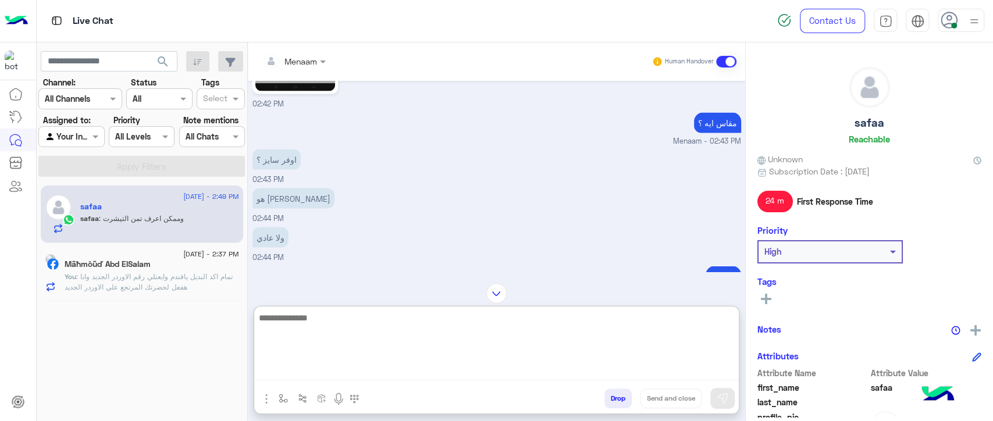
scroll to position [1596, 0]
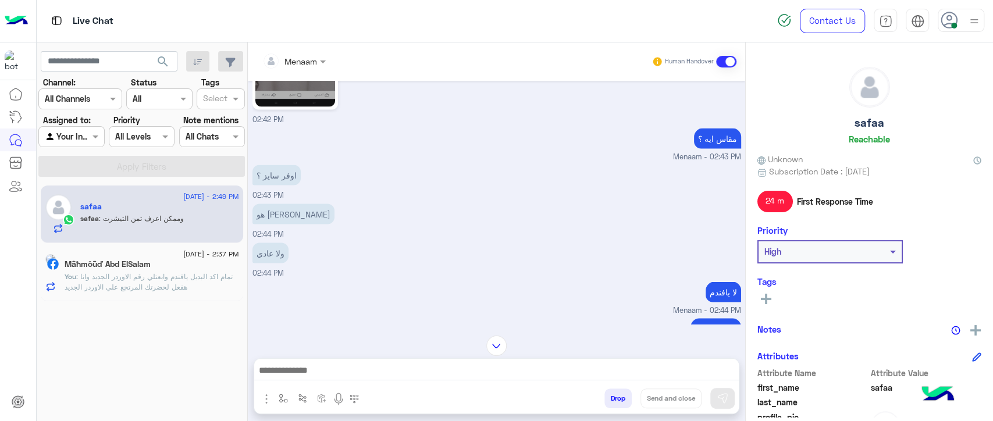
click at [317, 368] on textarea at bounding box center [496, 371] width 485 height 17
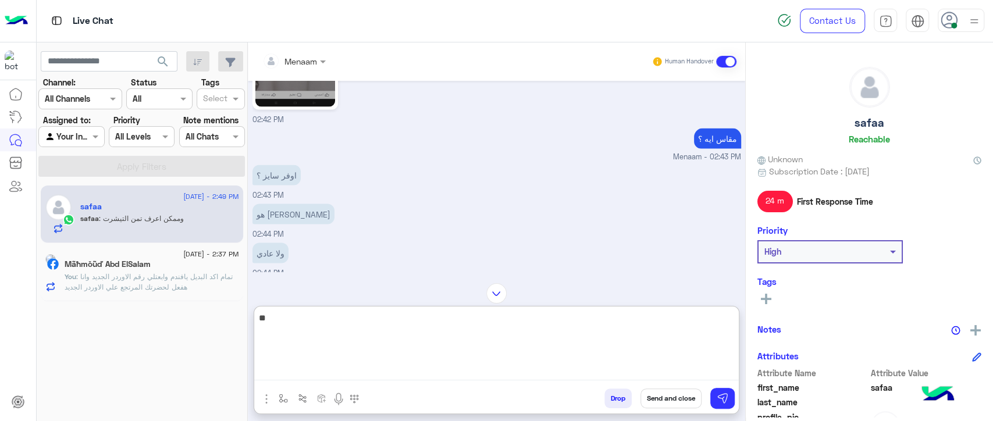
type textarea "*"
paste textarea "**********"
click at [644, 333] on textarea "**********" at bounding box center [496, 346] width 485 height 70
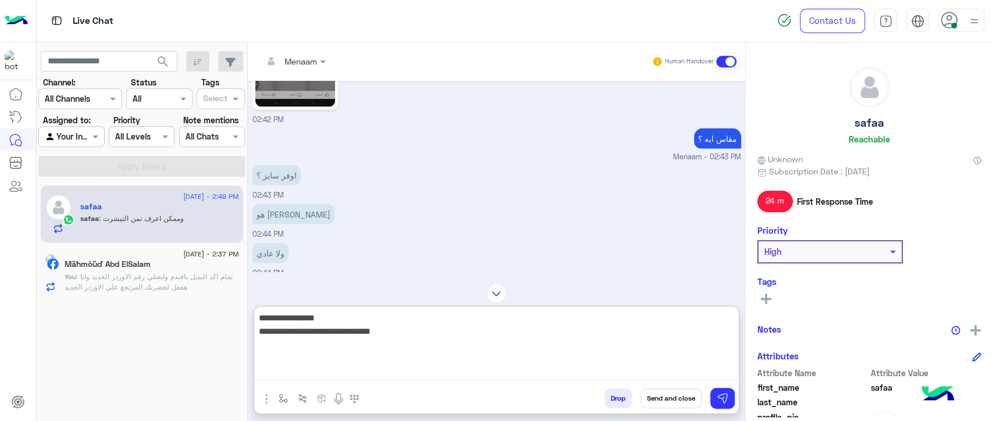
click at [644, 333] on textarea "**********" at bounding box center [496, 346] width 485 height 70
paste textarea
click at [687, 337] on textarea "**********" at bounding box center [496, 346] width 485 height 70
click at [613, 333] on textarea "**********" at bounding box center [496, 346] width 485 height 70
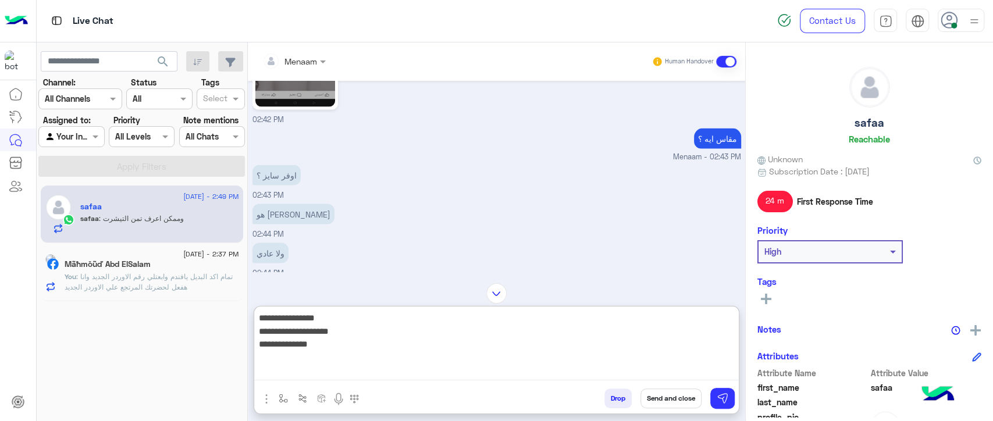
paste textarea "**********"
type textarea "**********"
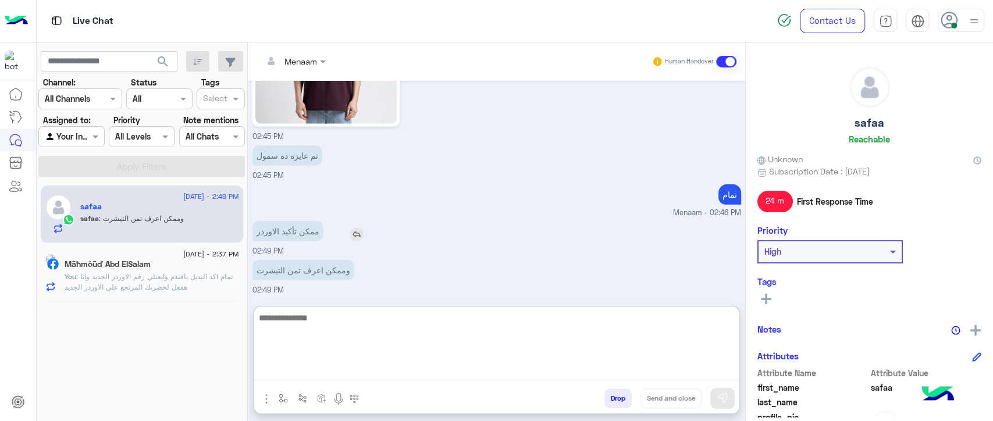
scroll to position [2059, 0]
click at [323, 307] on div "Menaam Human Handover Sep 3, 2025 جاري تحويلكم الآن لأحد ممثلي خدمة العملاء. ير…" at bounding box center [497, 234] width 498 height 384
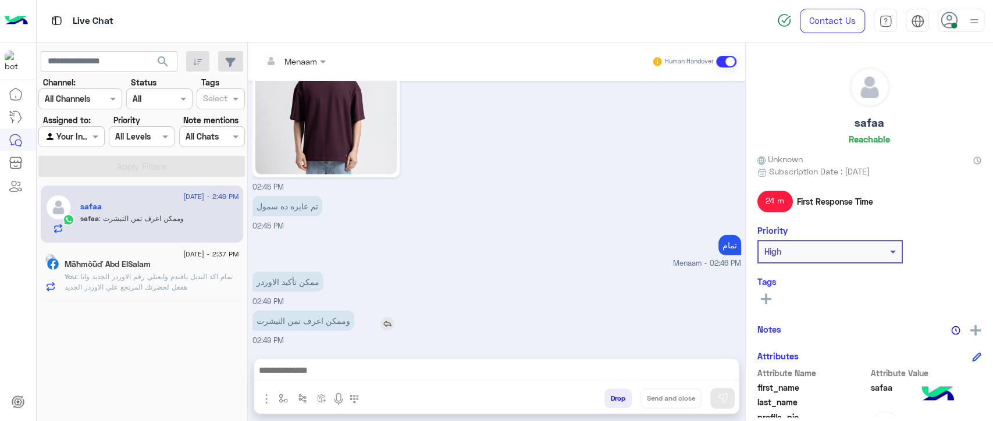
drag, startPoint x: 328, startPoint y: 315, endPoint x: 328, endPoint y: 324, distance: 8.7
click at [328, 320] on p "وممكن اعرف تمن التيشرت" at bounding box center [304, 321] width 102 height 20
click at [313, 366] on textarea at bounding box center [496, 371] width 485 height 17
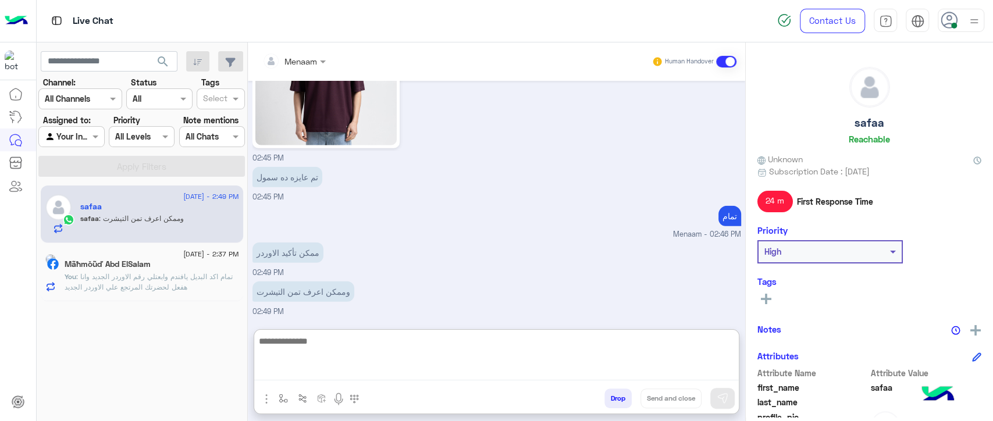
paste textarea "**********"
type textarea "**********"
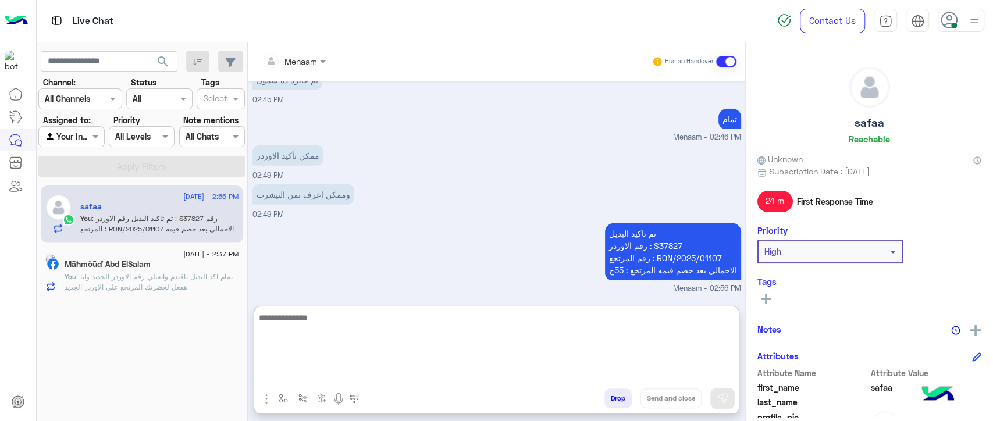
scroll to position [2132, 0]
click at [624, 237] on p "تم تاكيد البديل رقم الاوردر : S37827 رقم المرتجع : RON/2025/01107 الاجمالي بعد …" at bounding box center [673, 251] width 136 height 57
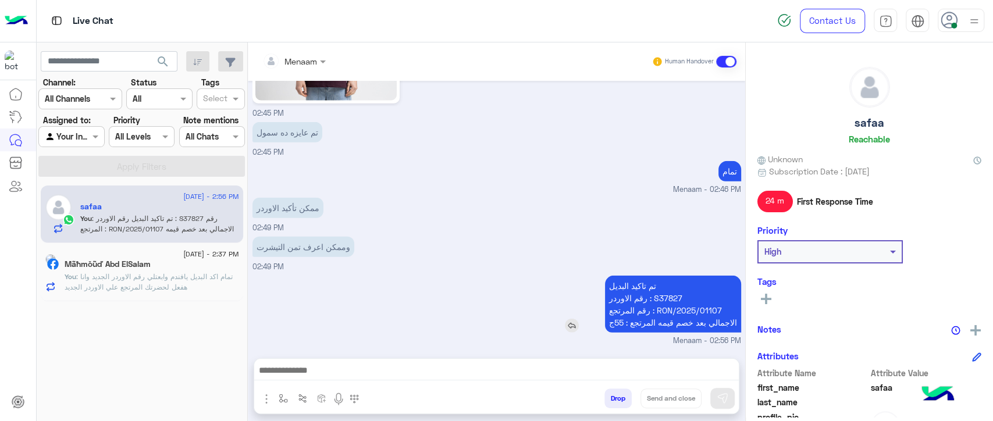
click at [624, 237] on div "وممكن اعرف تمن التيشرت 02:49 PM" at bounding box center [497, 253] width 489 height 39
drag, startPoint x: 624, startPoint y: 236, endPoint x: 630, endPoint y: 254, distance: 19.1
click at [630, 254] on div "وممكن اعرف تمن التيشرت 02:49 PM" at bounding box center [497, 253] width 489 height 39
click at [623, 286] on p "تم تاكيد البديل رقم الاوردر : S37827 رقم المرتجع : RON/2025/01107 الاجمالي بعد …" at bounding box center [673, 304] width 136 height 57
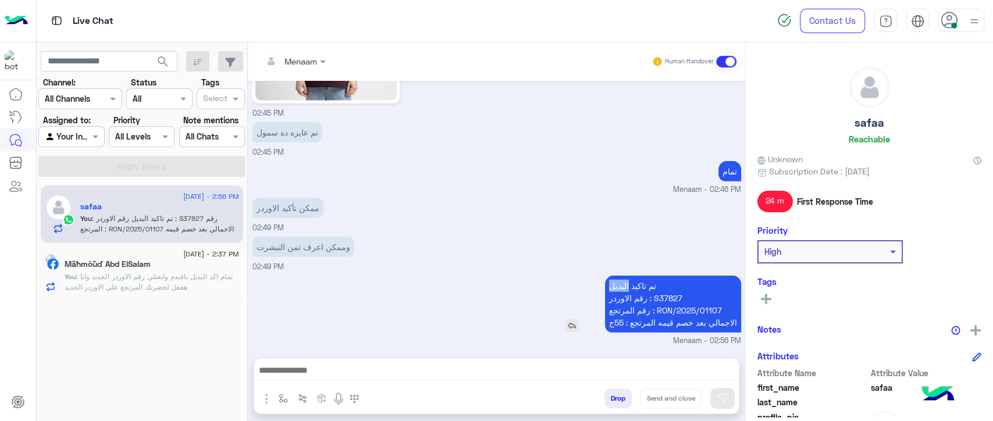
click at [623, 286] on p "تم تاكيد البديل رقم الاوردر : S37827 رقم المرتجع : RON/2025/01107 الاجمالي بعد …" at bounding box center [673, 304] width 136 height 57
drag, startPoint x: 623, startPoint y: 286, endPoint x: 630, endPoint y: 318, distance: 32.8
click at [630, 318] on p "تم تاكيد البديل رقم الاوردر : S37827 رقم المرتجع : RON/2025/01107 الاجمالي بعد …" at bounding box center [673, 304] width 136 height 57
copy app-msgs-text
click at [466, 251] on div "وممكن اعرف تمن التيشرت 02:49 PM" at bounding box center [497, 253] width 489 height 39
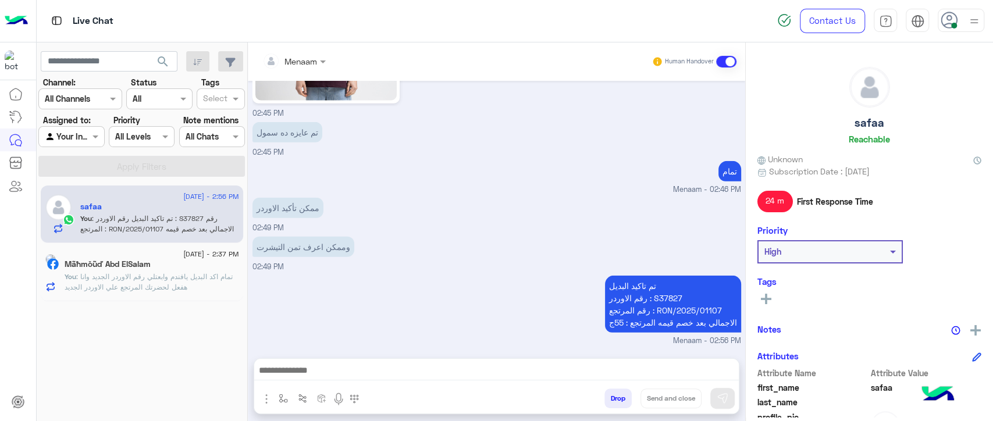
click at [166, 282] on p "You : تمام اكد البديل يافندم وابعتلي رقم الاوردر الجديد وانا هفعل لحضرتك المرتج…" at bounding box center [152, 282] width 175 height 21
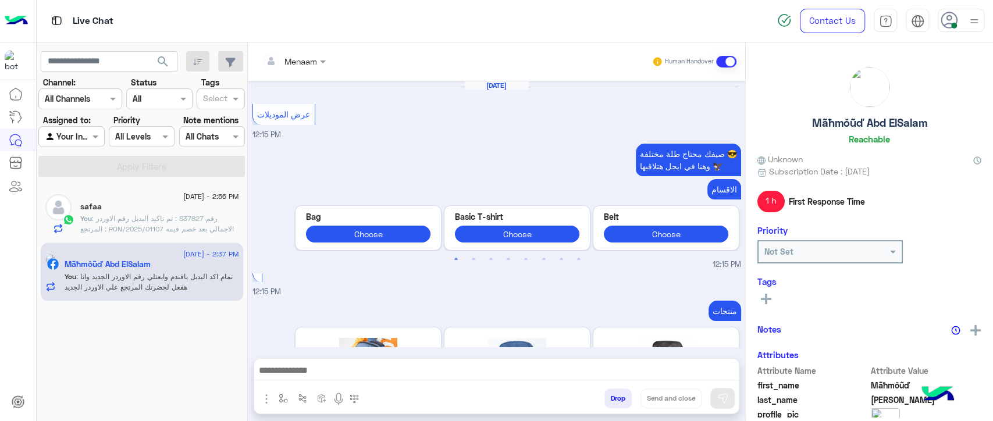
scroll to position [945, 0]
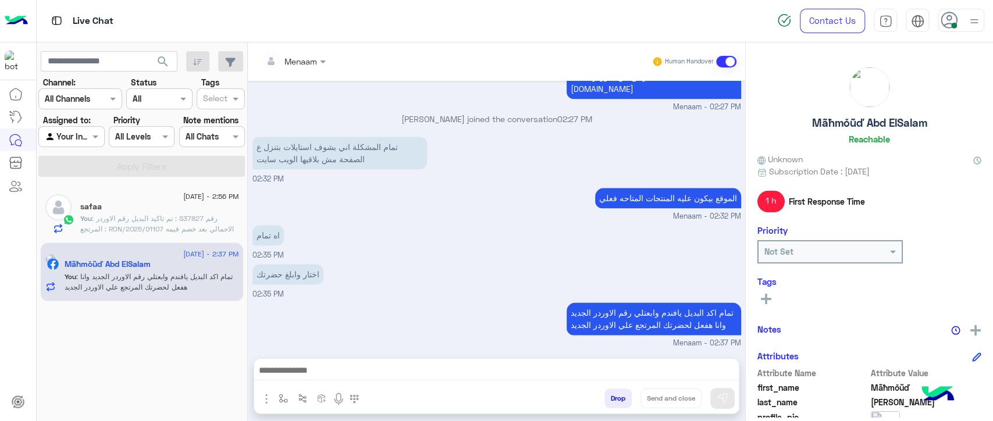
click at [158, 219] on span ": تم تاكيد البديل رقم الاوردر : S37827 رقم المرتجع : RON/2025/01107 الاجمالي بع…" at bounding box center [157, 229] width 154 height 30
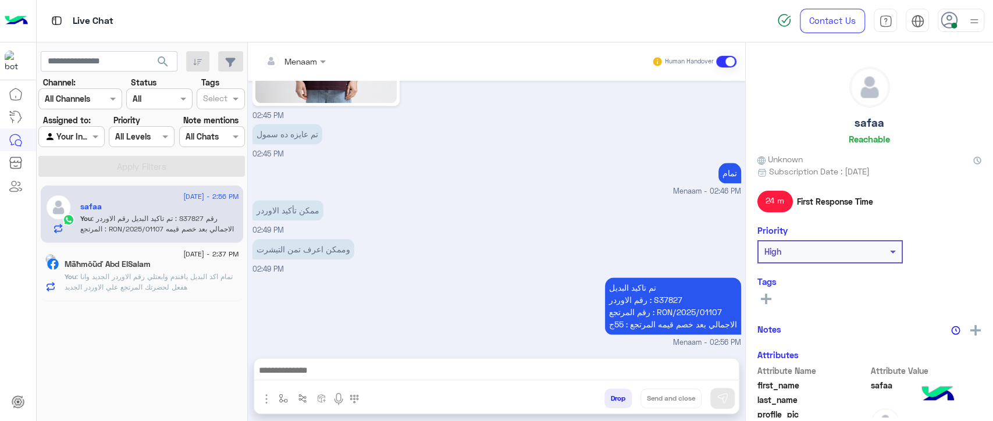
scroll to position [924, 0]
click at [633, 287] on p "تم تاكيد البديل رقم الاوردر : S37827 رقم المرتجع : RON/2025/01107 الاجمالي بعد …" at bounding box center [673, 306] width 136 height 57
drag, startPoint x: 633, startPoint y: 287, endPoint x: 659, endPoint y: 325, distance: 45.7
click at [659, 325] on p "تم تاكيد البديل رقم الاوردر : S37827 رقم المرتجع : RON/2025/01107 الاجمالي بعد …" at bounding box center [673, 306] width 136 height 57
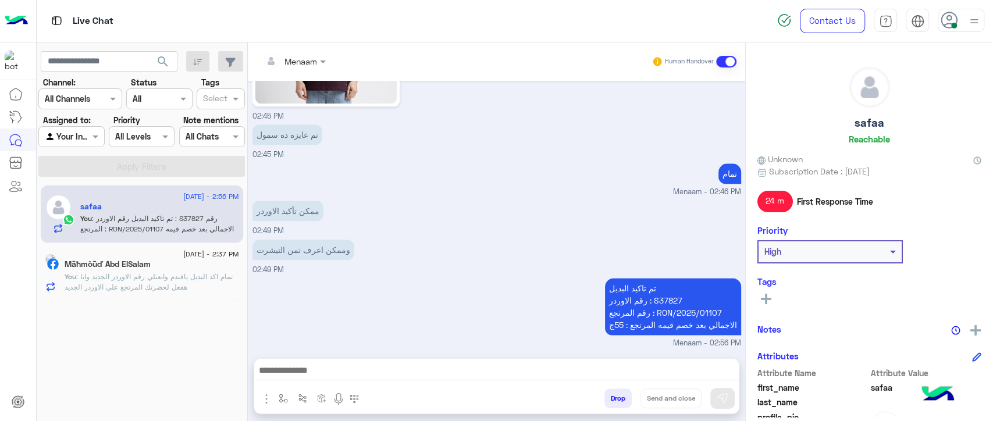
copy app-msgs-text
drag, startPoint x: 456, startPoint y: 195, endPoint x: 540, endPoint y: 242, distance: 95.9
click at [456, 198] on div "ممكن تأكيد الاوردر 02:49 PM" at bounding box center [497, 217] width 489 height 39
click at [160, 285] on span ": تمام اكد البديل يافندم وابعتلي رقم الاوردر الجديد وانا هفعل لحضرتك المرتجع عل…" at bounding box center [149, 281] width 168 height 19
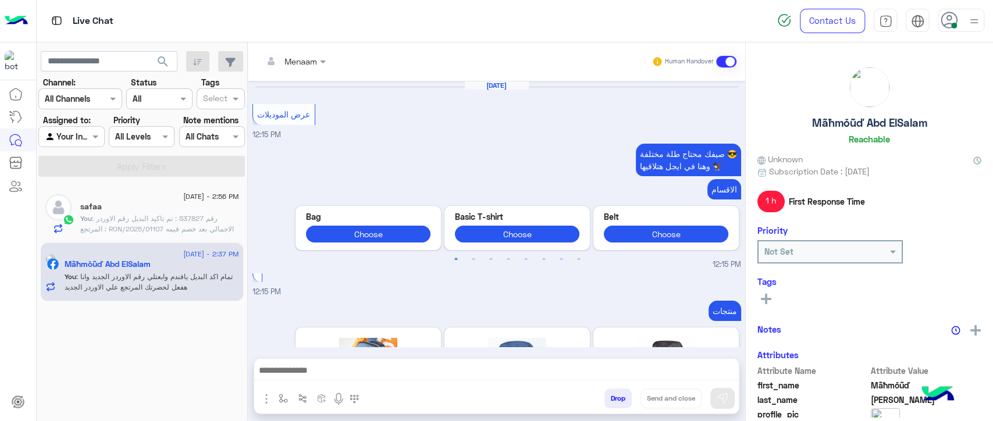
scroll to position [945, 0]
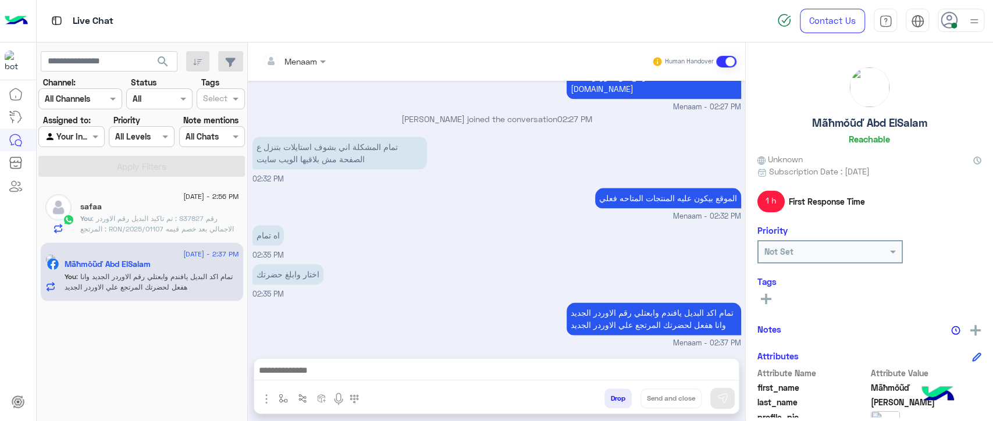
click at [162, 211] on div "safaa" at bounding box center [159, 208] width 159 height 12
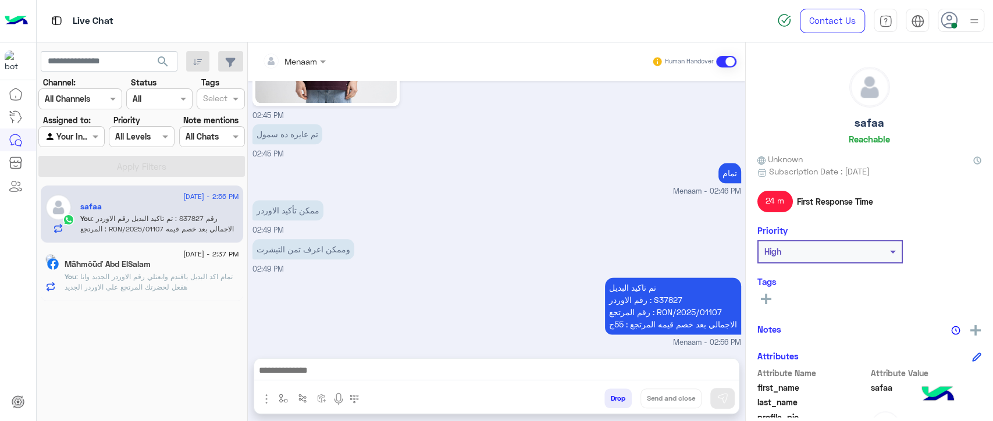
scroll to position [924, 0]
click at [117, 261] on h5 "Mãħmŏũď Abd ElSalam" at bounding box center [108, 265] width 86 height 10
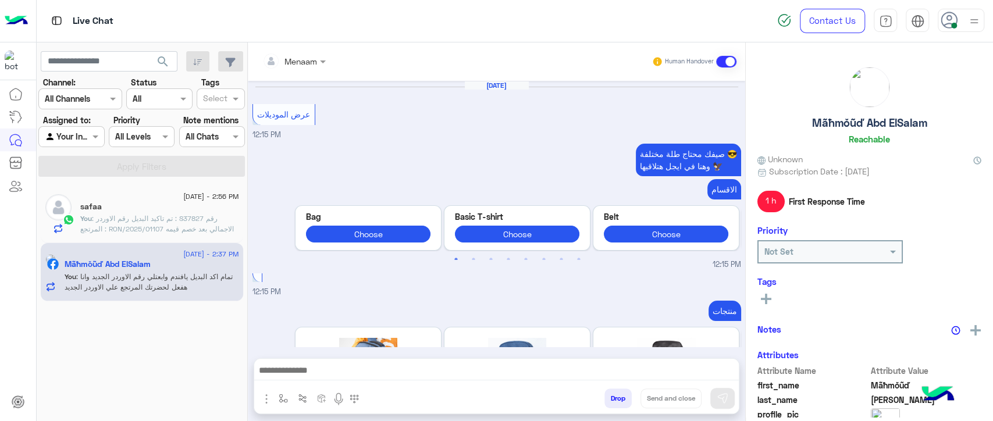
scroll to position [945, 0]
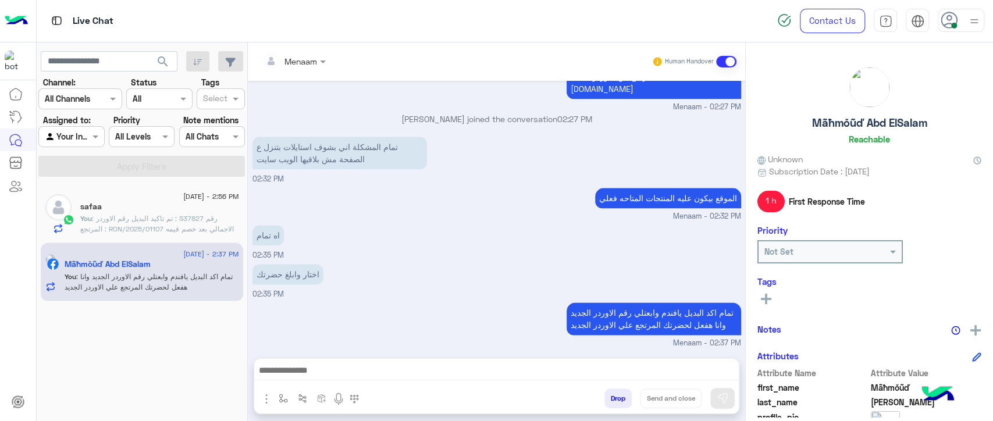
click at [168, 221] on span ": تم تاكيد البديل رقم الاوردر : S37827 رقم المرتجع : RON/2025/01107 الاجمالي بع…" at bounding box center [157, 229] width 154 height 30
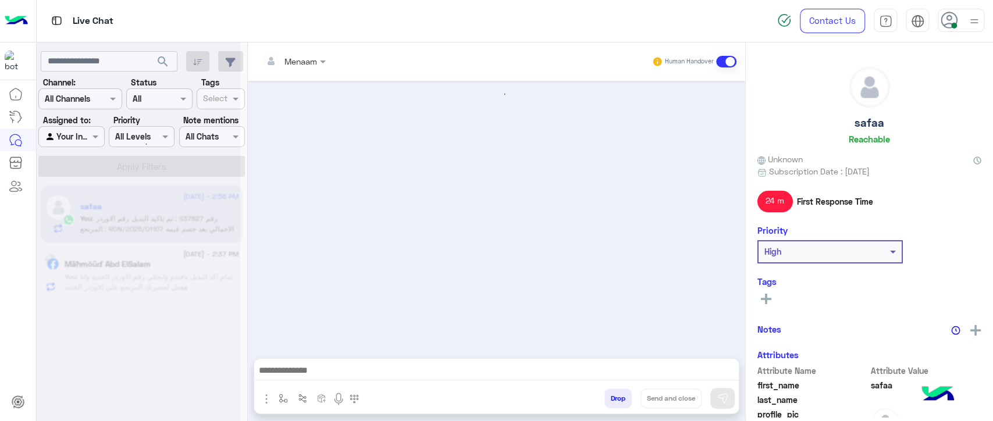
scroll to position [925, 0]
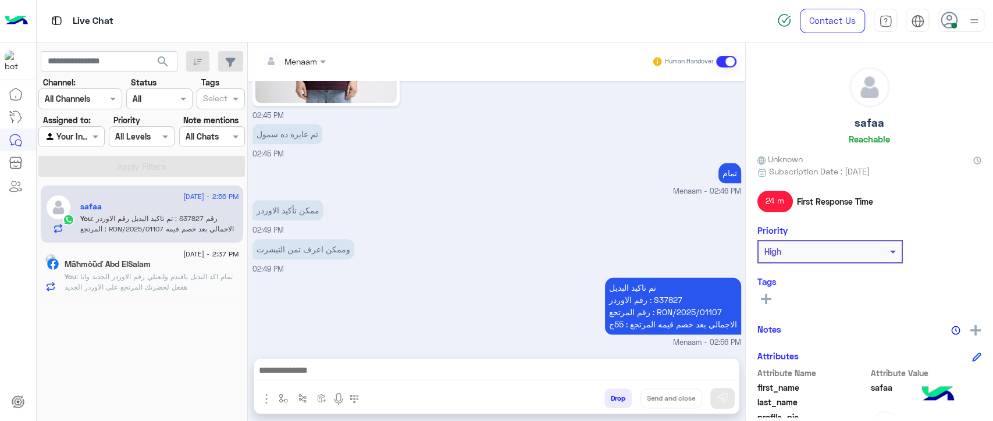
click at [56, 264] on img at bounding box center [50, 259] width 10 height 10
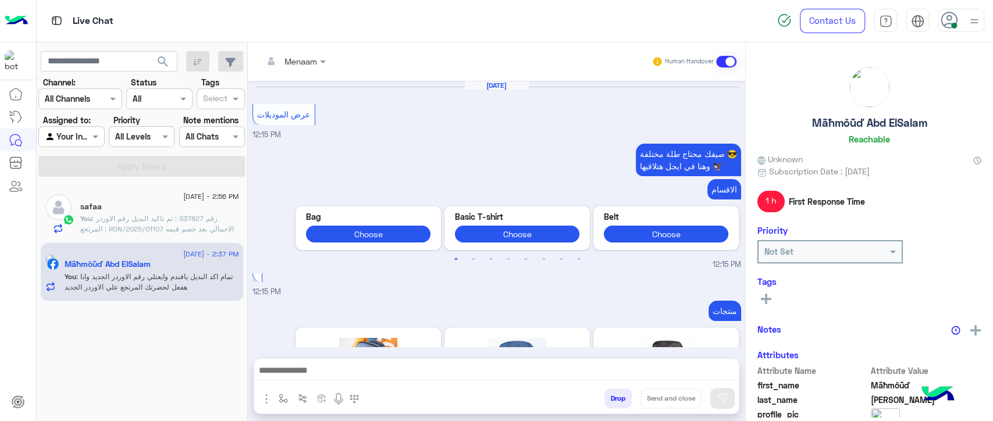
scroll to position [945, 0]
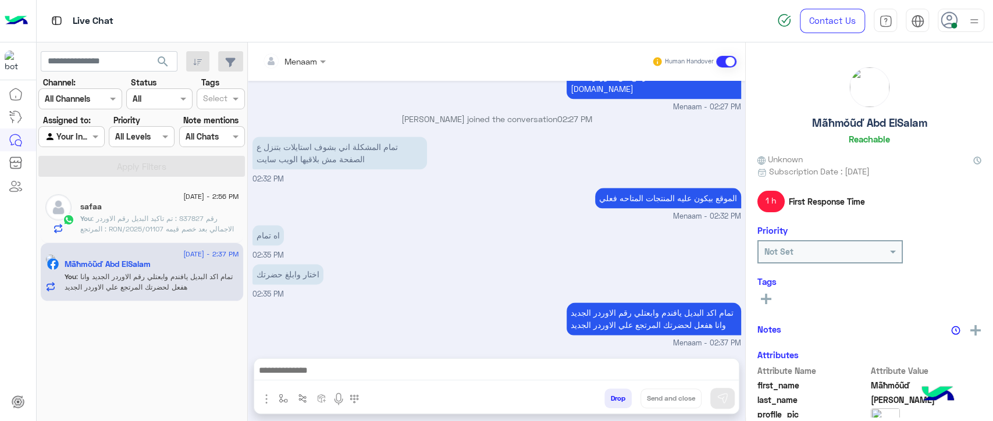
click at [155, 222] on span ": تم تاكيد البديل رقم الاوردر : S37827 رقم المرتجع : RON/2025/01107 الاجمالي بع…" at bounding box center [157, 229] width 154 height 30
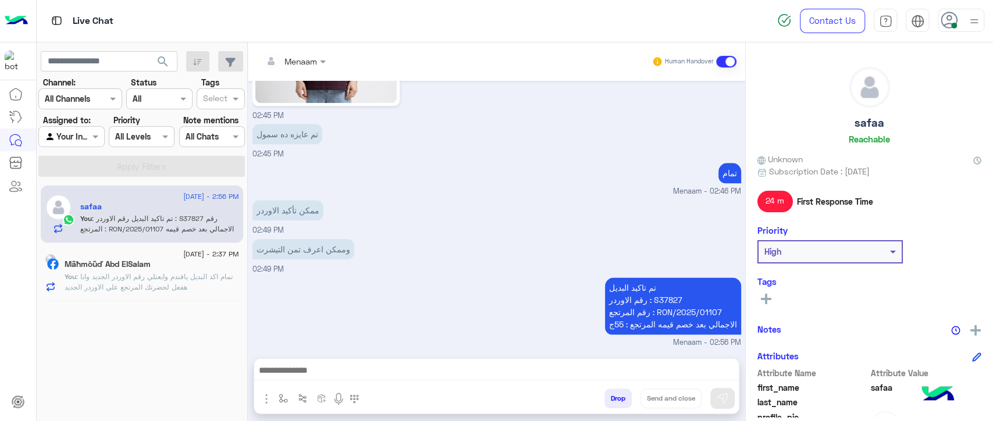
scroll to position [924, 0]
click at [182, 277] on span ": تمام اكد البديل يافندم وابعتلي رقم الاوردر الجديد وانا هفعل لحضرتك المرتجع عل…" at bounding box center [149, 281] width 168 height 19
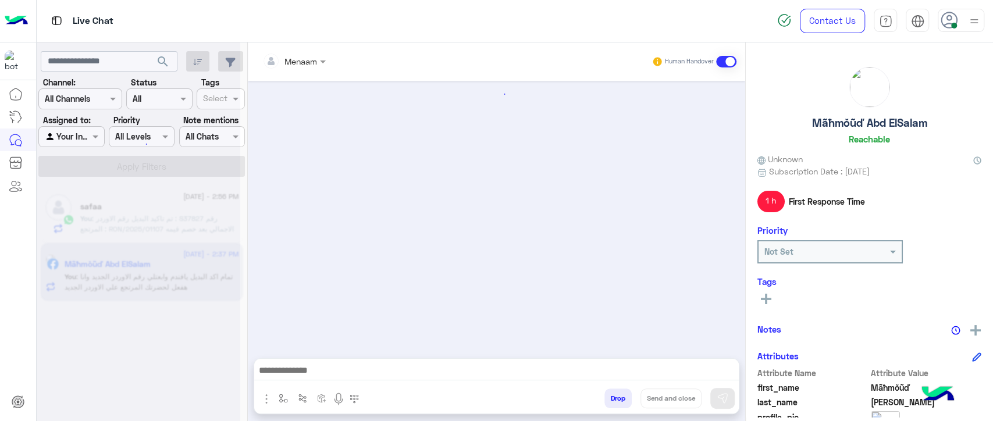
scroll to position [945, 0]
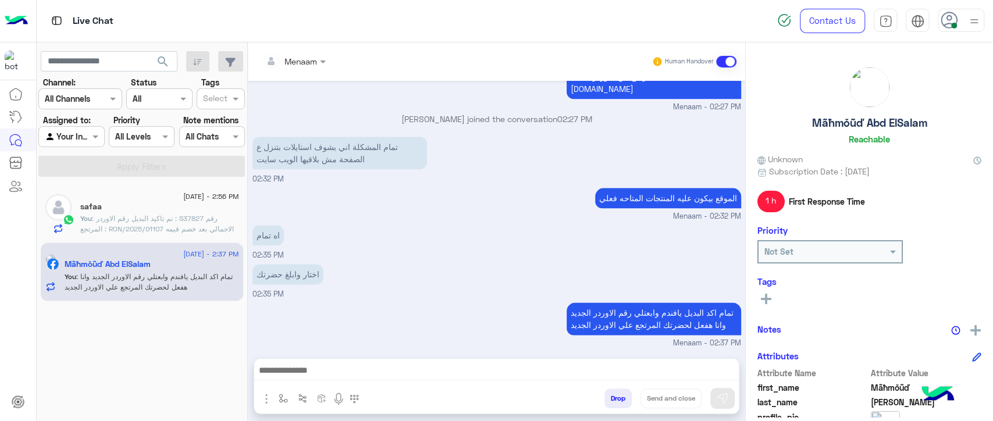
click at [144, 225] on span ": تم تاكيد البديل رقم الاوردر : S37827 رقم المرتجع : RON/2025/01107 الاجمالي بع…" at bounding box center [157, 229] width 154 height 30
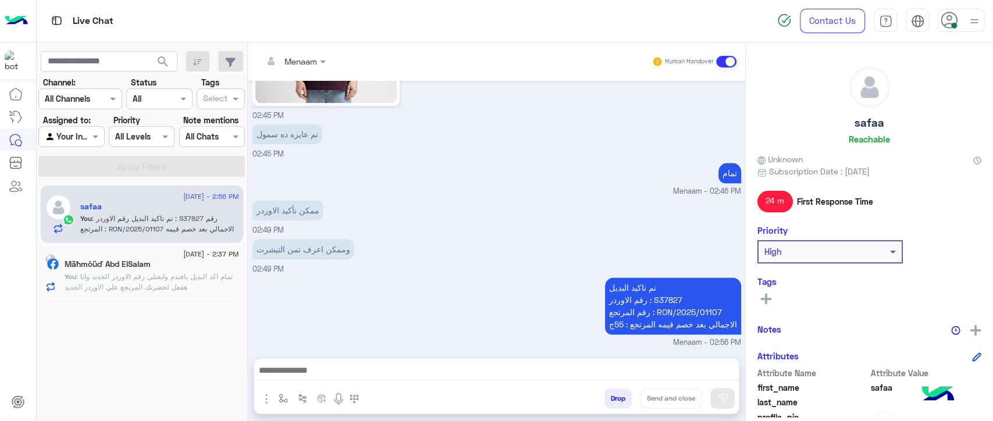
scroll to position [924, 0]
click at [140, 278] on span ": تمام اكد البديل يافندم وابعتلي رقم الاوردر الجديد وانا هفعل لحضرتك المرتجع عل…" at bounding box center [149, 281] width 168 height 19
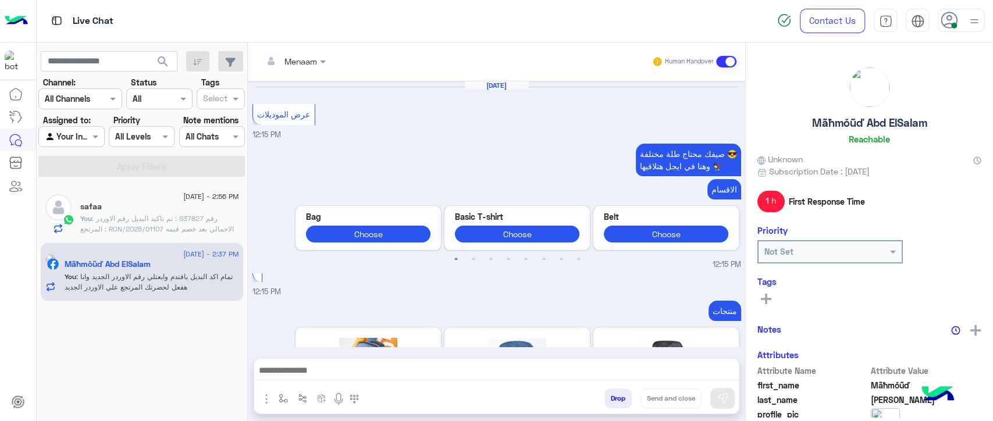
scroll to position [945, 0]
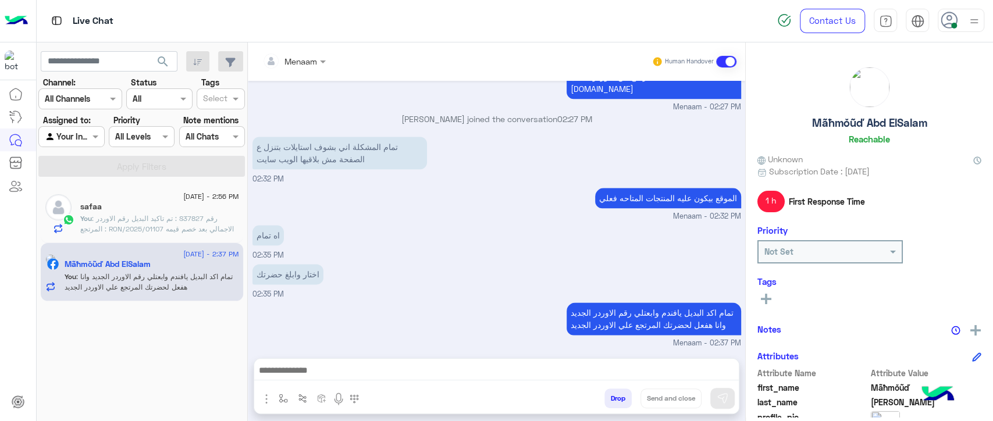
click at [129, 230] on span ": تم تاكيد البديل رقم الاوردر : S37827 رقم المرتجع : RON/2025/01107 الاجمالي بع…" at bounding box center [157, 229] width 154 height 30
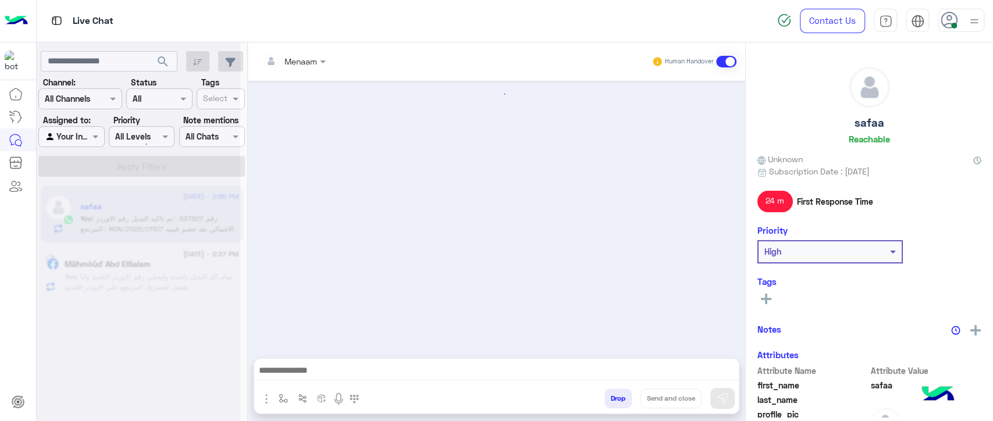
scroll to position [925, 0]
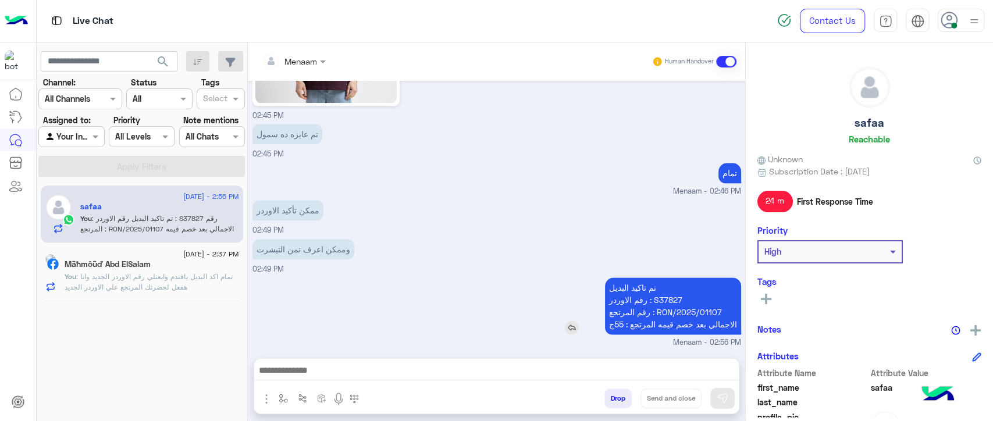
click at [661, 292] on p "تم تاكيد البديل رقم الاوردر : S37827 رقم المرتجع : RON/2025/01107 الاجمالي بعد …" at bounding box center [673, 306] width 136 height 57
click at [647, 297] on p "تم تاكيد البديل رقم الاوردر : S37827 رقم المرتجع : RON/2025/01107 الاجمالي بعد …" at bounding box center [673, 306] width 136 height 57
copy p "S37827"
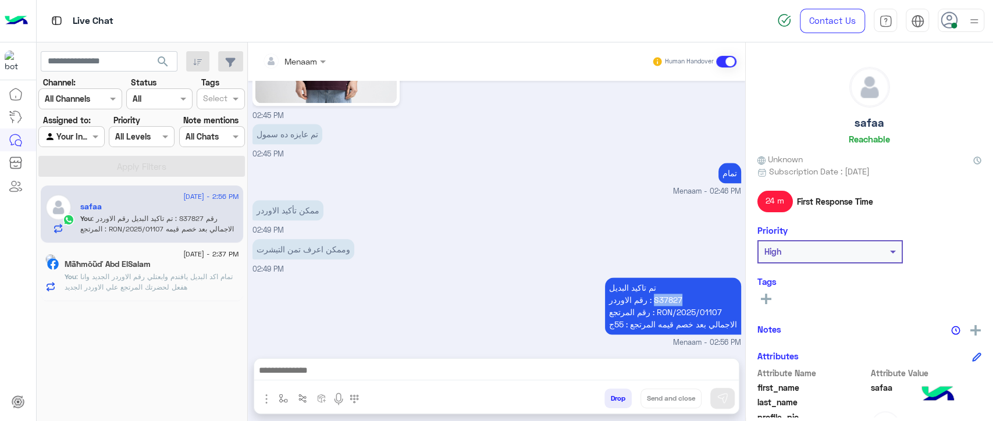
scroll to position [924, 0]
click at [512, 255] on div "وممكن اعرف تمن التيشرت 02:49 PM" at bounding box center [497, 256] width 489 height 39
click at [516, 282] on div "تم تاكيد البديل رقم الاوردر : S37827 رقم المرتجع : RON/2025/01107 الاجمالي بعد …" at bounding box center [497, 312] width 489 height 74
click at [656, 321] on p "تم تاكيد البديل رقم الاوردر : S37827 رقم المرتجع : RON/2025/01107 الاجمالي بعد …" at bounding box center [673, 306] width 136 height 57
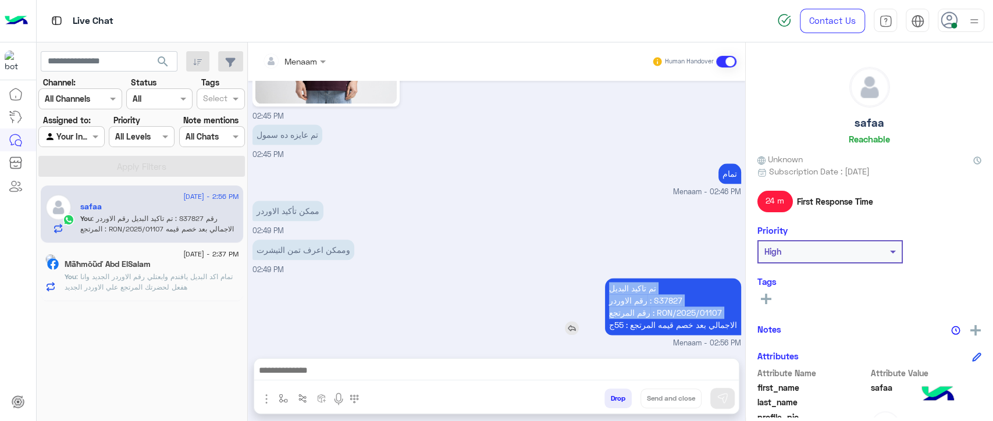
click at [656, 321] on p "تم تاكيد البديل رقم الاوردر : S37827 رقم المرتجع : RON/2025/01107 الاجمالي بعد …" at bounding box center [673, 306] width 136 height 57
click at [499, 204] on div "ممكن تأكيد الاوردر 02:49 PM" at bounding box center [497, 217] width 489 height 39
click at [81, 267] on h5 "Mãħmŏũď Abd ElSalam" at bounding box center [108, 265] width 86 height 10
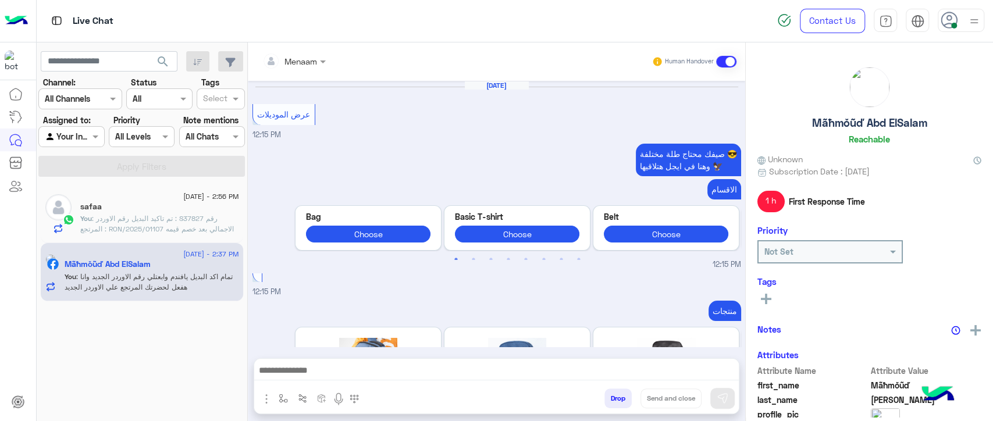
scroll to position [945, 0]
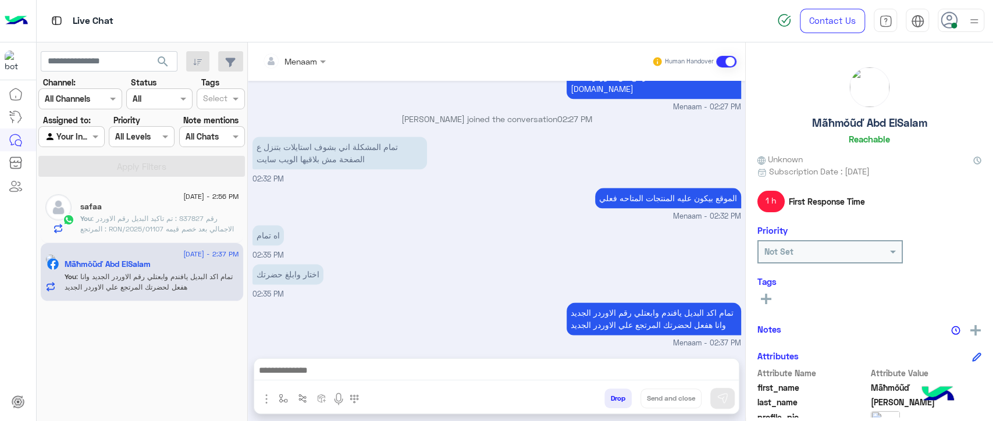
click at [326, 370] on textarea at bounding box center [496, 371] width 485 height 17
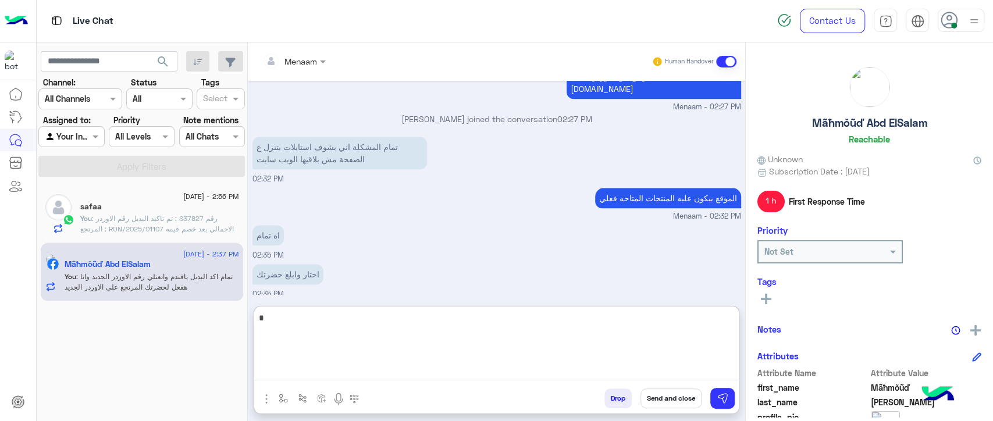
type textarea "**"
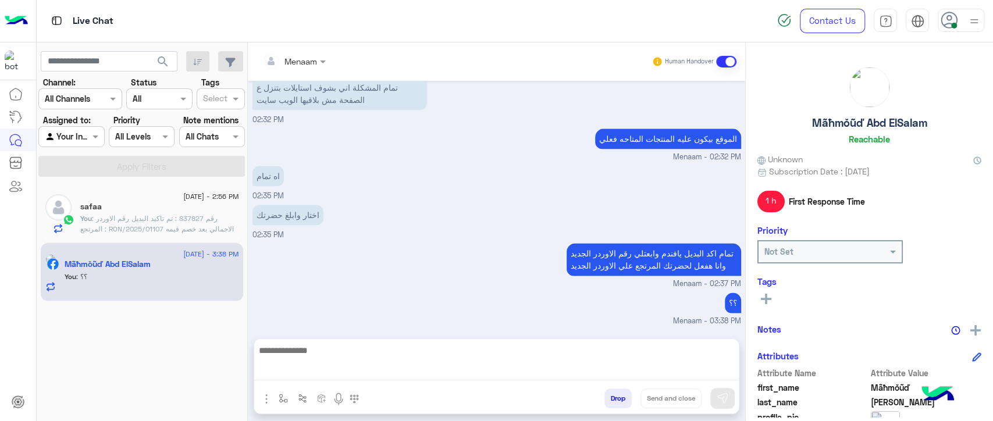
scroll to position [982, 0]
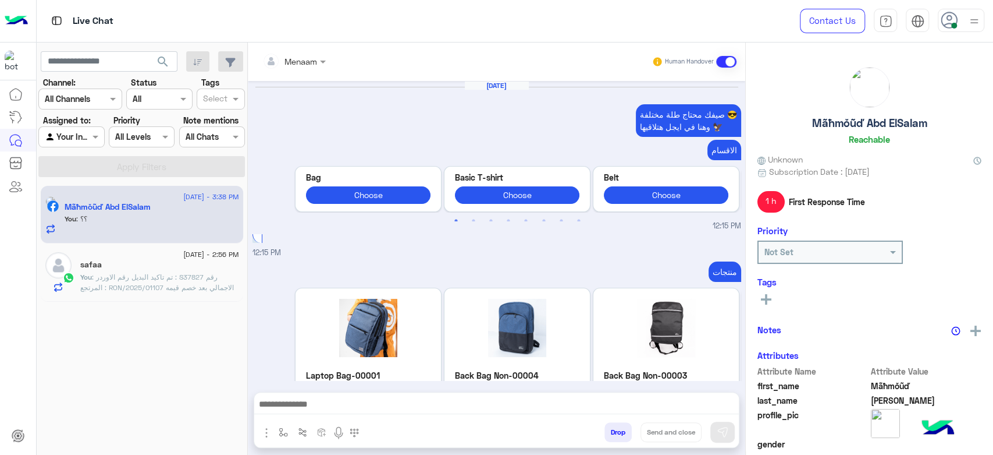
scroll to position [910, 0]
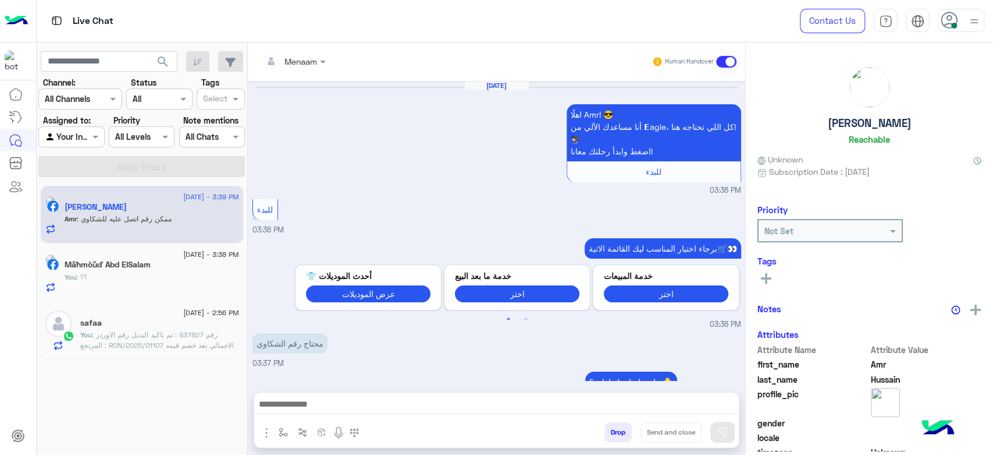
scroll to position [757, 0]
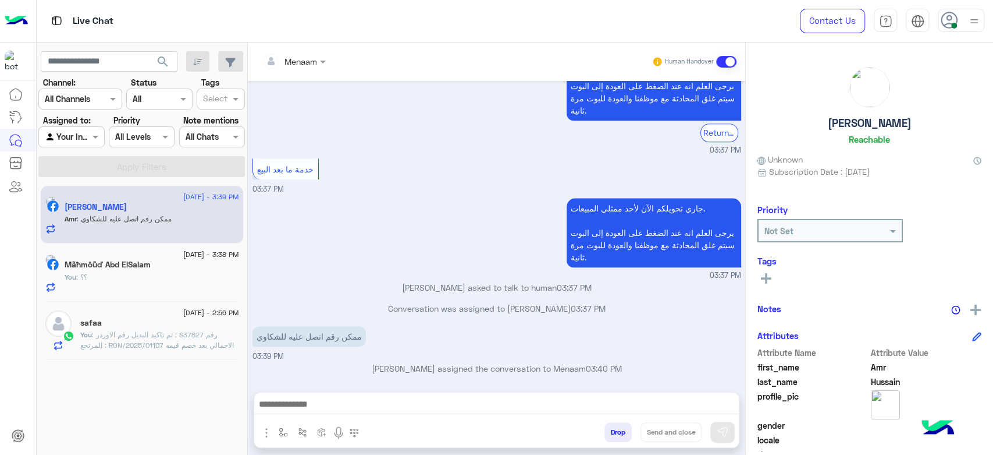
click at [310, 64] on div at bounding box center [294, 60] width 75 height 13
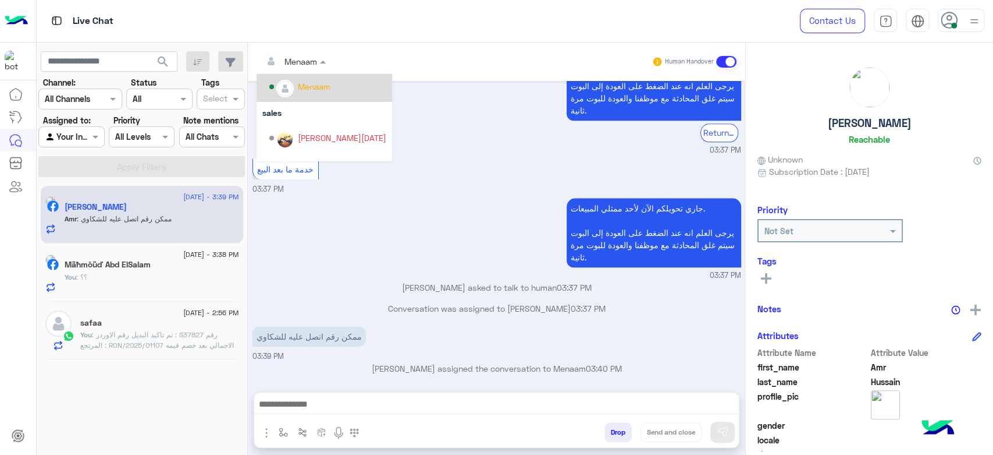
scroll to position [104, 0]
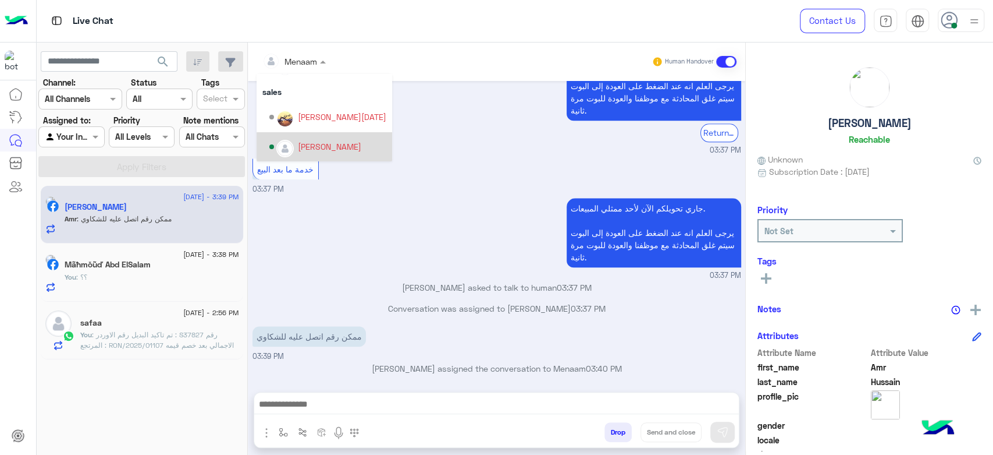
click at [324, 147] on div "[PERSON_NAME]" at bounding box center [329, 146] width 63 height 12
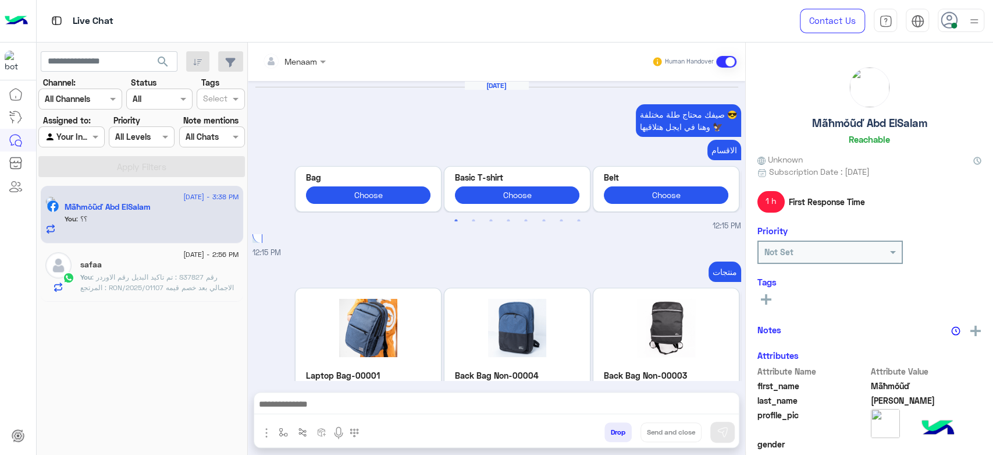
scroll to position [910, 0]
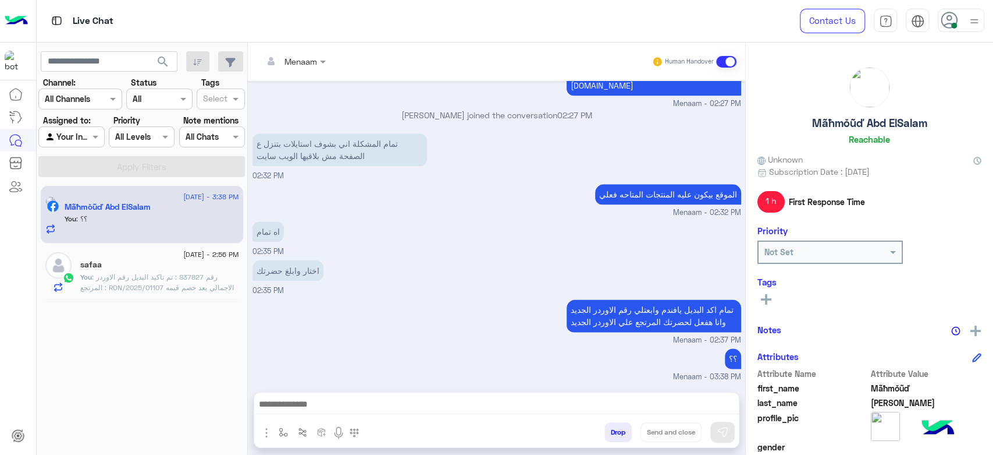
click at [310, 70] on div "Menaam" at bounding box center [289, 60] width 55 height 23
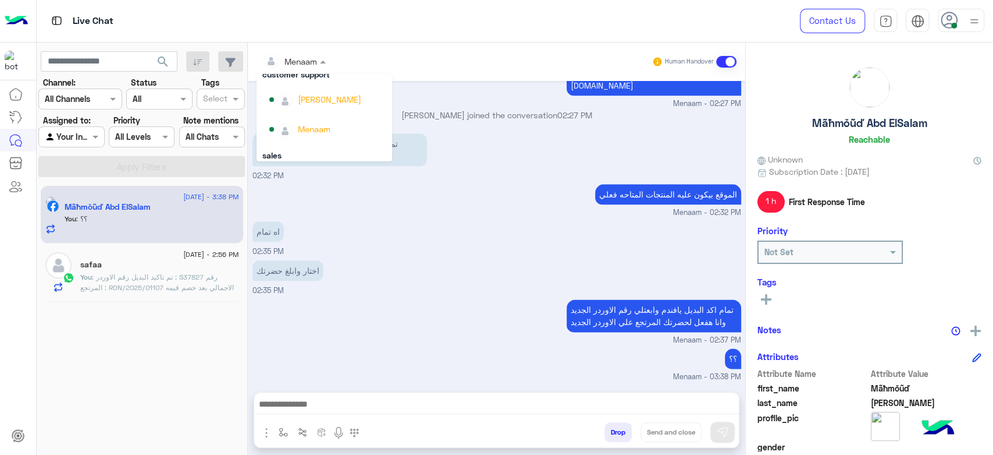
scroll to position [9, 0]
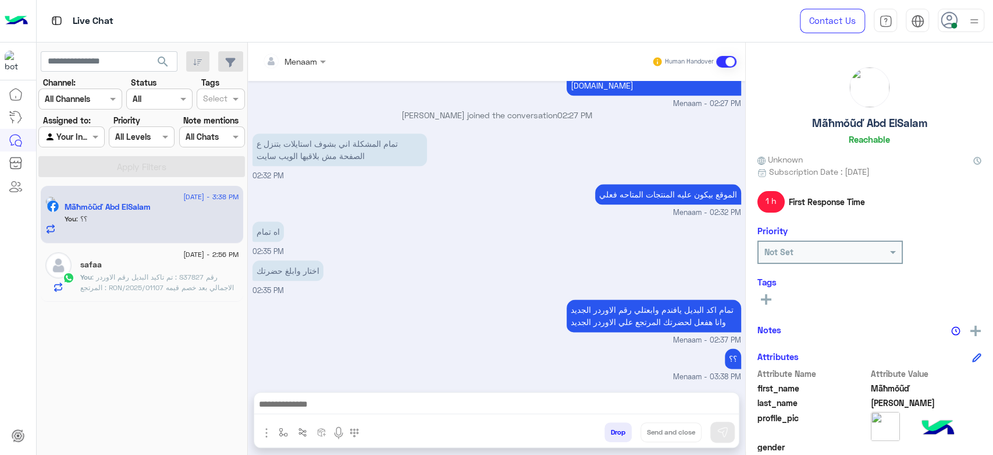
click at [397, 251] on div "اه تمام 02:35 PM" at bounding box center [497, 237] width 489 height 39
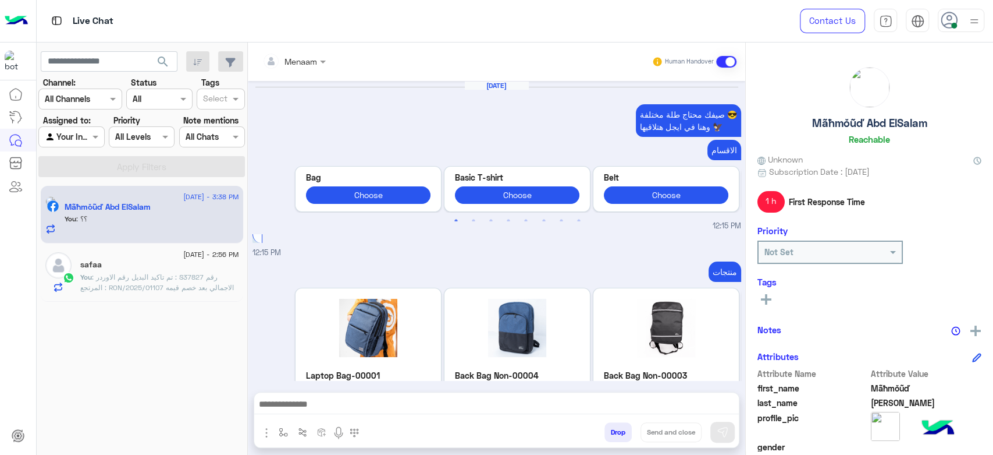
scroll to position [910, 0]
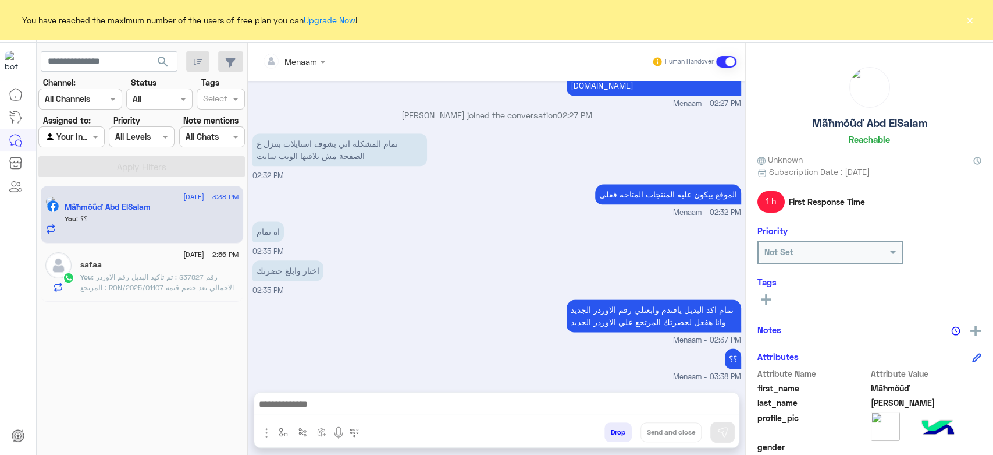
click at [157, 292] on div "[DATE] - 2:56 PM safaa You : تم تاكيد البديل رقم الاوردر : S37827 رقم المرتجع :…" at bounding box center [142, 272] width 203 height 58
click at [184, 263] on div "safaa" at bounding box center [159, 266] width 159 height 12
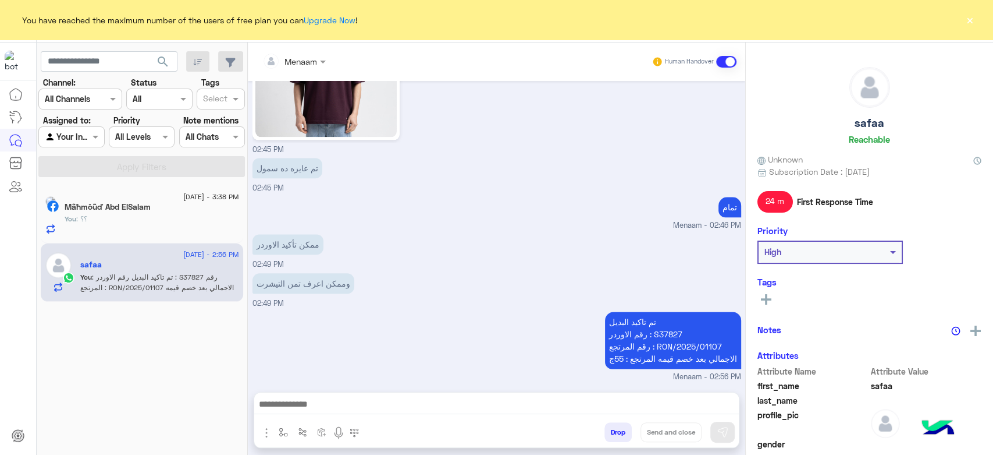
scroll to position [890, 0]
click at [158, 368] on div "[DATE] - 3:38 PM Mãħmŏũď Abd ElSalam You : ؟؟ [DATE] - 2:56 PM safaa You : تم ت…" at bounding box center [142, 320] width 211 height 278
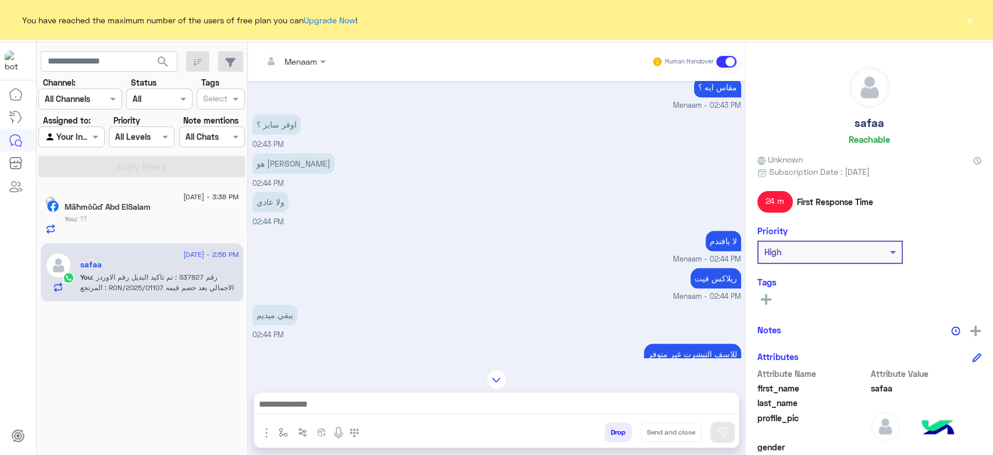
click at [963, 22] on div "You have reached the maximum number of the users of free plan you can Upgrade N…" at bounding box center [496, 20] width 993 height 40
click at [966, 23] on button "×" at bounding box center [970, 20] width 12 height 12
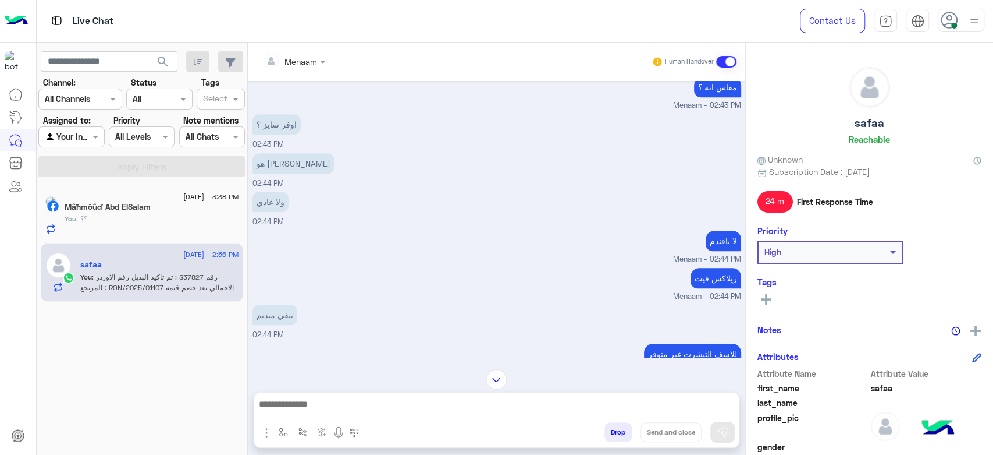
click at [151, 210] on h5 "Mãħmŏũď Abd ElSalam" at bounding box center [108, 207] width 86 height 10
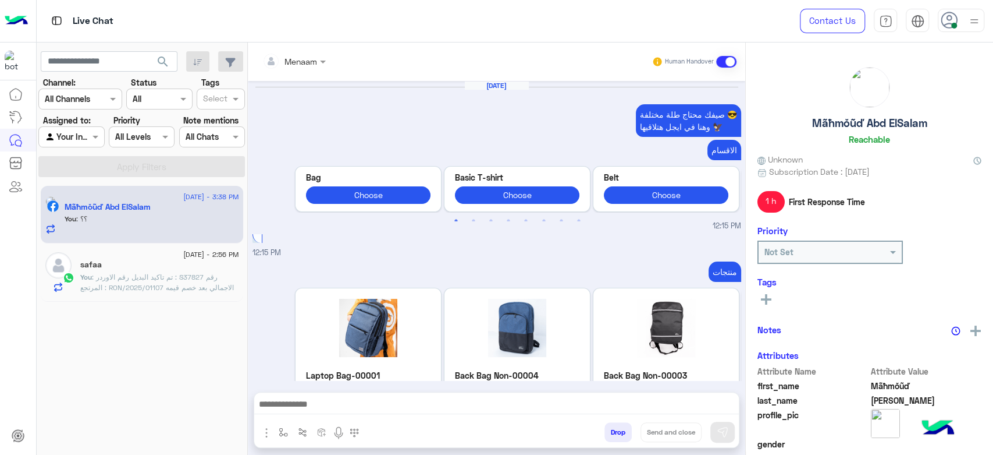
scroll to position [910, 0]
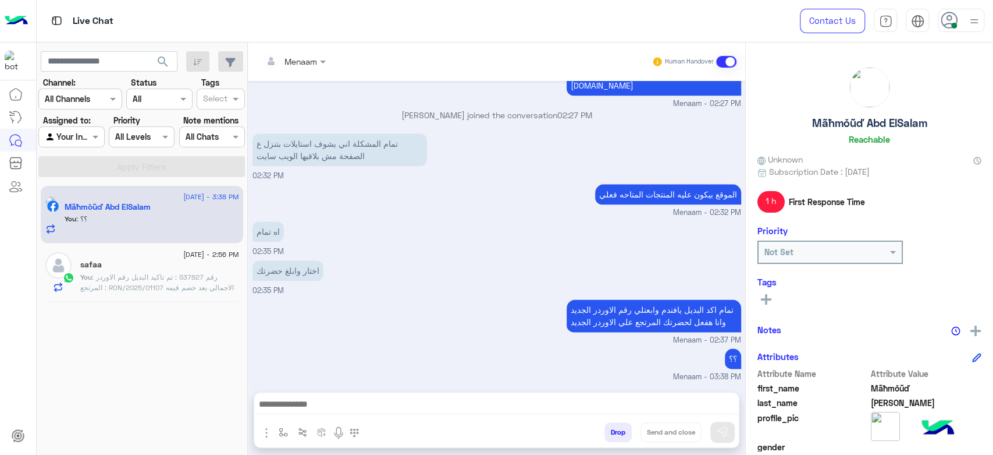
click at [171, 376] on div "3 September - 3:38 PM Mãħmŏũď Abd ElSalam You : ؟؟ 3 September - 2:56 PM safaa …" at bounding box center [142, 320] width 211 height 278
click at [144, 279] on span ": تم تاكيد البديل رقم الاوردر : S37827 رقم المرتجع : RON/2025/01107 الاجمالي بع…" at bounding box center [157, 287] width 154 height 30
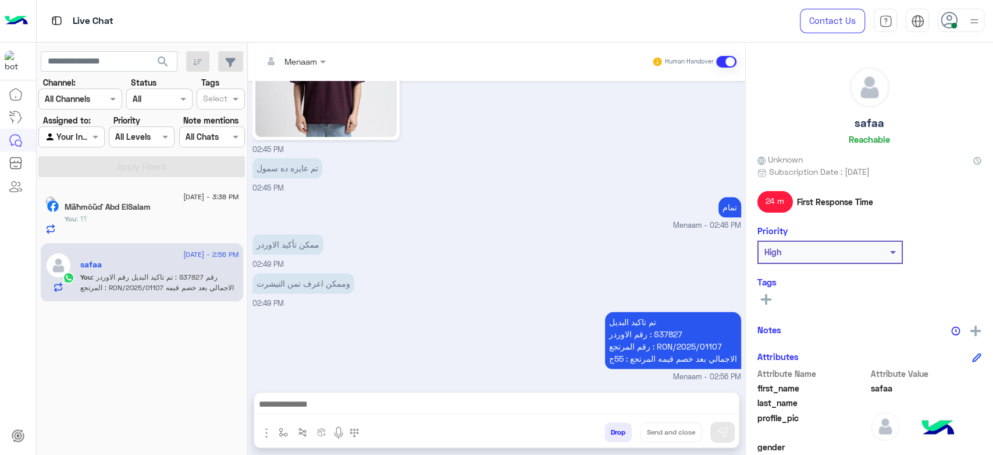
scroll to position [890, 0]
click at [144, 223] on div "You : ؟؟" at bounding box center [152, 224] width 175 height 20
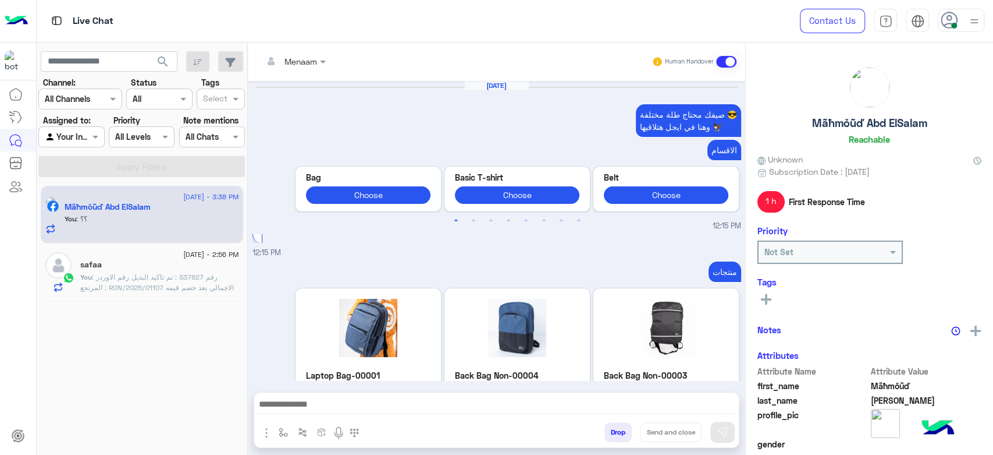
scroll to position [910, 0]
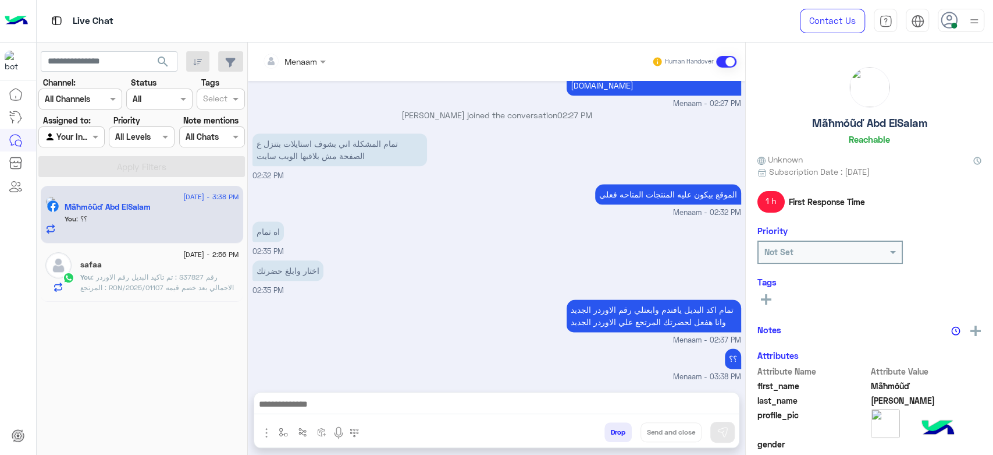
click at [126, 278] on span ": تم تاكيد البديل رقم الاوردر : S37827 رقم المرتجع : RON/2025/01107 الاجمالي بع…" at bounding box center [157, 287] width 154 height 30
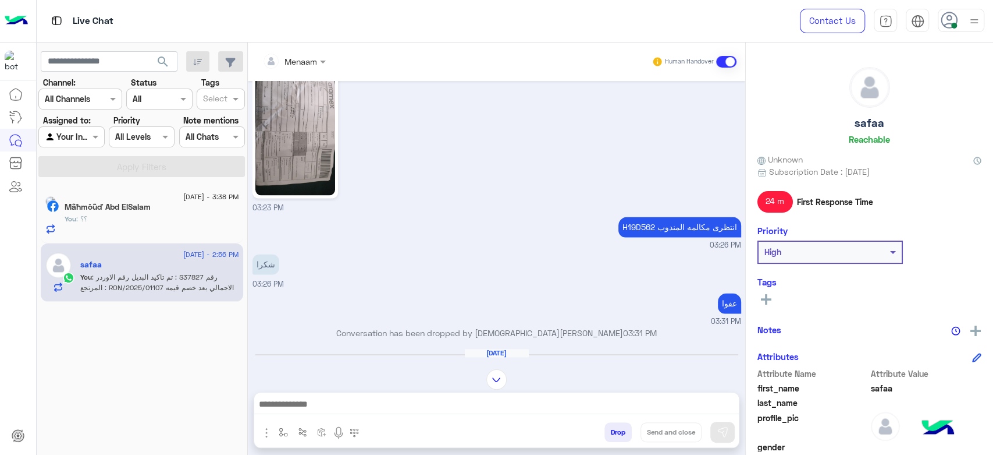
scroll to position [1063, 0]
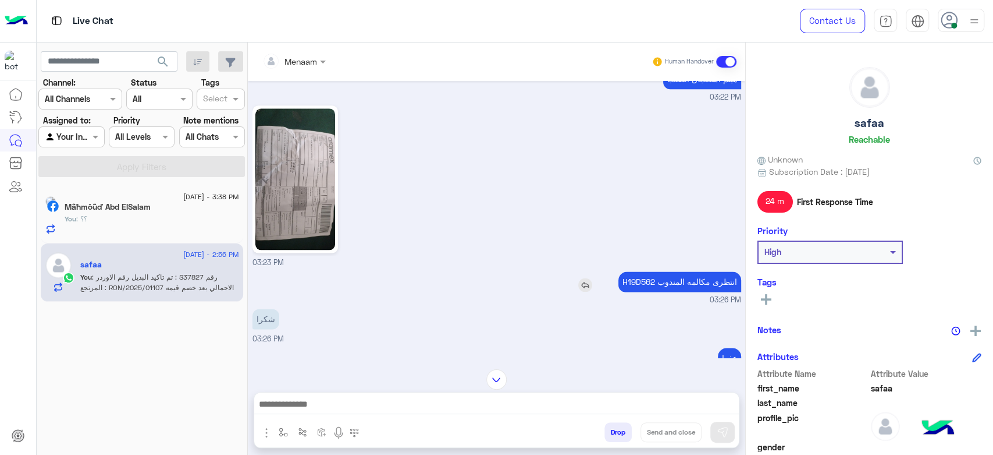
click at [629, 272] on p "H19D562 انتظرى مكالمه المندوب" at bounding box center [680, 281] width 123 height 20
copy p "H19D562"
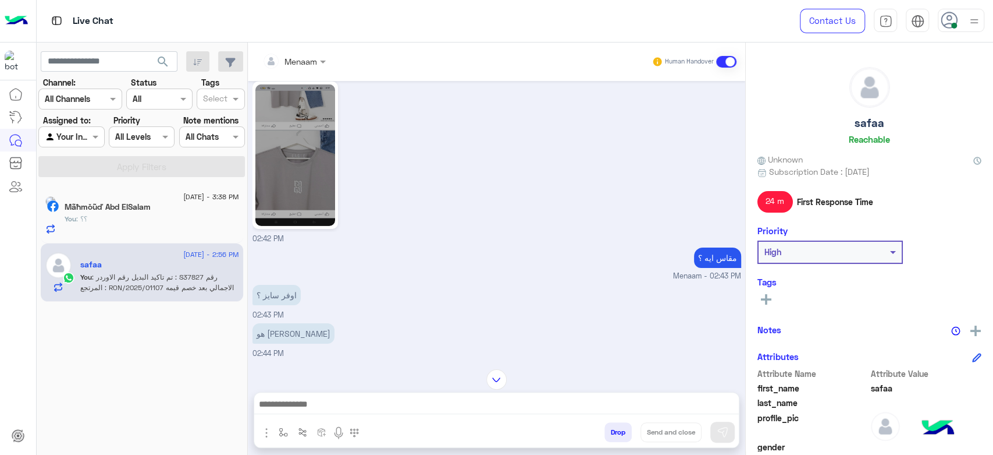
scroll to position [9050, 0]
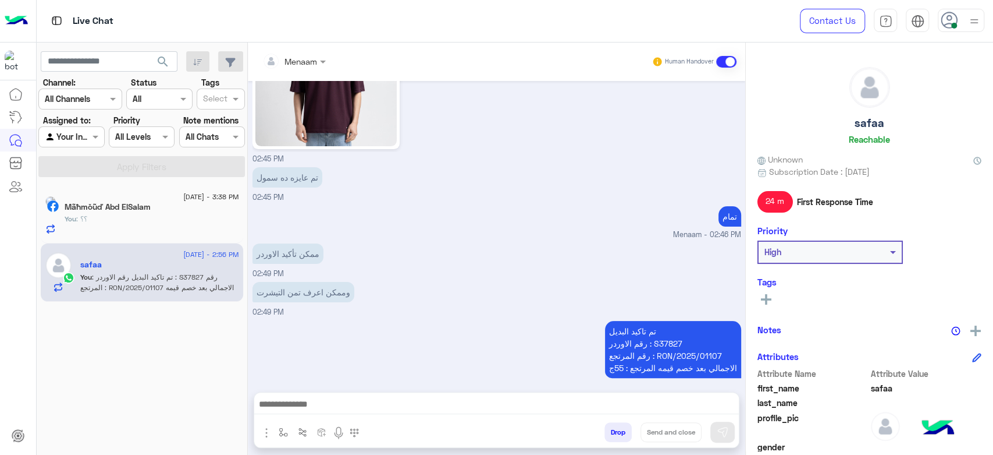
click at [619, 430] on button "Drop" at bounding box center [618, 432] width 27 height 20
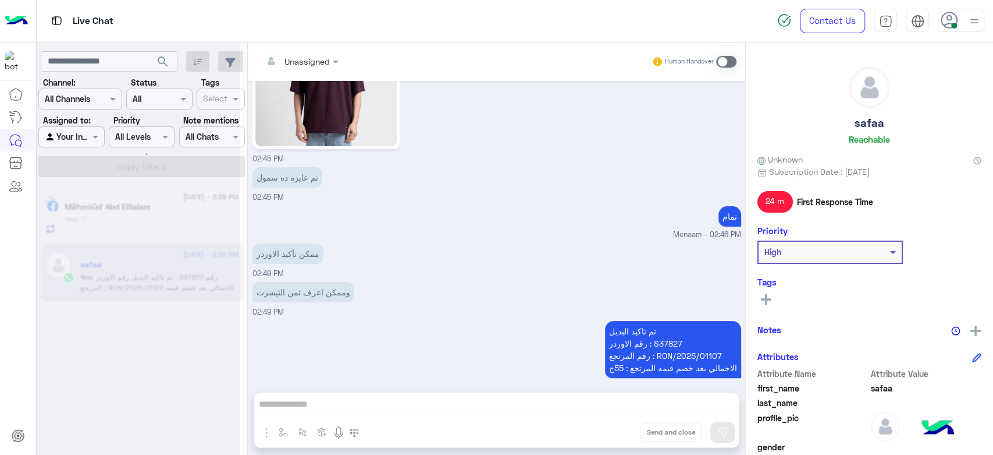
scroll to position [9071, 0]
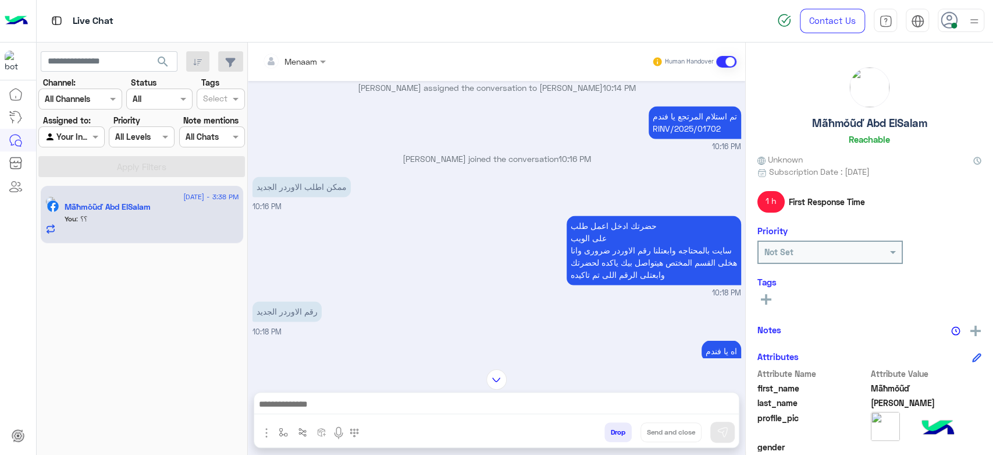
scroll to position [1228, 0]
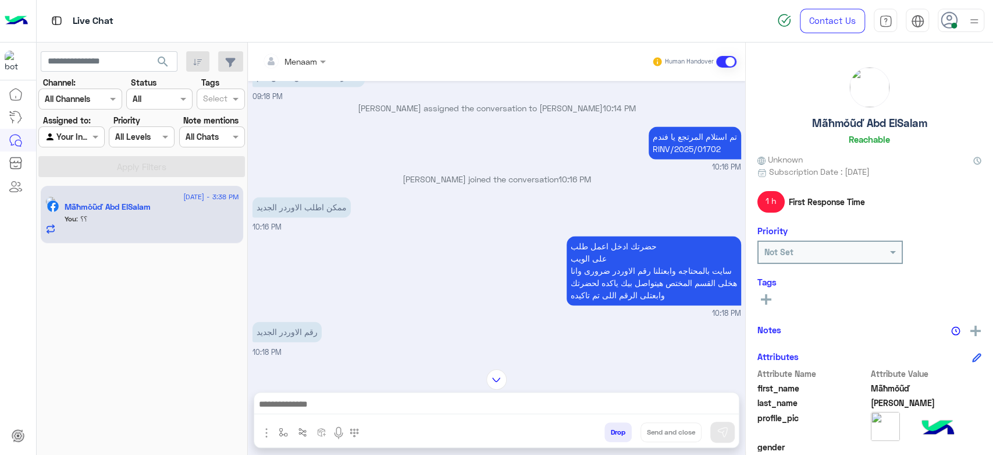
click at [675, 147] on p "تم استلام المرتجع يا فندم RINV/2025/01702" at bounding box center [695, 142] width 93 height 33
copy app-message "RINV/2025/01702"
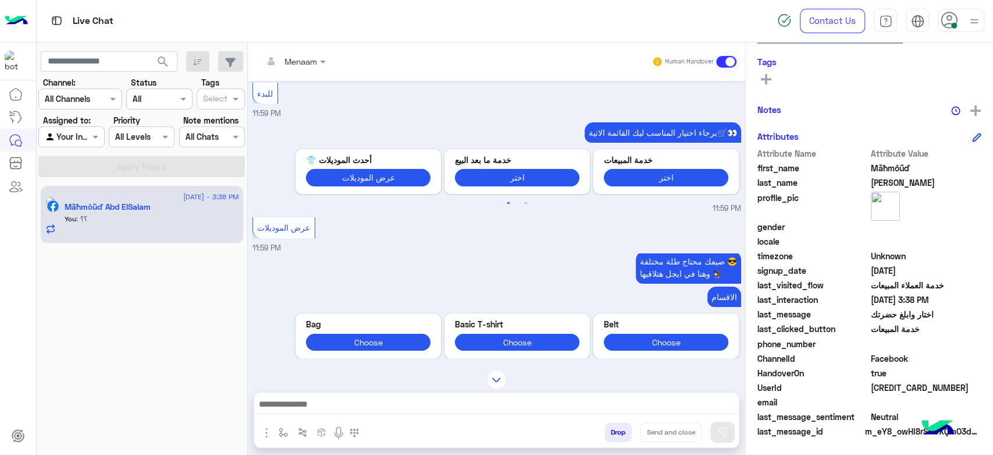
scroll to position [5203, 0]
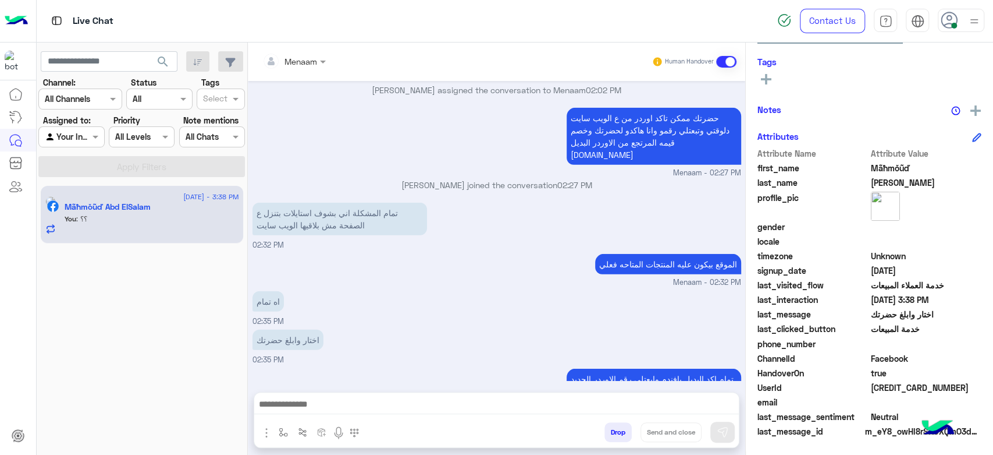
click at [620, 432] on button "Drop" at bounding box center [618, 432] width 27 height 20
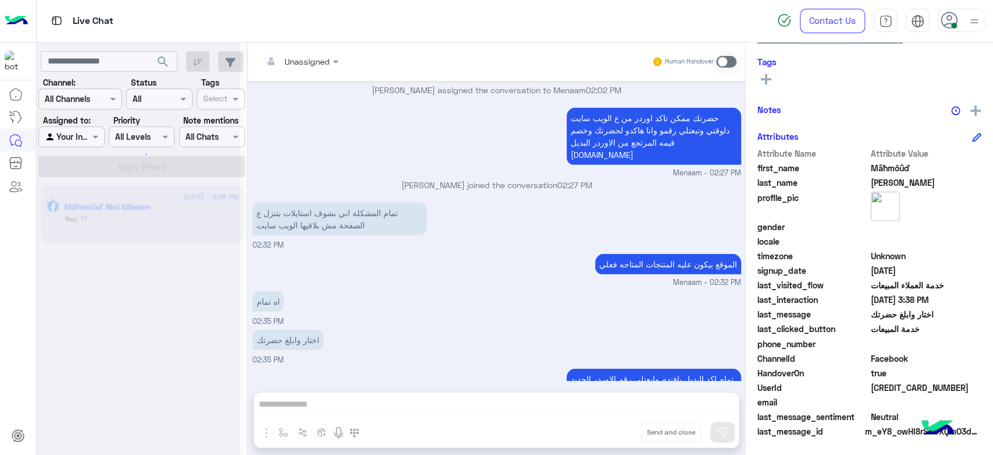
scroll to position [5224, 0]
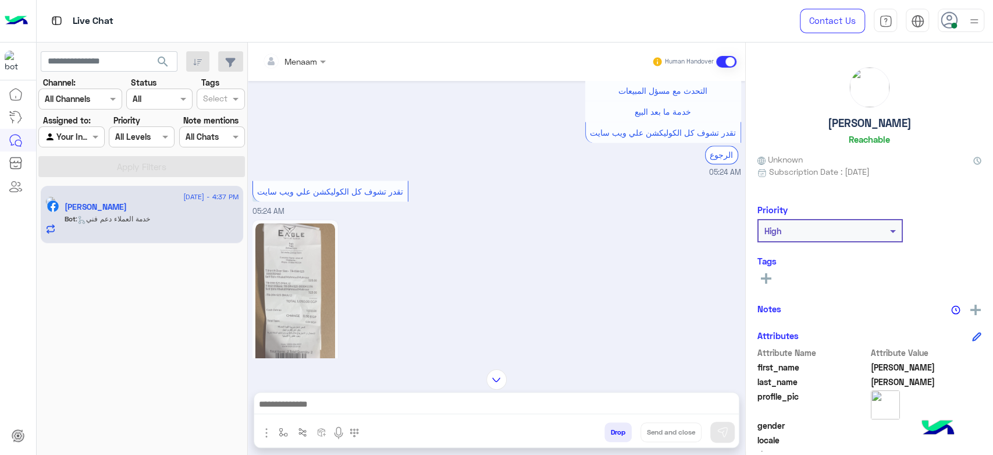
scroll to position [944, 0]
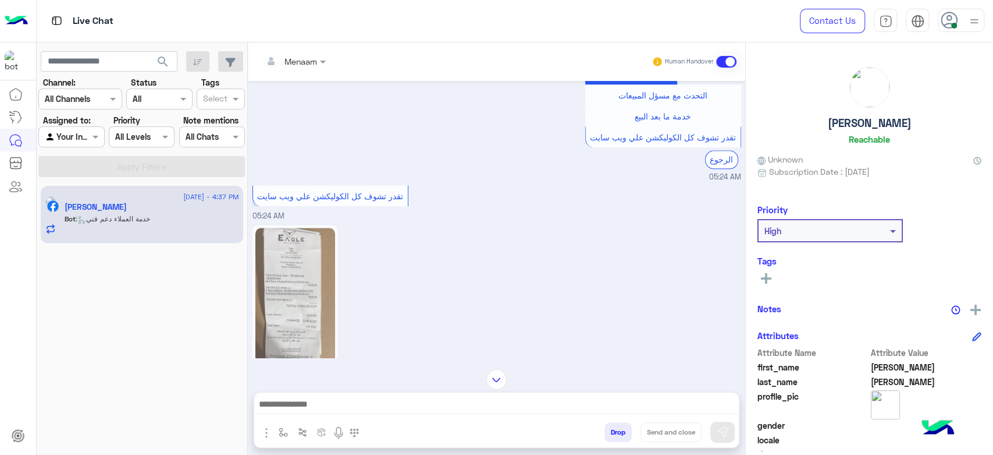
click at [317, 275] on img at bounding box center [295, 298] width 80 height 141
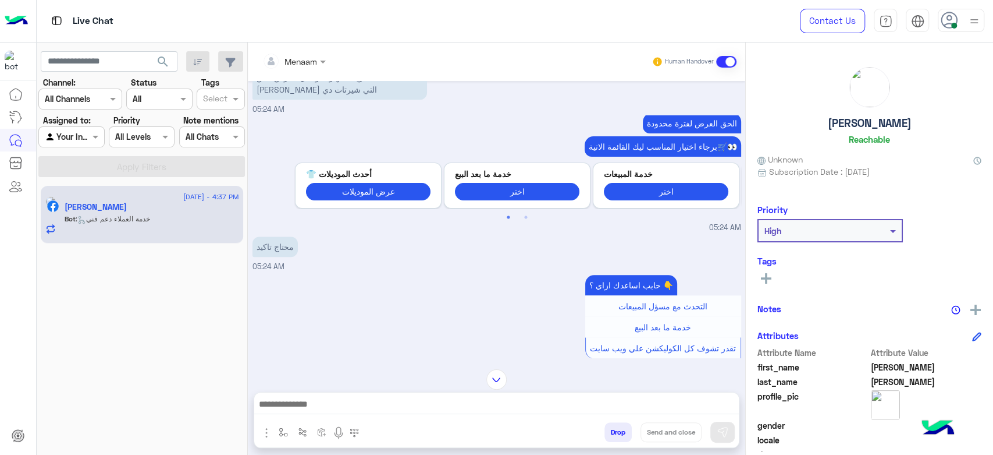
click at [298, 292] on div "Sep 3, 2025 اختر 05:22 AM Previous متابعة الاوردر اختر الرجوع الأستبدال والأستر…" at bounding box center [497, 219] width 498 height 276
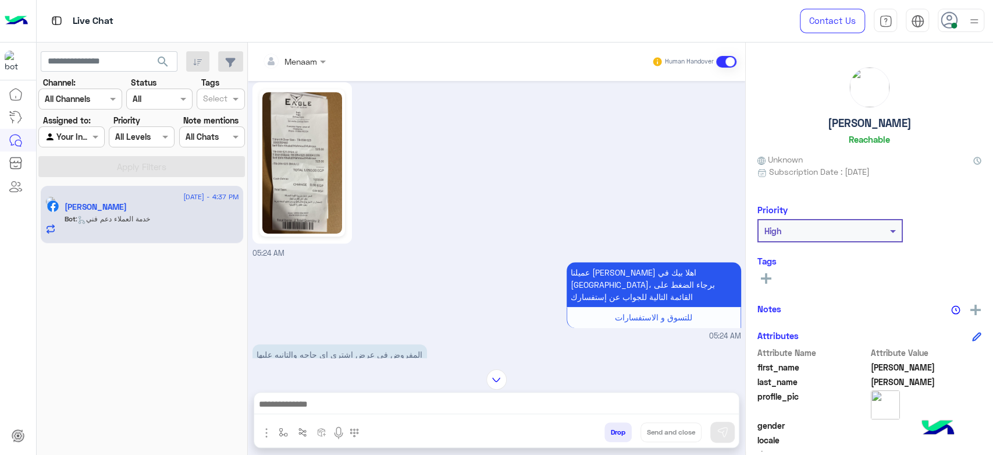
scroll to position [393, 0]
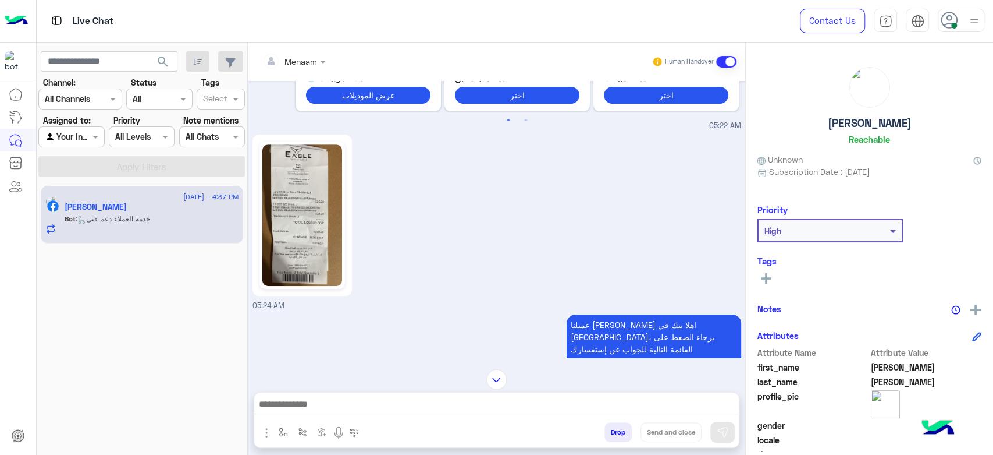
click at [343, 218] on link at bounding box center [303, 214] width 86 height 147
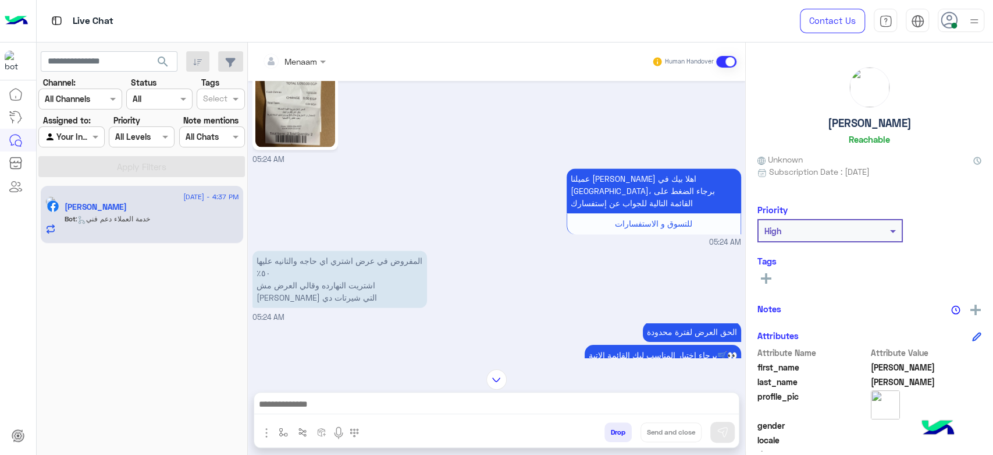
scroll to position [5, 0]
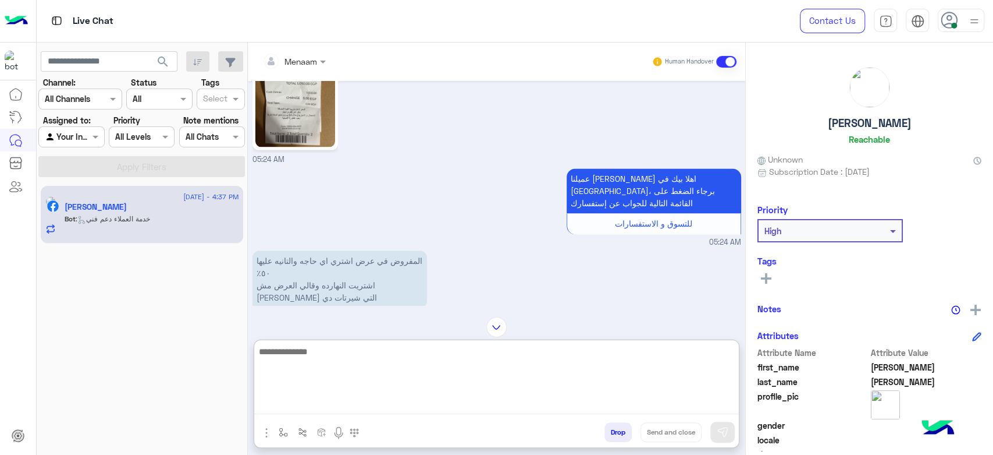
click at [393, 413] on textarea at bounding box center [496, 379] width 485 height 70
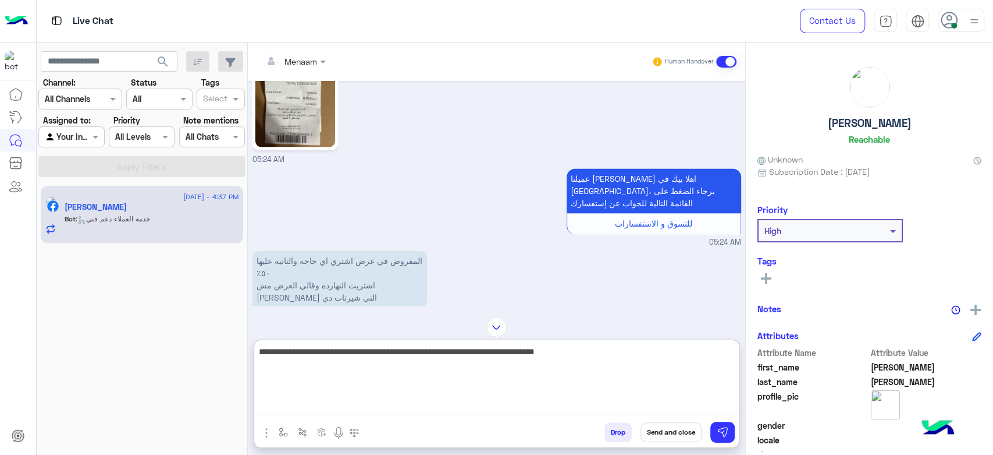
type textarea "**********"
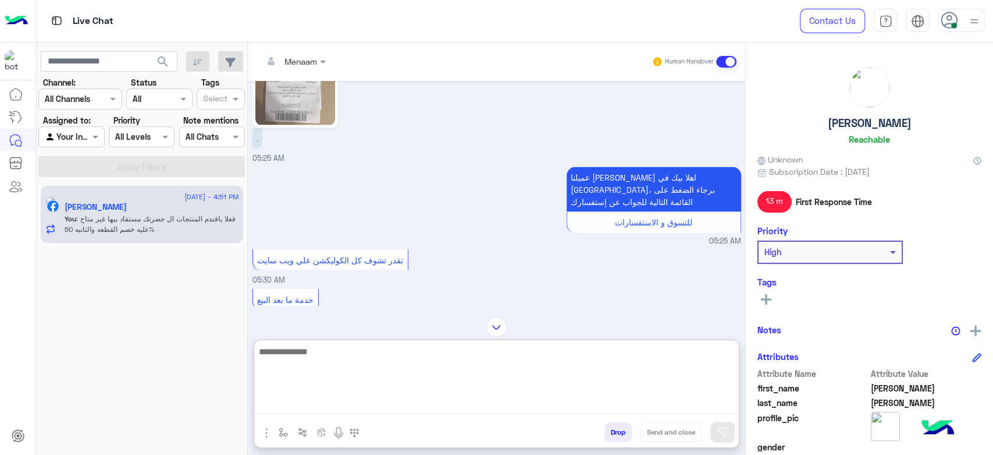
scroll to position [1722, 0]
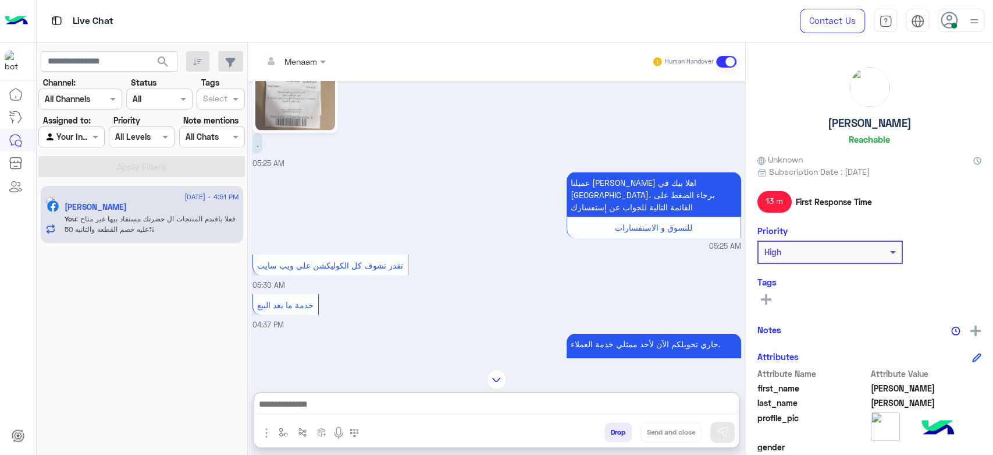
click at [866, 113] on div "Omar Ali Reachable" at bounding box center [870, 108] width 224 height 82
copy h5 "Omar Ali"
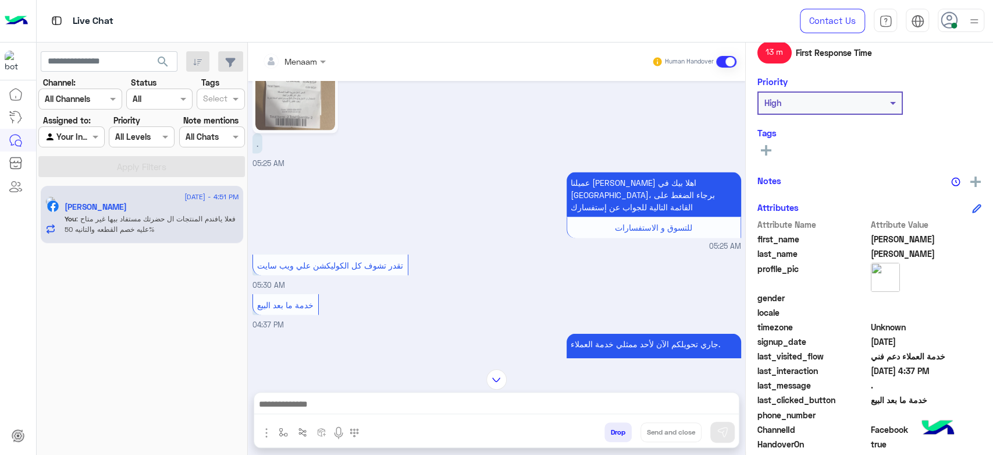
scroll to position [220, 0]
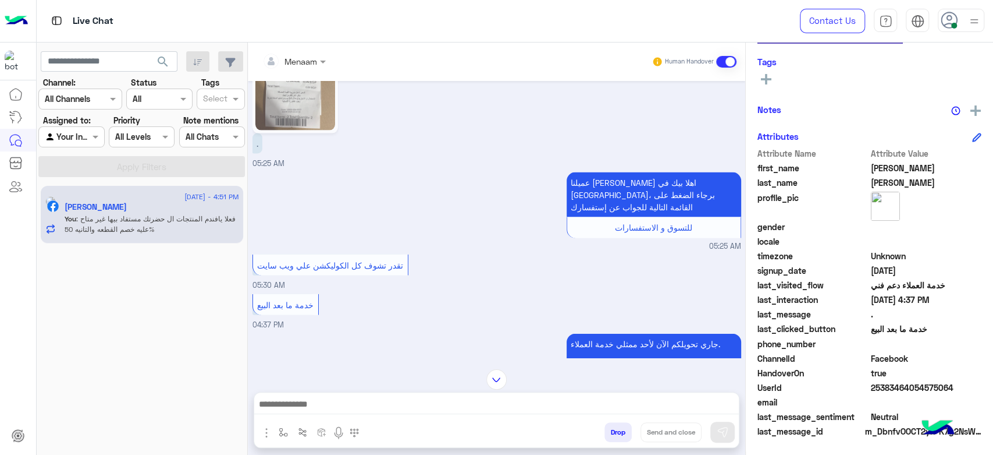
click at [887, 386] on span "25383464054575064" at bounding box center [926, 387] width 111 height 12
copy span "25383464054575064"
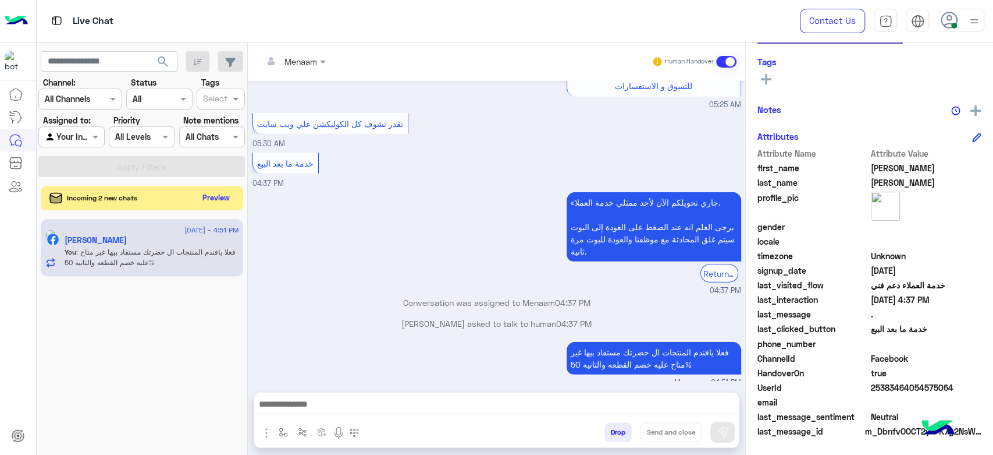
click at [223, 194] on button "Preview" at bounding box center [216, 198] width 36 height 16
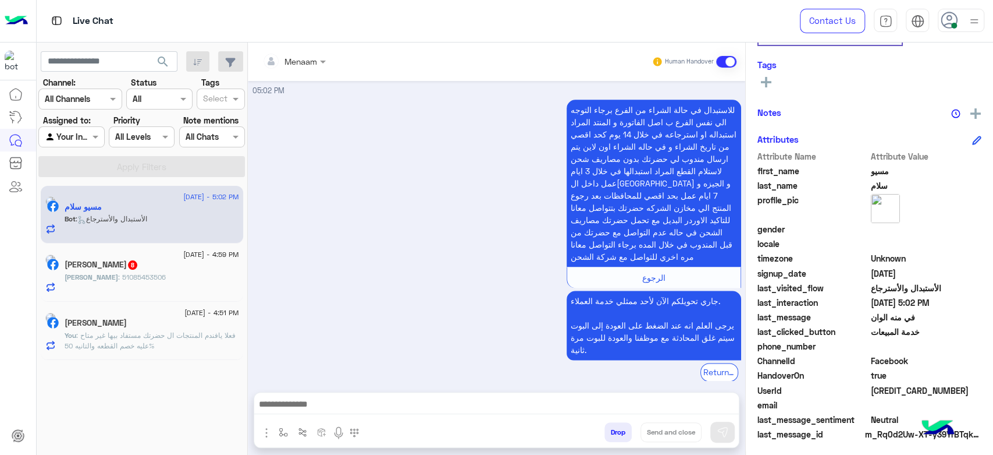
scroll to position [199, 0]
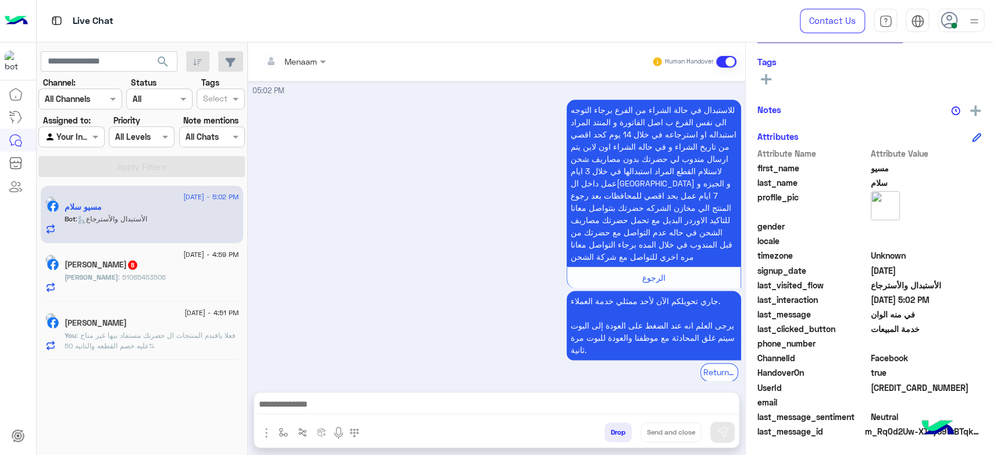
click at [438, 164] on div "للاستبدال في حالة الشراء من الفرع برجاء التوجه الي نفس الفرع ب اصل الفاتورة و ا…" at bounding box center [497, 246] width 489 height 298
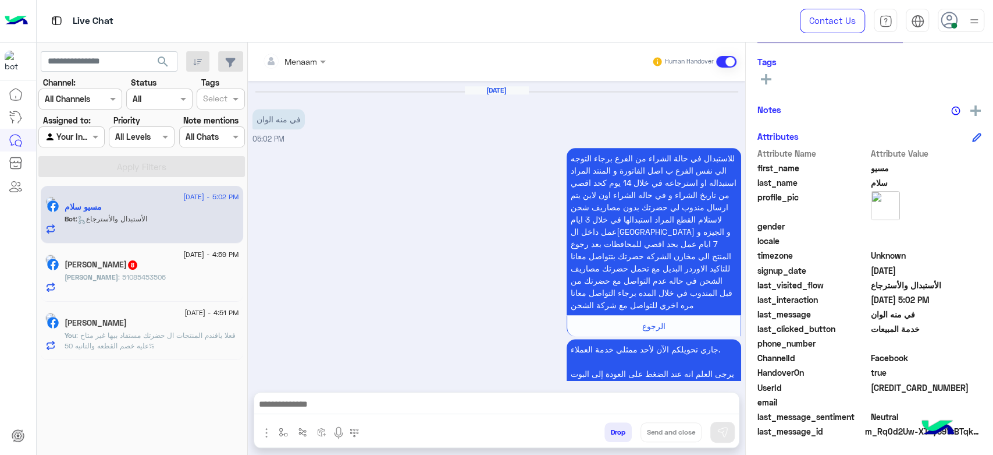
scroll to position [1006, 0]
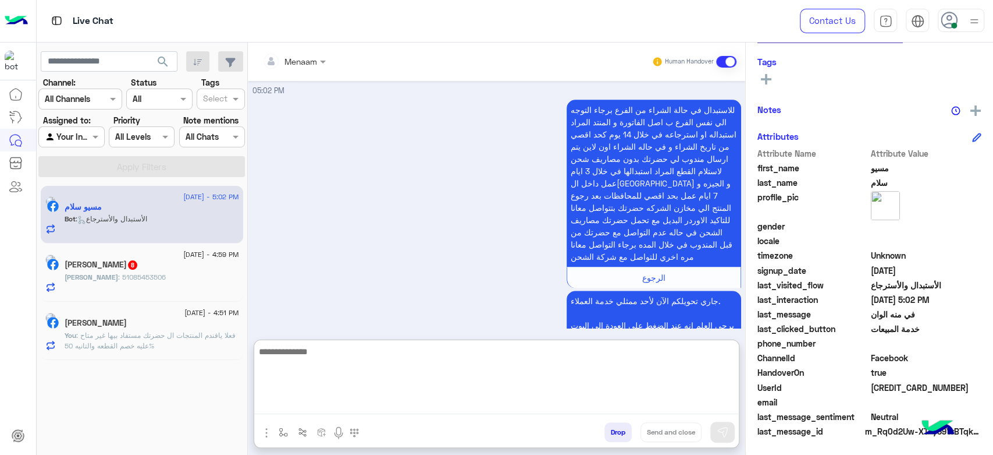
click at [310, 409] on textarea at bounding box center [496, 379] width 485 height 70
type textarea "*"
type textarea "**********"
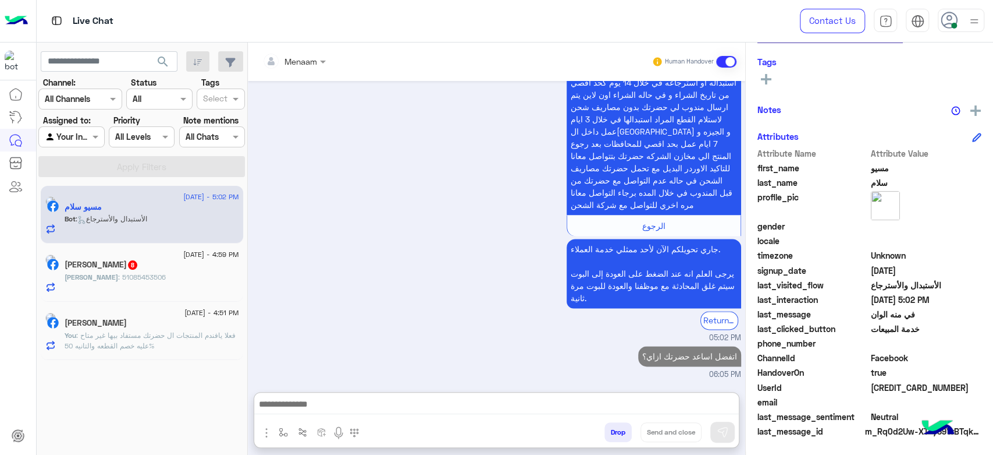
click at [158, 264] on div "Ahmed Radwan 8" at bounding box center [152, 266] width 175 height 12
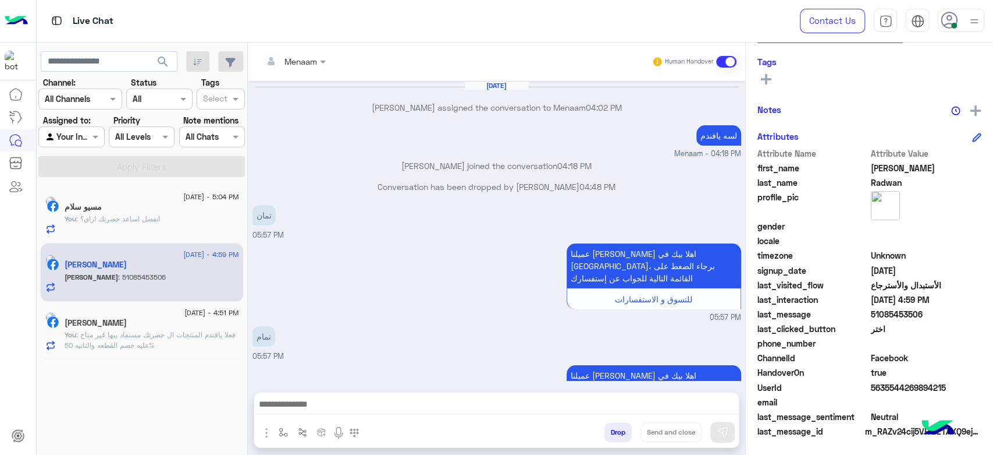
scroll to position [1052, 0]
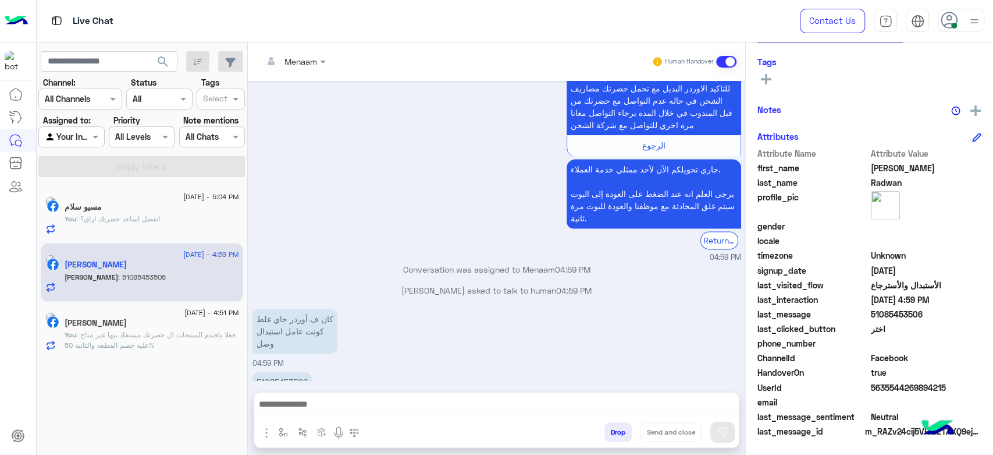
click at [283, 371] on p "51085453506" at bounding box center [282, 381] width 59 height 20
copy p "51085453506"
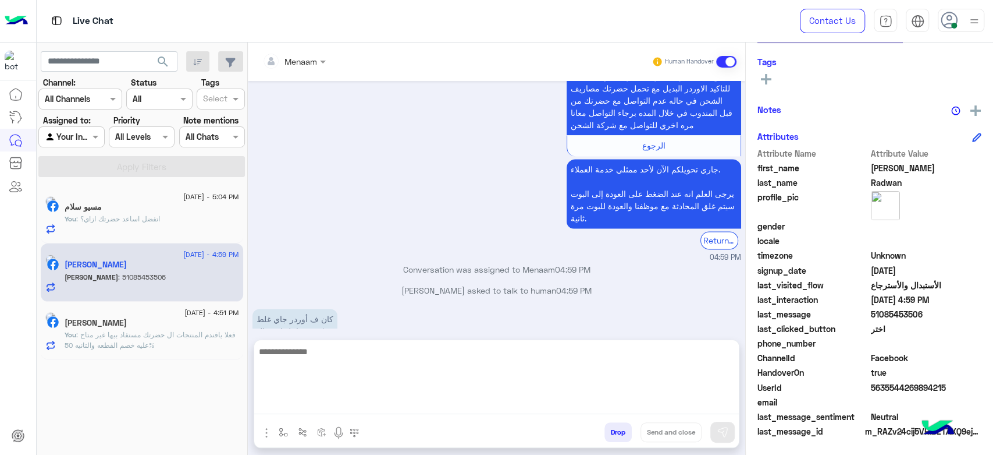
click at [342, 404] on textarea at bounding box center [496, 379] width 485 height 70
click at [293, 413] on textarea at bounding box center [496, 379] width 485 height 70
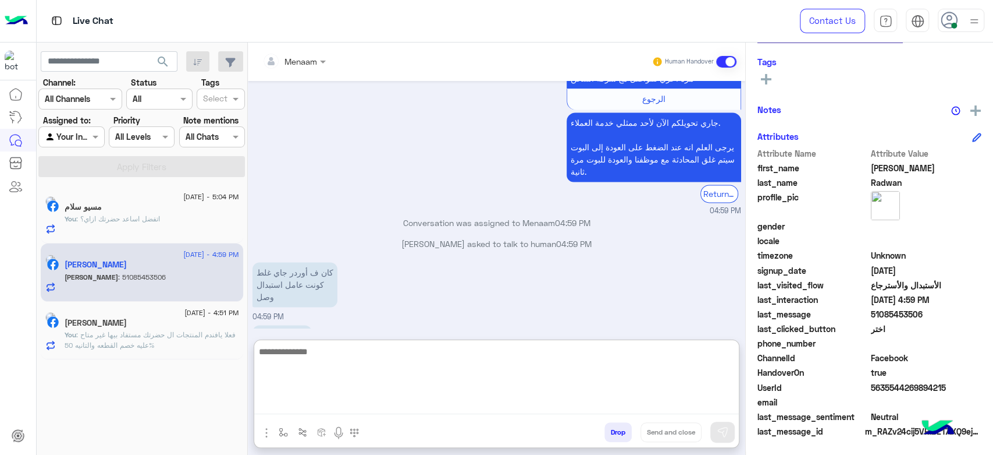
scroll to position [1105, 0]
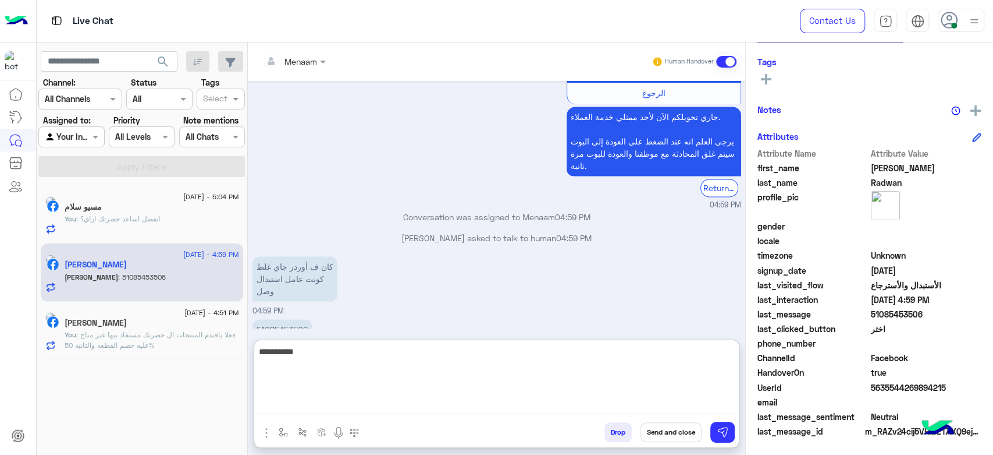
type textarea "**********"
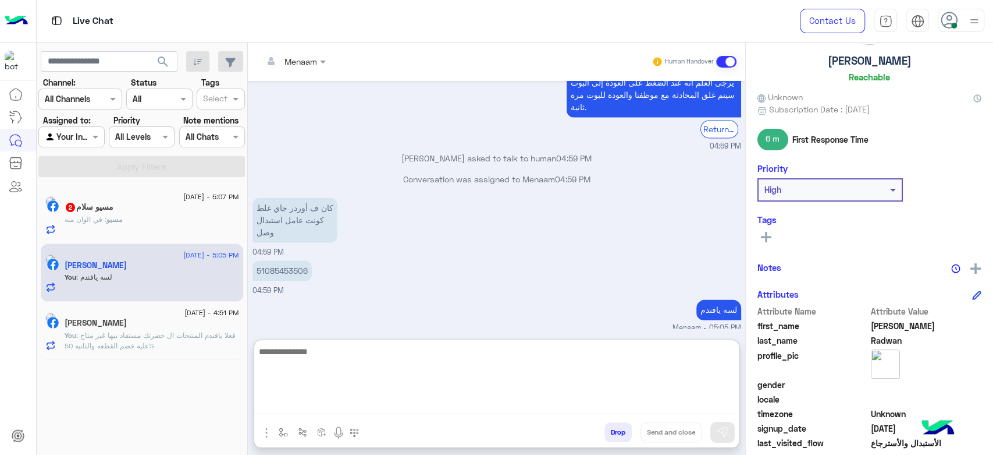
scroll to position [0, 0]
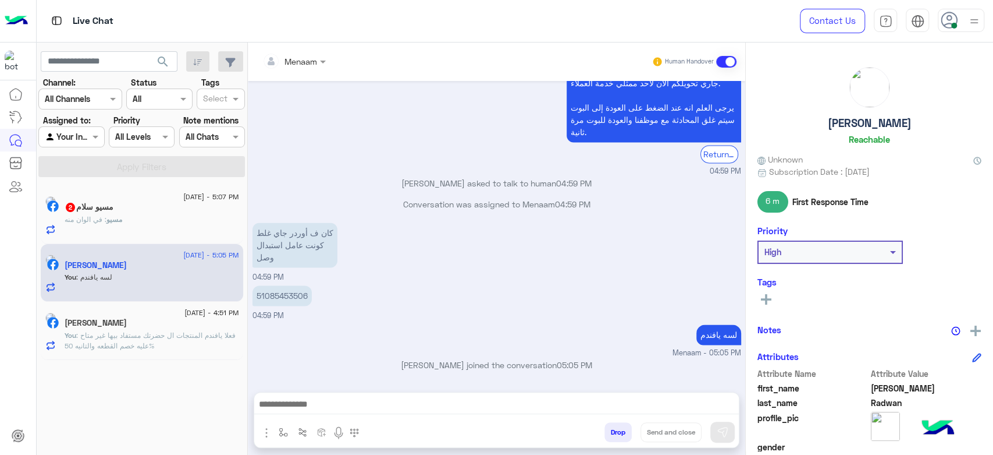
click at [297, 282] on div "51085453506" at bounding box center [282, 295] width 59 height 26
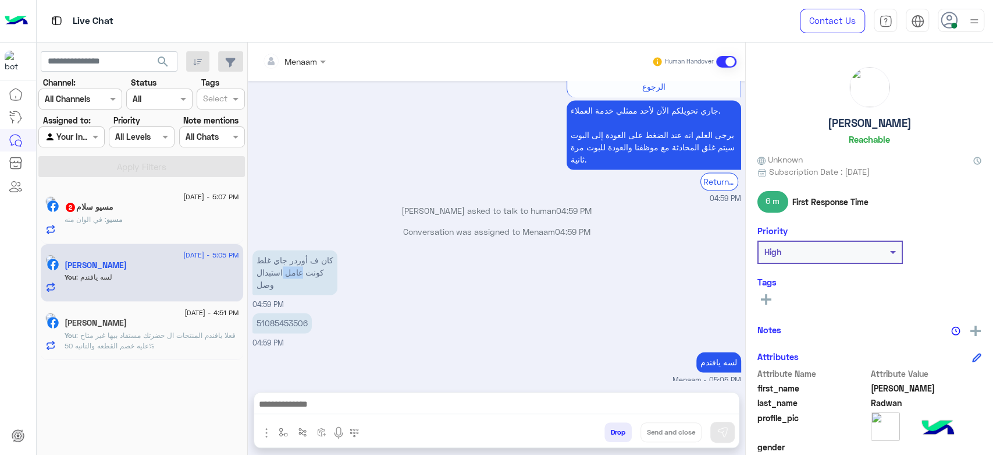
click at [297, 250] on p "كان ف أوردر جاي غلط كونت عامل استبدال وصل" at bounding box center [295, 272] width 85 height 45
click at [292, 313] on p "51085453506" at bounding box center [282, 323] width 59 height 20
copy p "51085453506"
drag, startPoint x: 622, startPoint y: 426, endPoint x: 619, endPoint y: 435, distance: 9.8
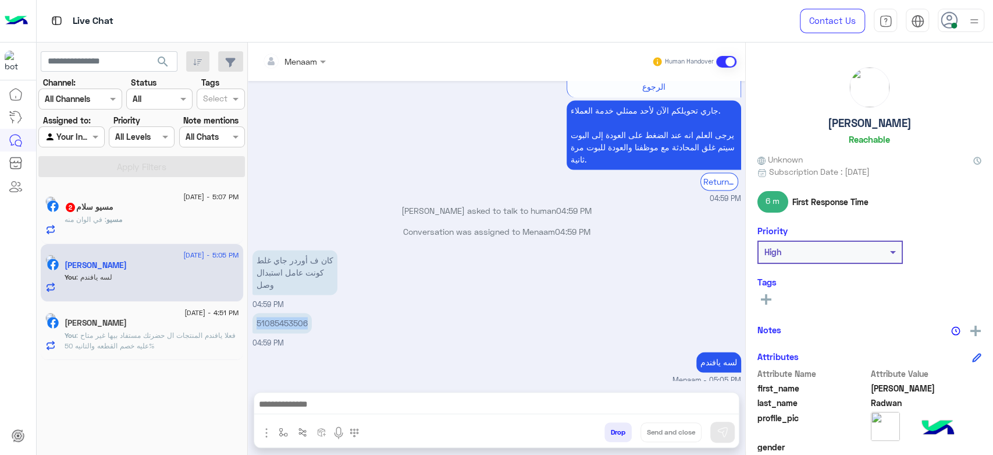
click at [620, 432] on button "Drop" at bounding box center [618, 432] width 27 height 20
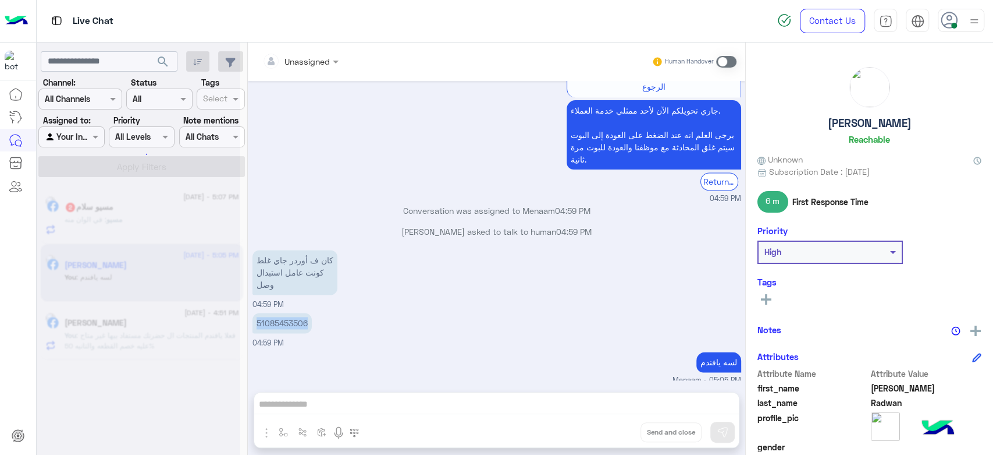
scroll to position [1132, 0]
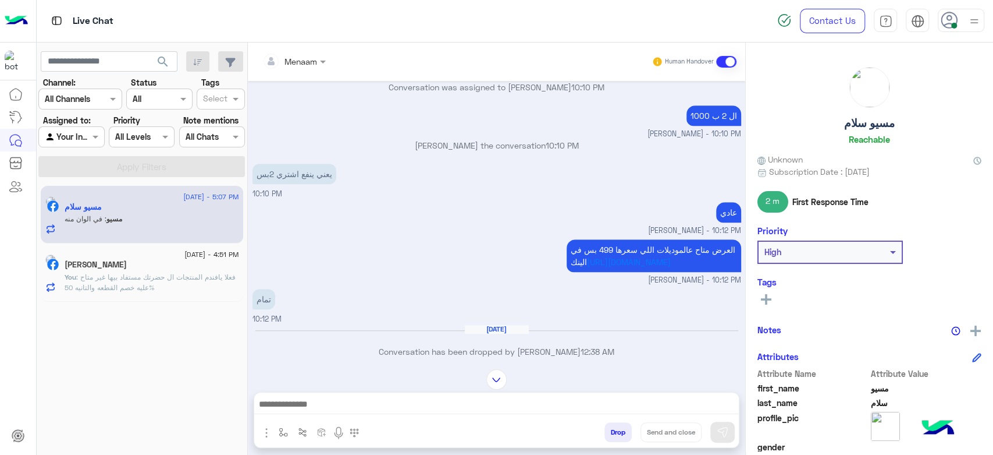
scroll to position [497, 0]
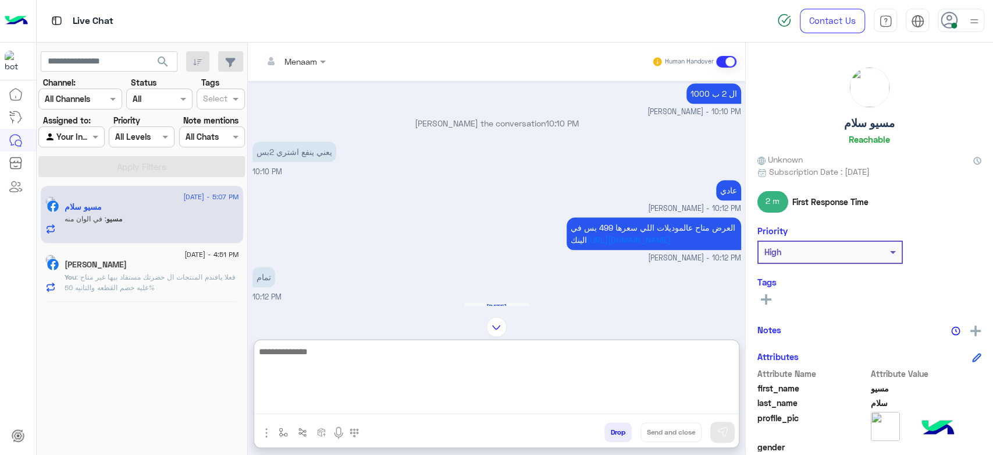
click at [342, 403] on textarea at bounding box center [496, 379] width 485 height 70
type textarea "**********"
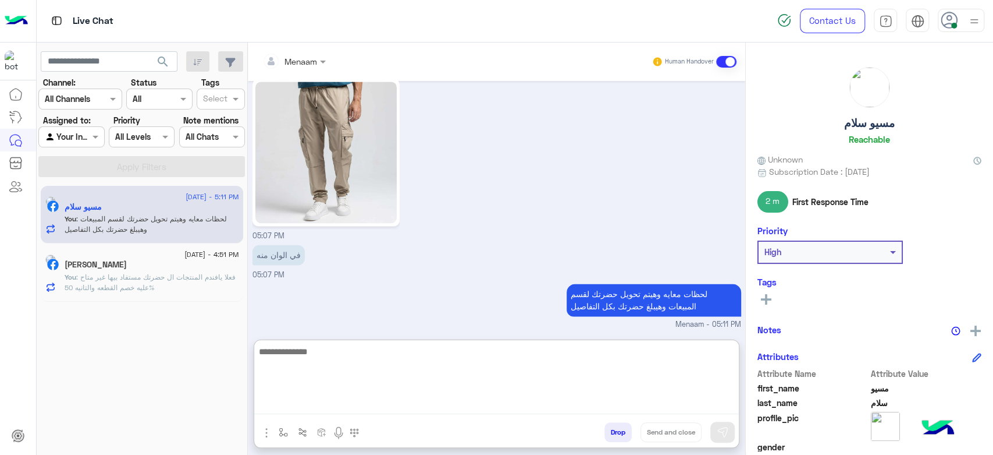
scroll to position [857, 0]
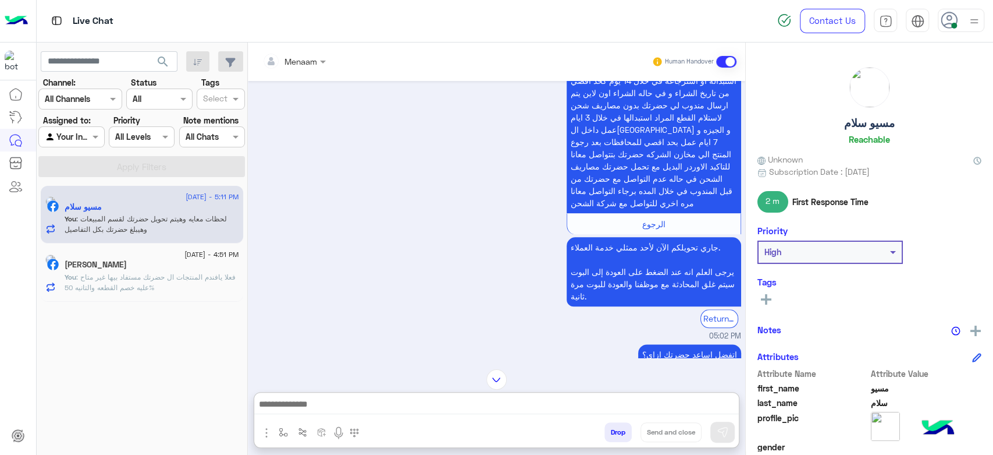
click at [857, 125] on h5 "مسيو سلام" at bounding box center [869, 122] width 51 height 13
copy h5 "مسيو سلام"
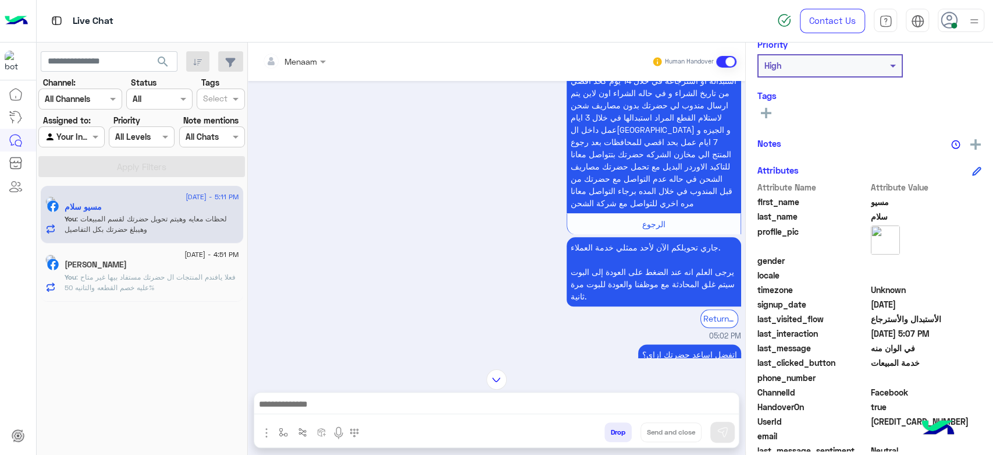
scroll to position [220, 0]
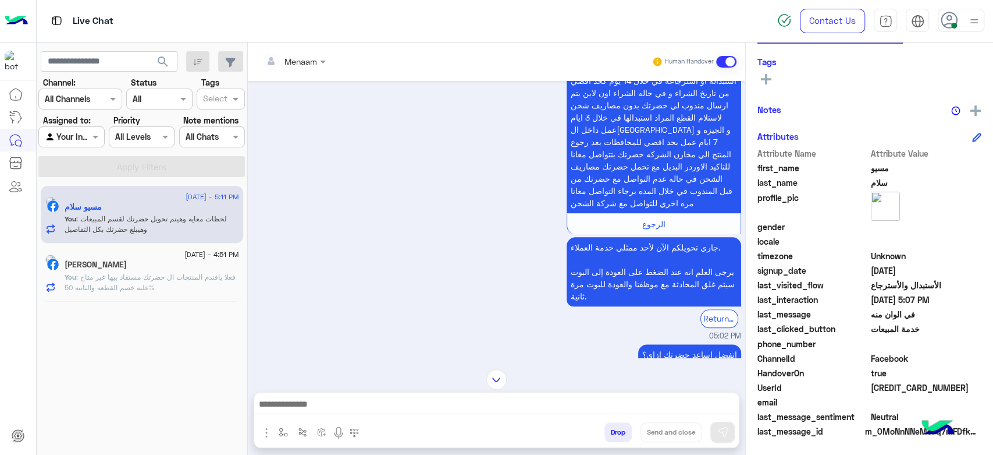
click at [900, 388] on span "4934807206534902" at bounding box center [926, 387] width 111 height 12
copy span "4934807206534902"
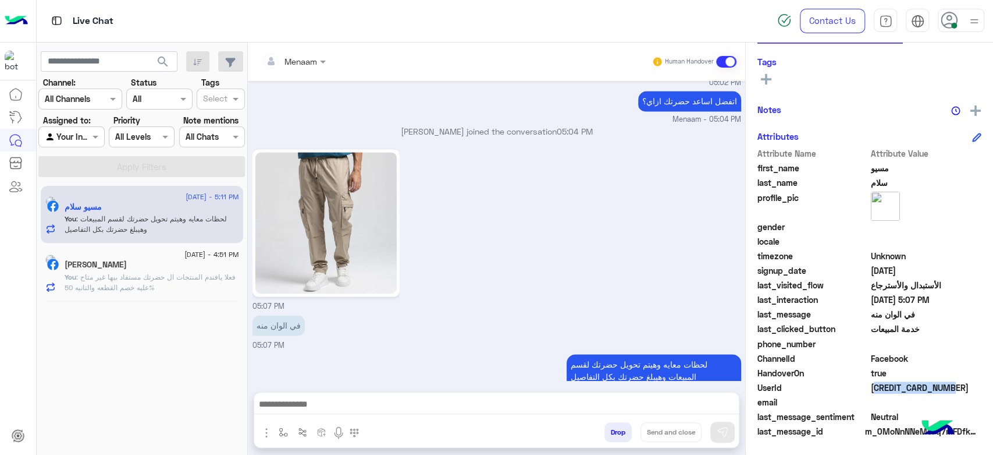
scroll to position [1129, 0]
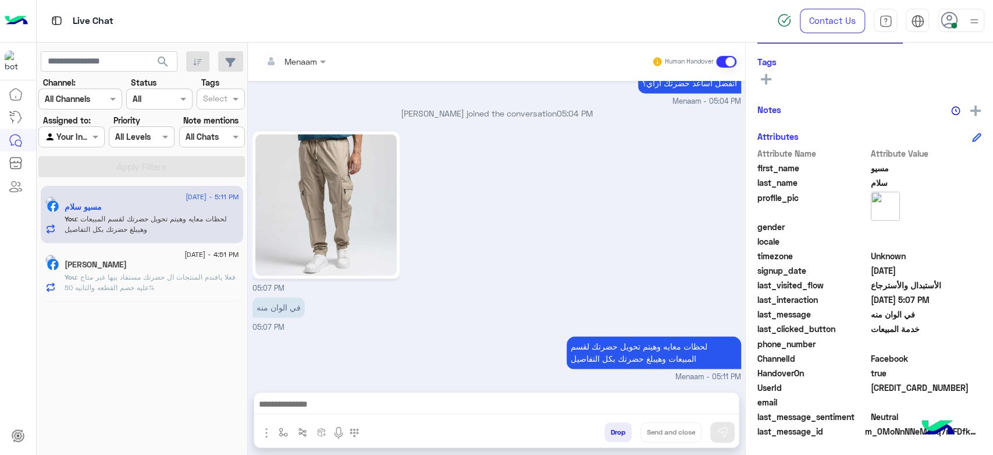
click at [296, 75] on div "Menaam Human Handover" at bounding box center [497, 61] width 498 height 38
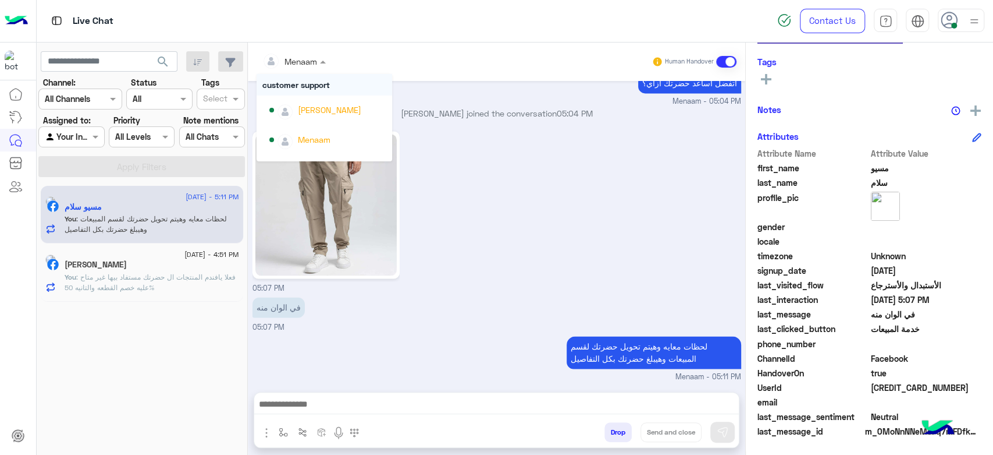
click at [305, 68] on div "Menaam" at bounding box center [289, 60] width 55 height 23
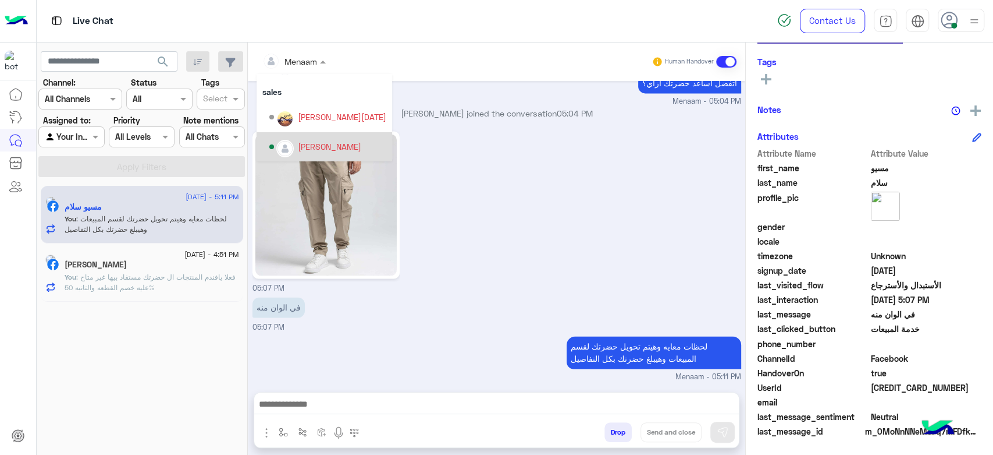
click at [338, 147] on div "mohamed ahmed" at bounding box center [329, 146] width 63 height 12
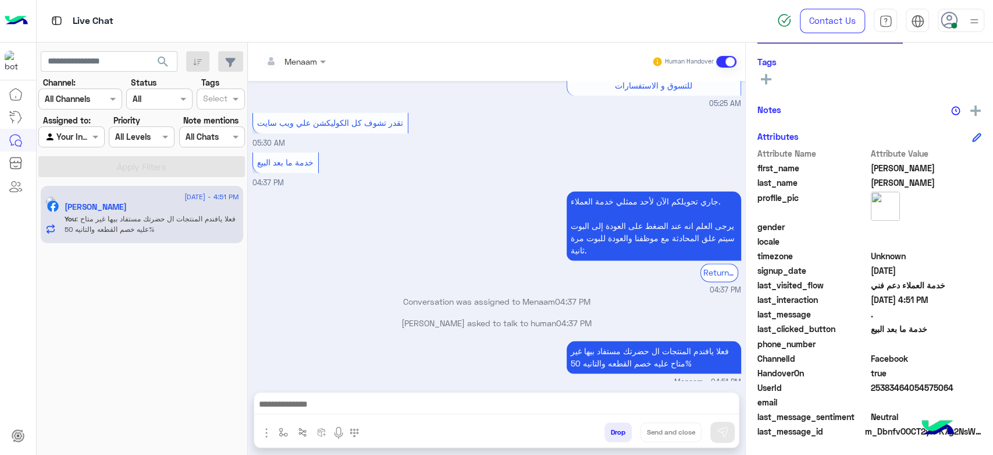
scroll to position [1195, 0]
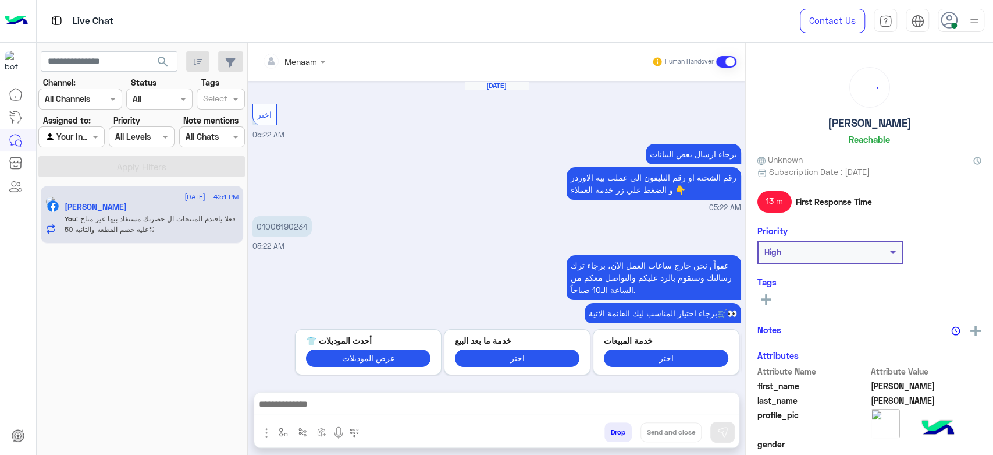
scroll to position [1195, 0]
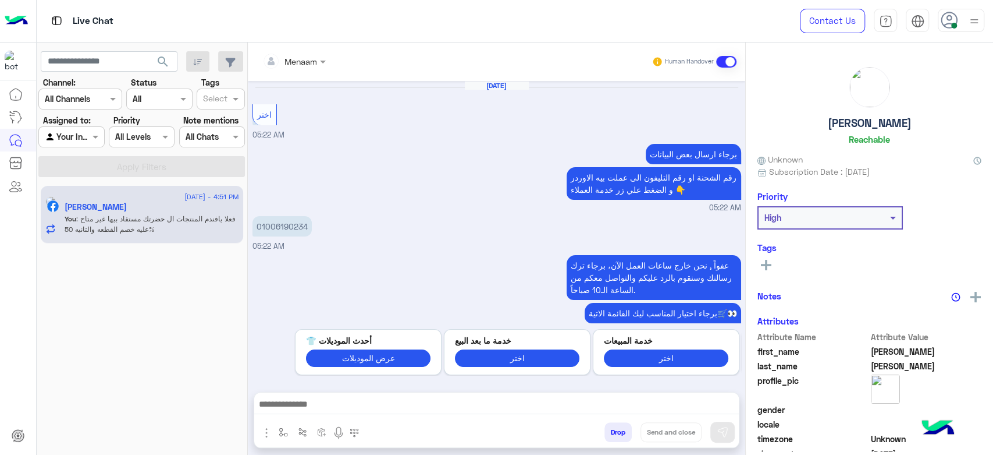
scroll to position [1195, 0]
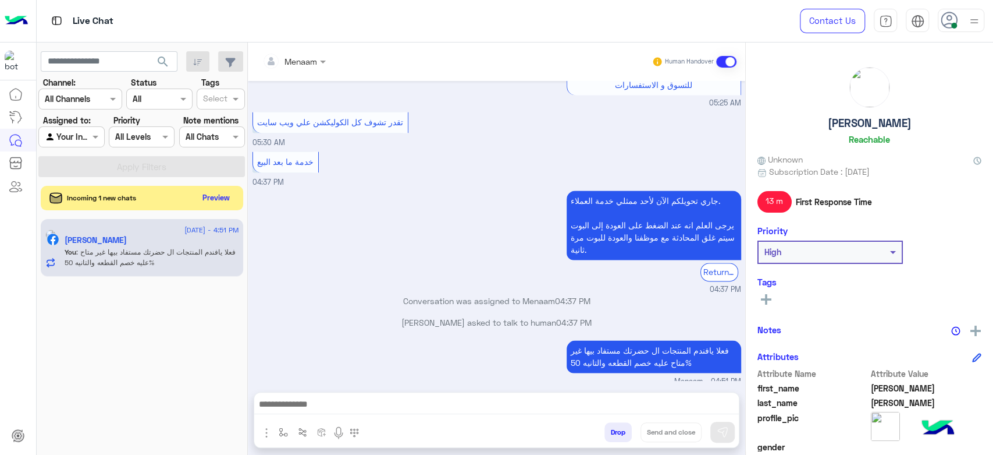
click at [224, 194] on button "Preview" at bounding box center [216, 198] width 36 height 16
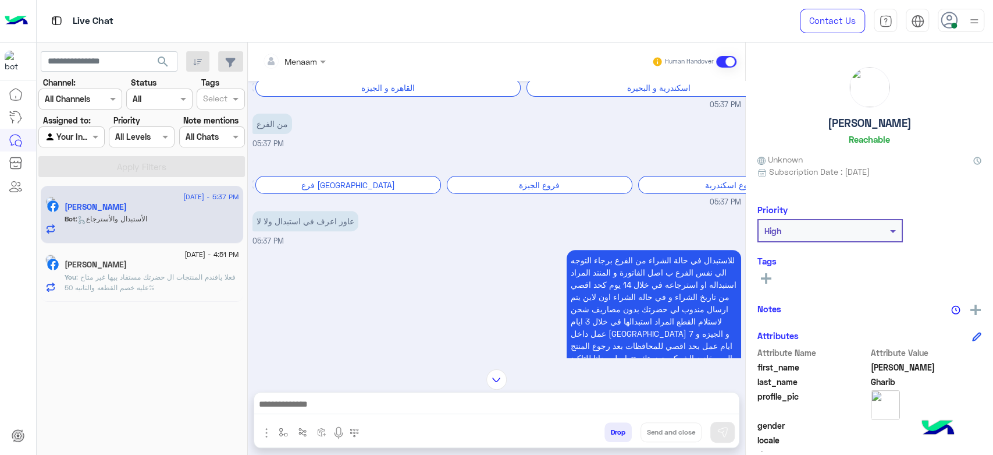
scroll to position [471, 0]
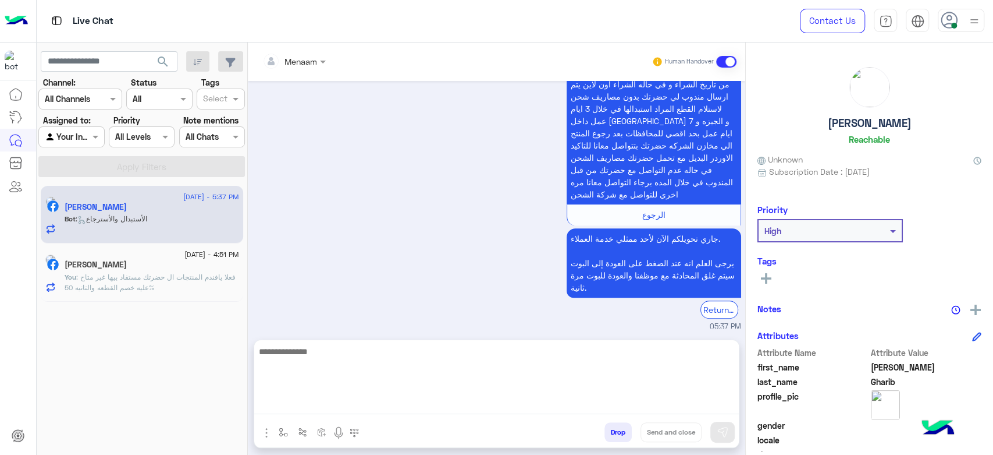
click at [349, 407] on textarea at bounding box center [496, 379] width 485 height 70
type textarea "**********"
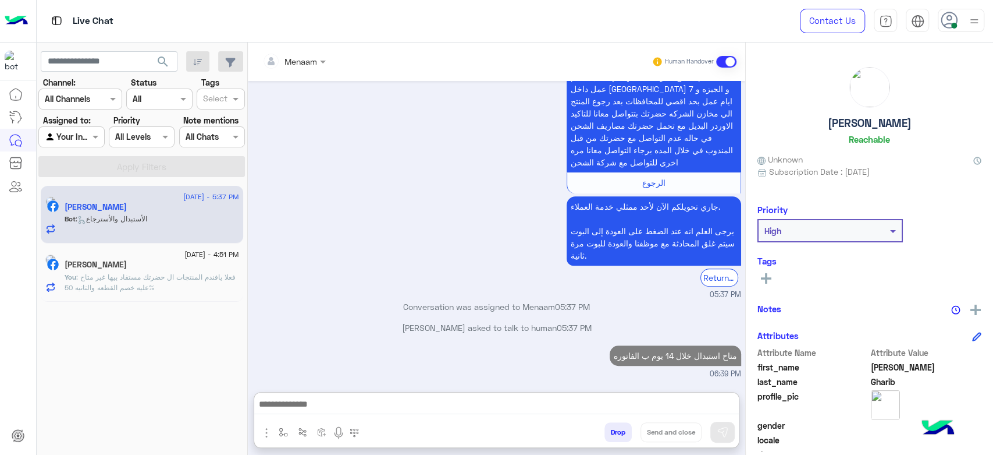
click at [849, 123] on h5 "[PERSON_NAME]" at bounding box center [870, 122] width 84 height 13
copy h5 "[PERSON_NAME]"
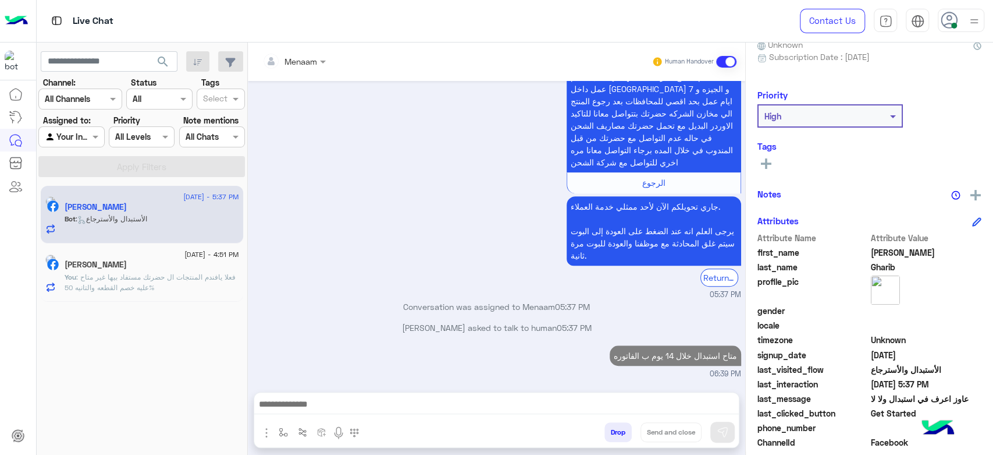
scroll to position [199, 0]
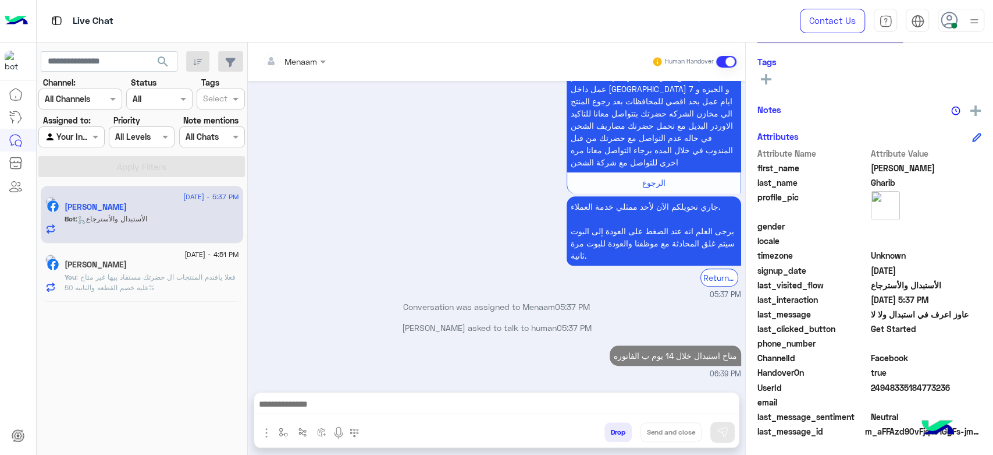
click at [883, 389] on span "24948335184773236" at bounding box center [926, 387] width 111 height 12
copy span "24948335184773236"
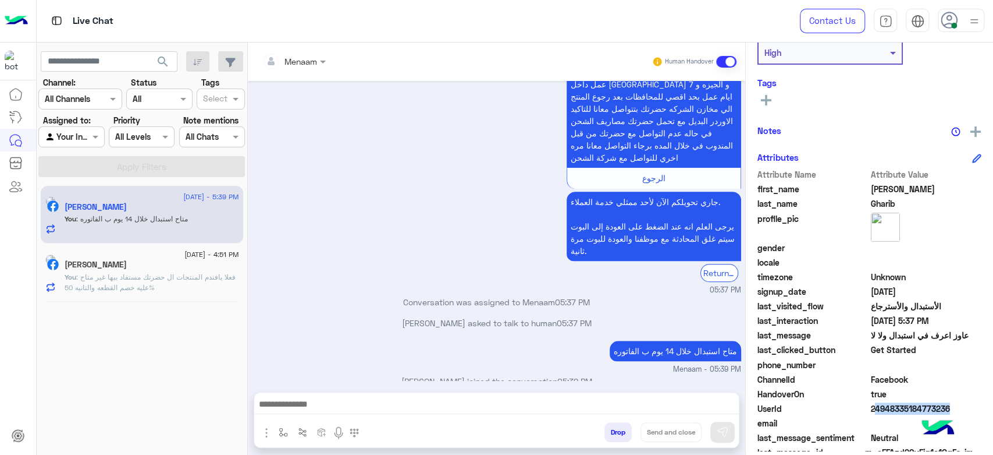
scroll to position [220, 0]
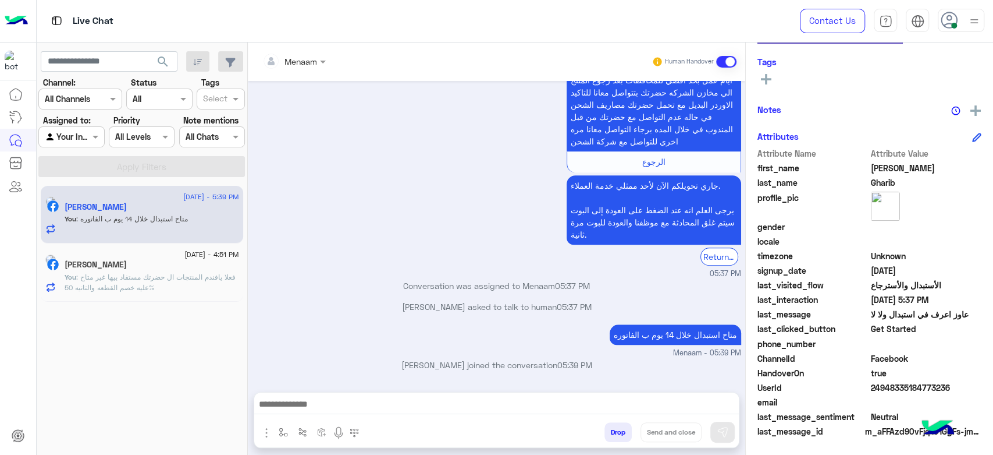
click at [109, 278] on span ": فعلا يافندم المنتجات ال حضرتك مستفاد بيها غير متاح عليه خصم القطعه والتانيه 5…" at bounding box center [150, 281] width 171 height 19
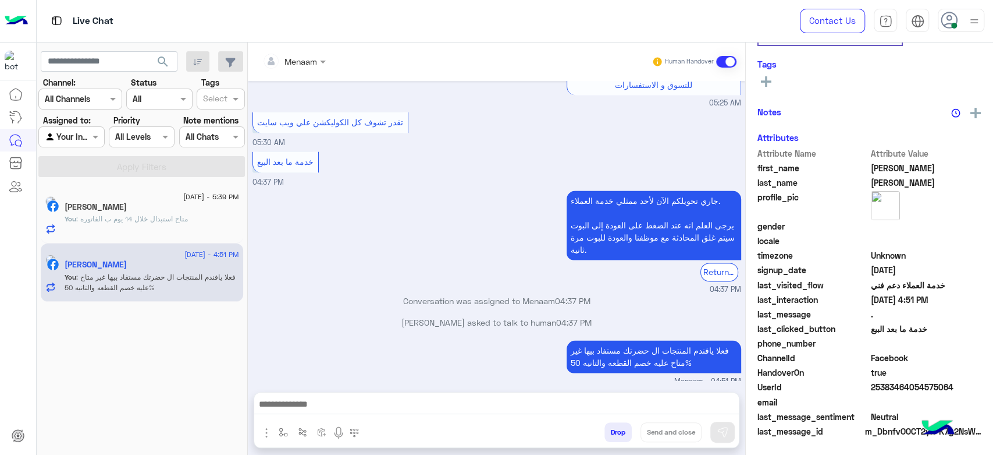
scroll to position [220, 0]
click at [619, 430] on button "Drop" at bounding box center [618, 432] width 27 height 20
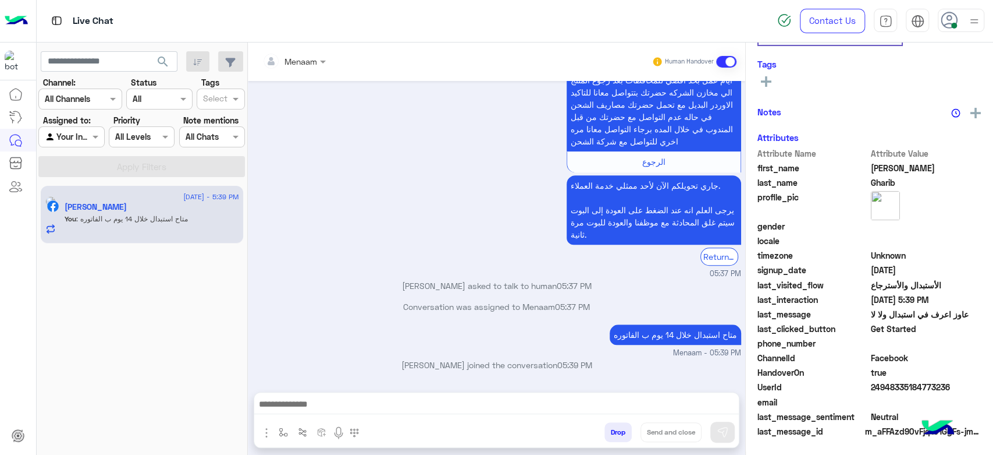
scroll to position [220, 0]
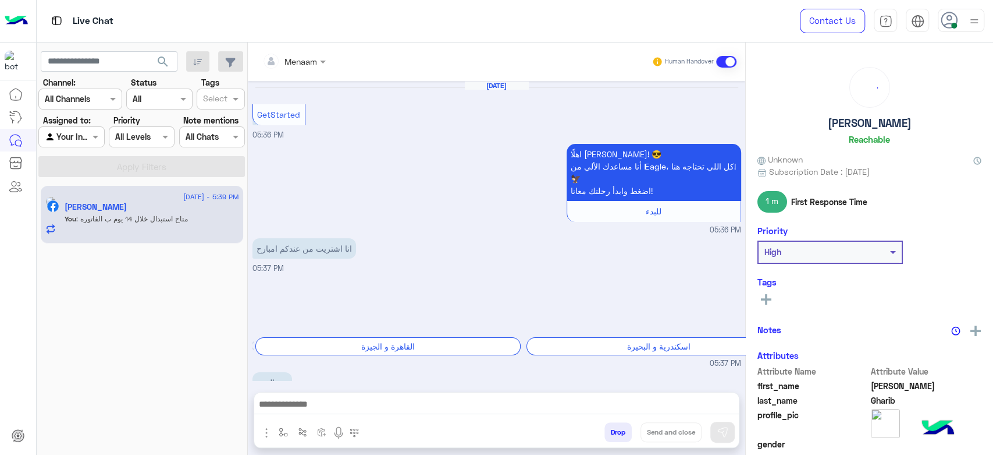
scroll to position [529, 0]
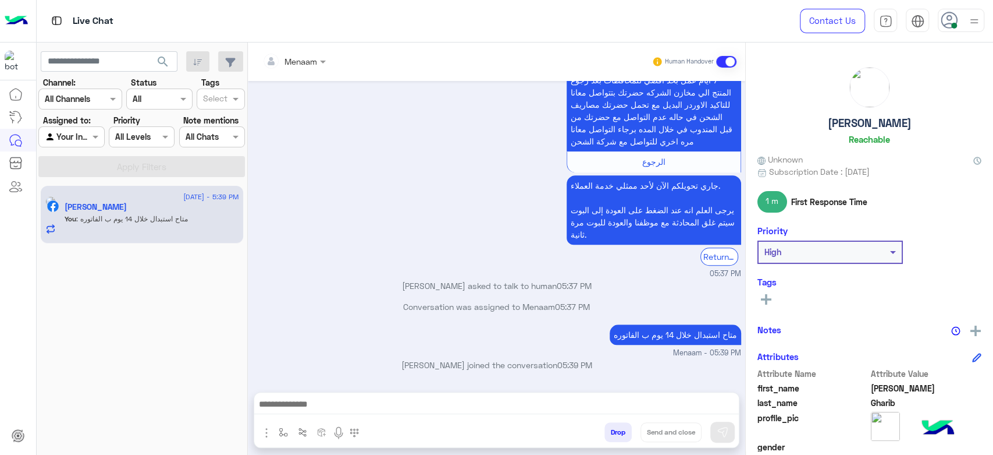
click at [620, 435] on button "Drop" at bounding box center [618, 432] width 27 height 20
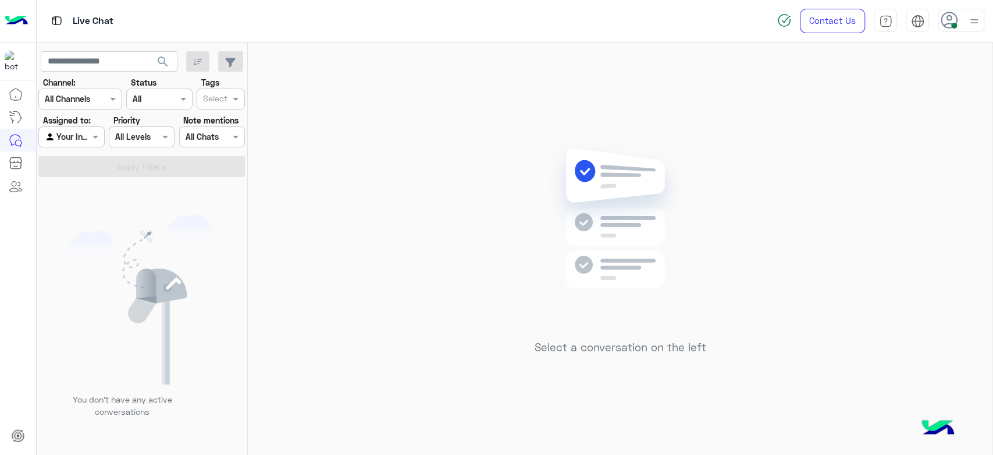
click at [961, 20] on div at bounding box center [961, 20] width 47 height 23
click at [889, 164] on label "Offline" at bounding box center [912, 165] width 127 height 21
click at [419, 200] on div "Select a conversation on the left" at bounding box center [620, 250] width 745 height 417
